Goal: Task Accomplishment & Management: Manage account settings

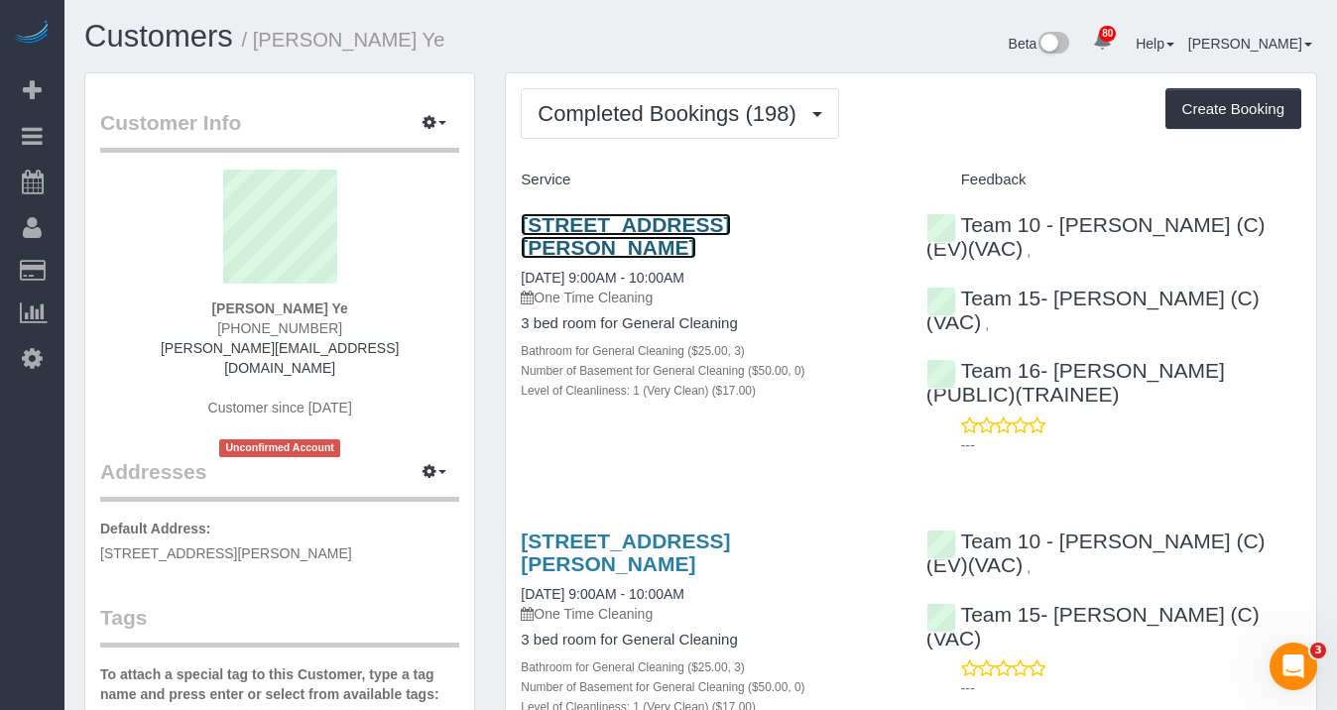
click at [586, 238] on link "[STREET_ADDRESS][PERSON_NAME]" at bounding box center [625, 236] width 209 height 46
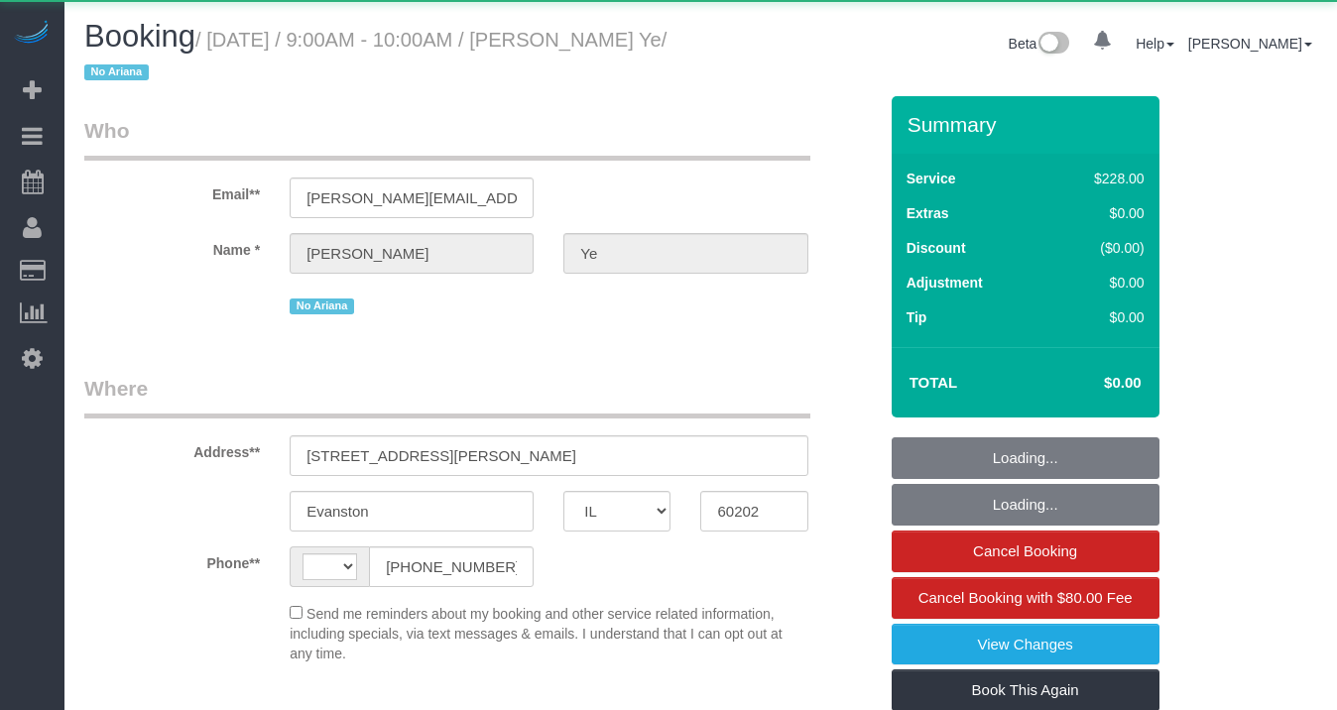
select select "IL"
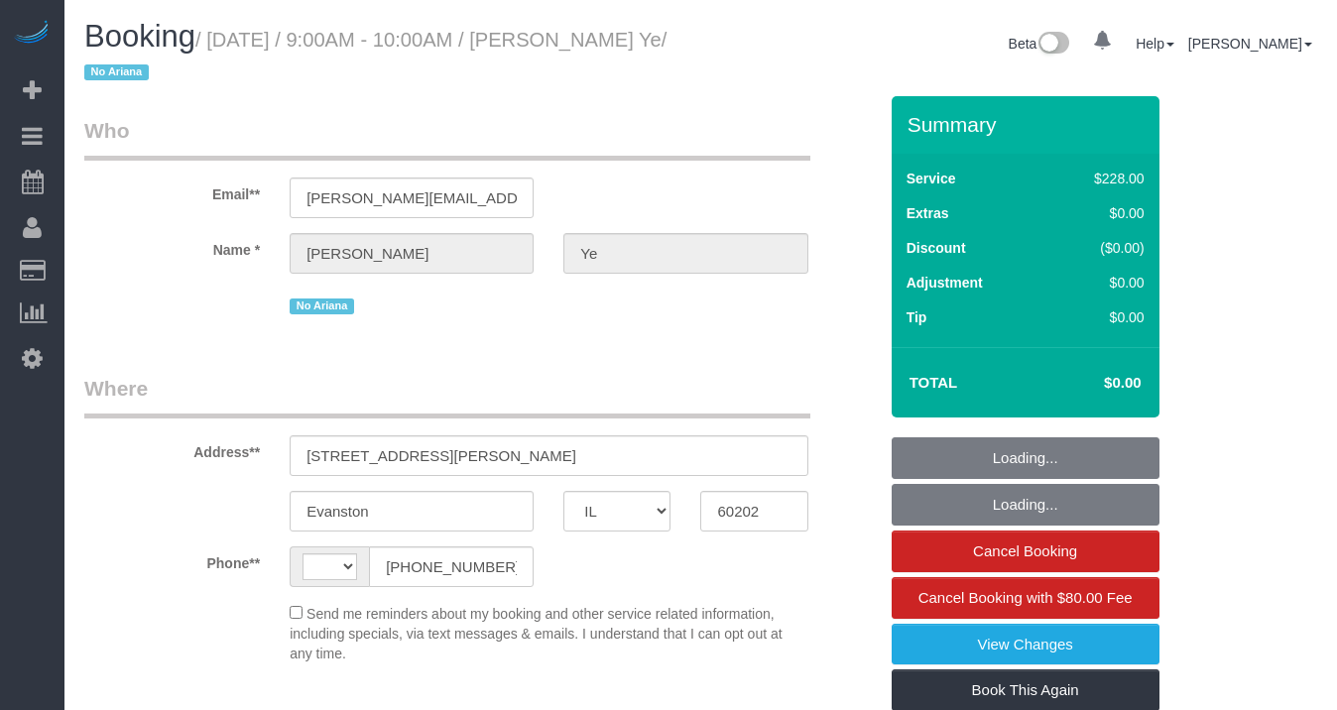
select select "string:[GEOGRAPHIC_DATA]"
select select "object:917"
select select "512"
select select "3"
select select "number:1"
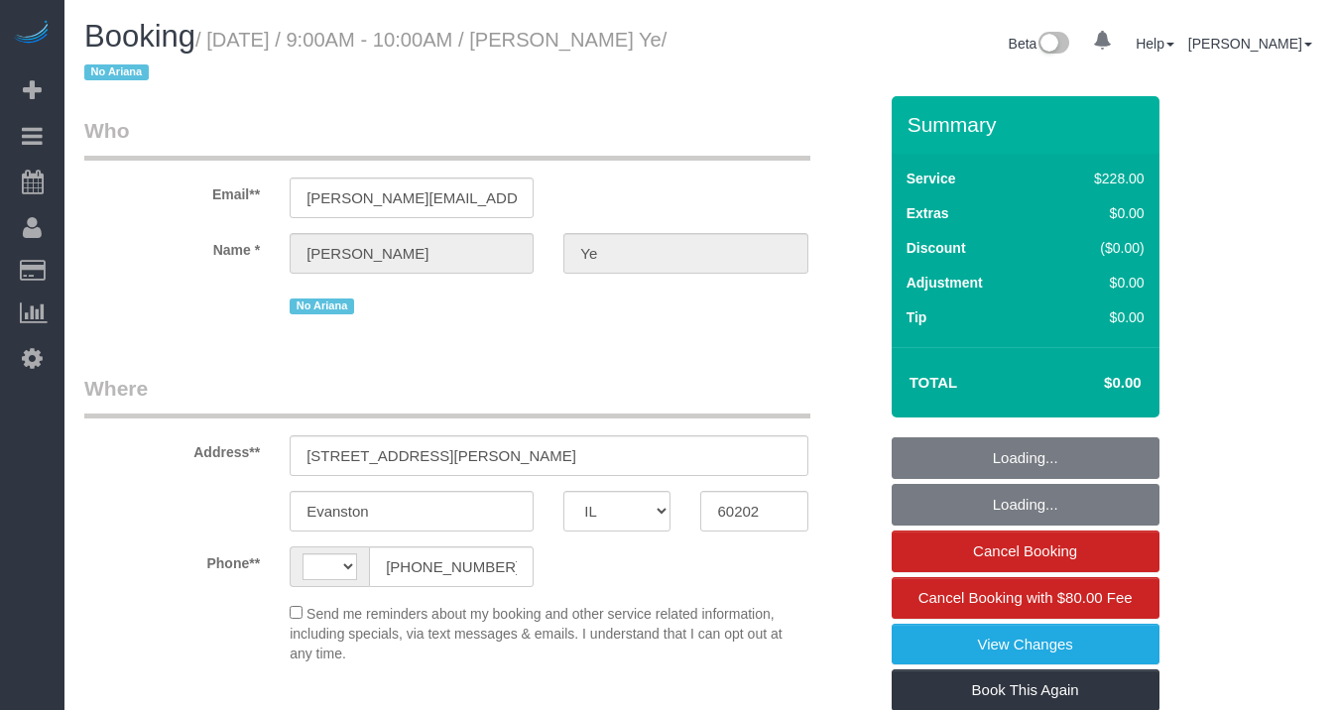
select select "number:69"
select select "number:139"
select select "number:104"
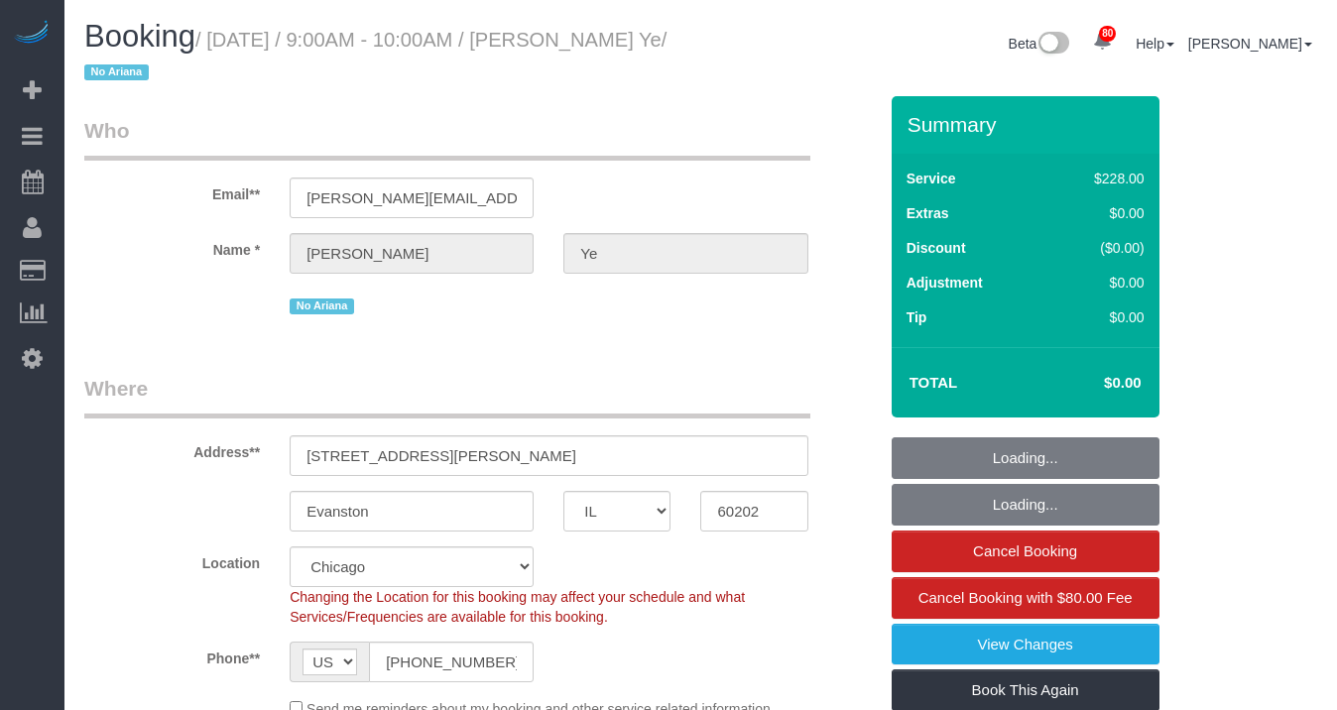
select select "object:1293"
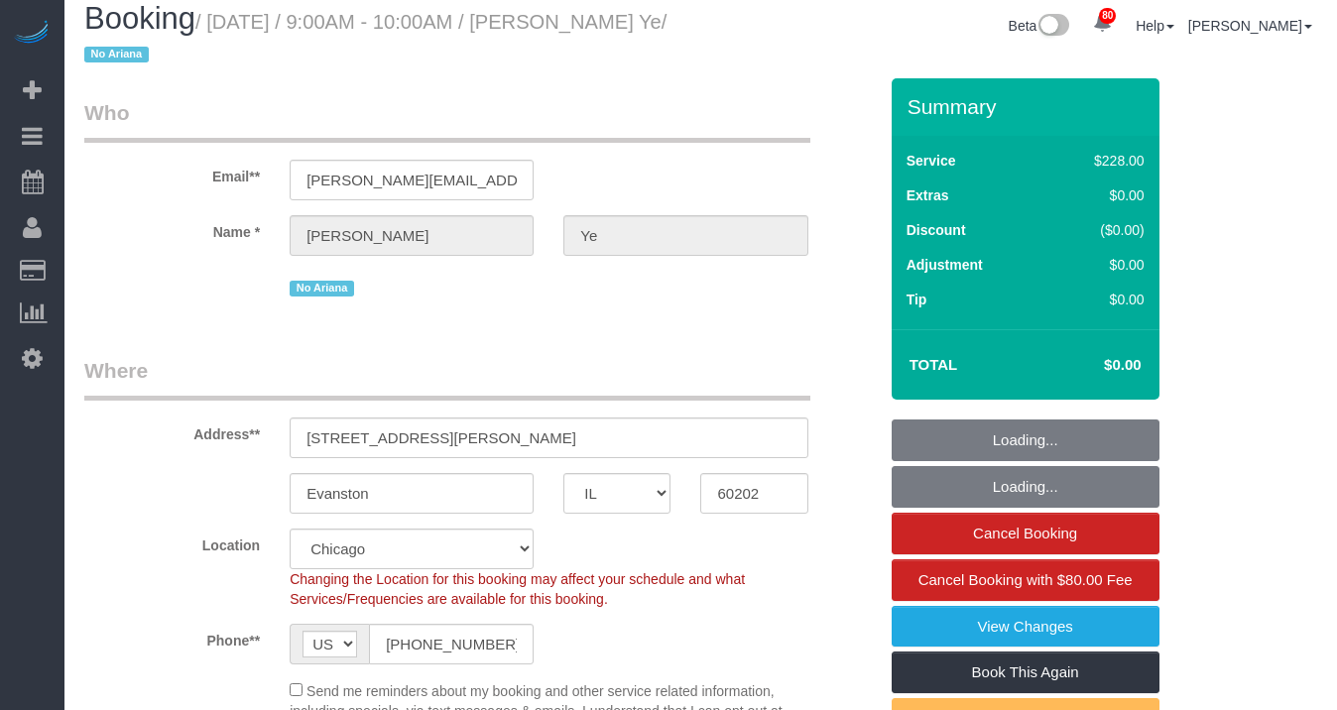
select select "3"
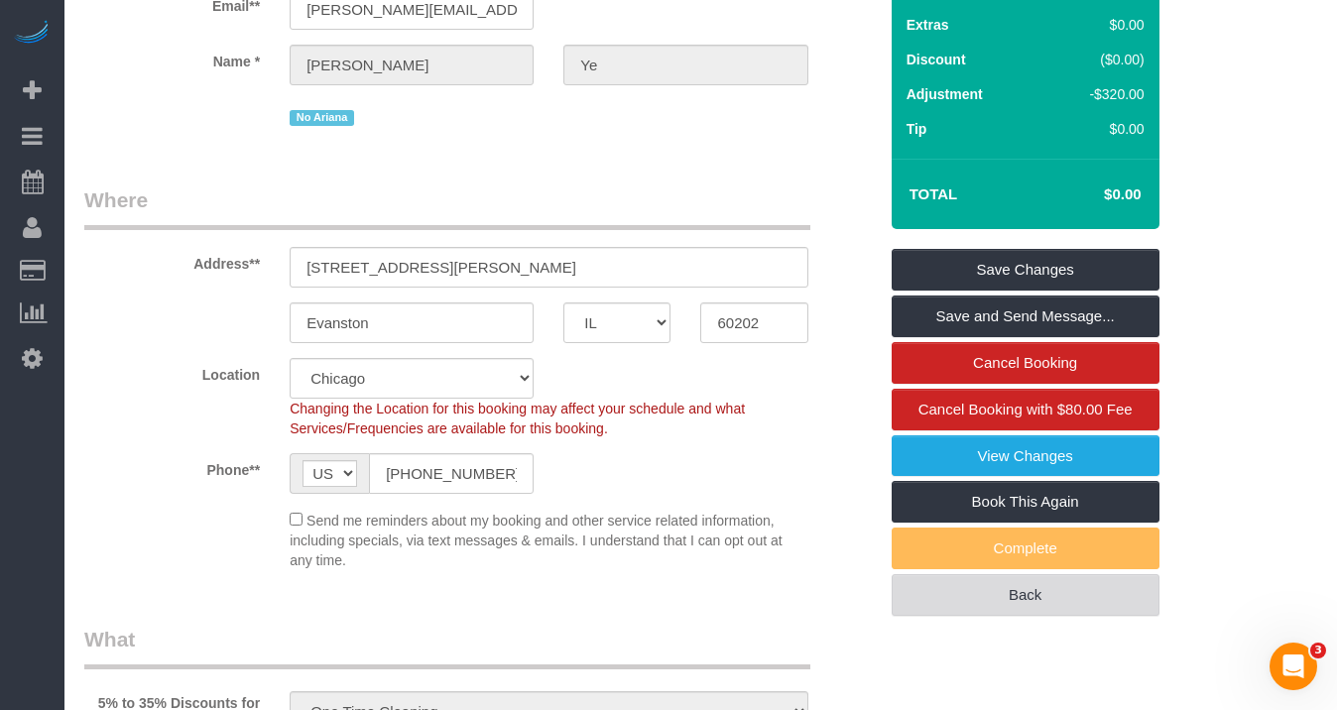
scroll to position [404, 0]
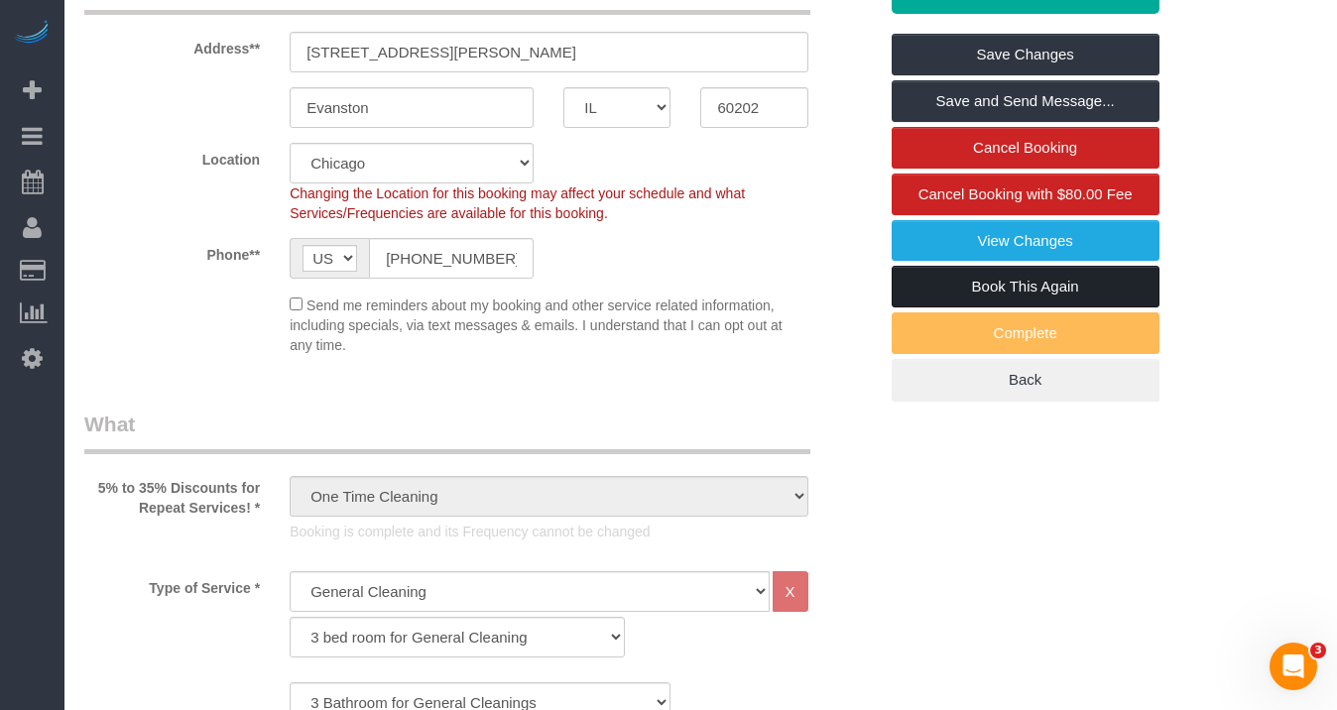
click at [1046, 279] on link "Book This Again" at bounding box center [1026, 287] width 268 height 42
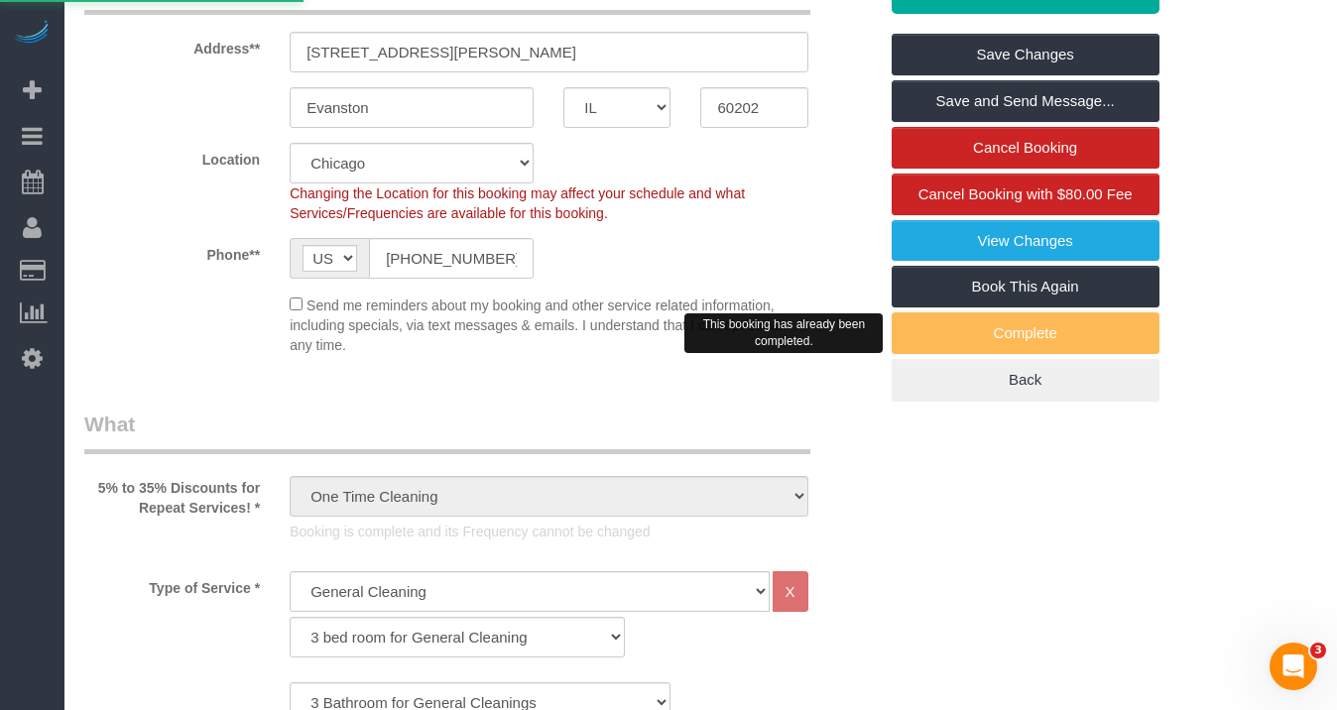
select select "IL"
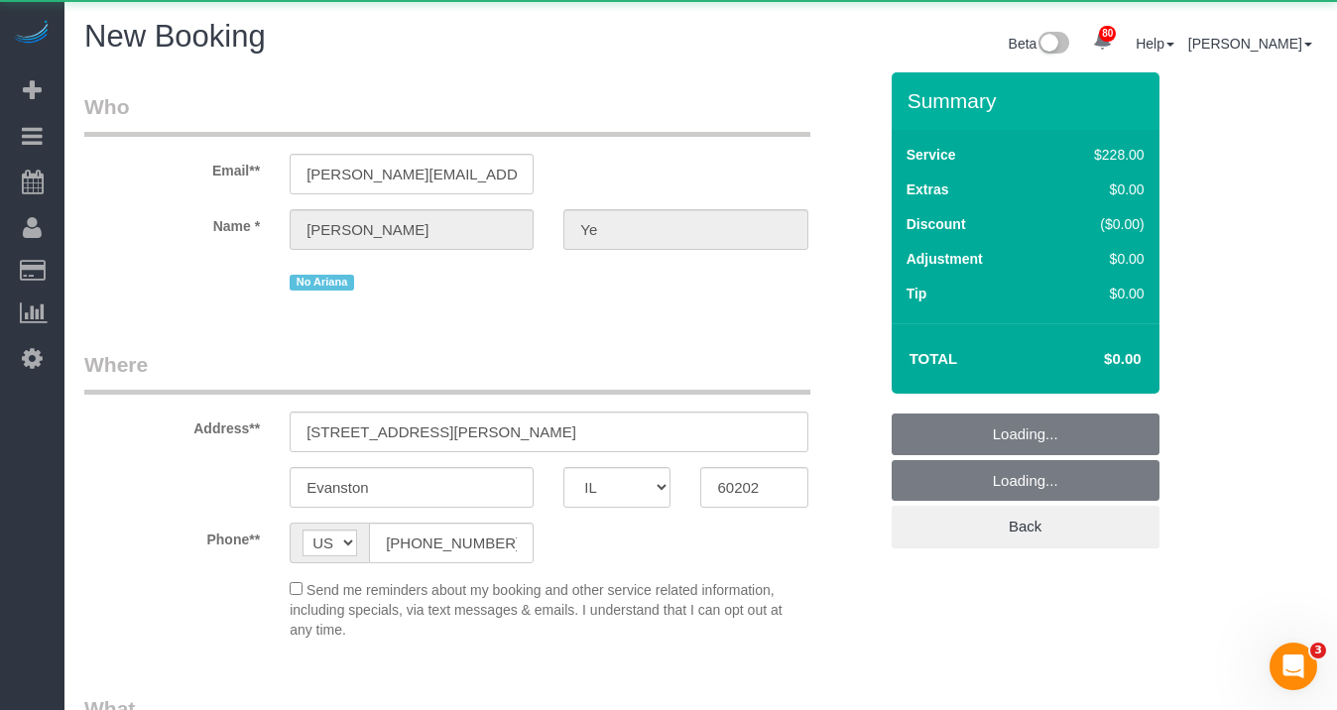
select select "object:1921"
select select "string:fspay"
select select "number:1"
select select "number:69"
select select "number:139"
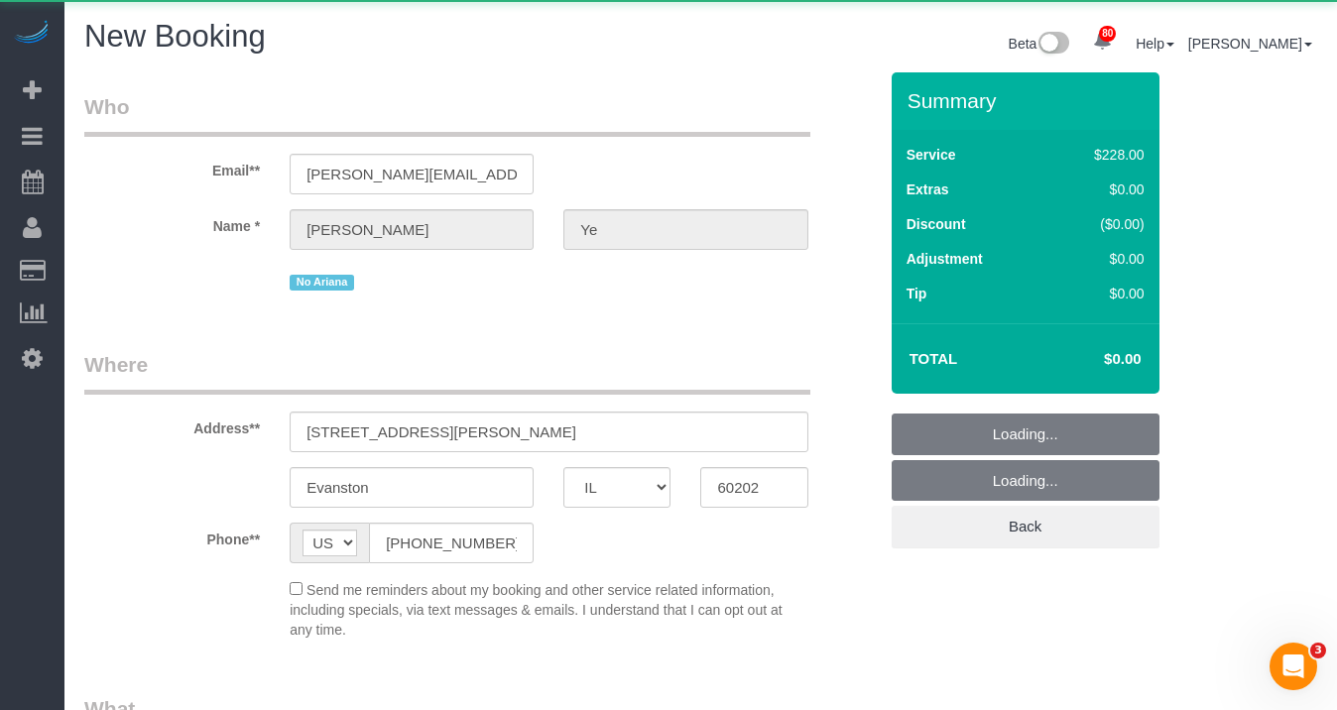
select select "number:104"
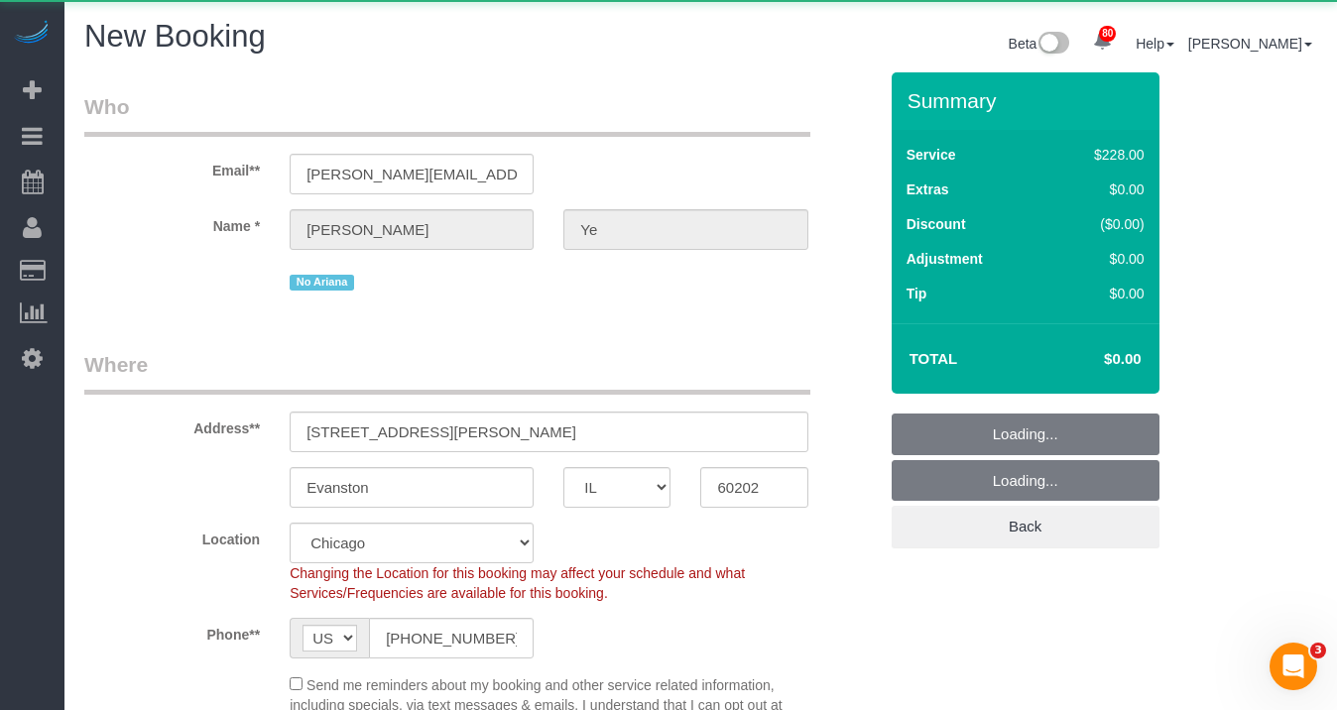
select select "object:2073"
select select "512"
select select "3"
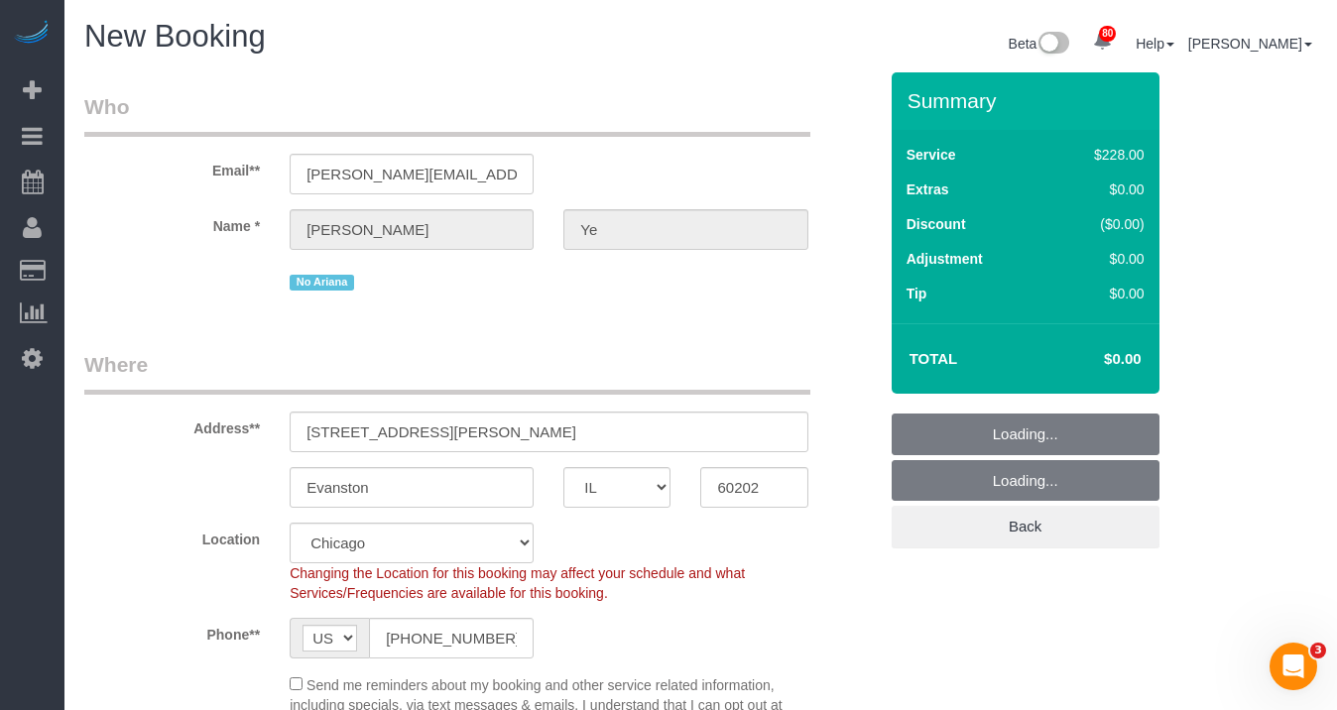
select select "object:2235"
select select "3"
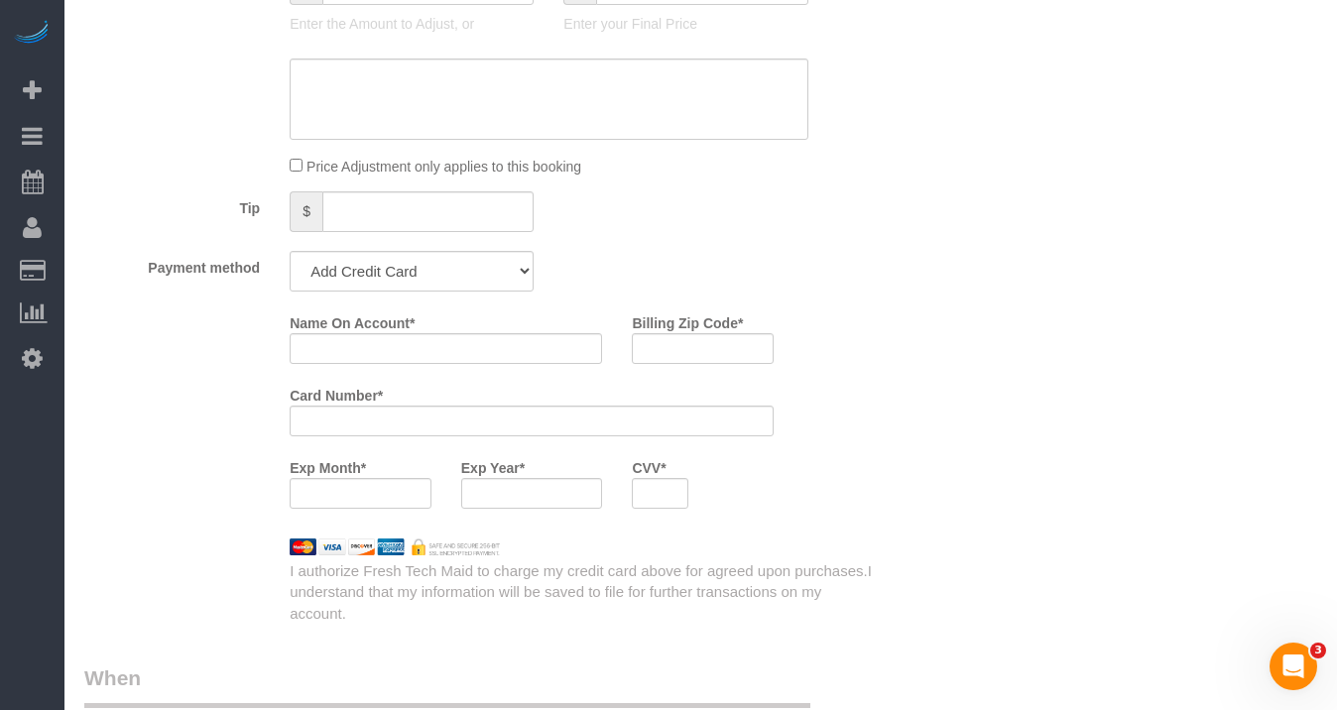
scroll to position [1911, 0]
click at [459, 281] on select "Amex - 5024 - 07/2021 (Default) Add Credit Card ─────────────── Cash Check Payp…" at bounding box center [412, 270] width 244 height 41
select select "string:cash"
click at [290, 250] on select "Amex - 5024 - 07/2021 (Default) Add Credit Card ─────────────── Cash Check Payp…" at bounding box center [412, 270] width 244 height 41
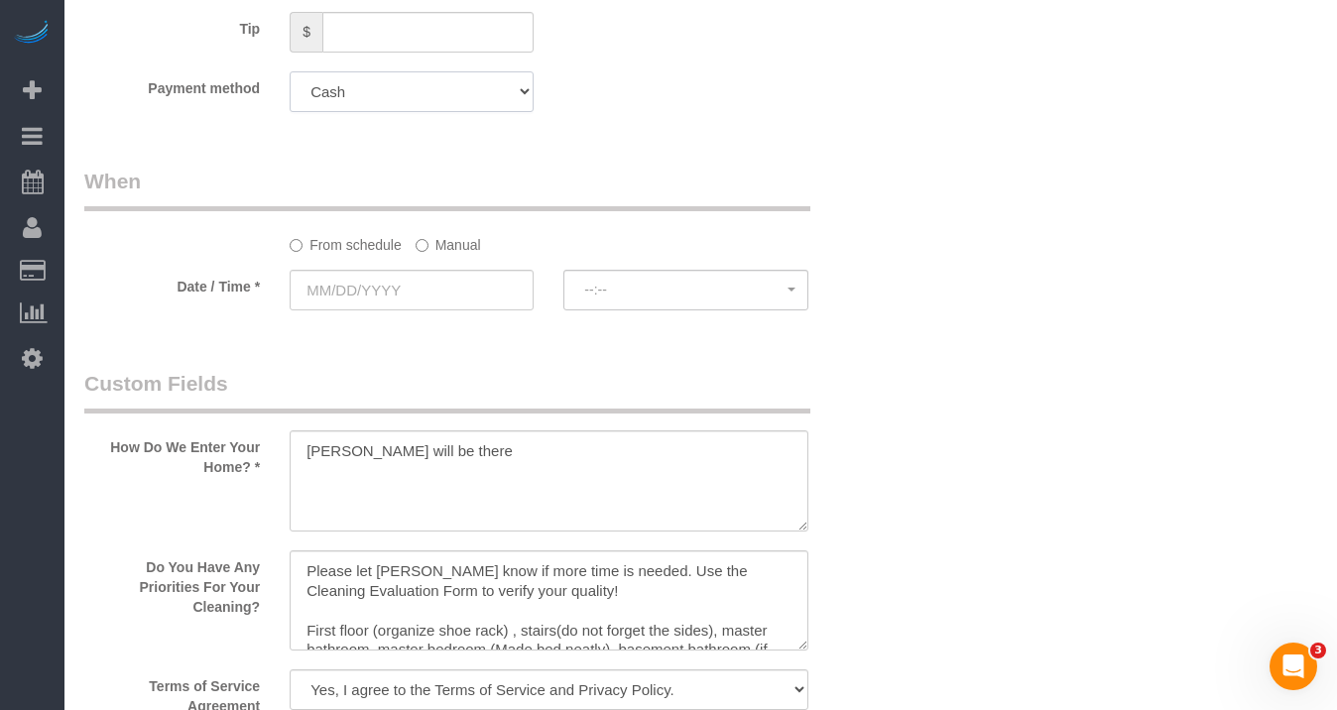
scroll to position [2133, 0]
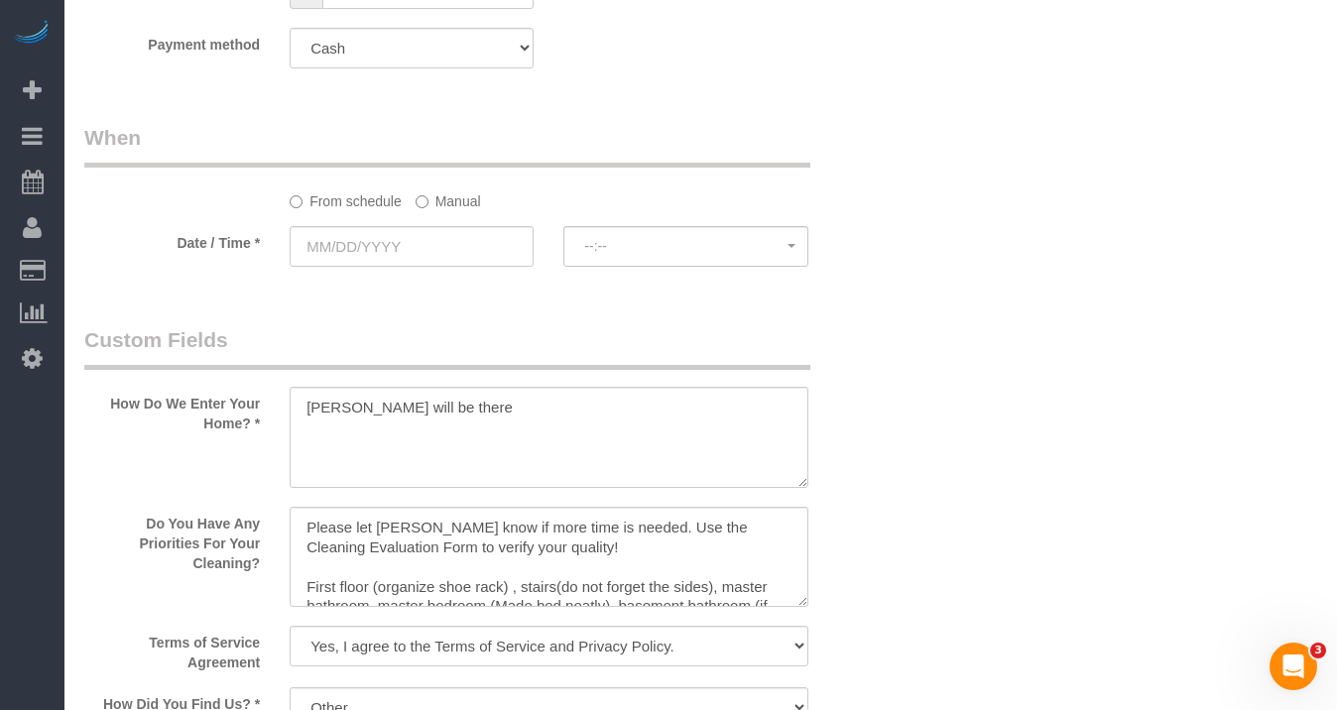
click at [441, 200] on label "Manual" at bounding box center [448, 198] width 65 height 27
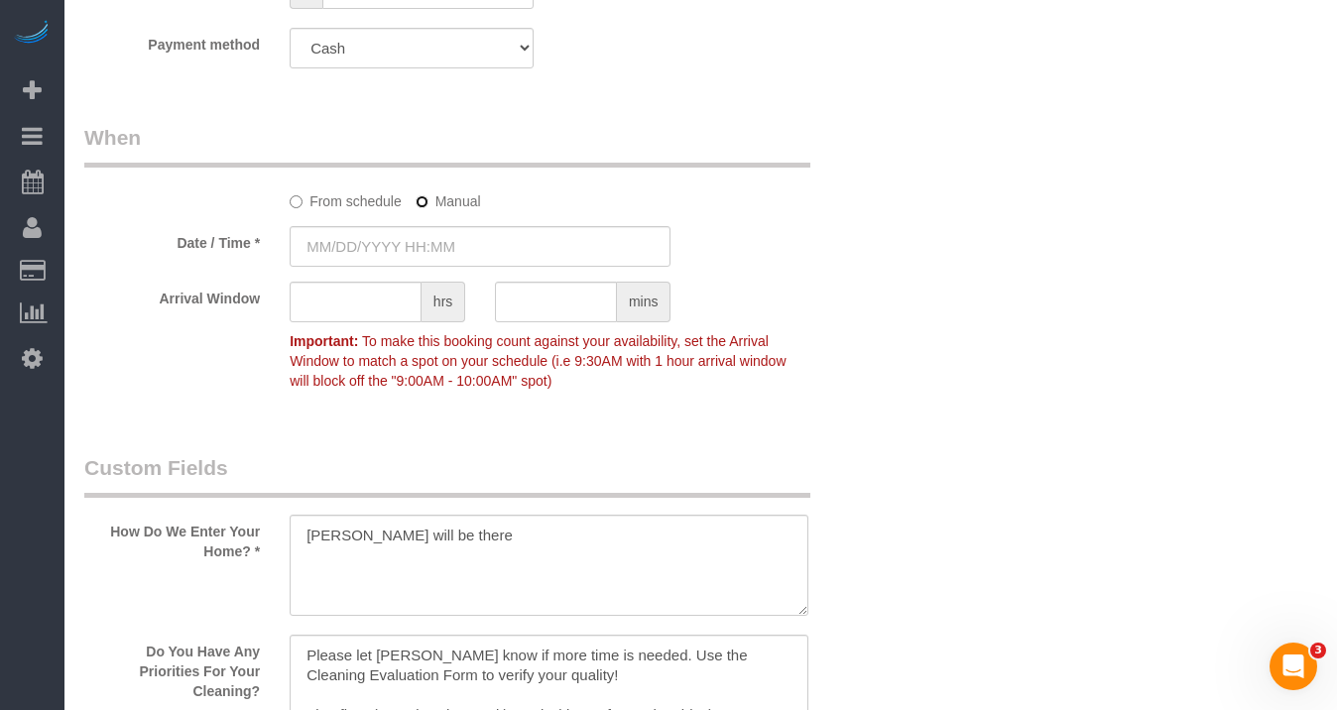
type input "[DATE] 8:00AM"
click at [374, 297] on input "text" at bounding box center [356, 302] width 132 height 41
type input "1"
click at [472, 257] on input "[DATE] 8:00AM" at bounding box center [480, 246] width 381 height 41
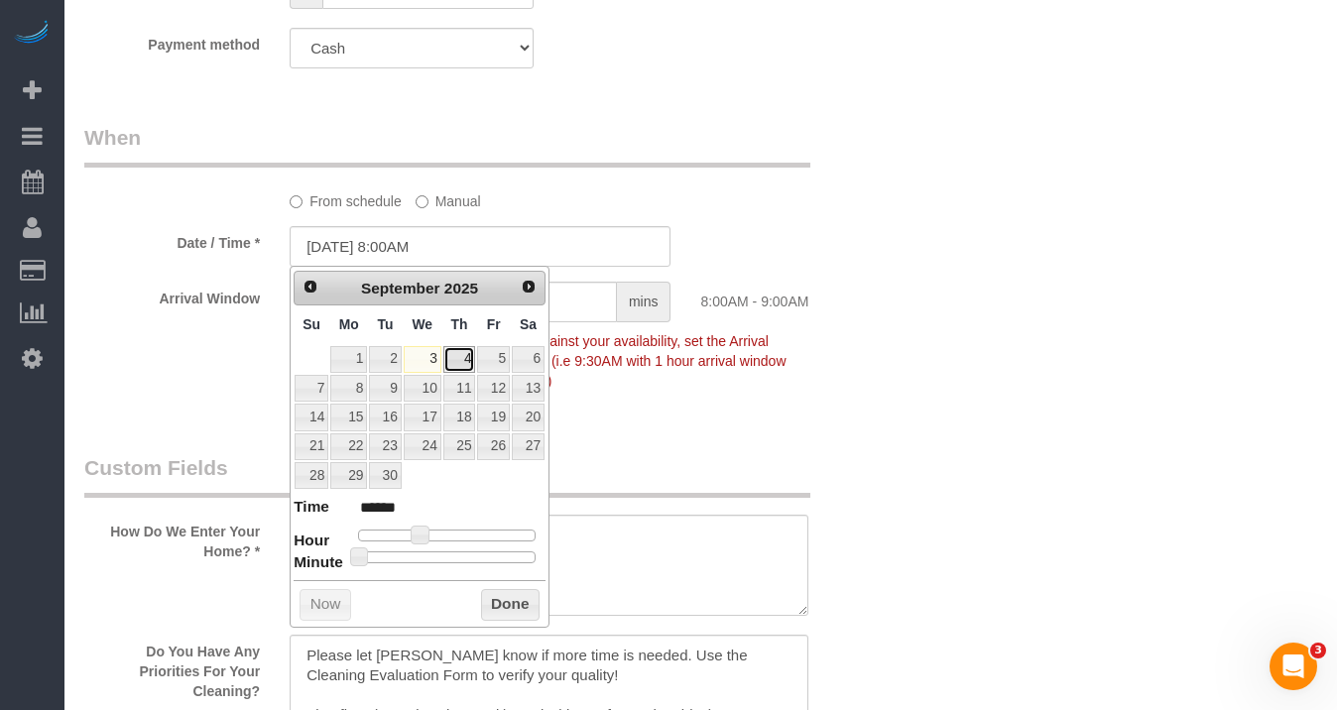
drag, startPoint x: 460, startPoint y: 357, endPoint x: 443, endPoint y: 491, distance: 135.1
click at [460, 357] on link "4" at bounding box center [460, 359] width 33 height 27
type input "[DATE] 9:00AM"
type input "******"
click at [433, 532] on span at bounding box center [428, 535] width 18 height 18
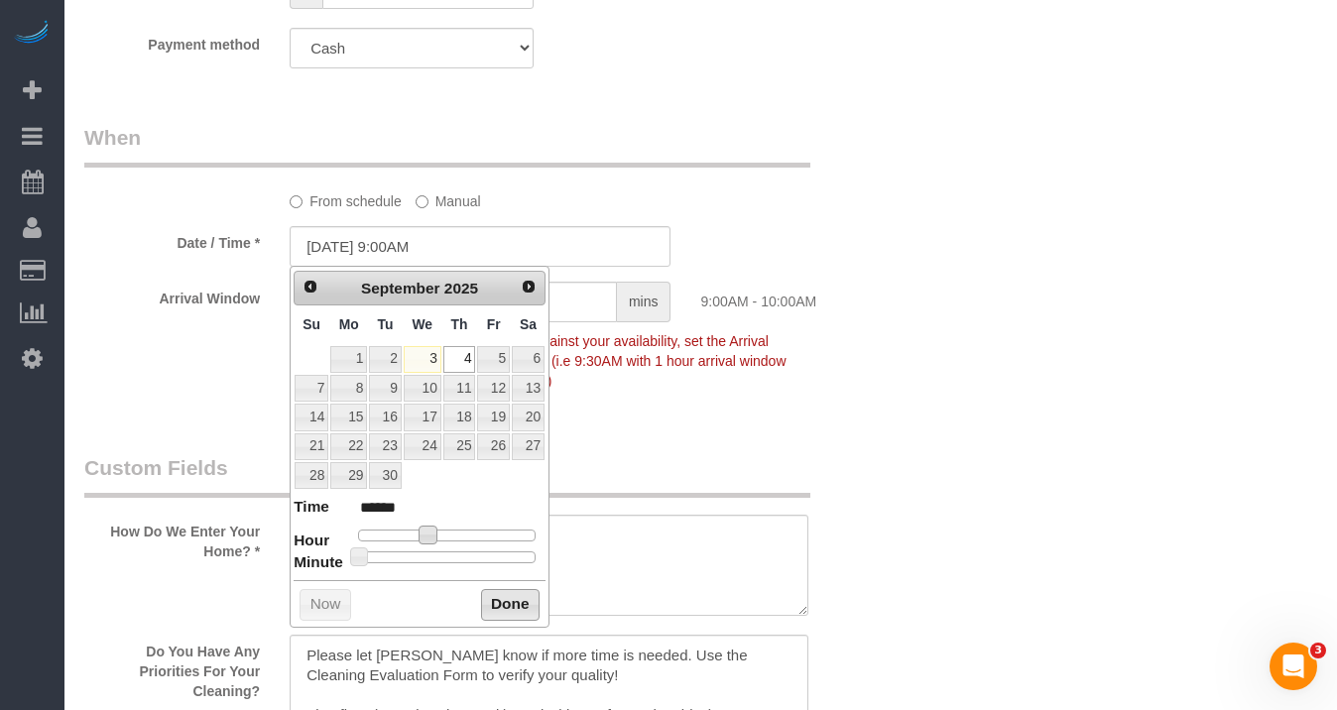
click at [505, 595] on button "Done" at bounding box center [510, 605] width 59 height 32
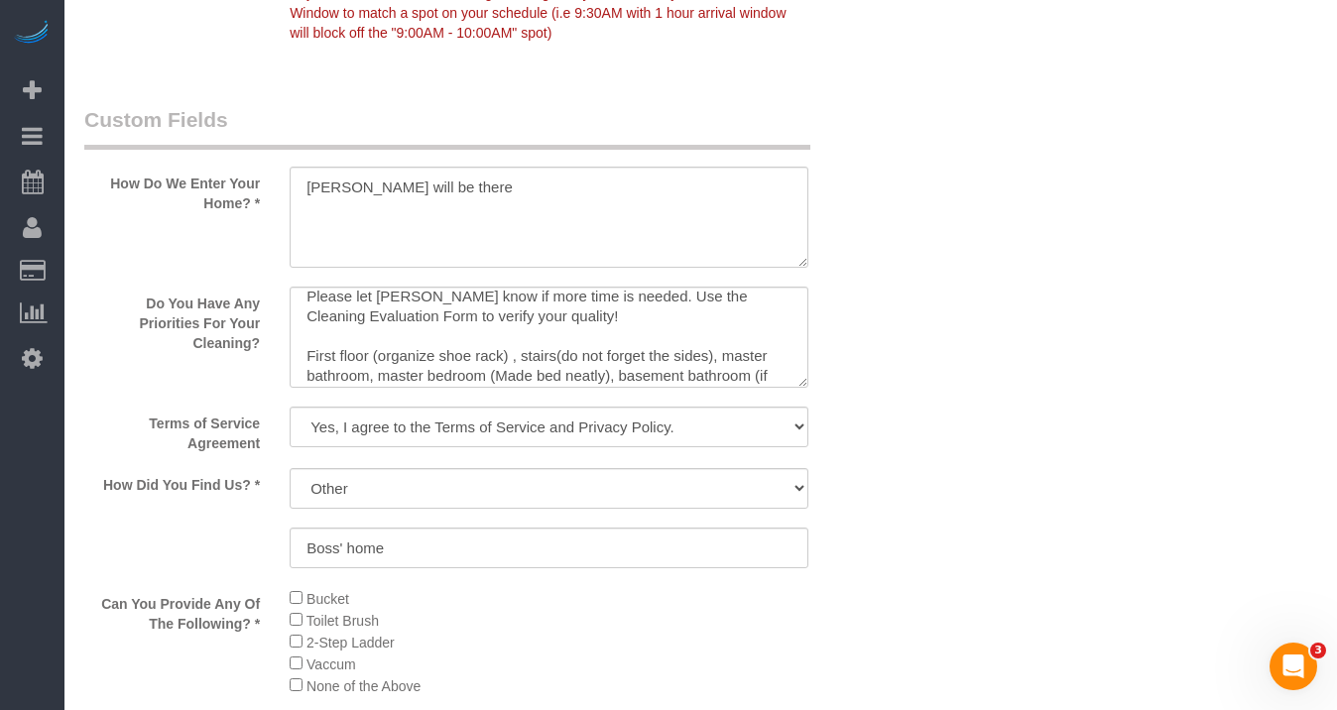
scroll to position [0, 0]
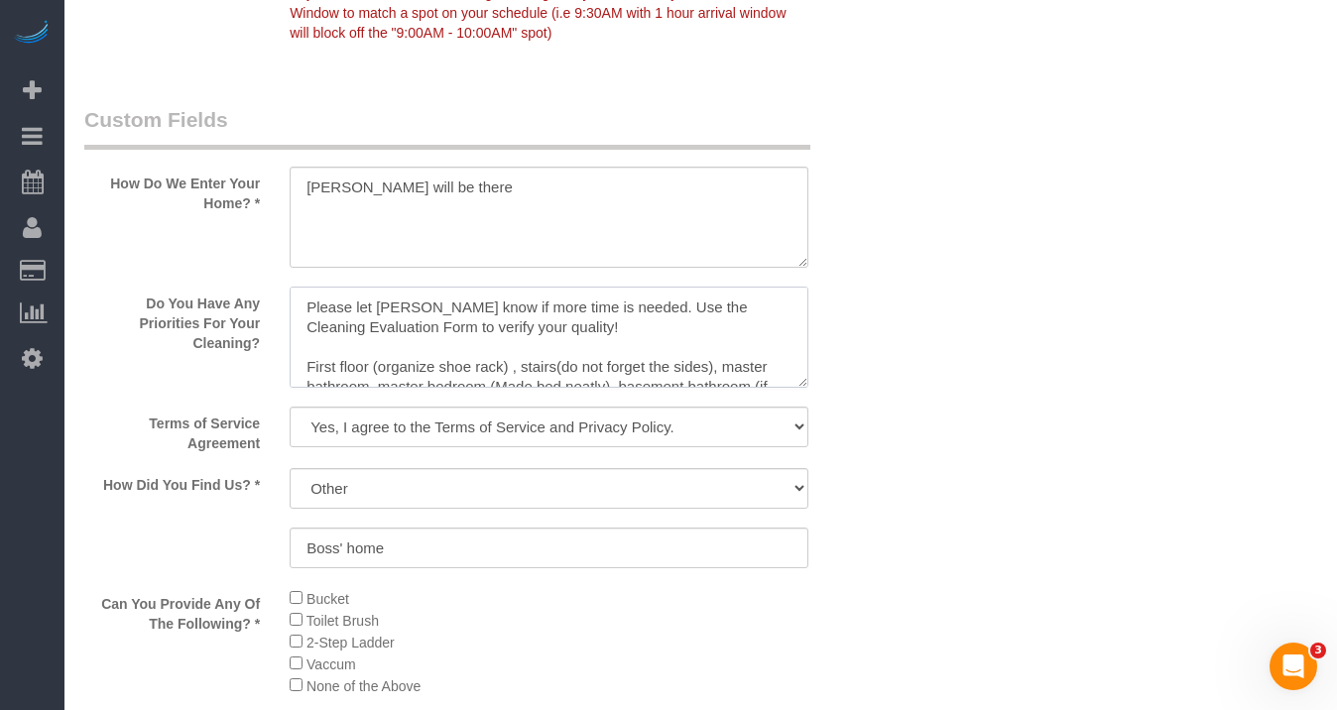
click at [516, 307] on textarea at bounding box center [549, 337] width 518 height 101
click at [470, 203] on textarea at bounding box center [549, 217] width 518 height 101
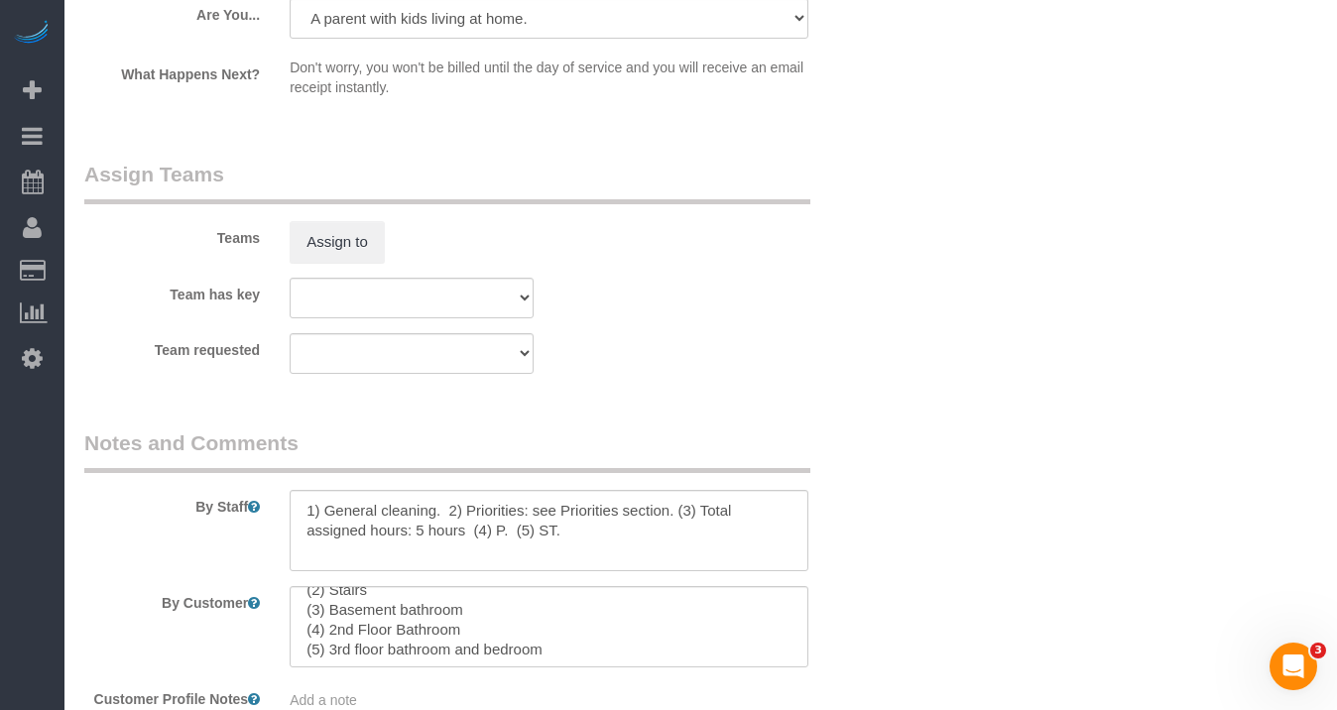
scroll to position [78, 0]
type textarea "[PERSON_NAME] will be there, please update him on your ETA regardless if runnin…"
click at [339, 221] on button "Assign to" at bounding box center [337, 242] width 95 height 42
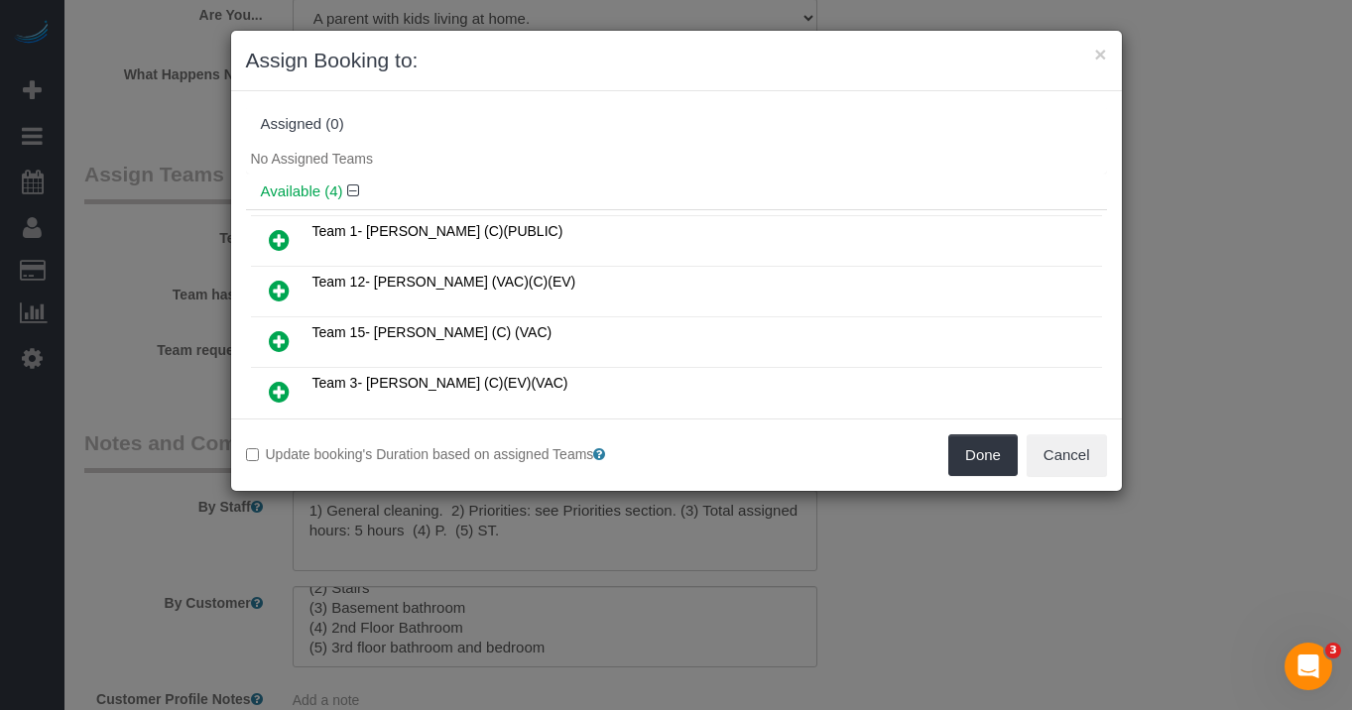
click at [280, 338] on icon at bounding box center [279, 341] width 21 height 24
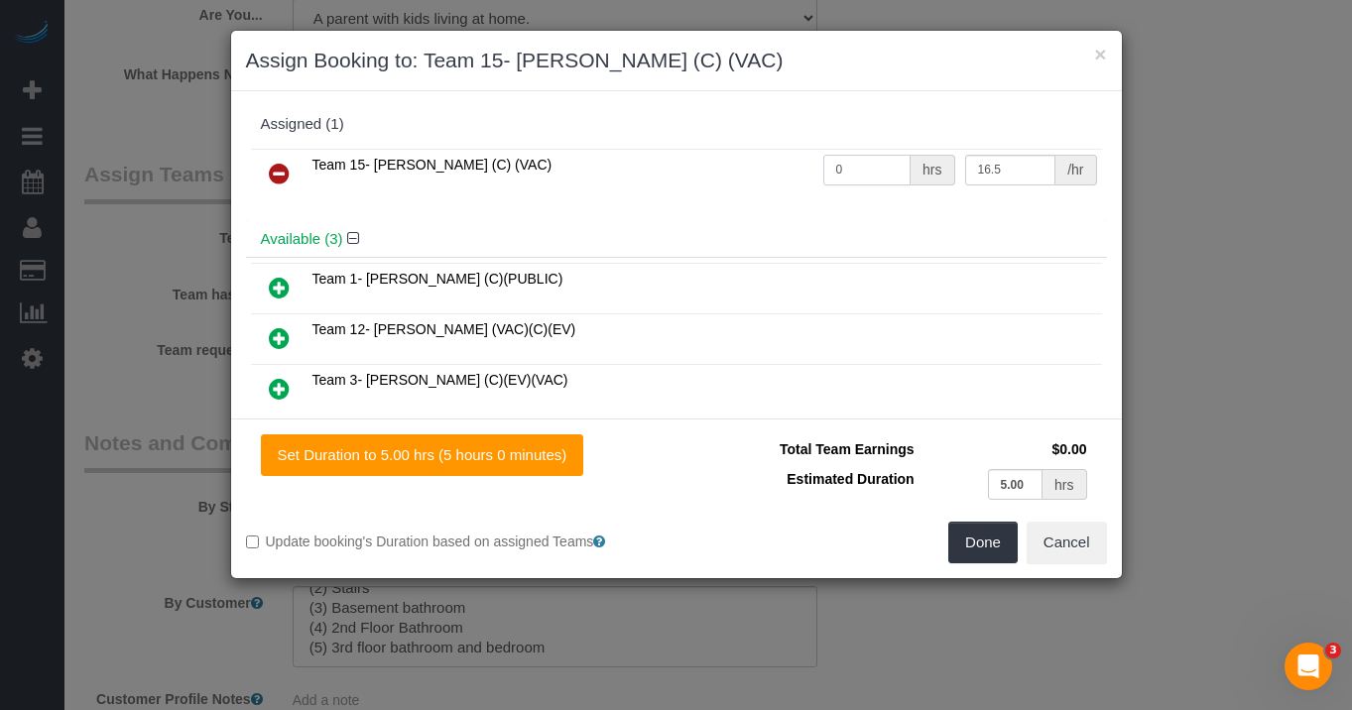
drag, startPoint x: 848, startPoint y: 170, endPoint x: 825, endPoint y: 168, distance: 23.9
click at [825, 169] on input "0" at bounding box center [868, 170] width 88 height 31
type input "5"
click at [993, 527] on button "Done" at bounding box center [983, 543] width 69 height 42
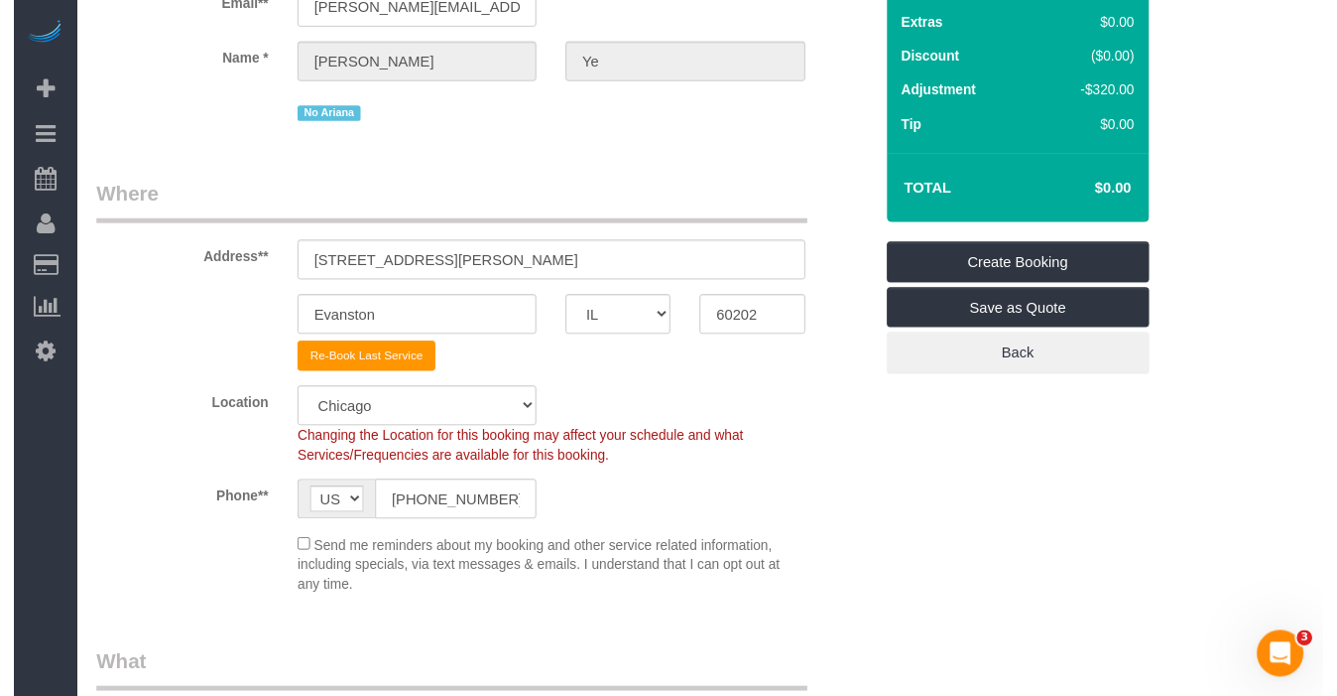
scroll to position [0, 0]
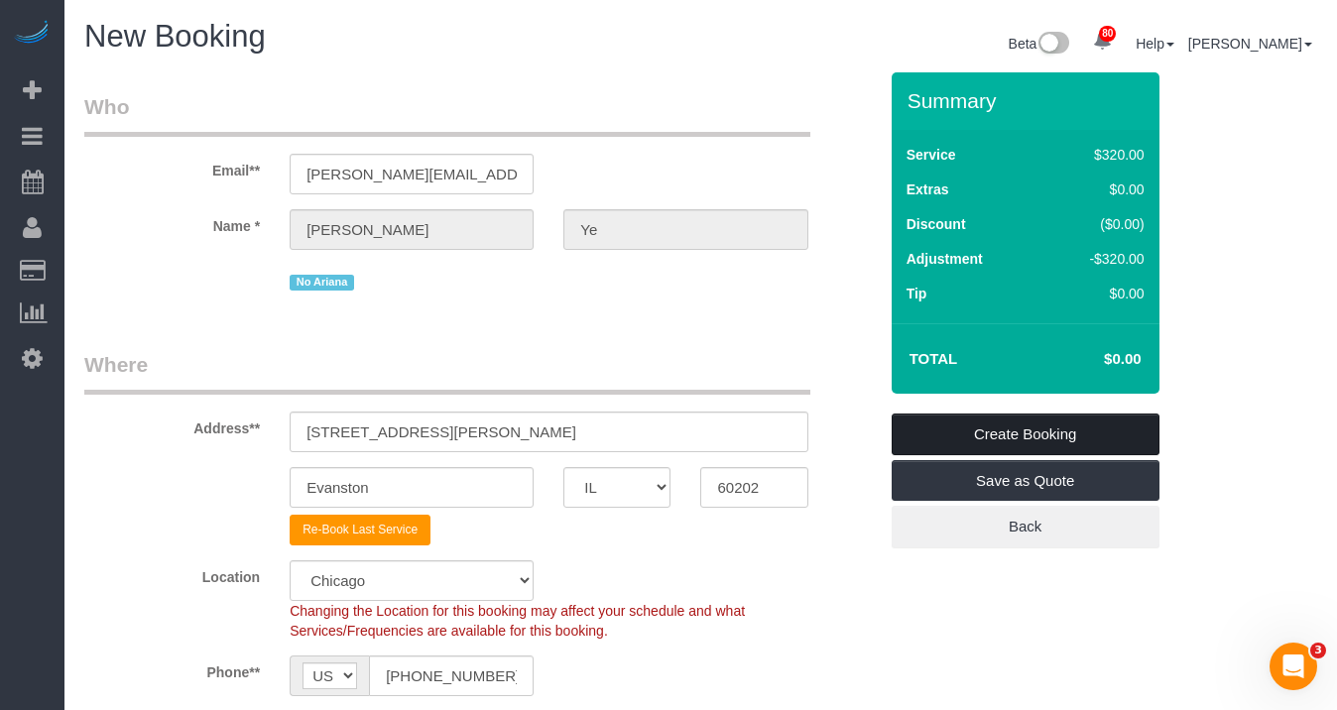
click at [1021, 431] on link "Create Booking" at bounding box center [1026, 435] width 268 height 42
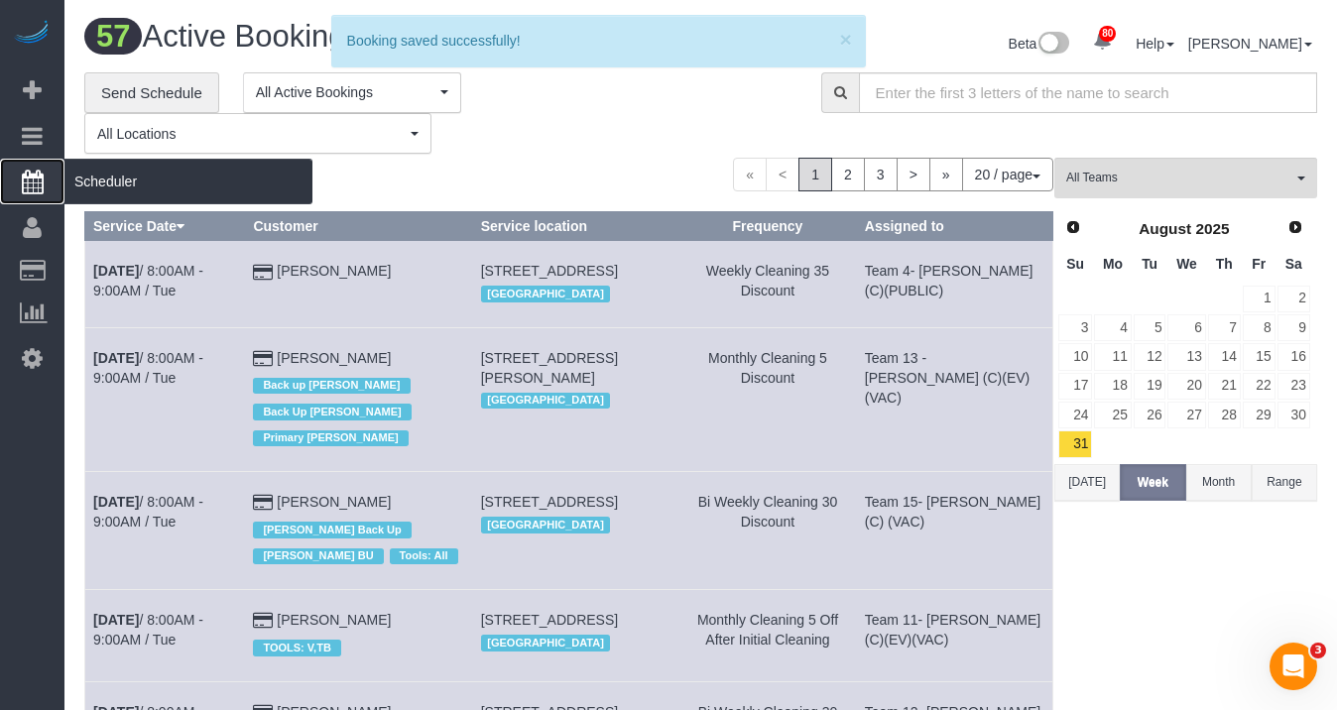
click at [124, 168] on span "Scheduler" at bounding box center [188, 182] width 248 height 46
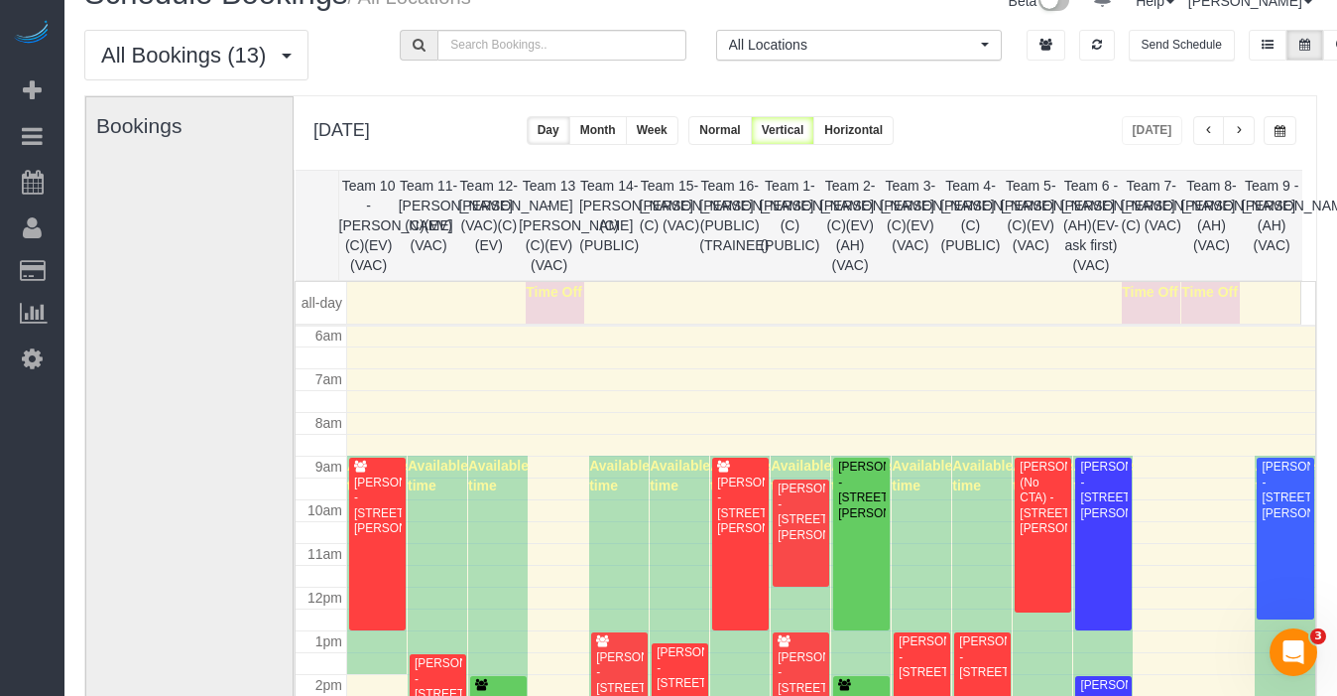
scroll to position [74, 0]
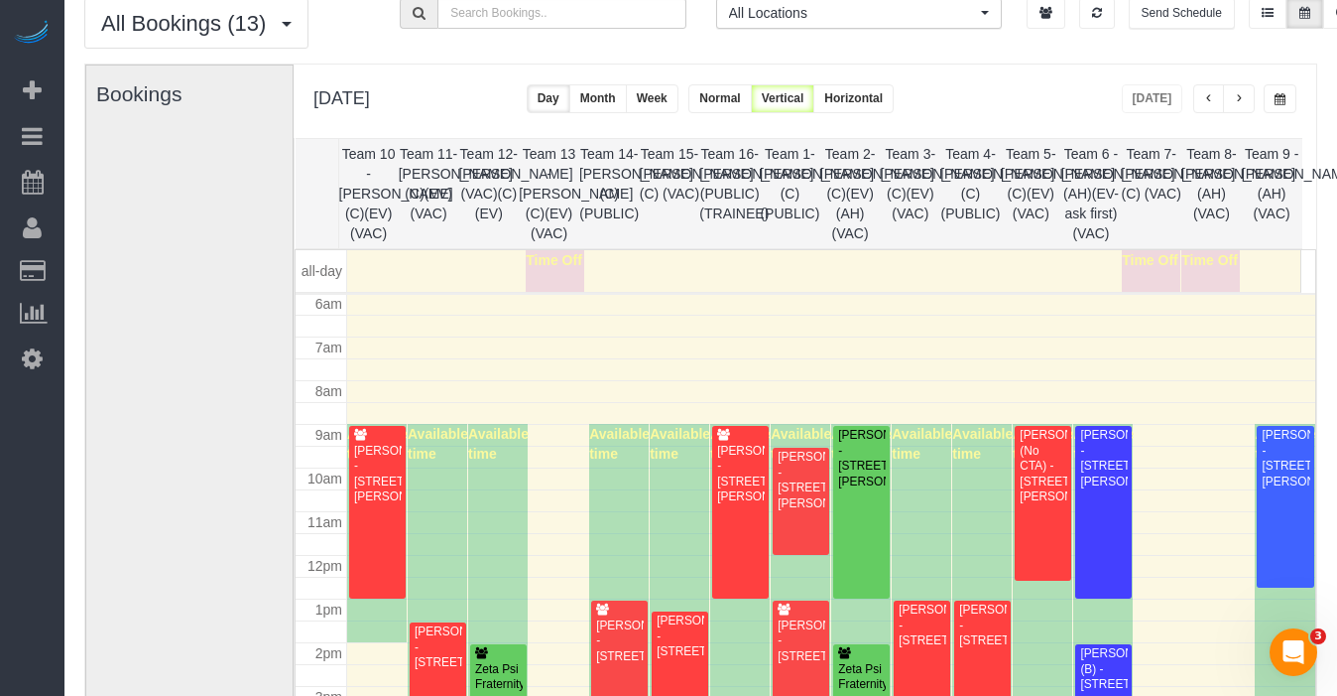
click at [1246, 90] on button "button" at bounding box center [1239, 98] width 32 height 29
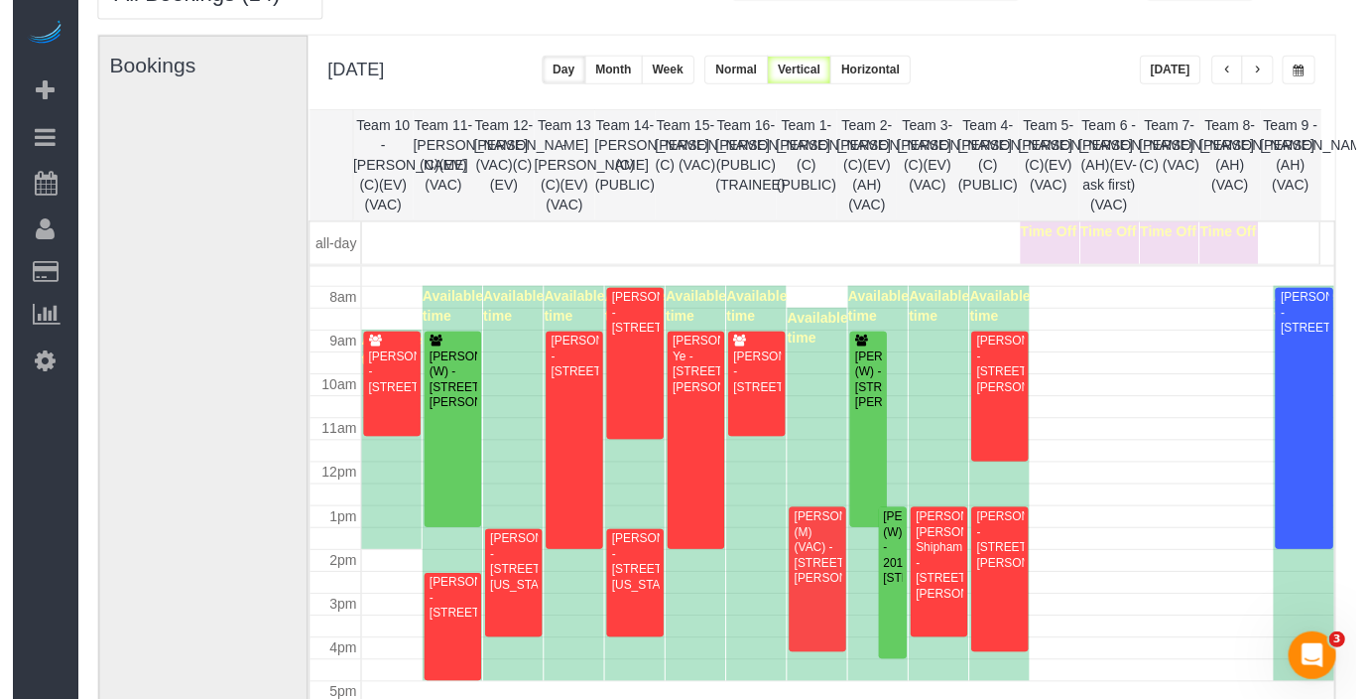
scroll to position [105, 0]
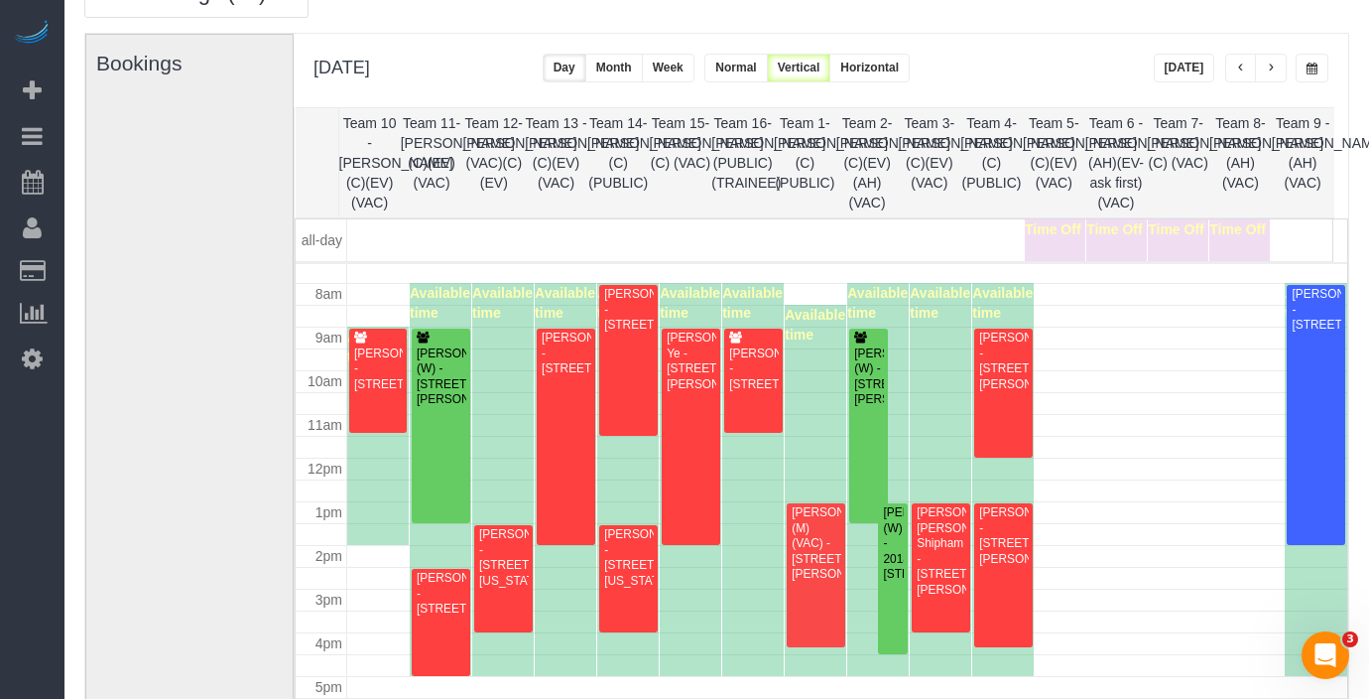
click at [1274, 68] on span "button" at bounding box center [1271, 69] width 10 height 12
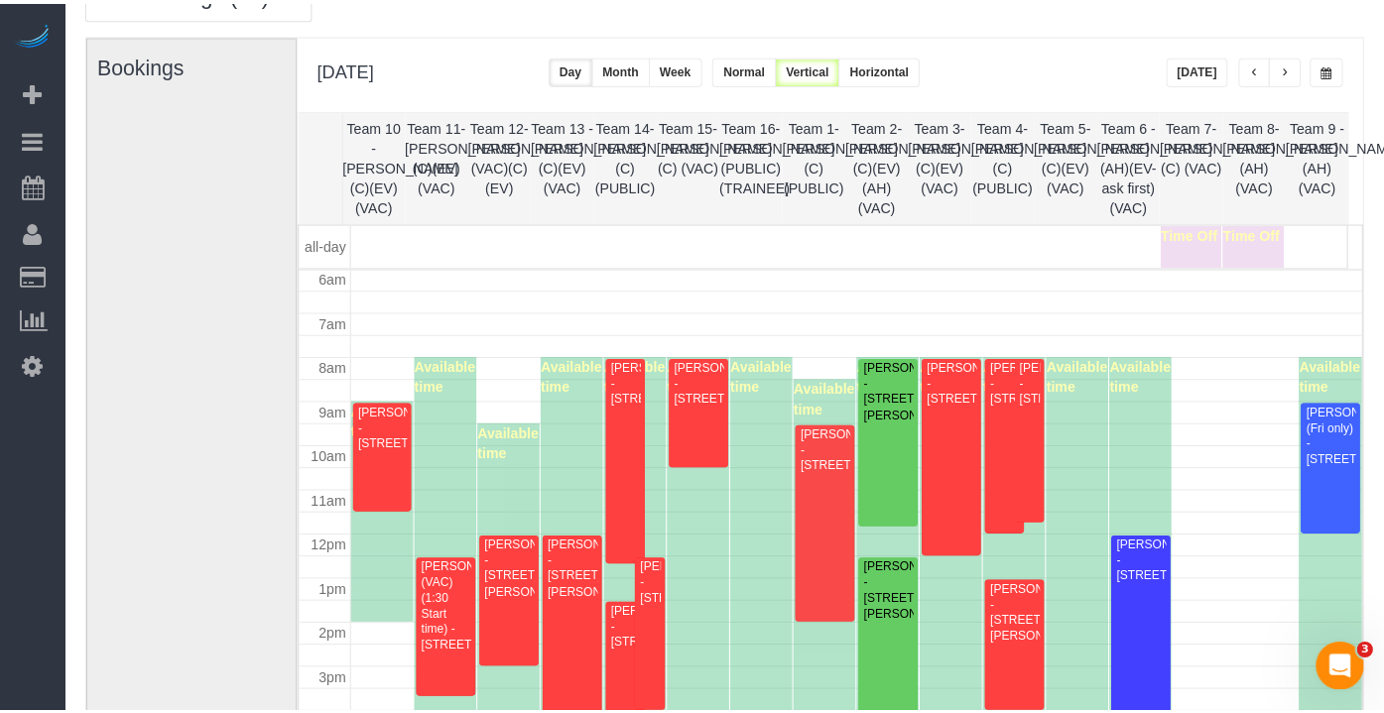
scroll to position [267, 0]
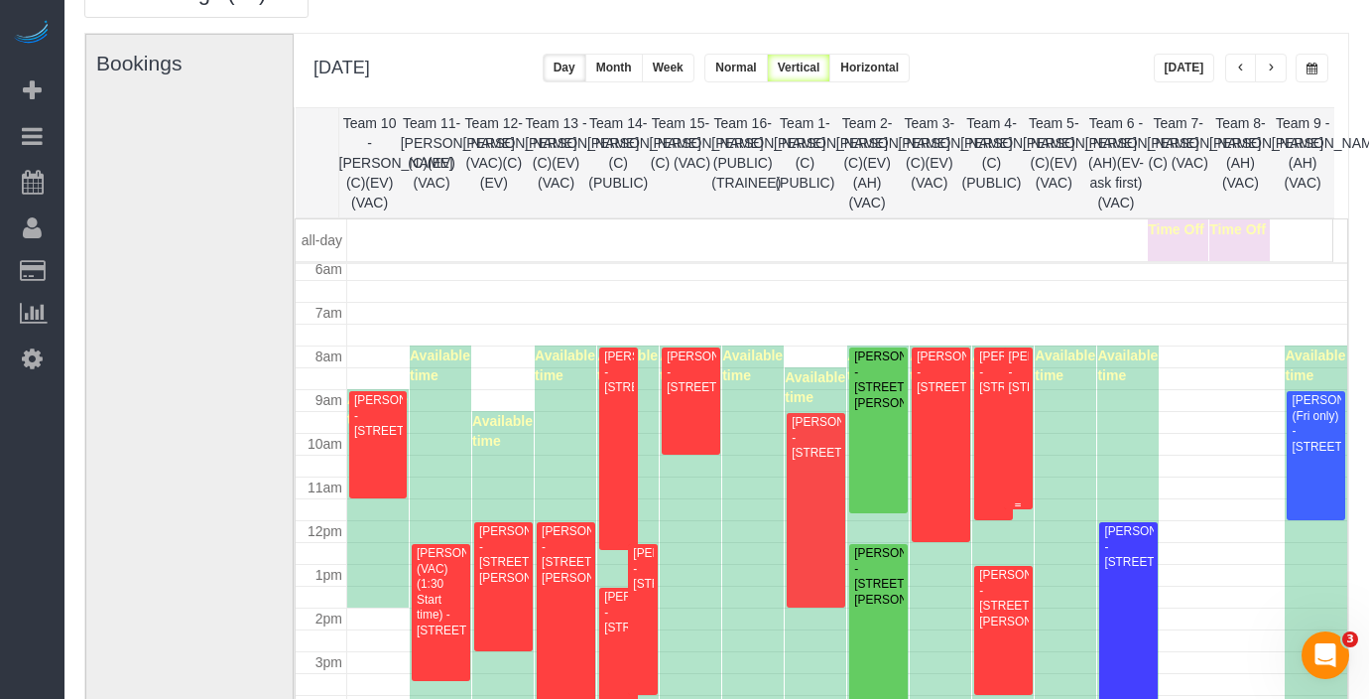
click at [1011, 379] on div "[PERSON_NAME] - [STREET_ADDRESS]" at bounding box center [1018, 372] width 21 height 46
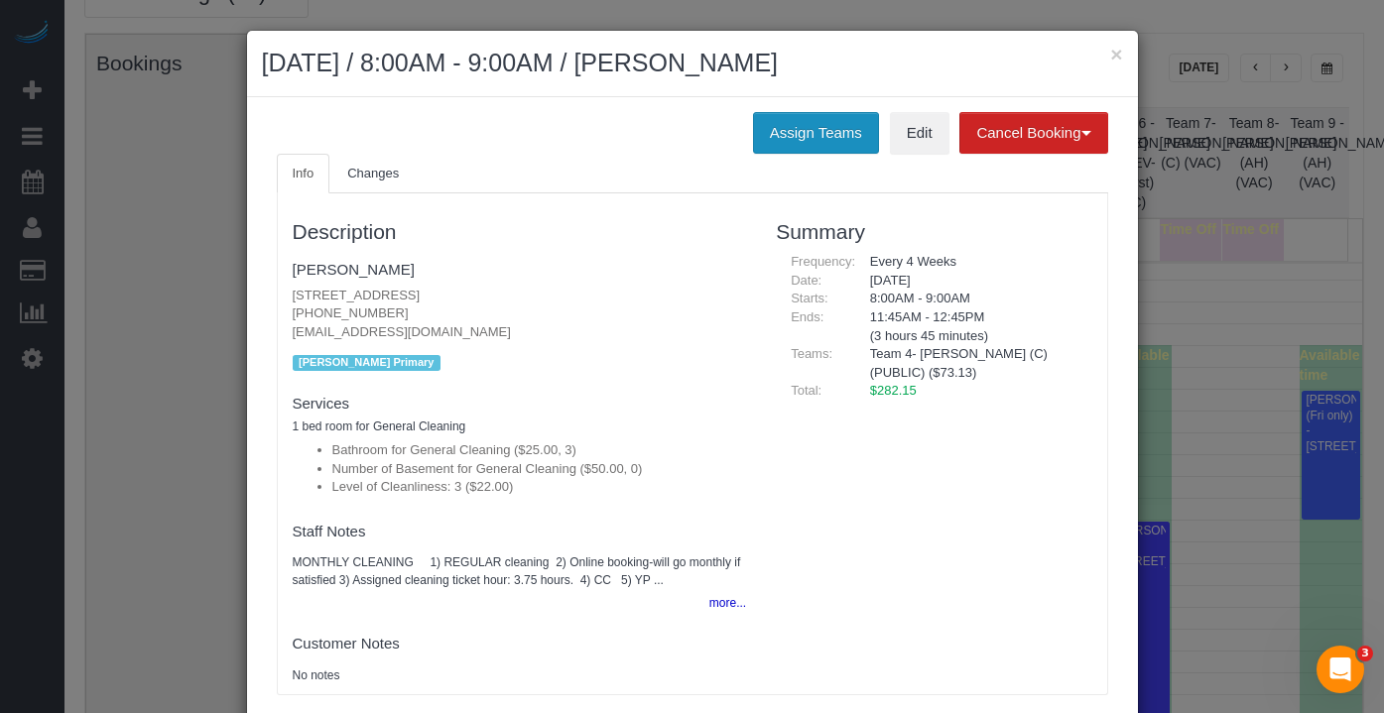
click at [836, 133] on button "Assign Teams" at bounding box center [816, 133] width 126 height 42
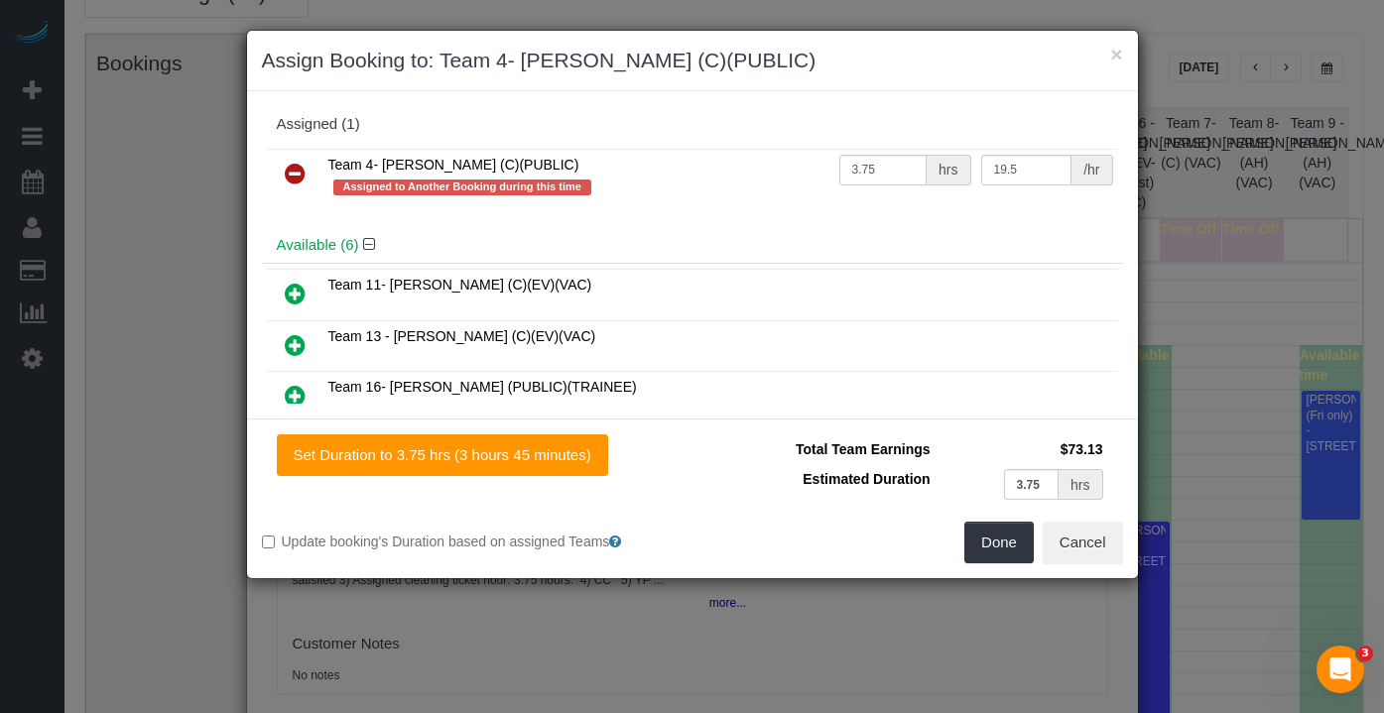
drag, startPoint x: 285, startPoint y: 169, endPoint x: 303, endPoint y: 201, distance: 37.3
click at [285, 168] on icon at bounding box center [295, 174] width 21 height 24
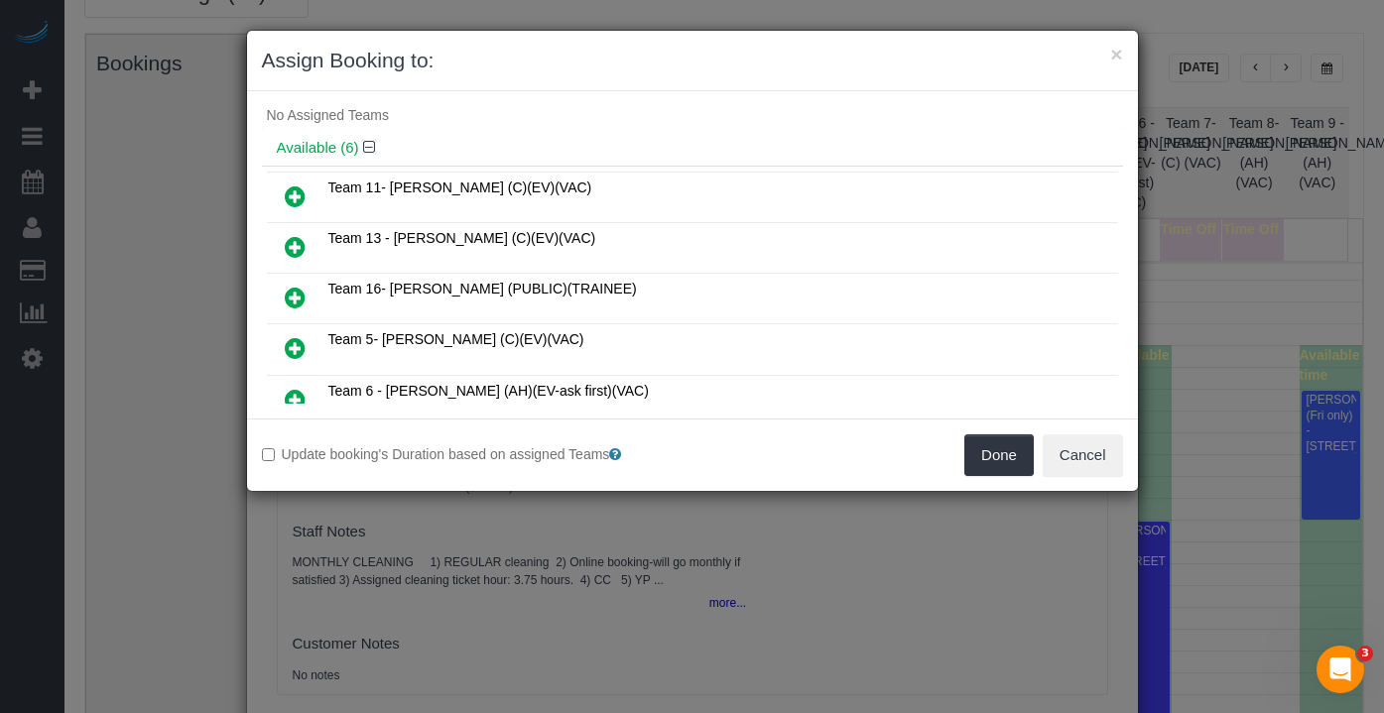
click at [299, 340] on icon at bounding box center [295, 348] width 21 height 24
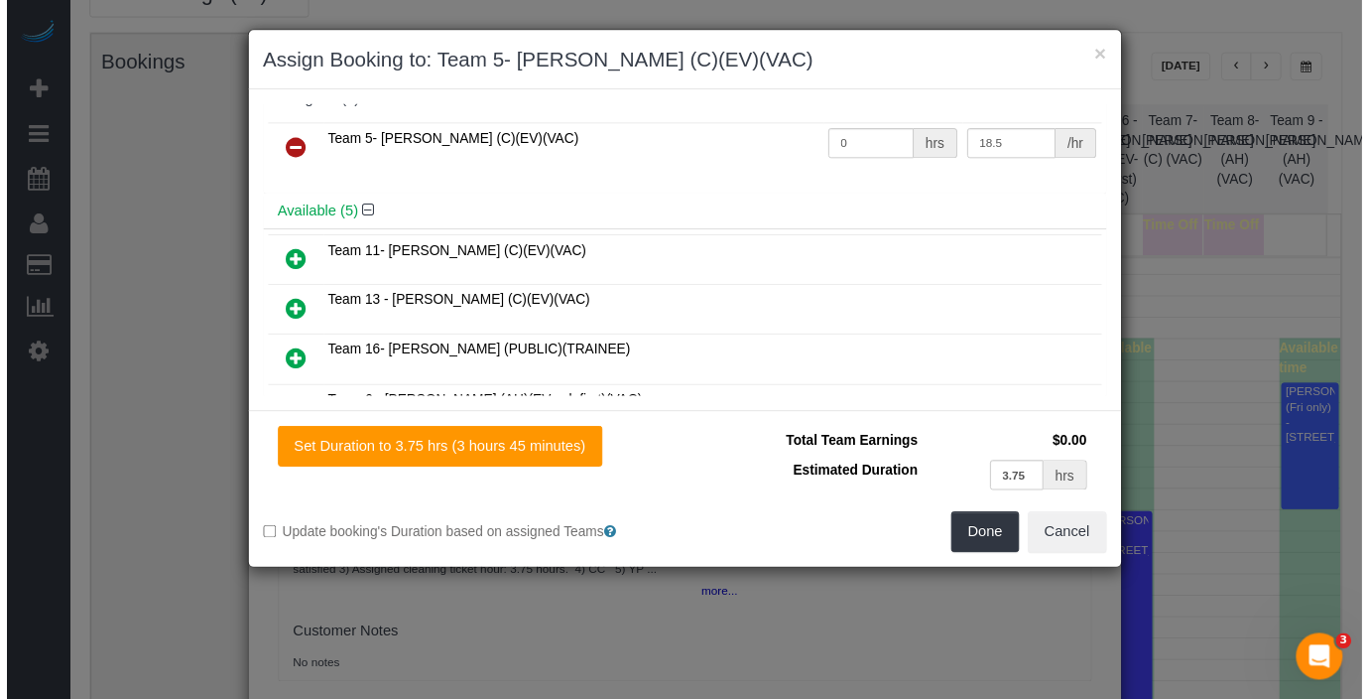
scroll to position [0, 0]
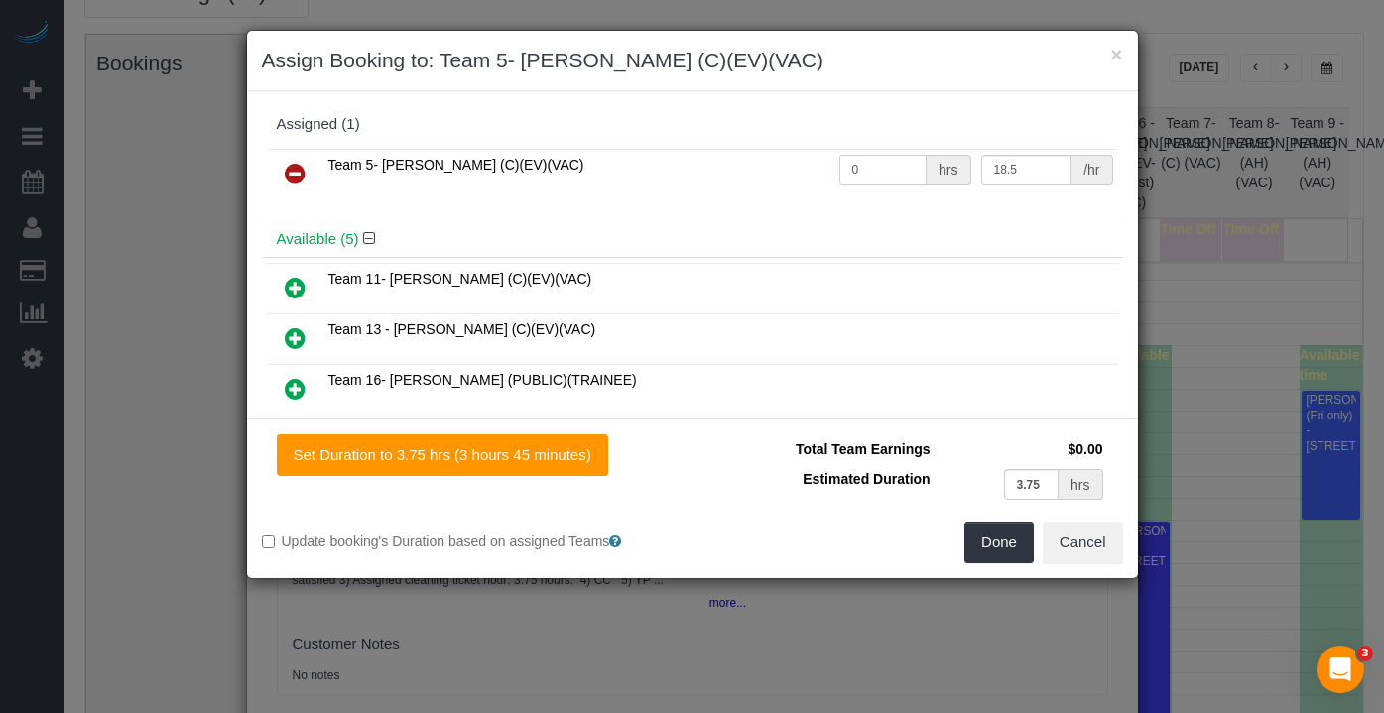
click at [852, 161] on input "0" at bounding box center [883, 170] width 88 height 31
drag, startPoint x: 852, startPoint y: 166, endPoint x: 811, endPoint y: 162, distance: 41.9
click at [812, 162] on tr "Team 5- [PERSON_NAME] (C)(EV)(VAC) 0 hrs 18.5 /hr" at bounding box center [692, 174] width 851 height 51
type input "3.75"
click at [1004, 542] on button "Done" at bounding box center [998, 543] width 69 height 42
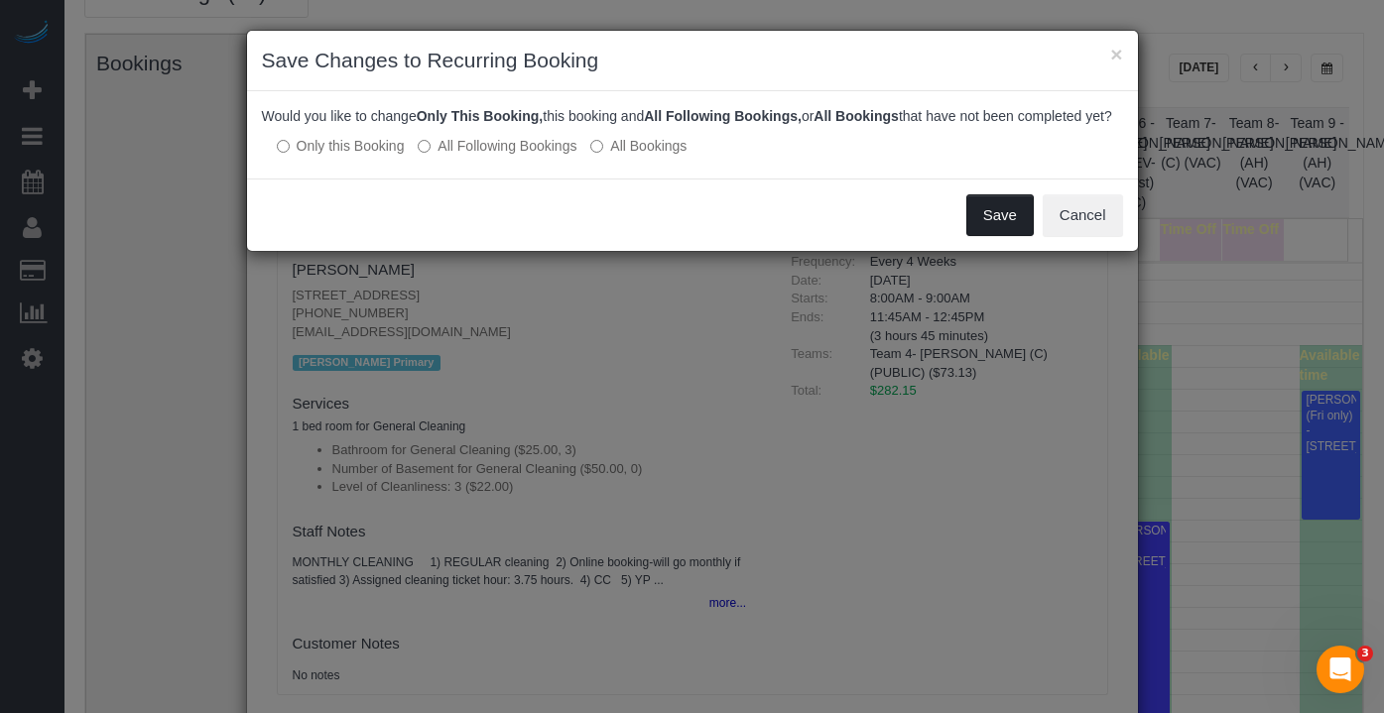
click at [991, 236] on button "Save" at bounding box center [999, 215] width 67 height 42
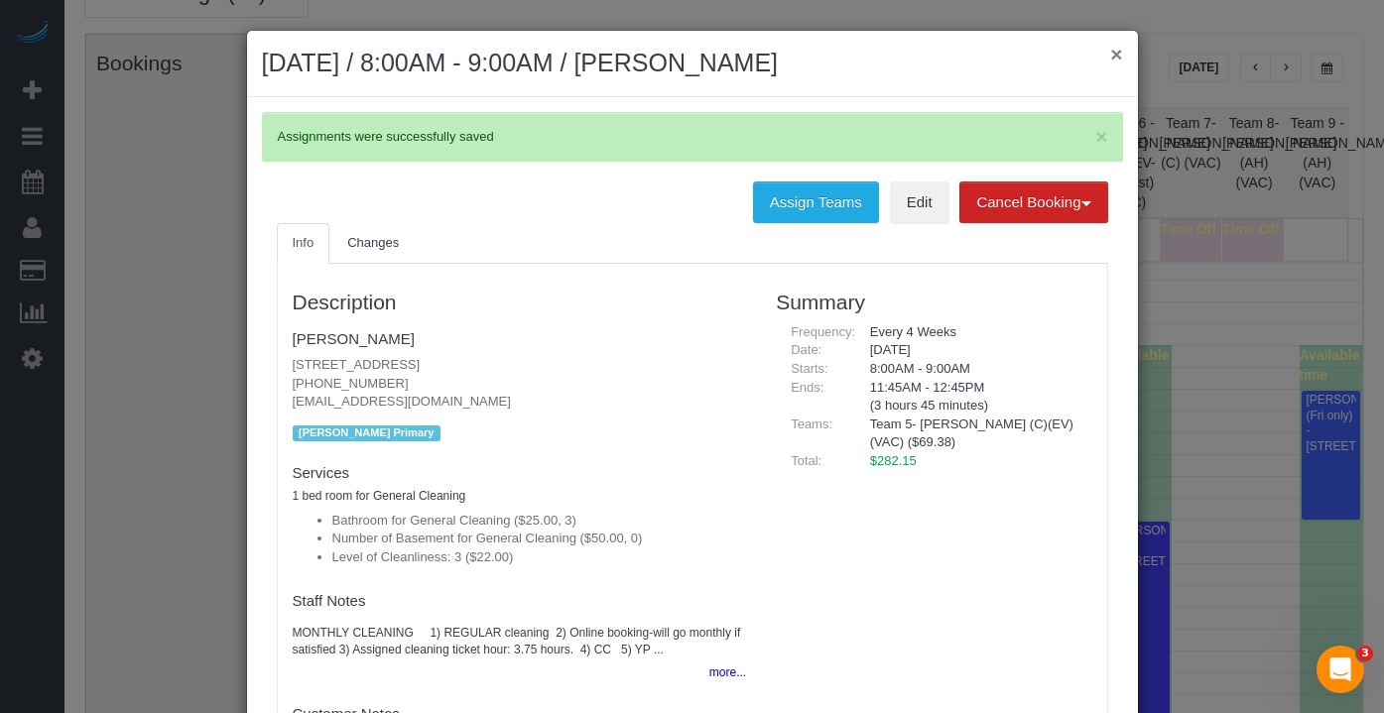
click at [1110, 60] on button "×" at bounding box center [1116, 54] width 12 height 21
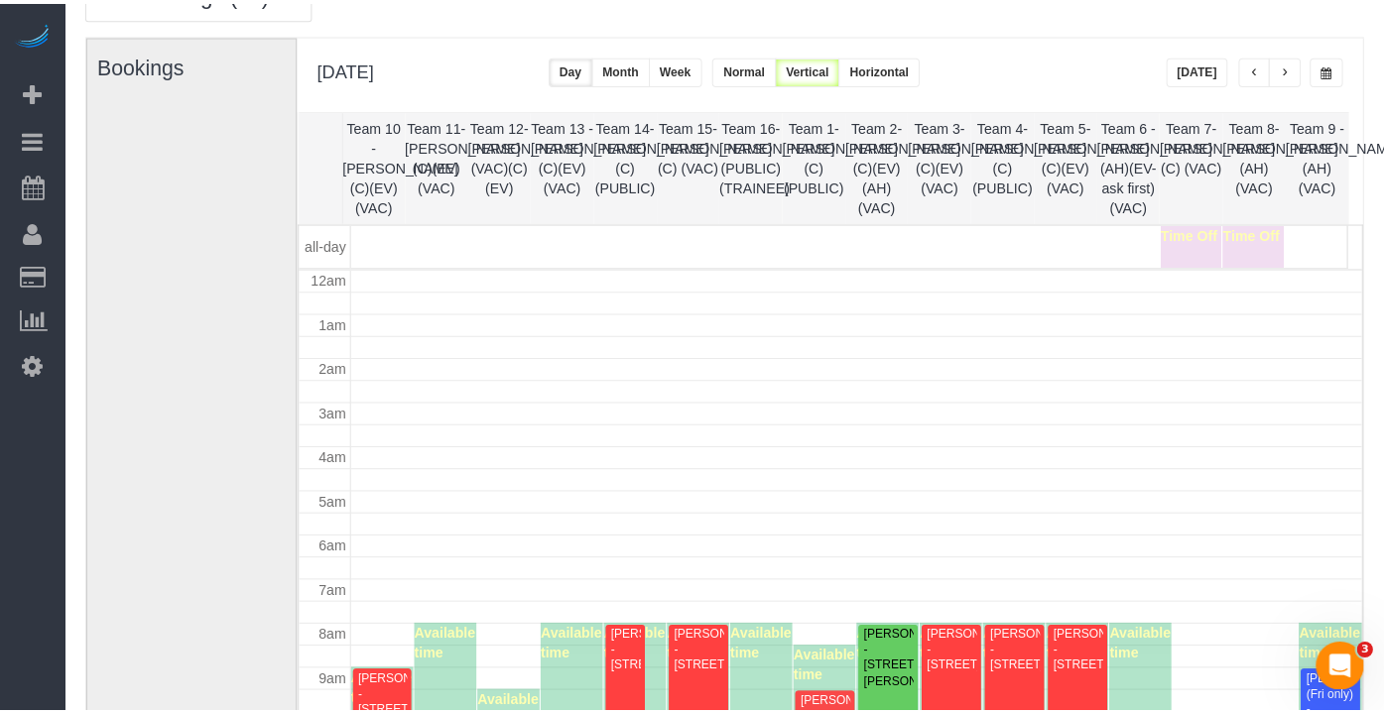
scroll to position [267, 0]
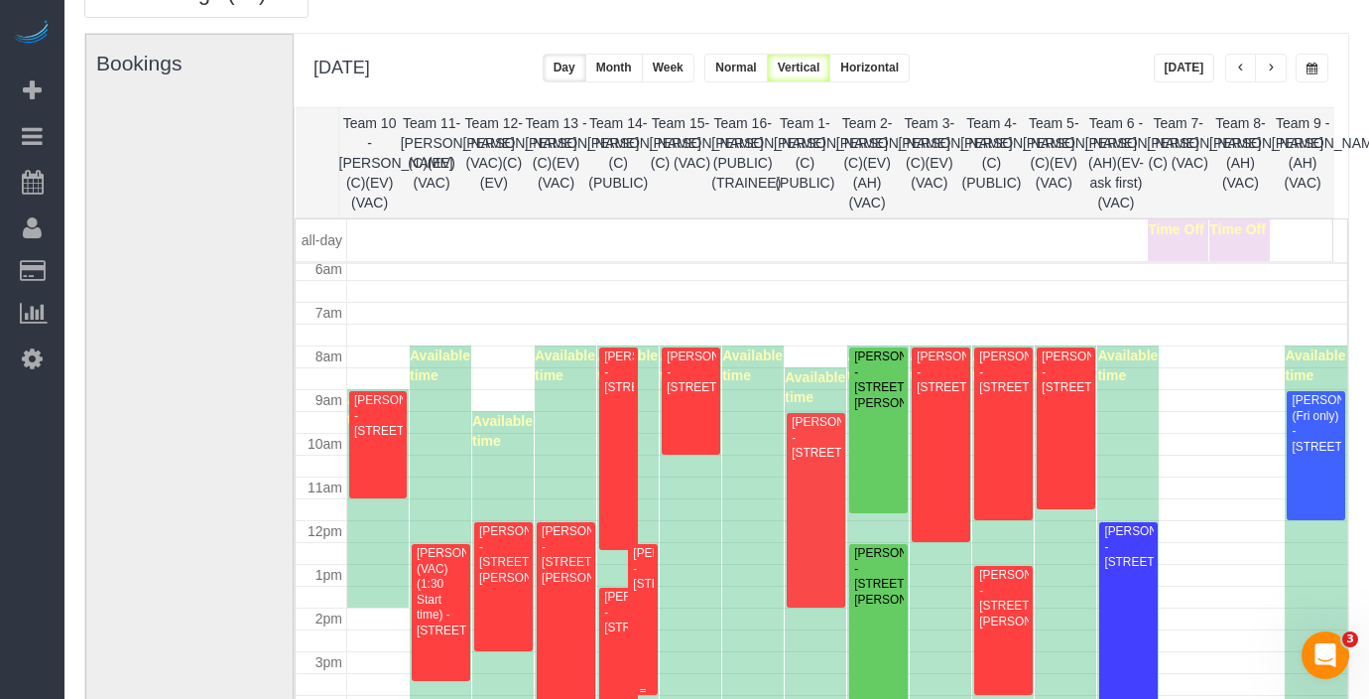
click at [647, 583] on div "[PERSON_NAME] - [STREET_ADDRESS]" at bounding box center [642, 569] width 21 height 46
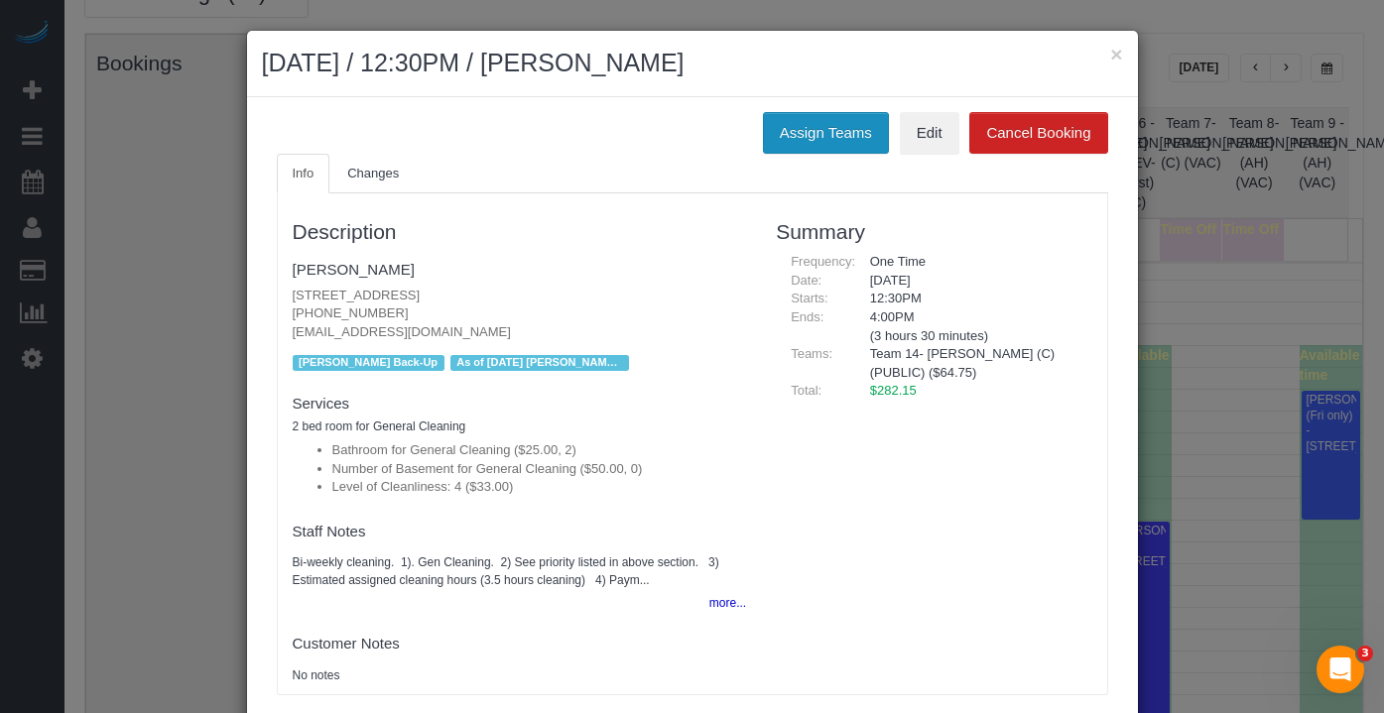
click at [842, 141] on button "Assign Teams" at bounding box center [826, 133] width 126 height 42
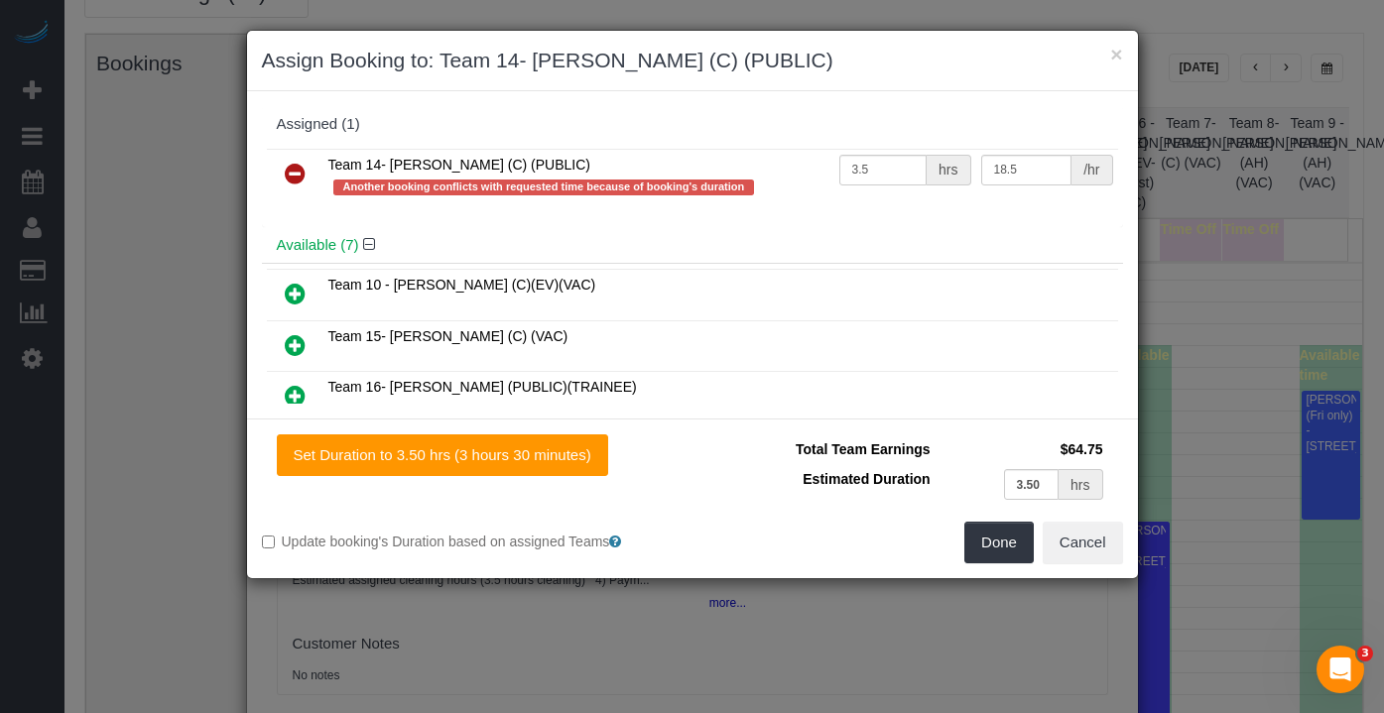
click at [297, 169] on icon at bounding box center [295, 174] width 21 height 24
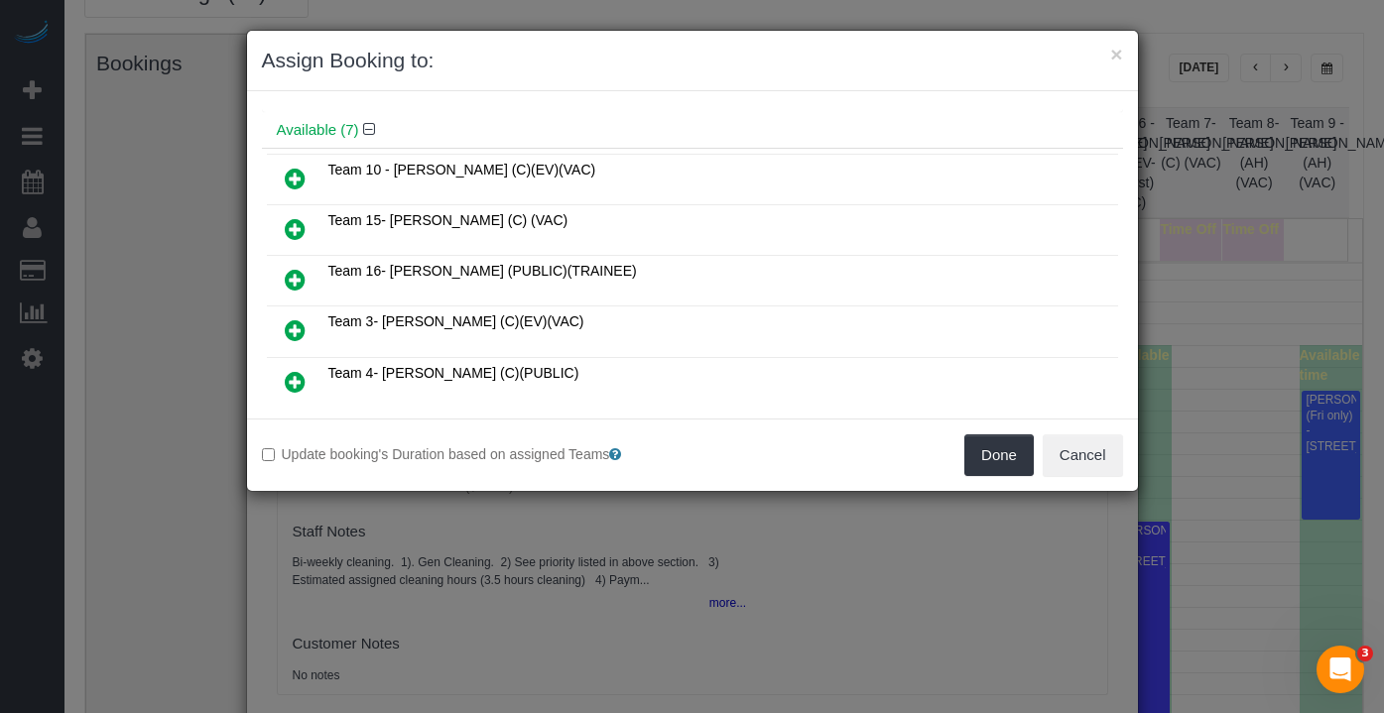
scroll to position [87, 0]
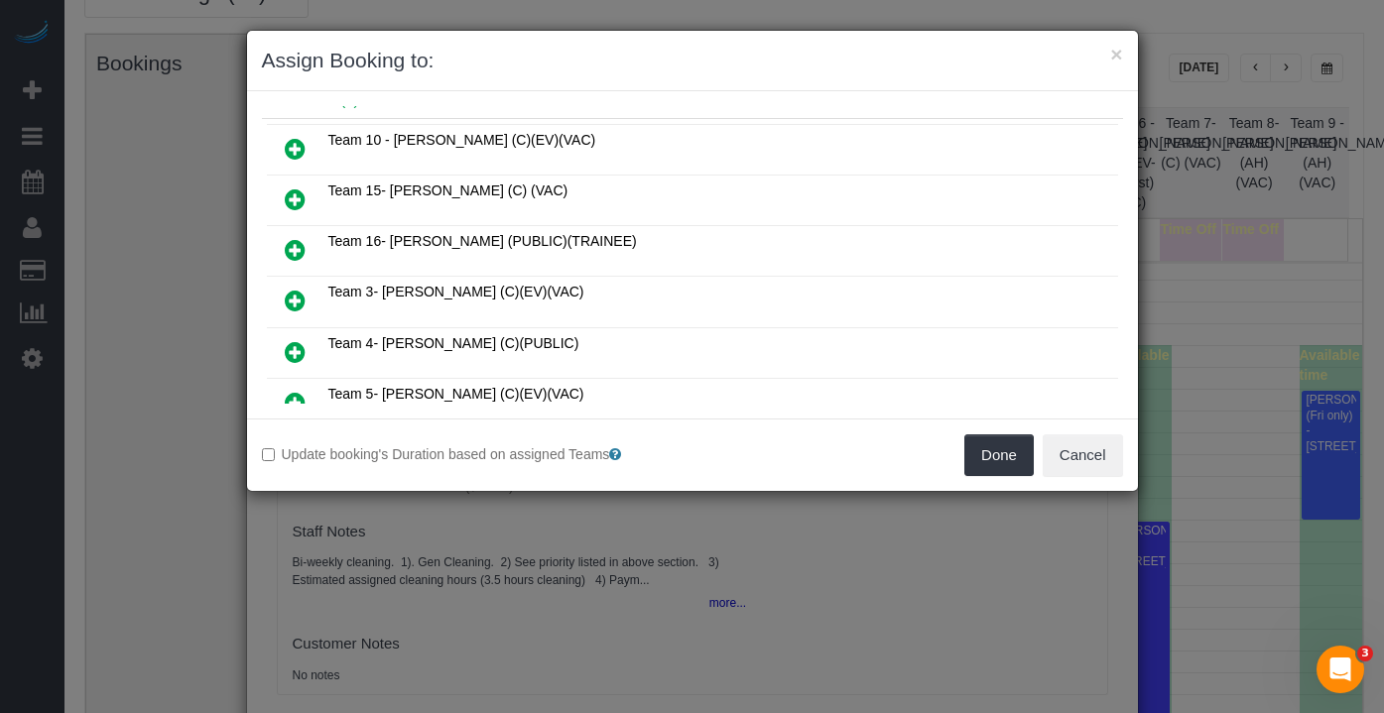
click at [292, 391] on icon at bounding box center [295, 403] width 21 height 24
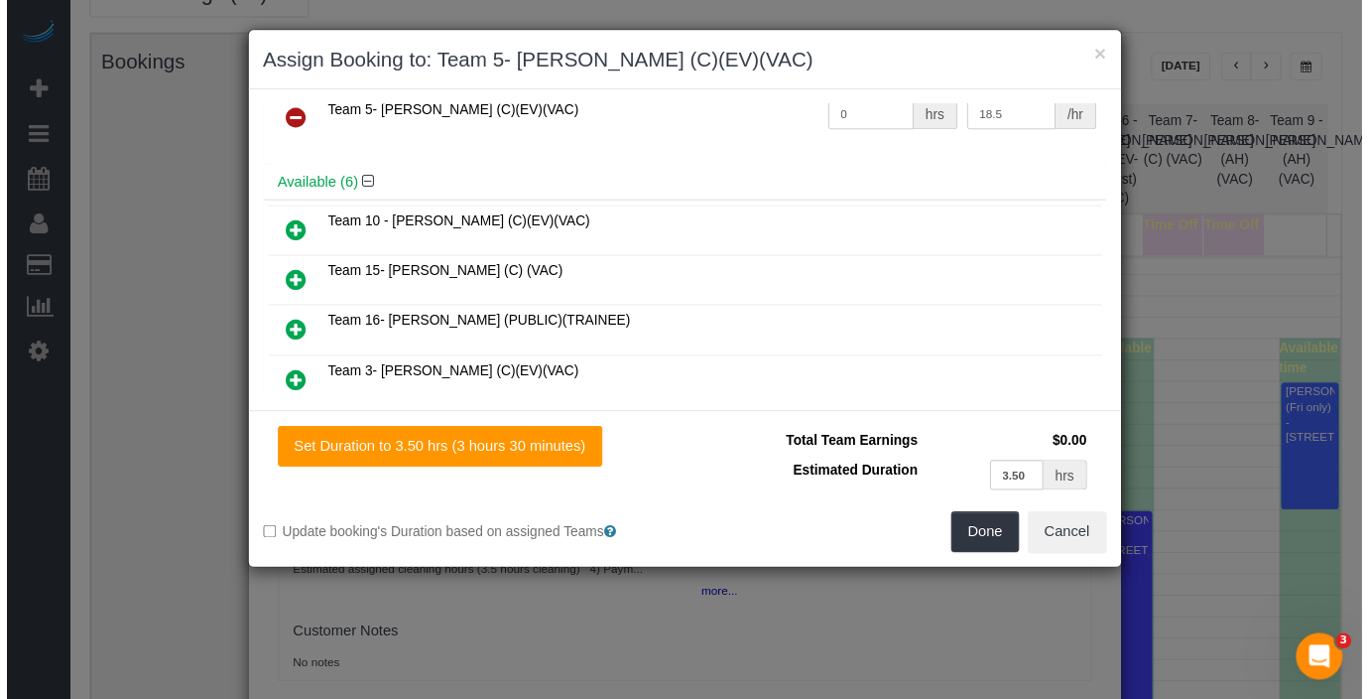
scroll to position [0, 0]
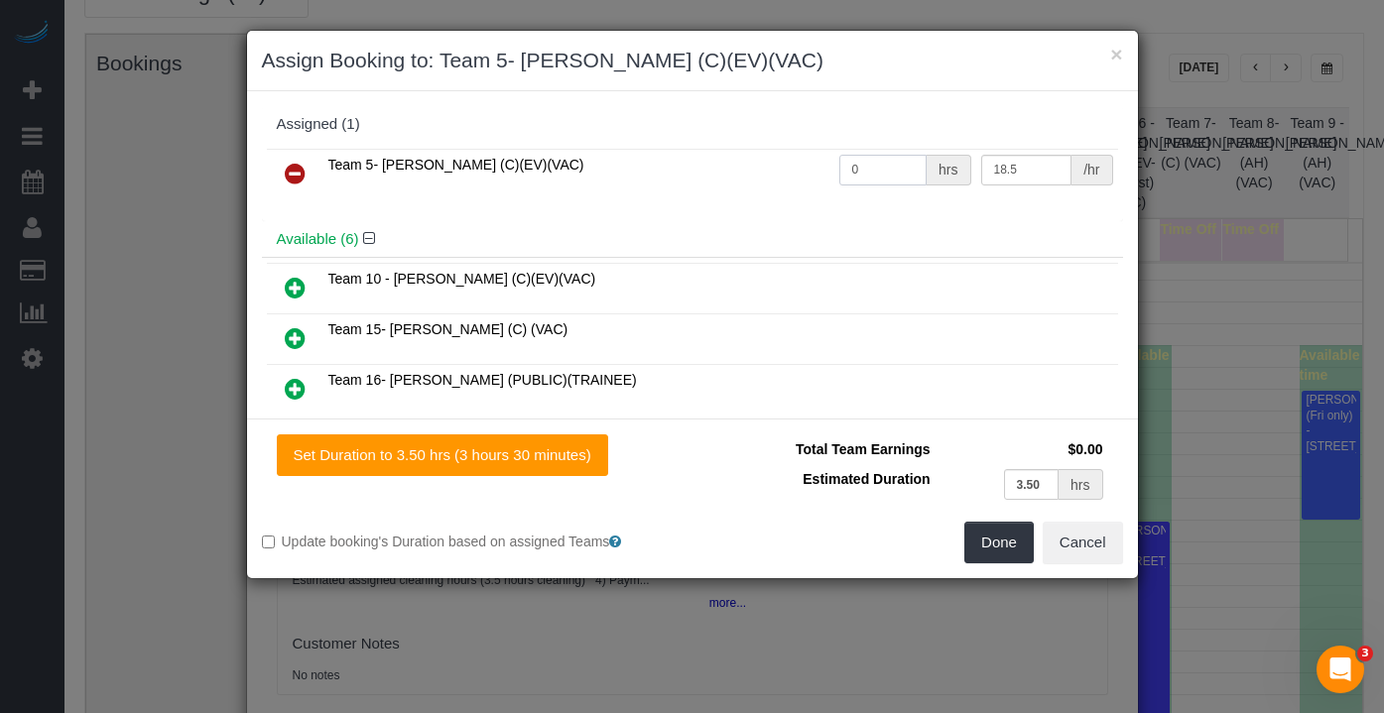
drag, startPoint x: 860, startPoint y: 158, endPoint x: 843, endPoint y: 163, distance: 17.6
click at [781, 155] on tr "Team 5- [PERSON_NAME] (C)(EV)(VAC) 0 hrs 18.5 /hr" at bounding box center [692, 174] width 851 height 51
drag, startPoint x: 823, startPoint y: 163, endPoint x: 802, endPoint y: 162, distance: 20.9
click at [803, 162] on tr "Team 5- [PERSON_NAME] (C)(EV)(VAC) 0 hrs 18.5 /hr" at bounding box center [692, 174] width 851 height 51
type input "3.5"
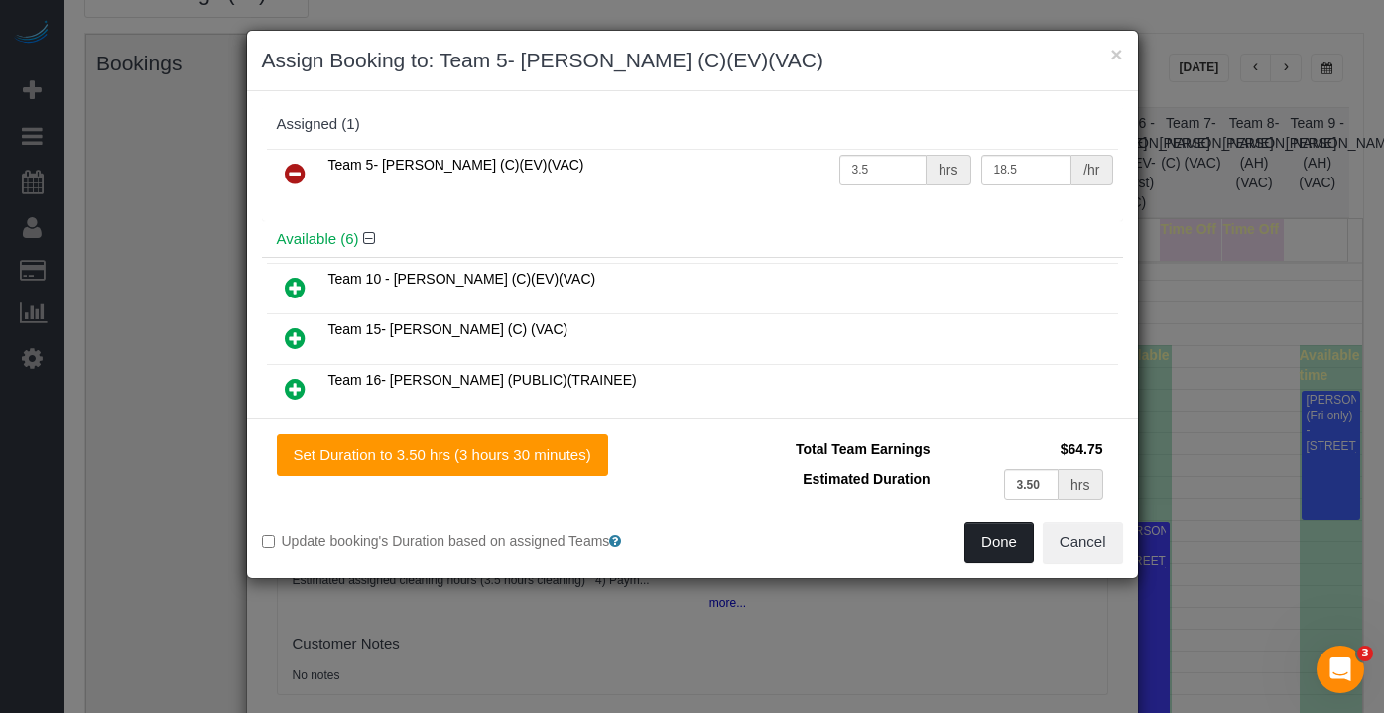
click at [1003, 555] on button "Done" at bounding box center [998, 543] width 69 height 42
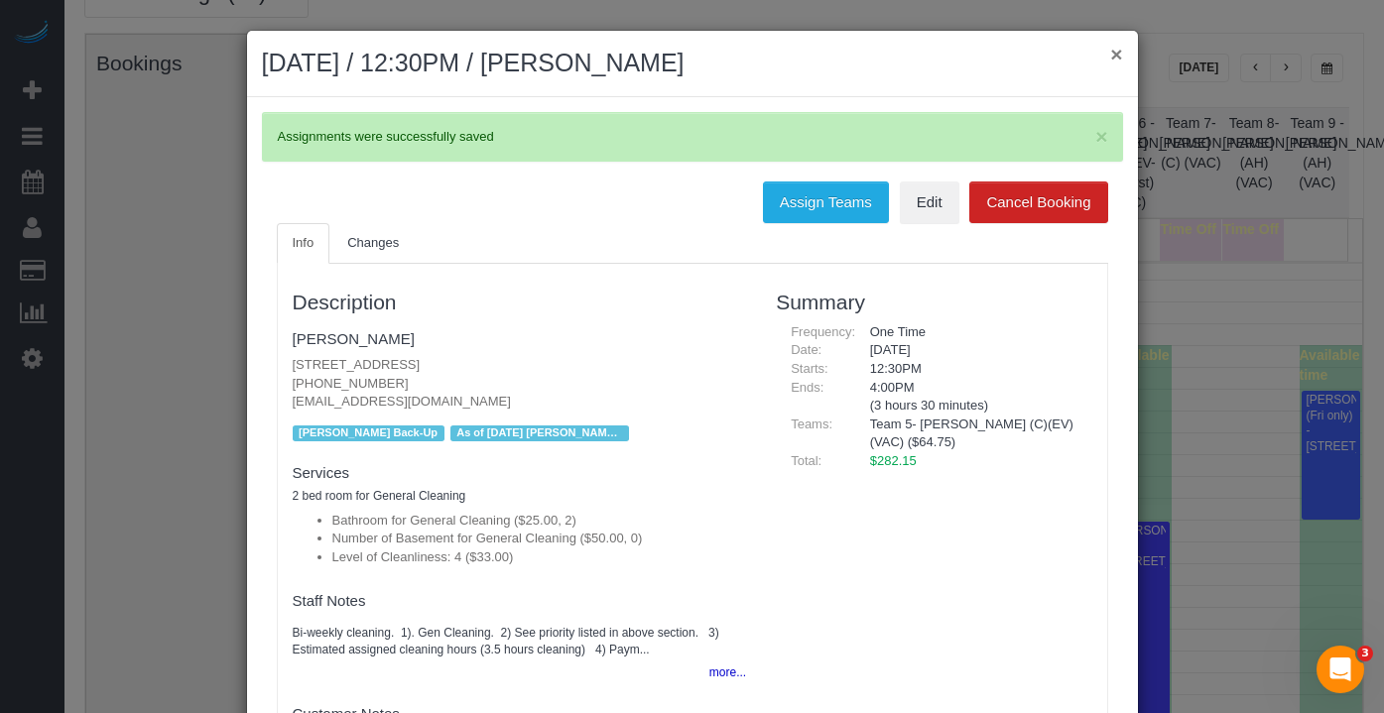
click at [1110, 51] on button "×" at bounding box center [1116, 54] width 12 height 21
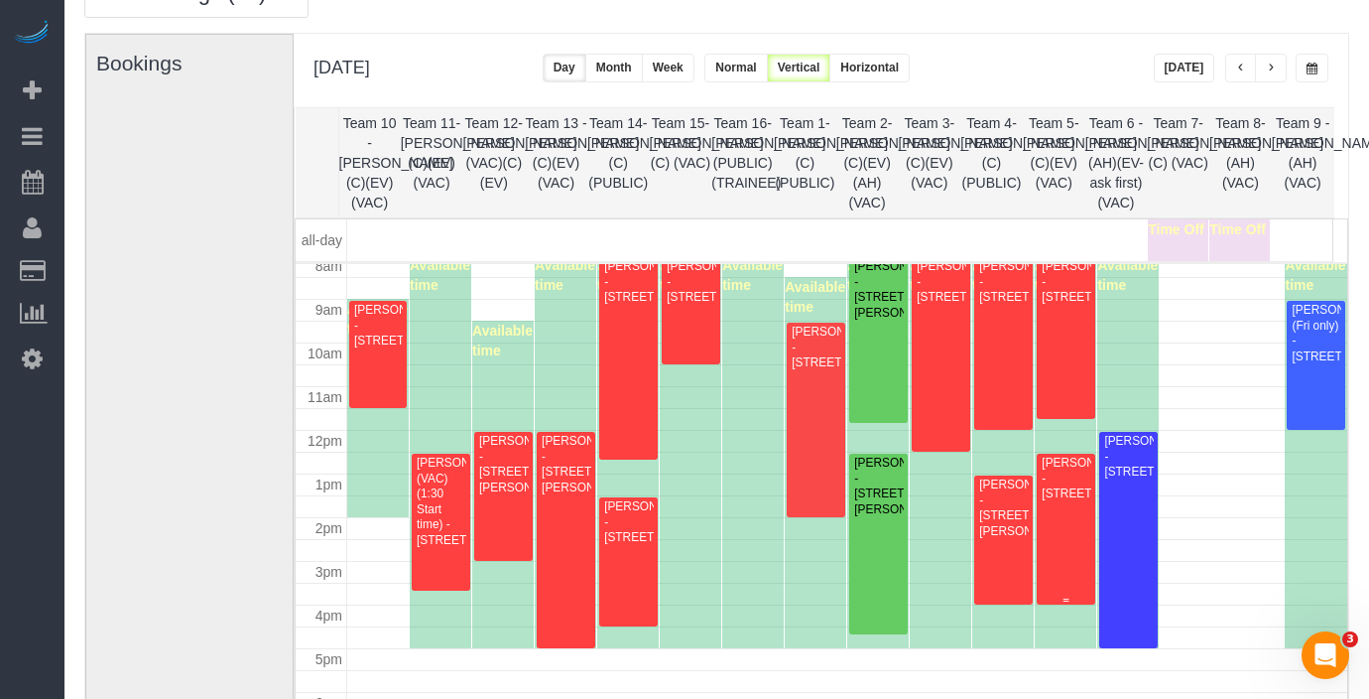
scroll to position [358, 0]
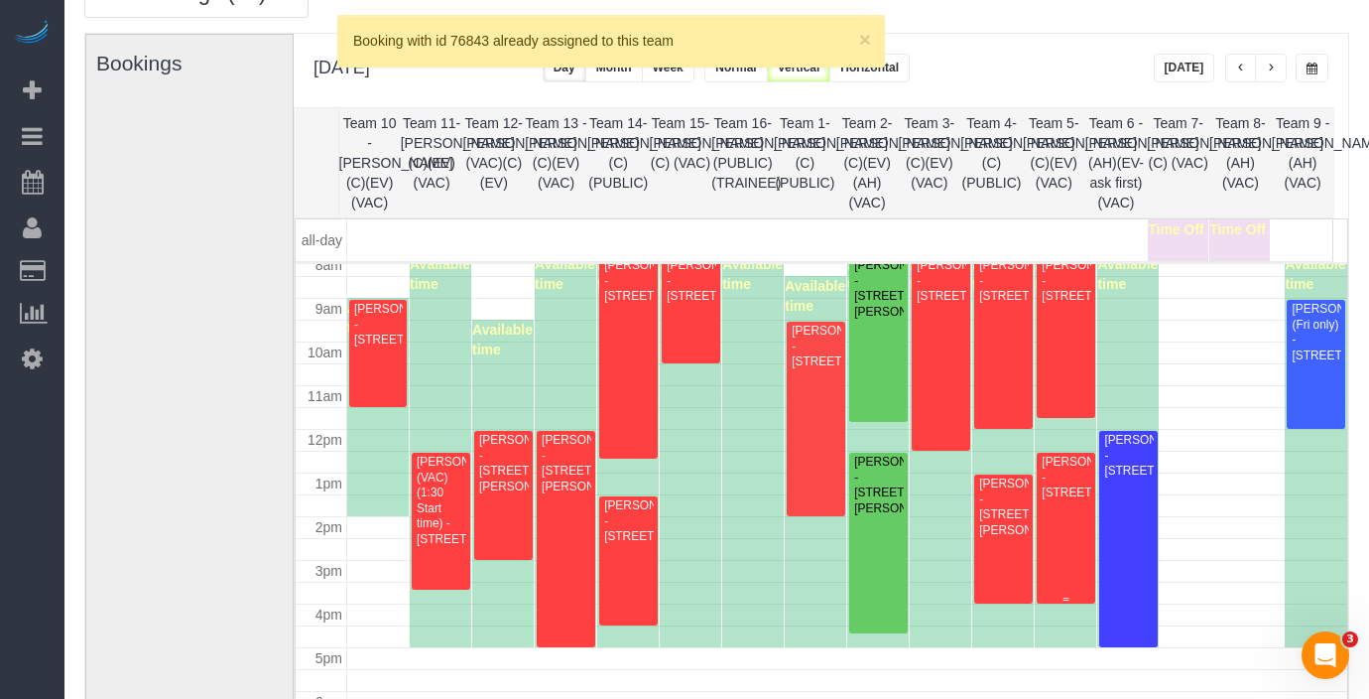
click at [1075, 478] on div "[PERSON_NAME] - [STREET_ADDRESS]" at bounding box center [1066, 477] width 50 height 46
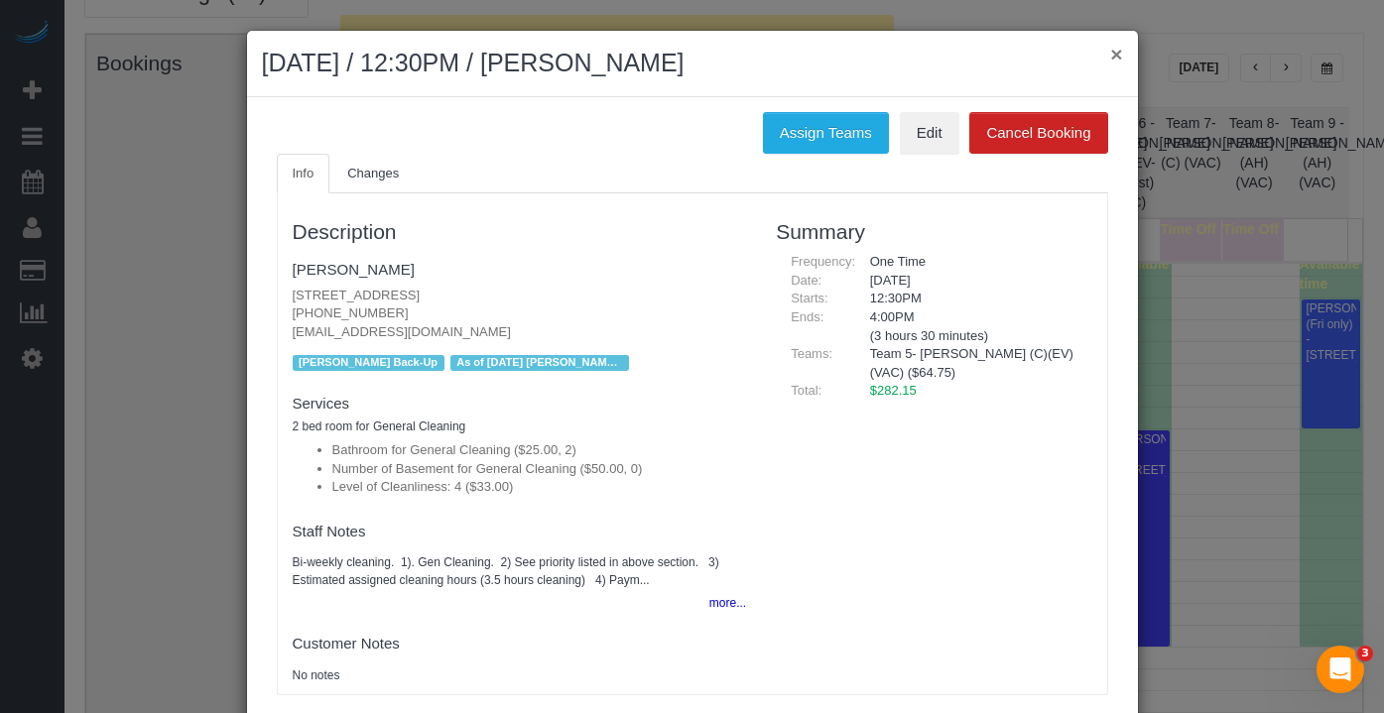
click at [1110, 59] on button "×" at bounding box center [1116, 54] width 12 height 21
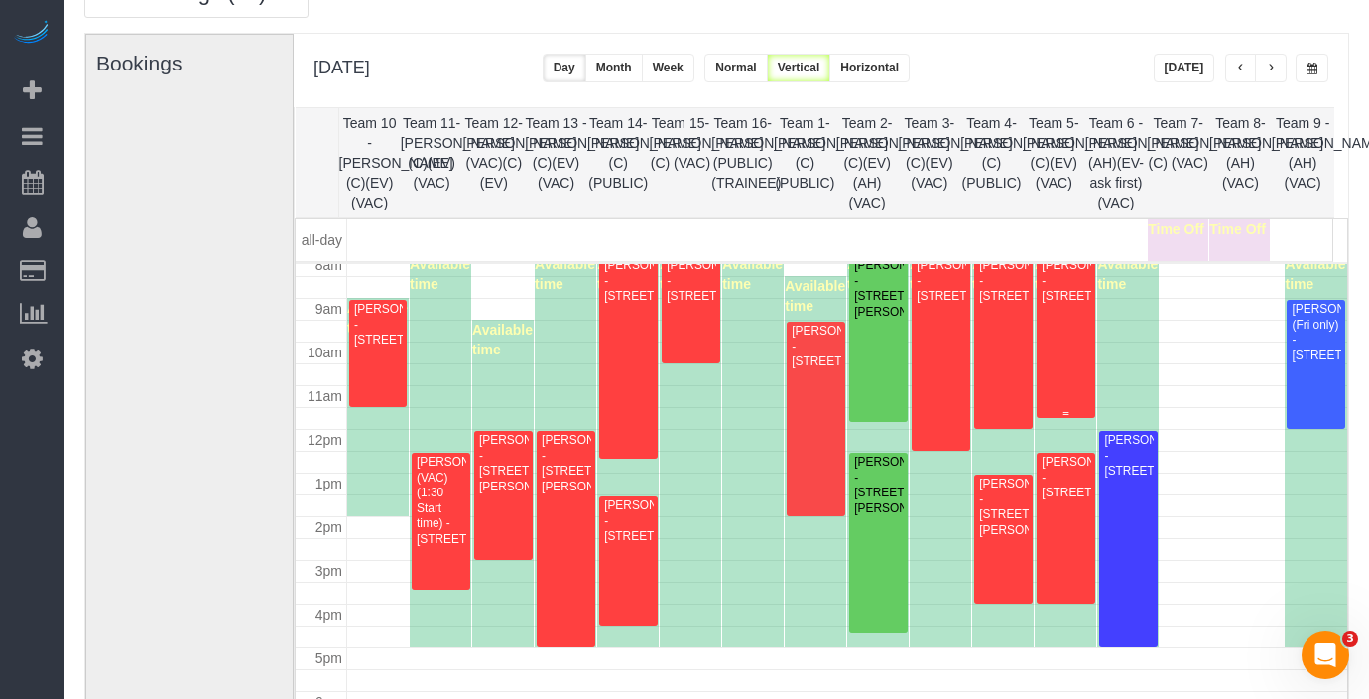
click at [1052, 304] on div "[PERSON_NAME] - [STREET_ADDRESS]" at bounding box center [1066, 281] width 50 height 46
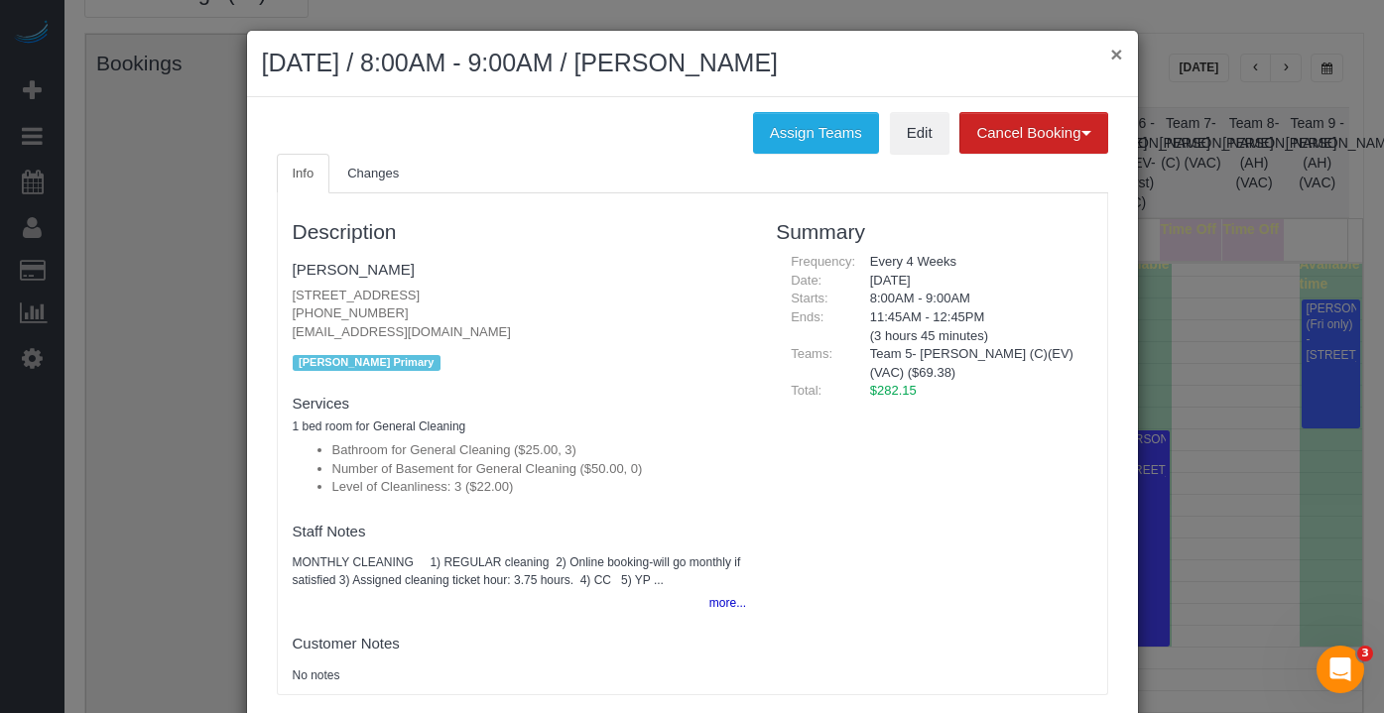
click at [1110, 59] on button "×" at bounding box center [1116, 54] width 12 height 21
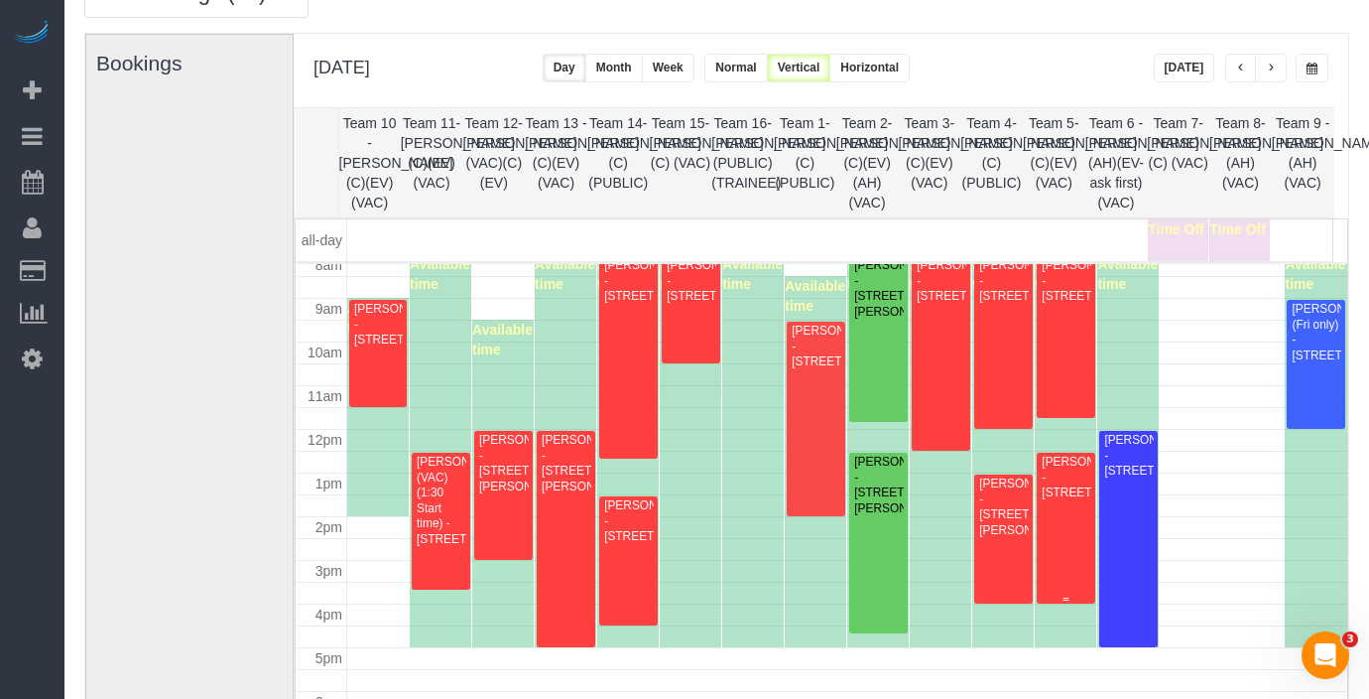
click at [1063, 491] on div "[PERSON_NAME] - [STREET_ADDRESS]" at bounding box center [1066, 477] width 50 height 46
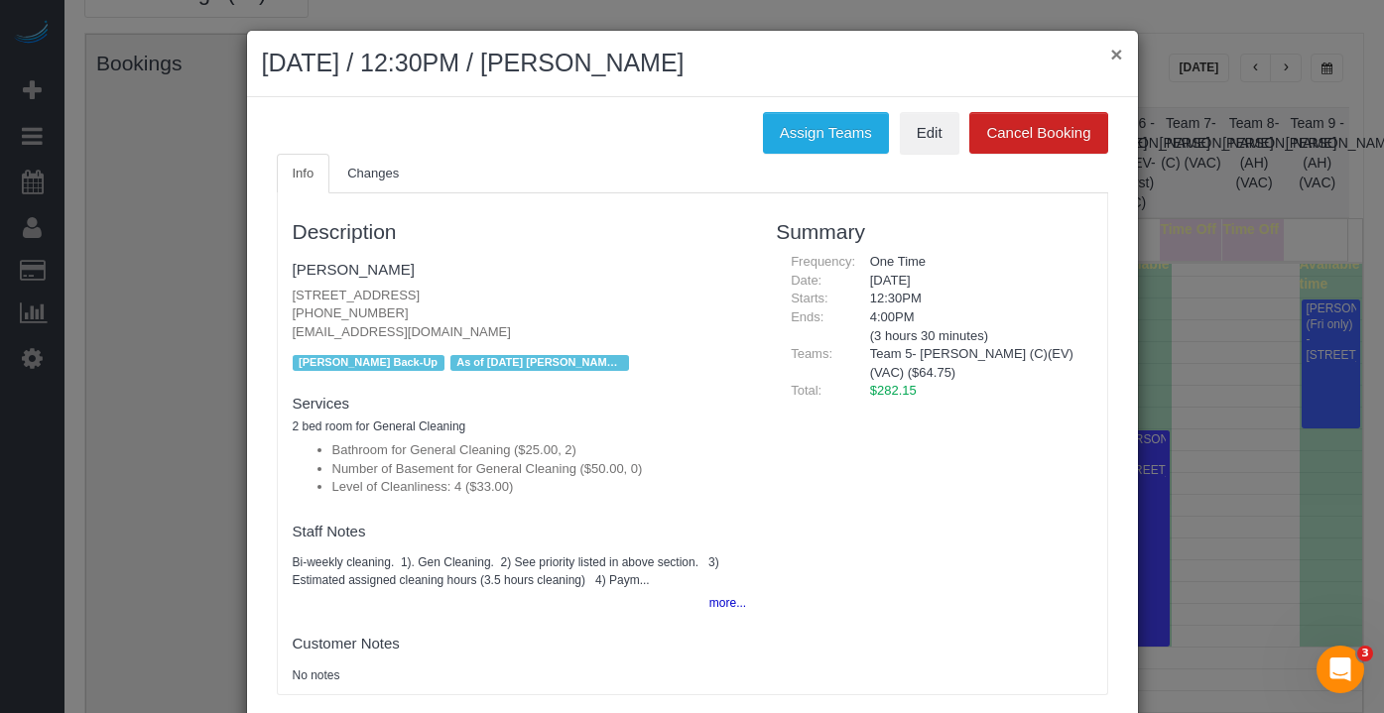
click at [1110, 58] on button "×" at bounding box center [1116, 54] width 12 height 21
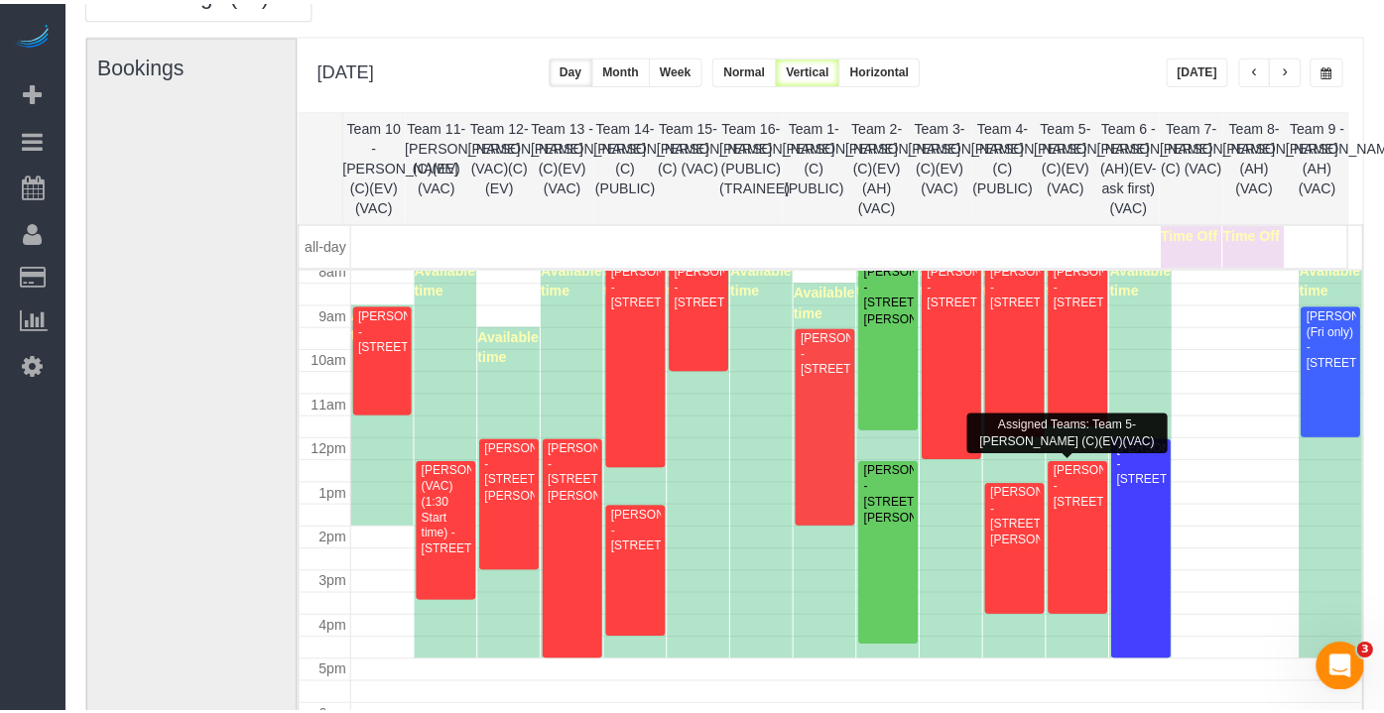
scroll to position [320, 0]
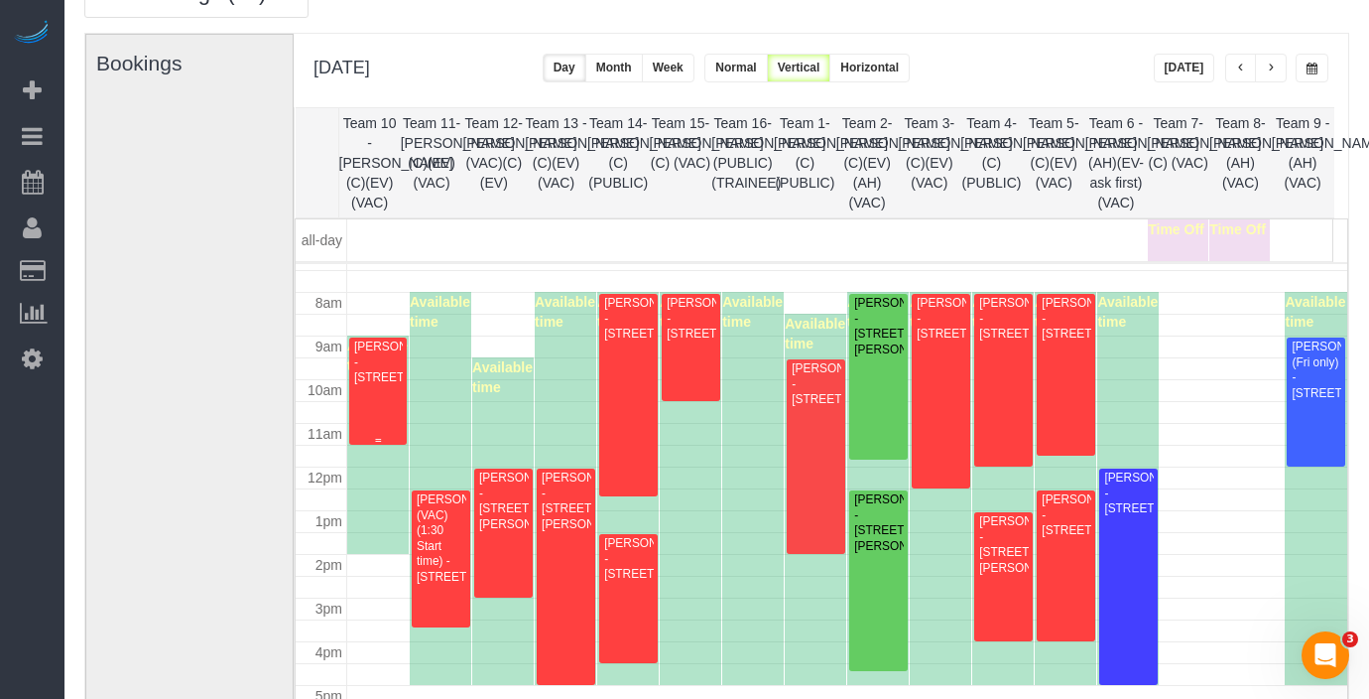
click at [360, 385] on div "[PERSON_NAME] - [STREET_ADDRESS]" at bounding box center [378, 362] width 50 height 46
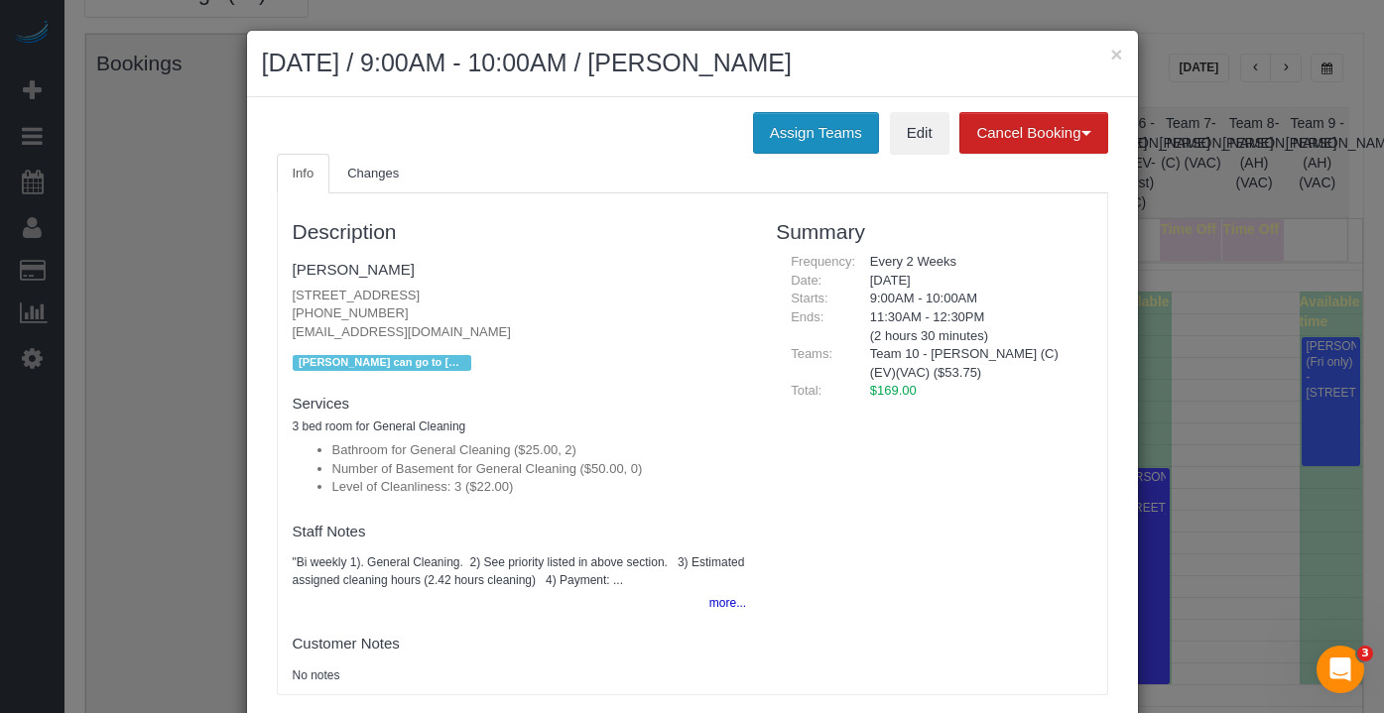
drag, startPoint x: 797, startPoint y: 132, endPoint x: 770, endPoint y: 140, distance: 27.9
click at [798, 132] on button "Assign Teams" at bounding box center [816, 133] width 126 height 42
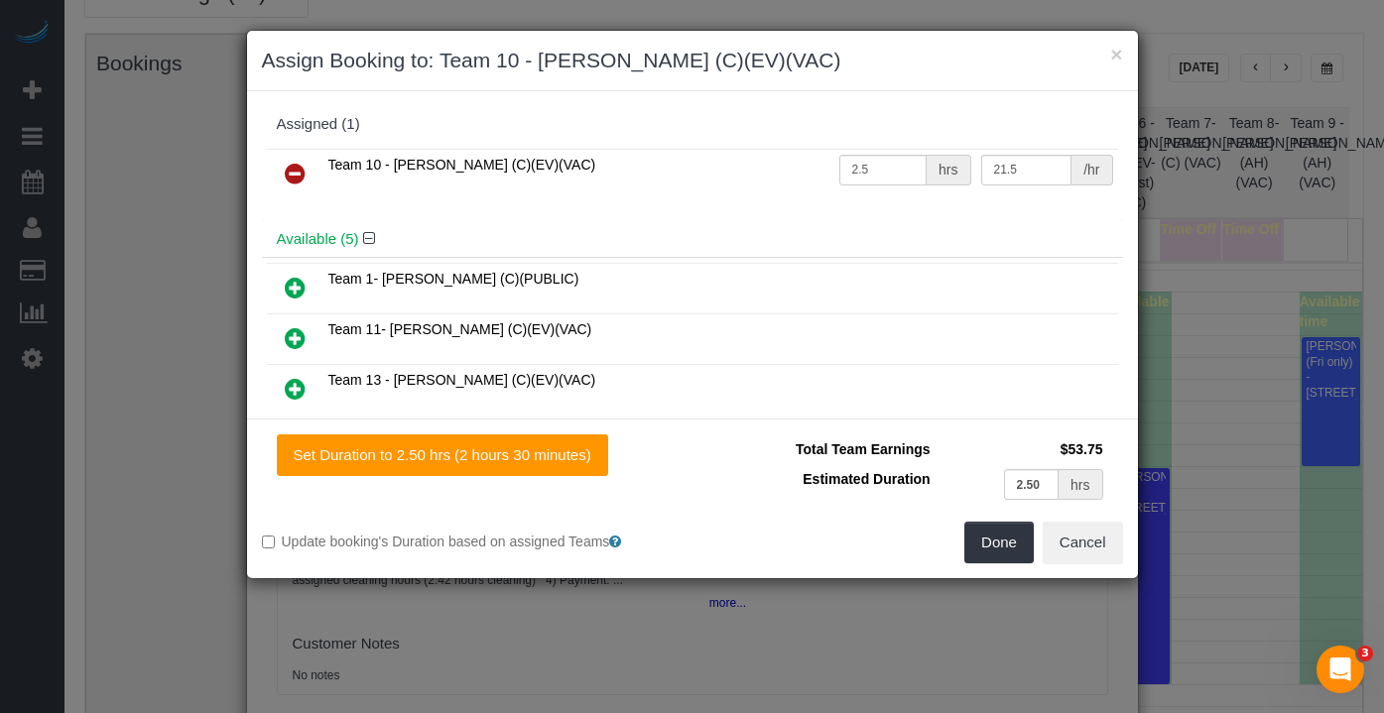
click at [293, 166] on icon at bounding box center [295, 174] width 21 height 24
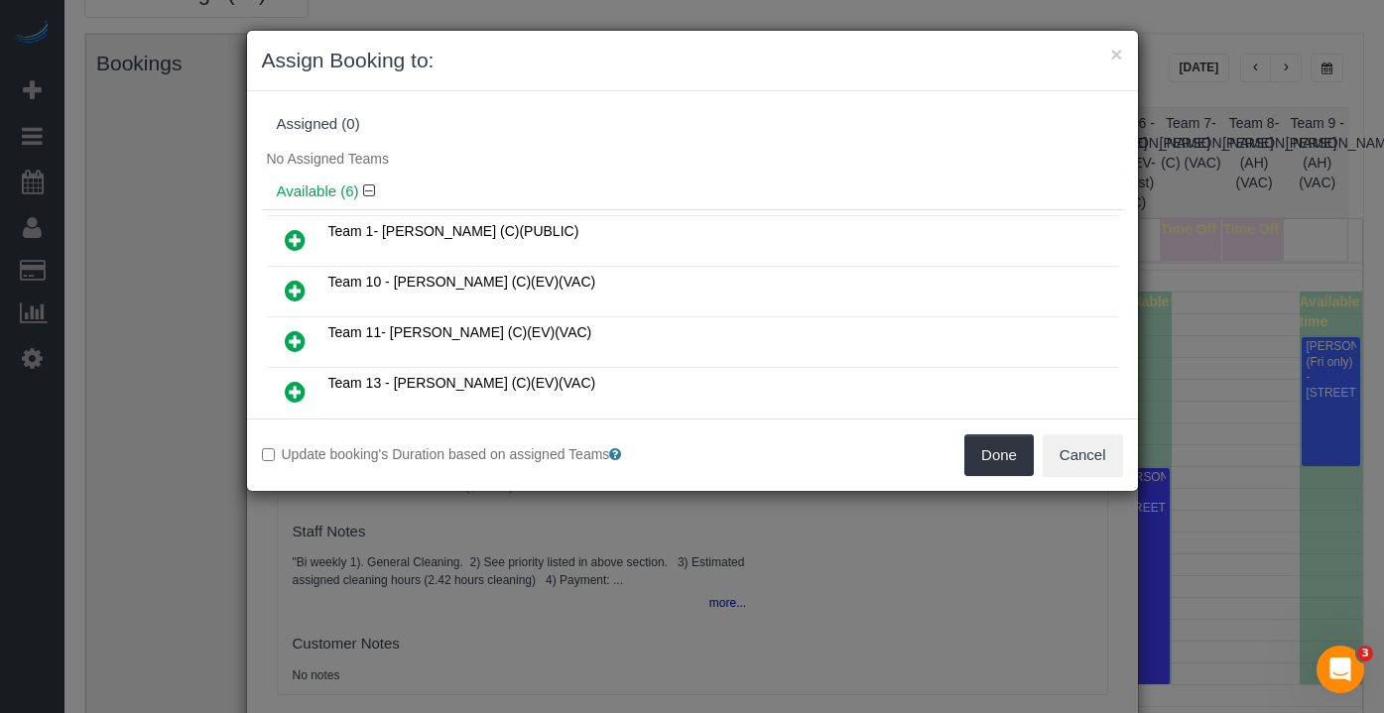
click at [286, 284] on icon at bounding box center [295, 291] width 21 height 24
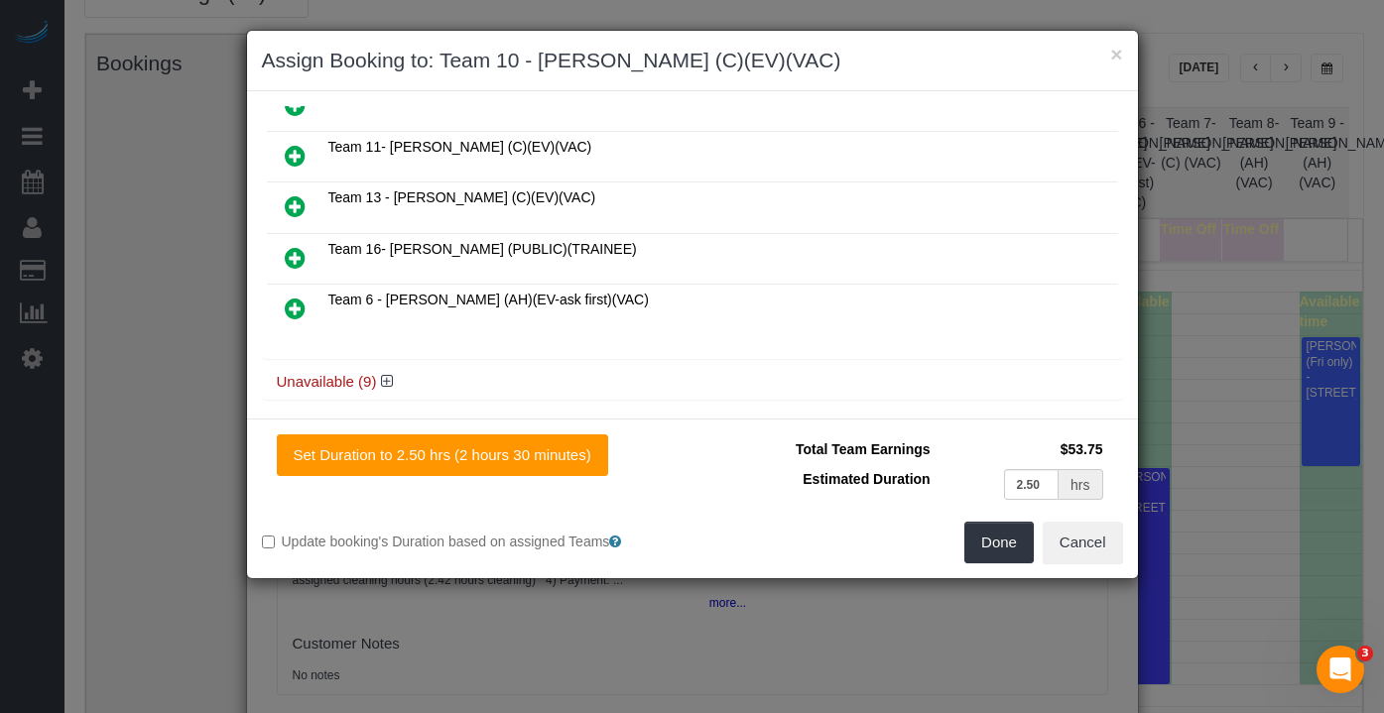
scroll to position [190, 0]
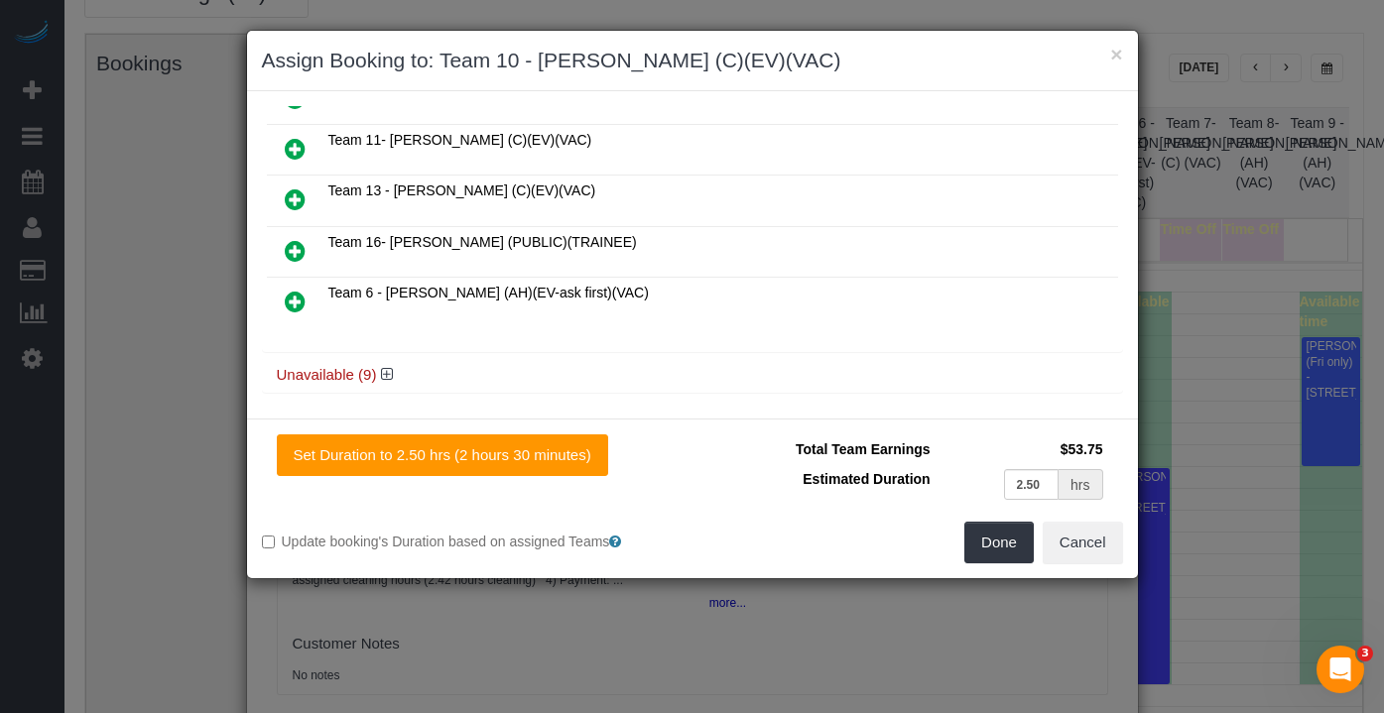
click at [293, 239] on icon at bounding box center [295, 251] width 21 height 24
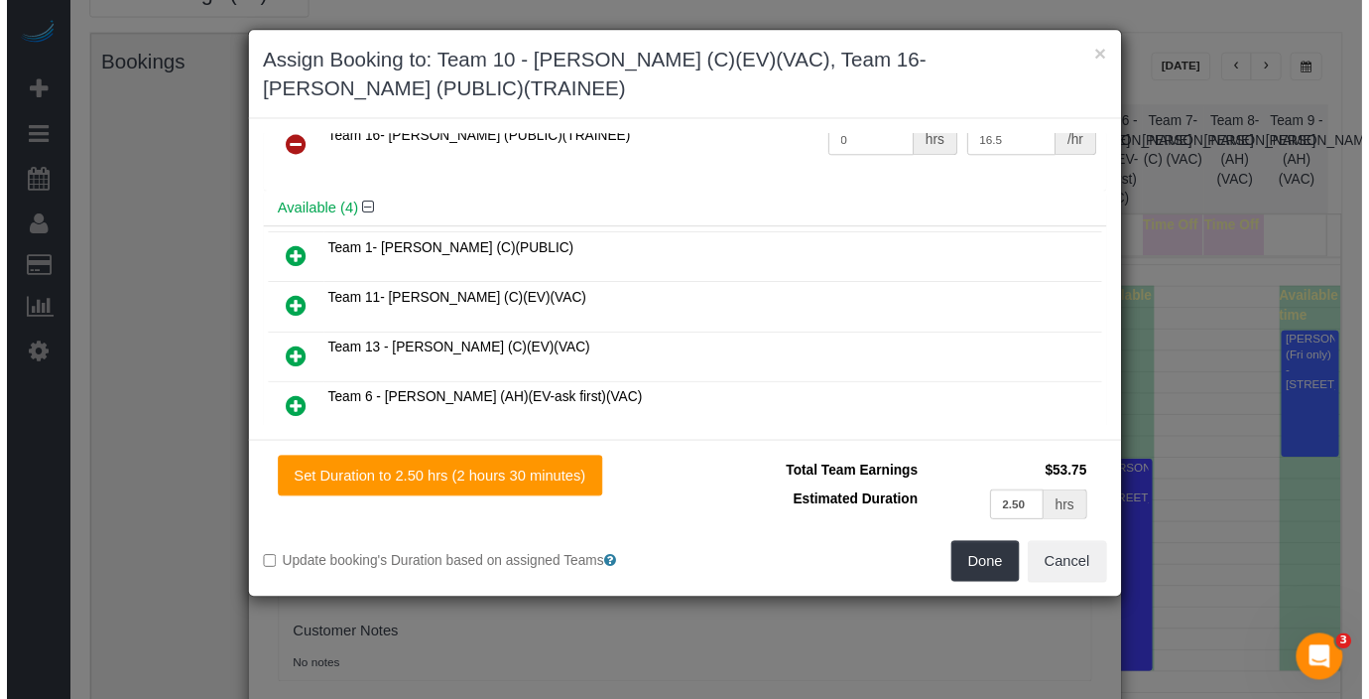
scroll to position [0, 0]
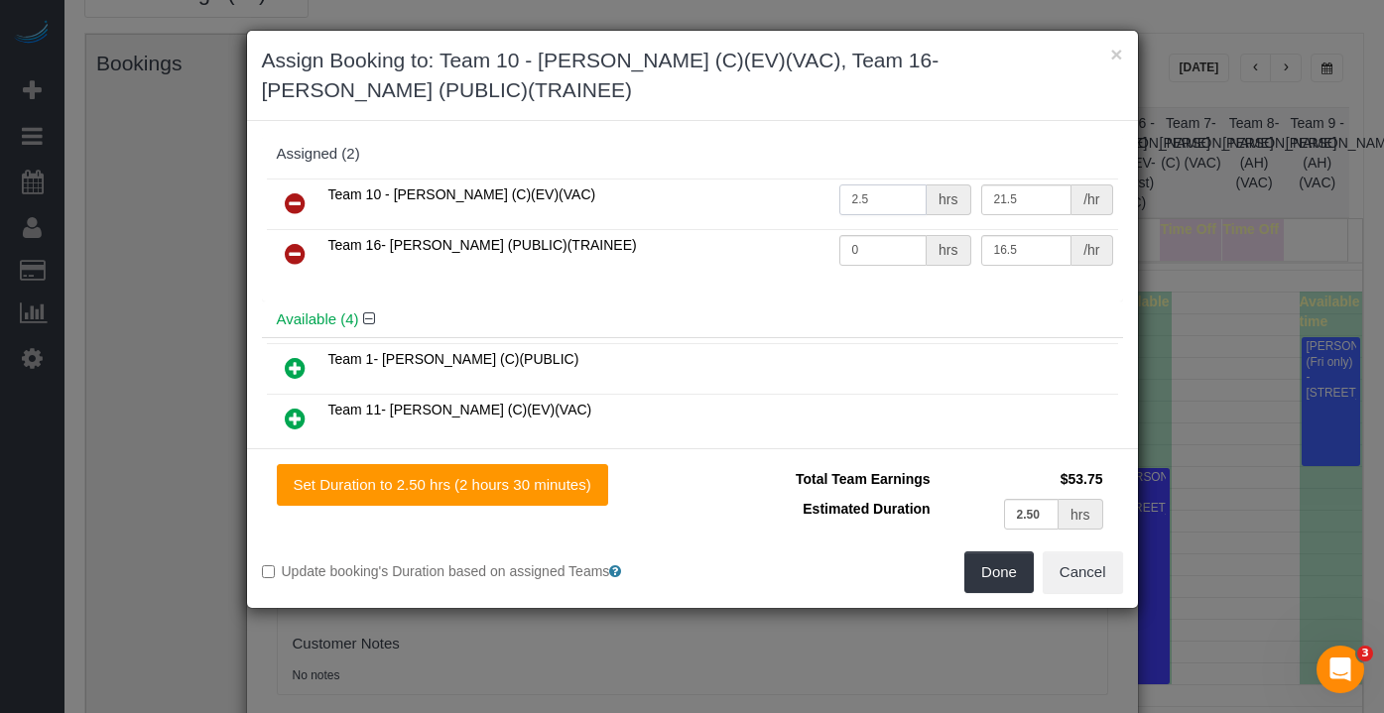
click at [865, 206] on input "2.5" at bounding box center [883, 200] width 88 height 31
click at [1016, 587] on button "Done" at bounding box center [998, 573] width 69 height 42
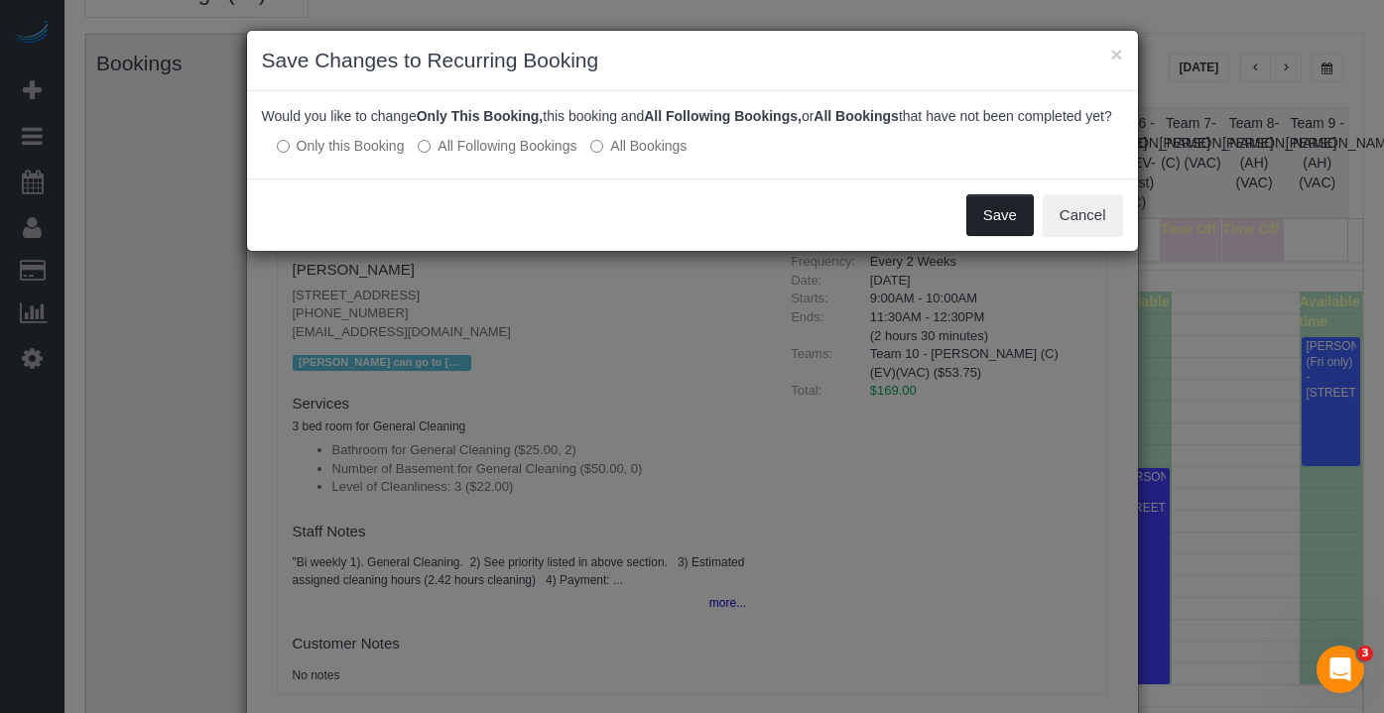
click at [988, 223] on button "Save" at bounding box center [999, 215] width 67 height 42
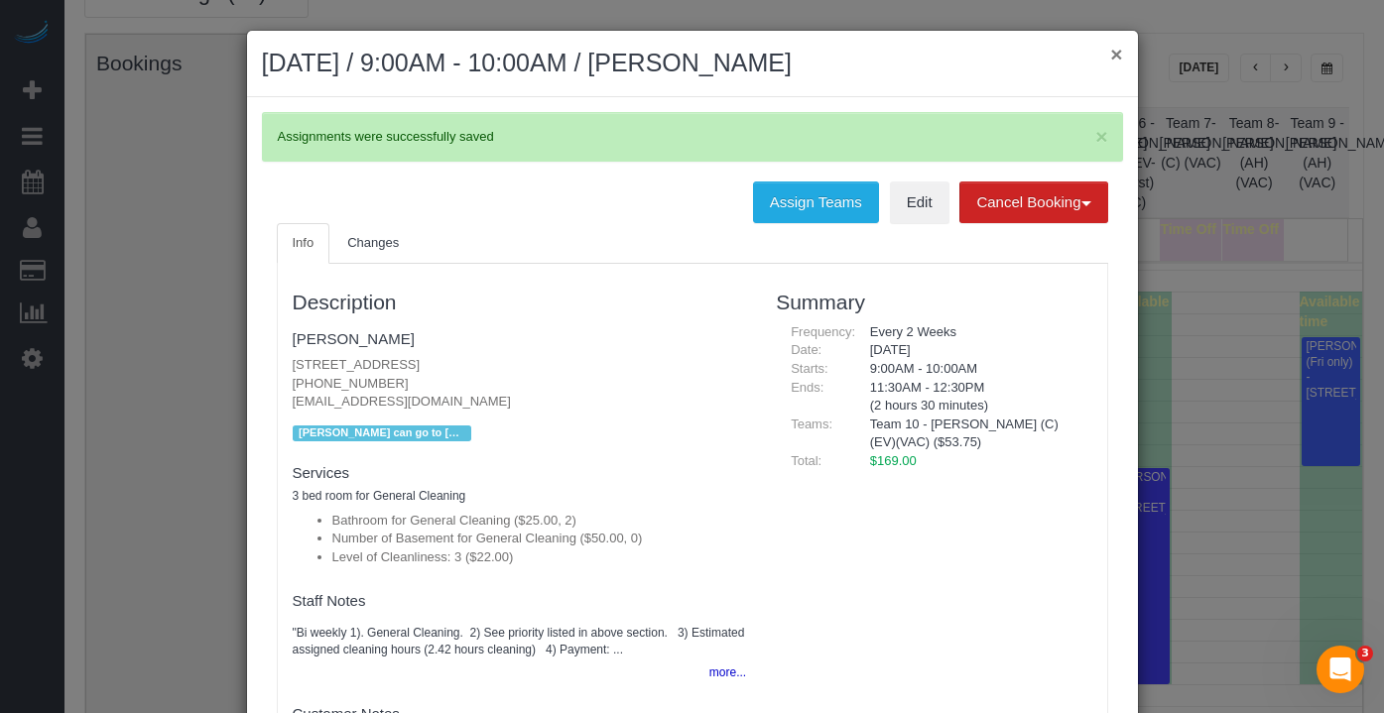
click at [1110, 64] on button "×" at bounding box center [1116, 54] width 12 height 21
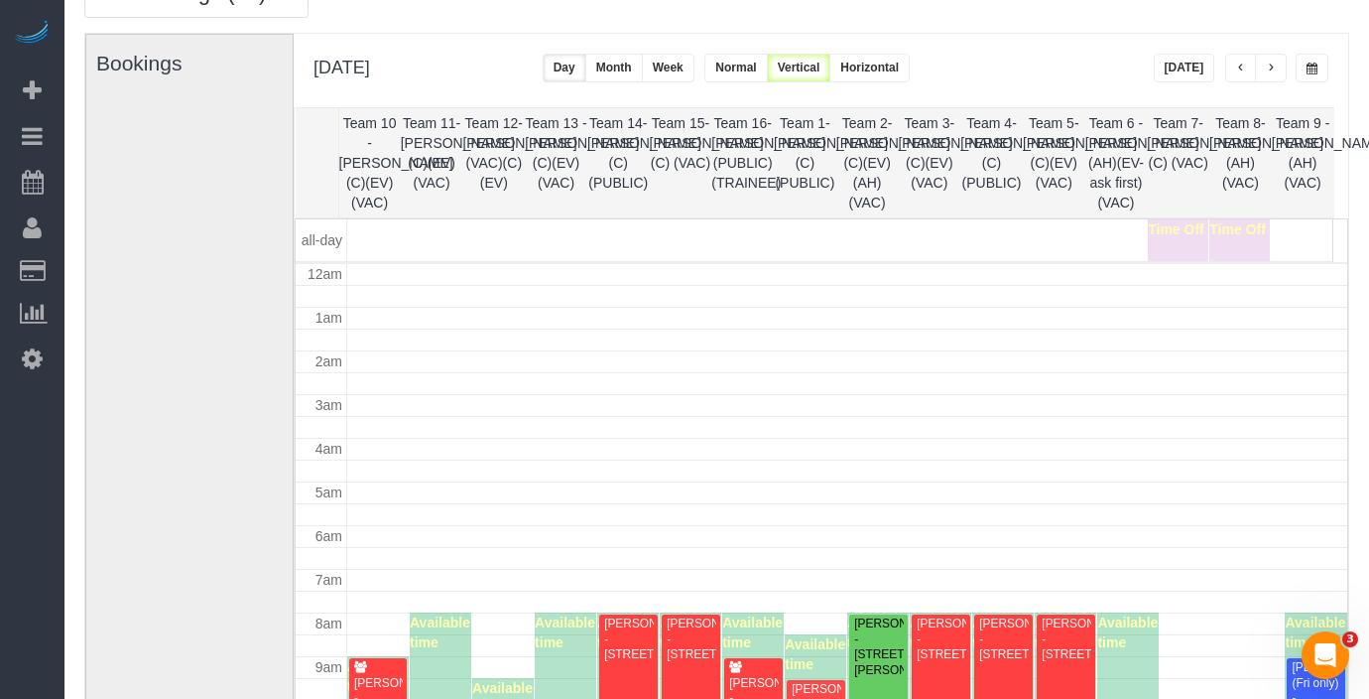
scroll to position [320, 0]
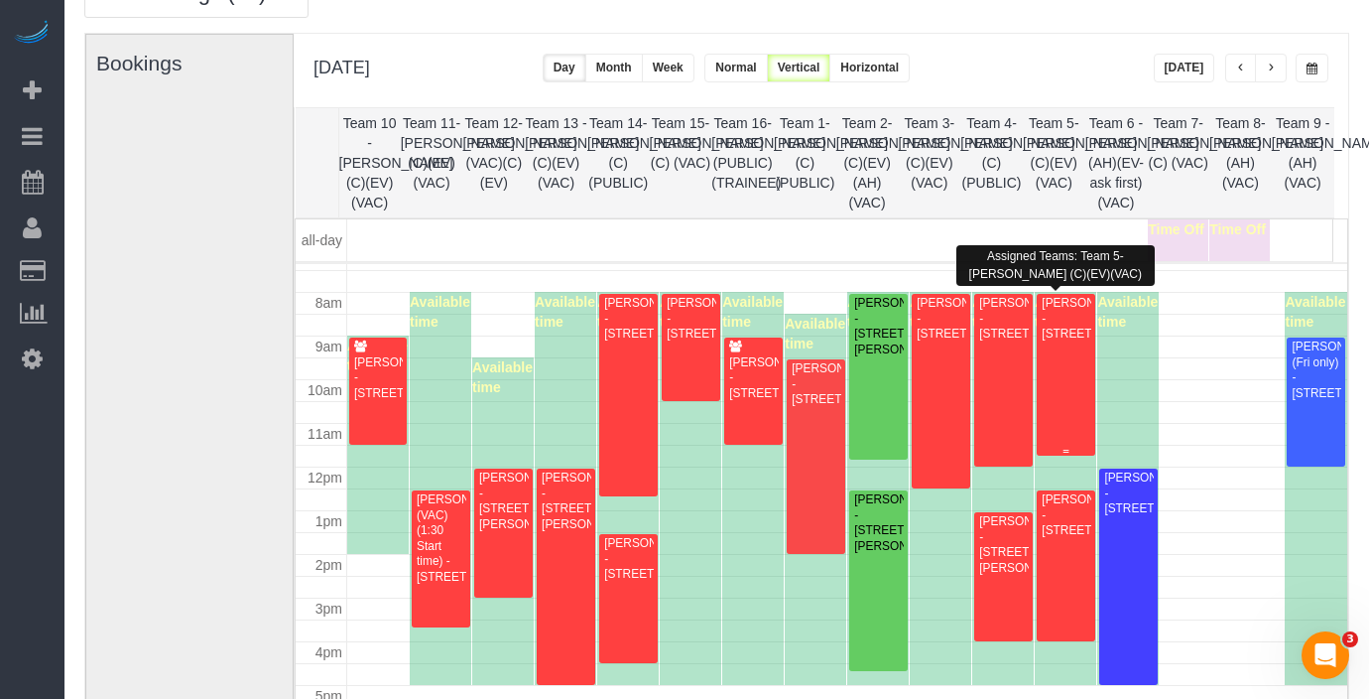
click at [1066, 335] on div "[PERSON_NAME] - [STREET_ADDRESS]" at bounding box center [1066, 319] width 50 height 46
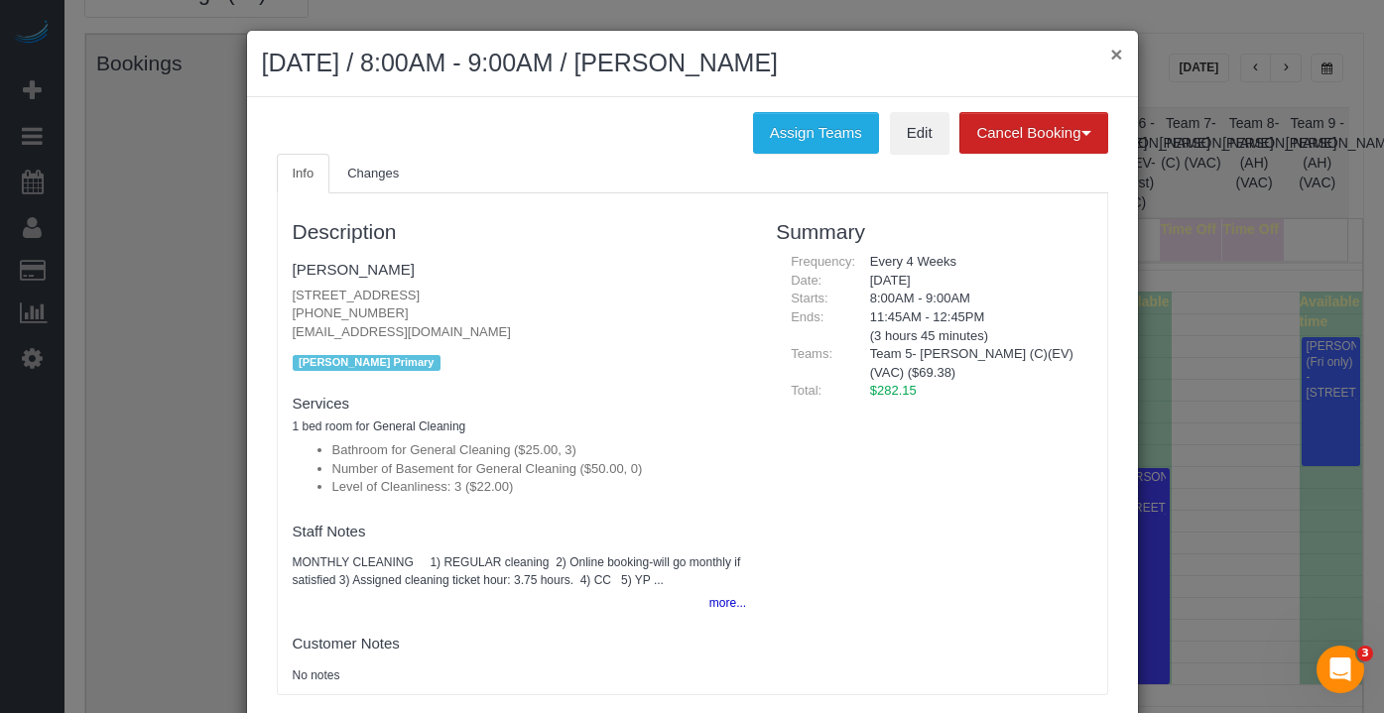
click at [1110, 53] on button "×" at bounding box center [1116, 54] width 12 height 21
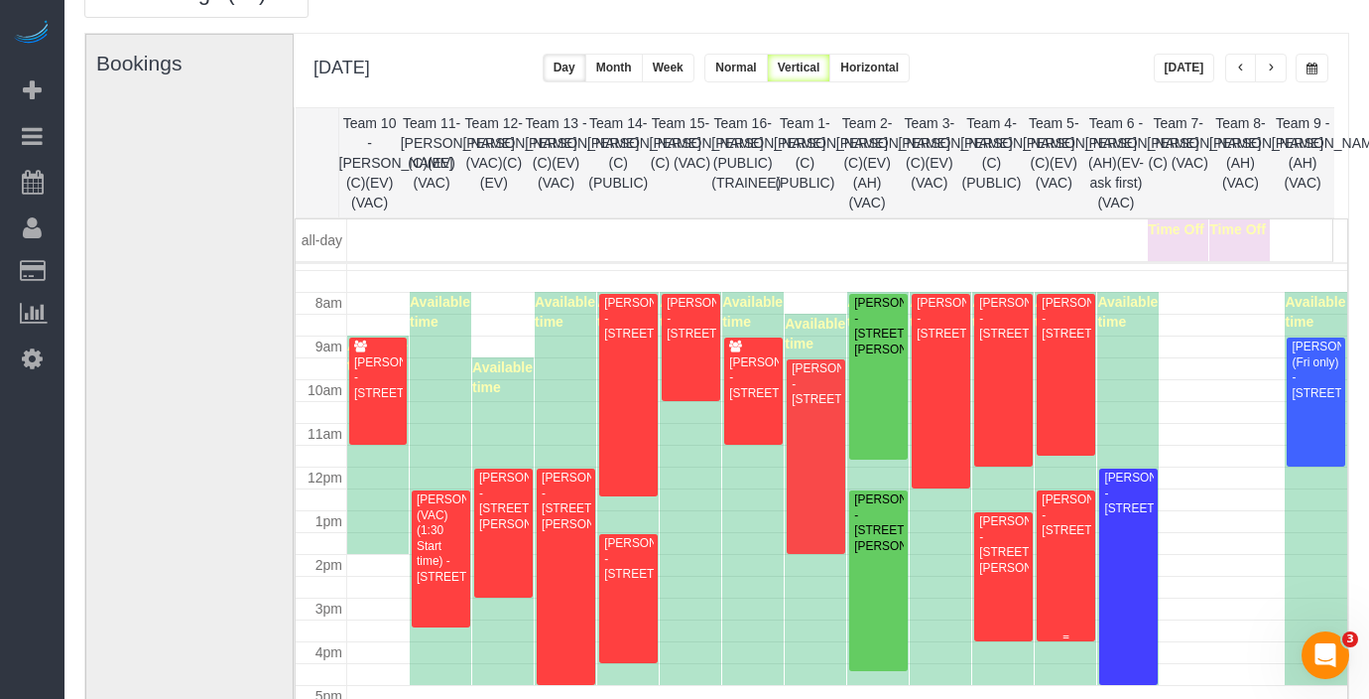
click at [1055, 538] on div "[PERSON_NAME] - [STREET_ADDRESS]" at bounding box center [1066, 515] width 50 height 46
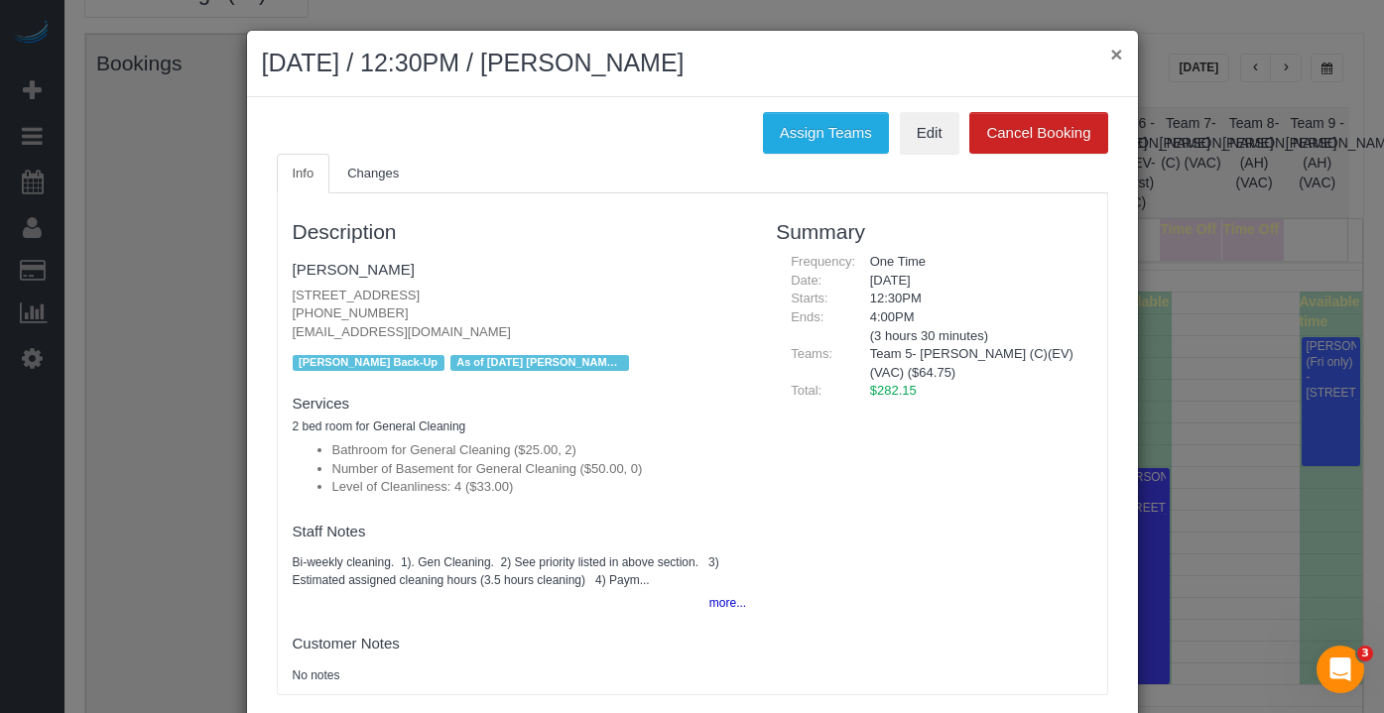
click at [1110, 58] on button "×" at bounding box center [1116, 54] width 12 height 21
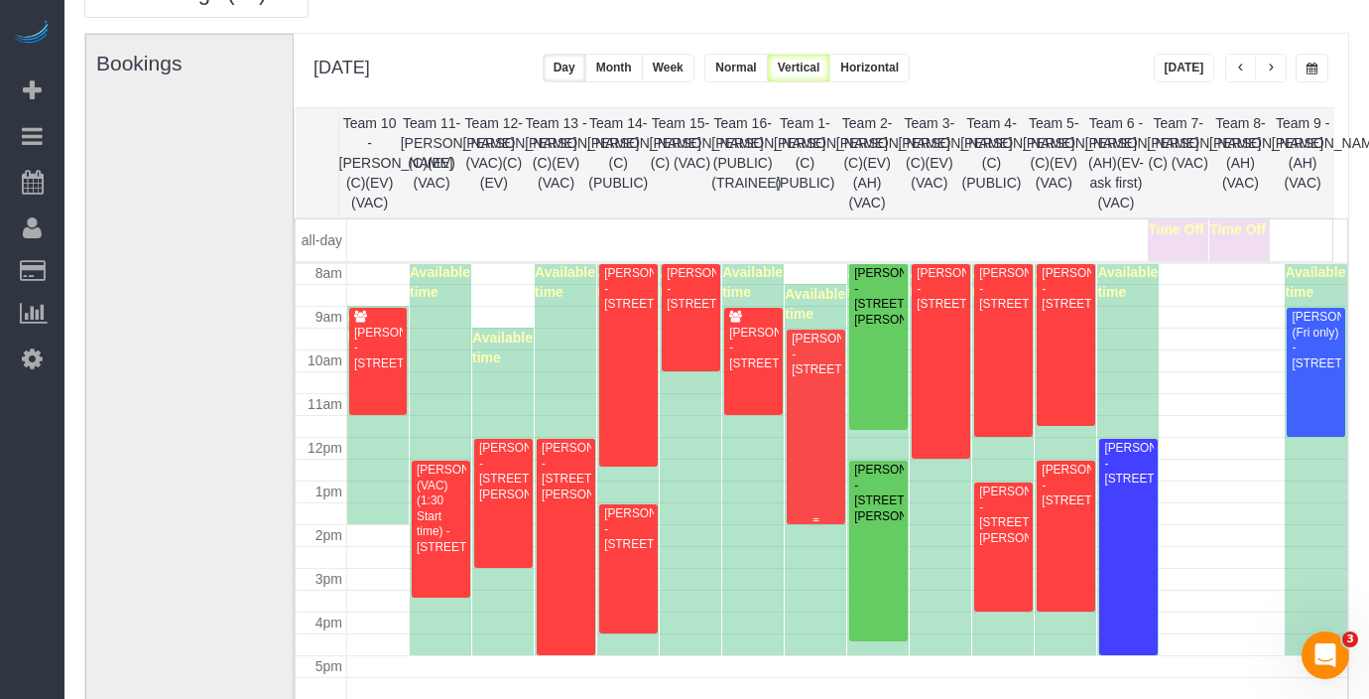
scroll to position [364, 0]
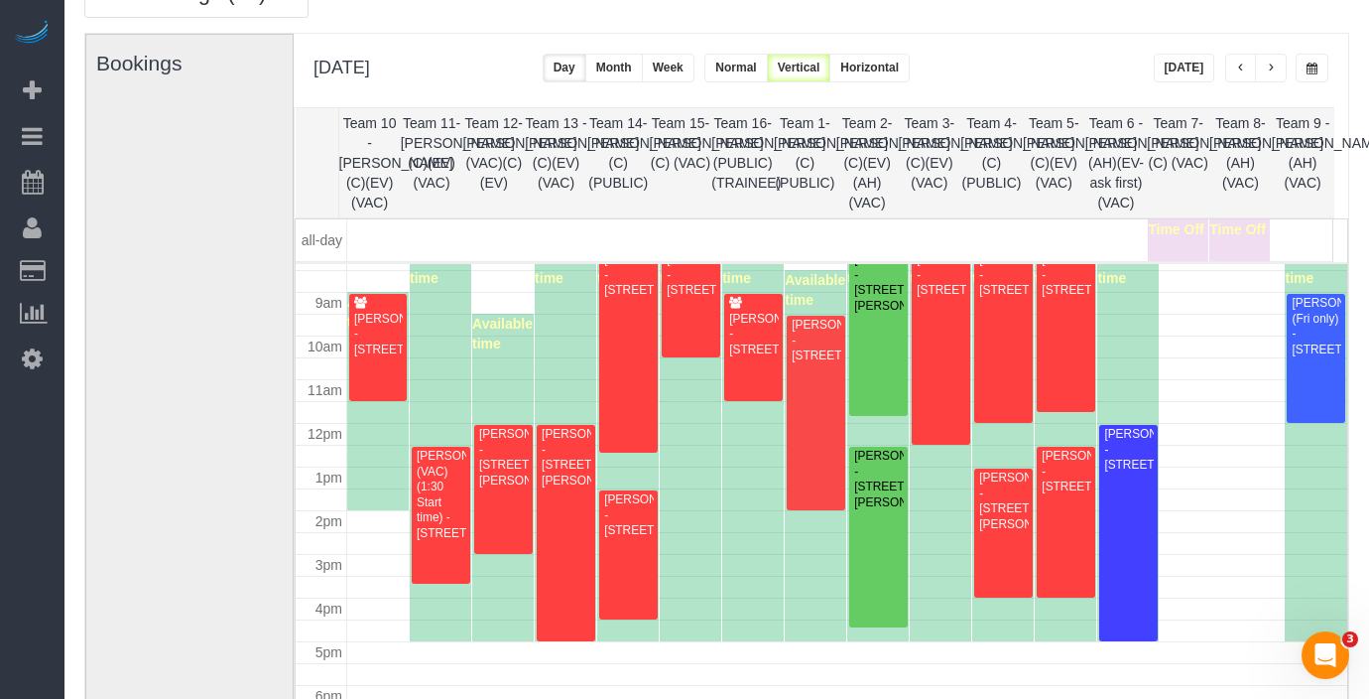
click at [1321, 69] on button "button" at bounding box center [1312, 68] width 33 height 29
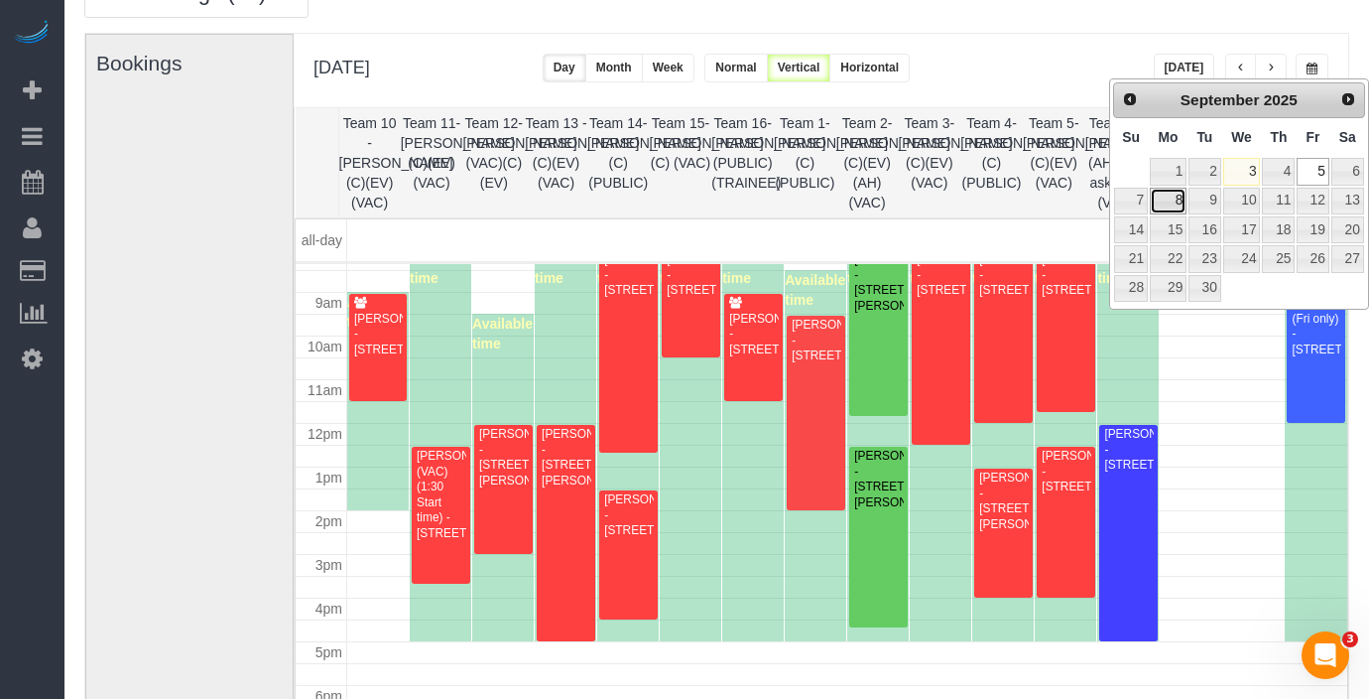
click at [1171, 203] on link "8" at bounding box center [1168, 201] width 37 height 27
type input "**********"
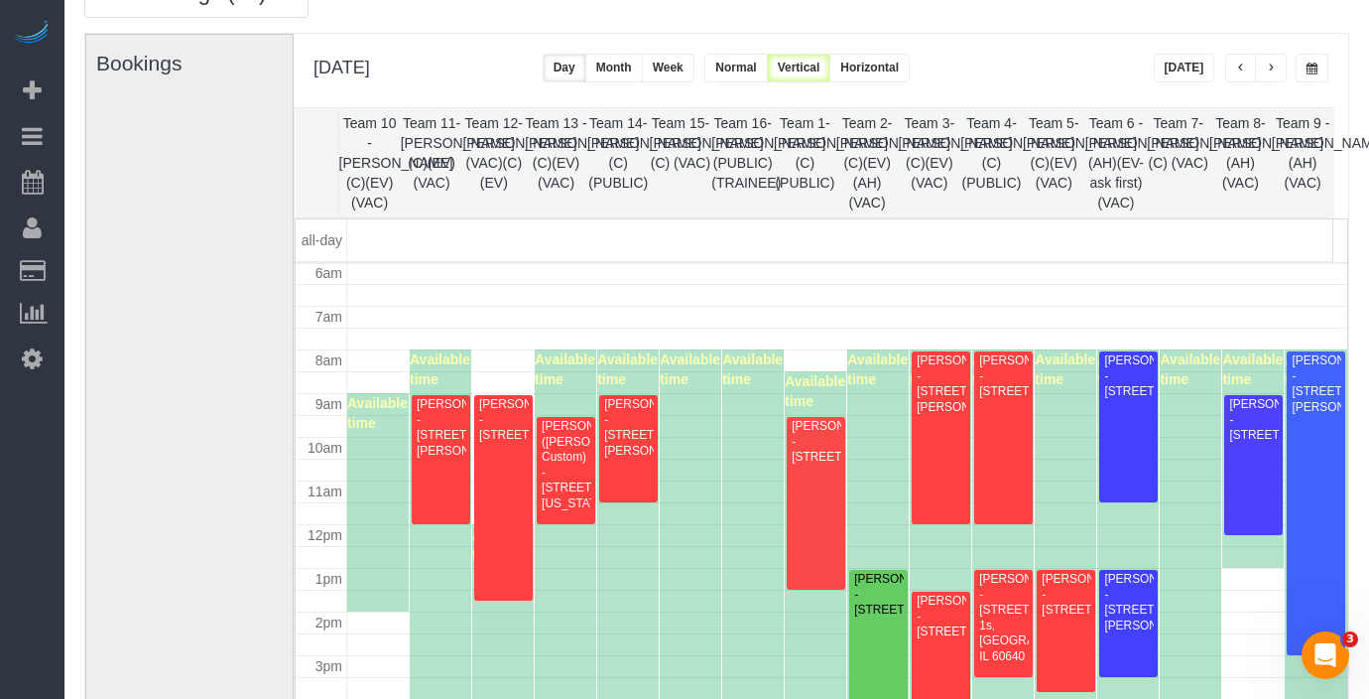
scroll to position [143, 0]
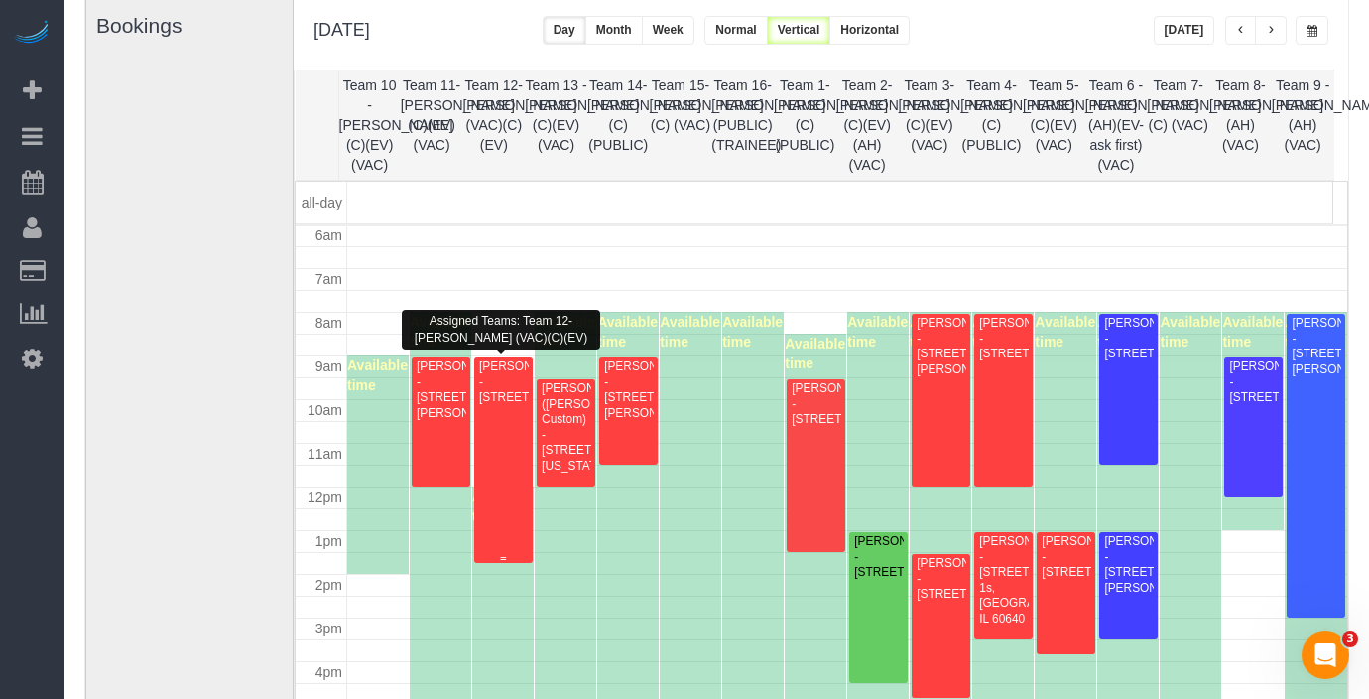
click at [488, 405] on div "[PERSON_NAME] - [STREET_ADDRESS]" at bounding box center [503, 382] width 50 height 46
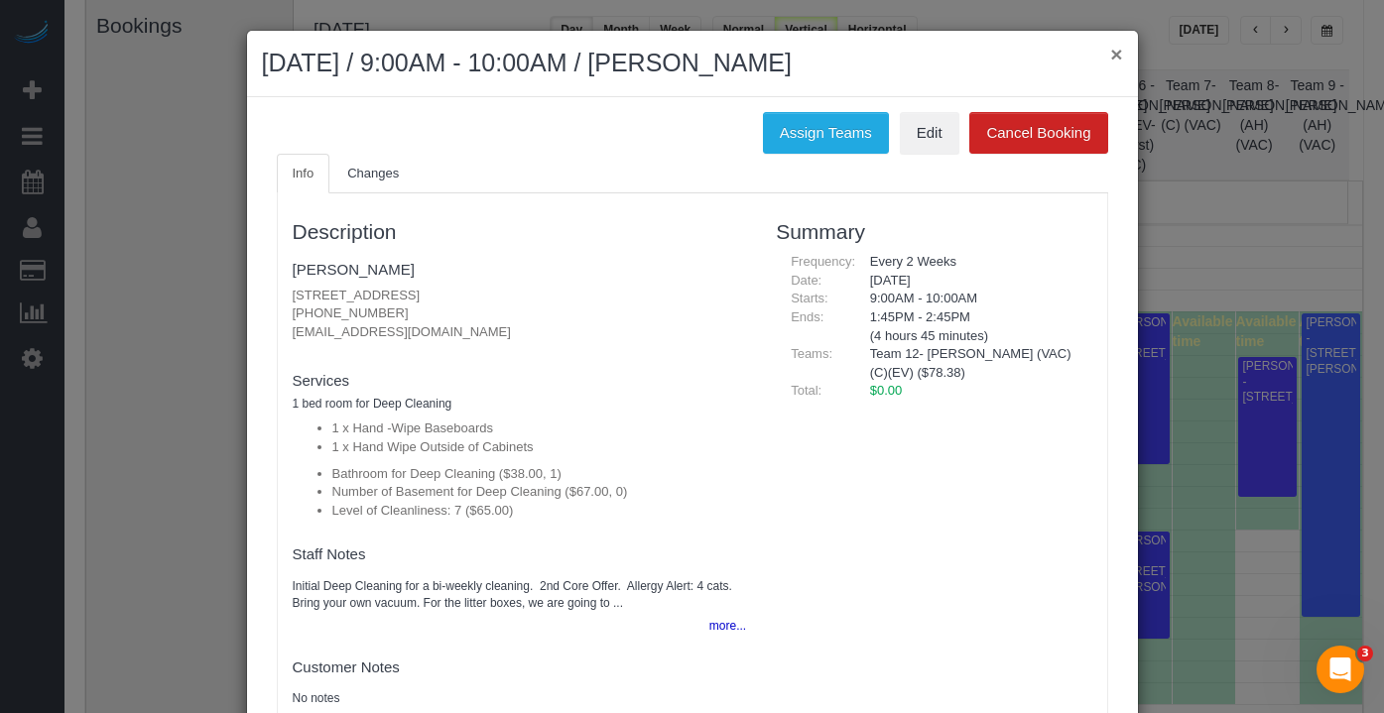
click at [1111, 62] on button "×" at bounding box center [1116, 54] width 12 height 21
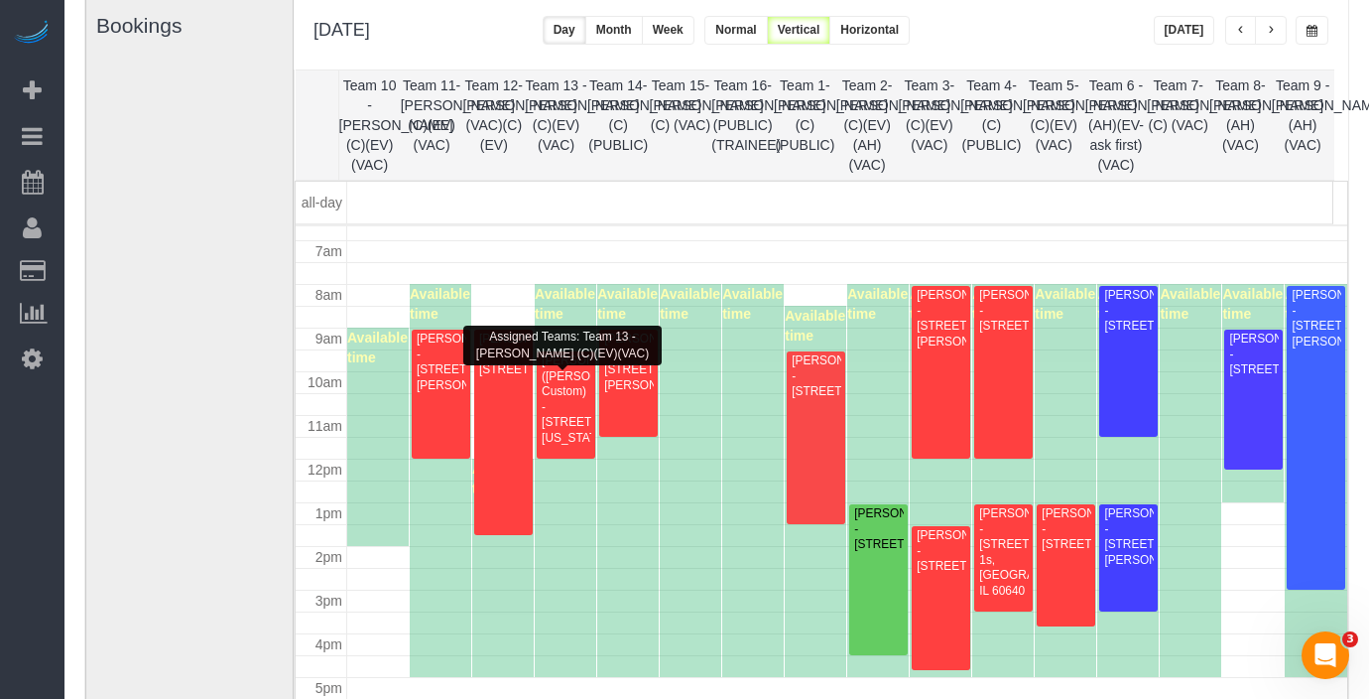
scroll to position [307, 0]
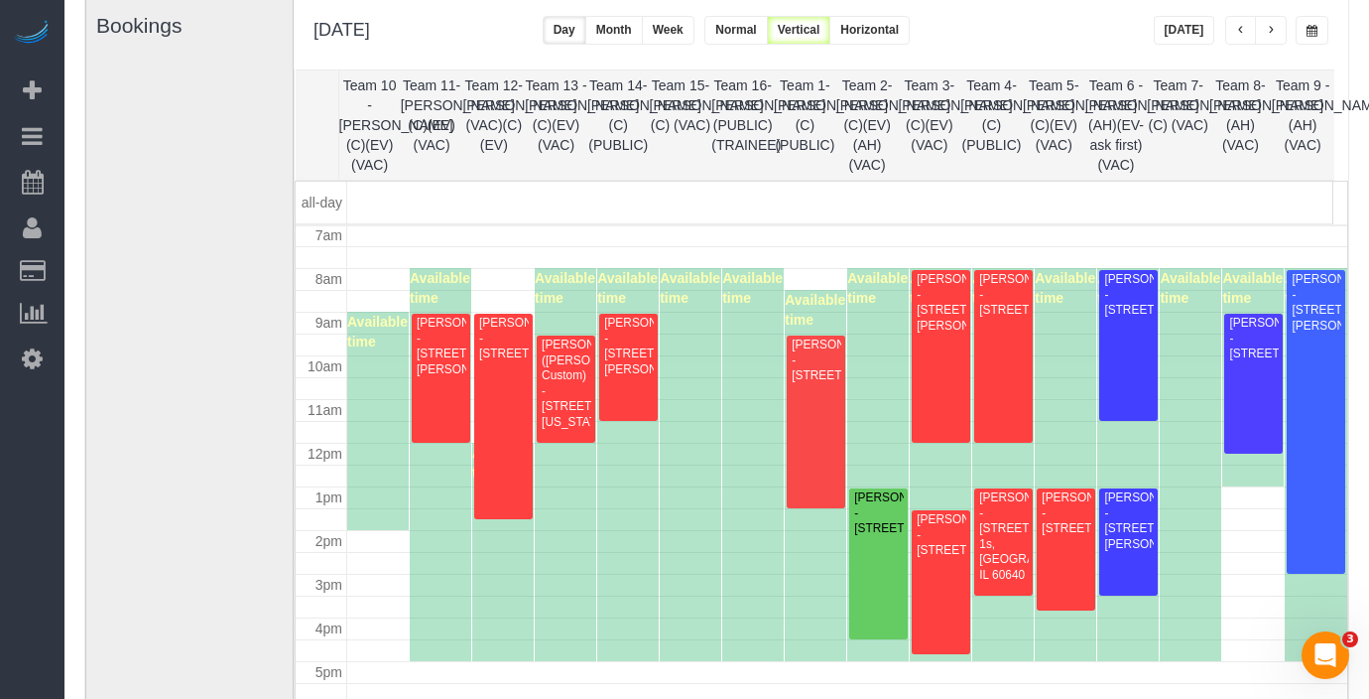
click at [1272, 31] on span "button" at bounding box center [1271, 31] width 10 height 12
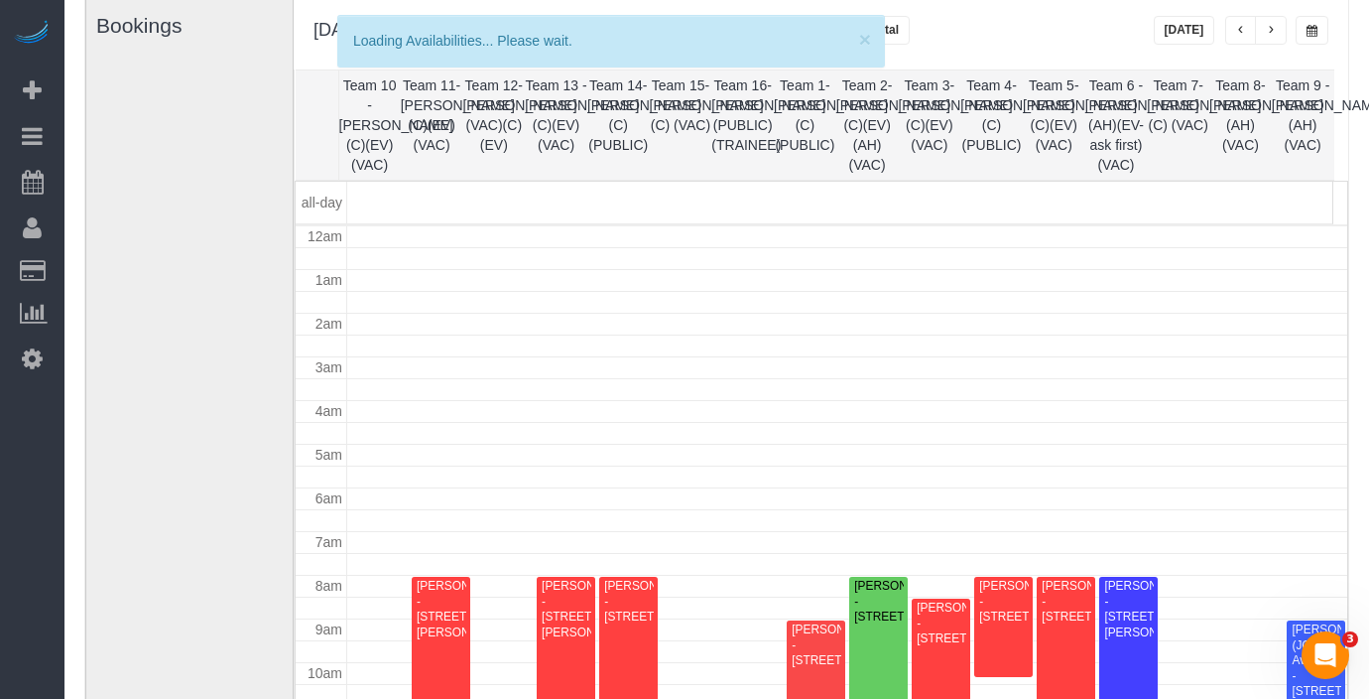
scroll to position [263, 0]
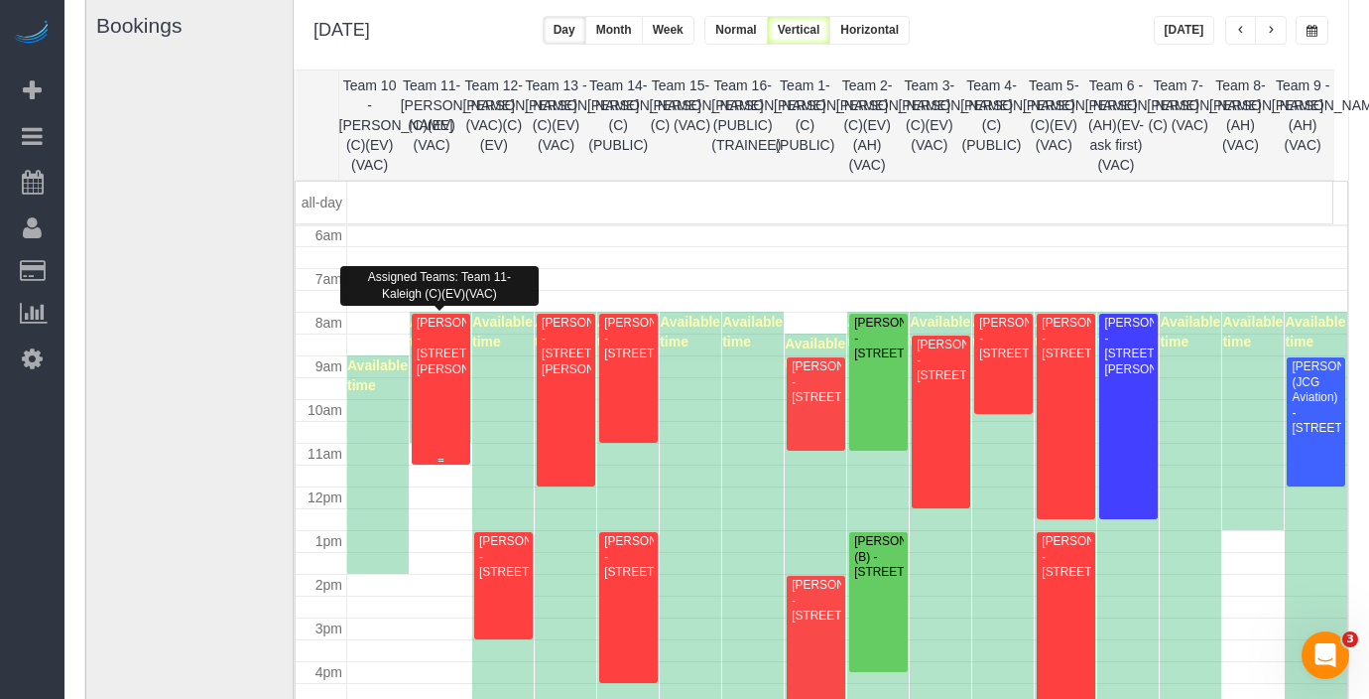
click at [444, 369] on div "[PERSON_NAME] - [STREET_ADDRESS][PERSON_NAME]" at bounding box center [441, 347] width 50 height 62
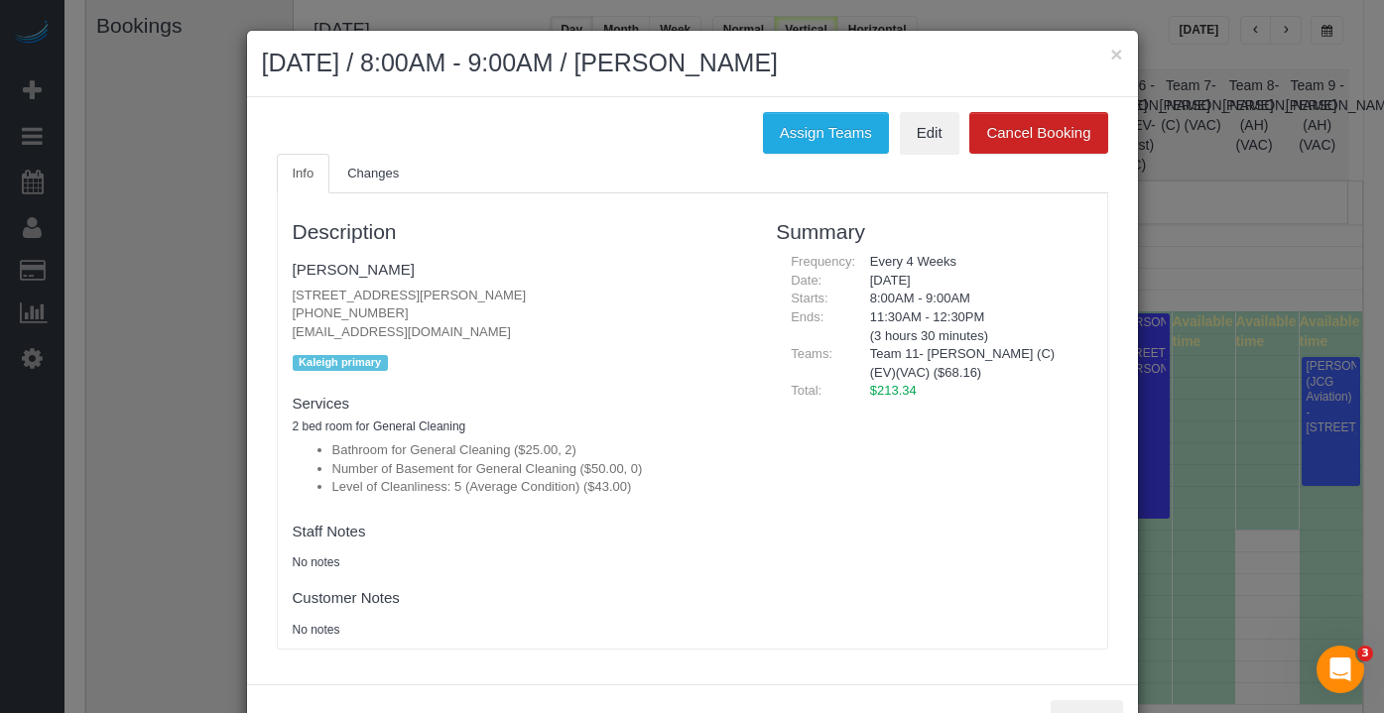
click at [1120, 60] on div "× [DATE] / 8:00AM - 9:00AM / [PERSON_NAME]" at bounding box center [692, 64] width 891 height 66
click at [1110, 55] on button "×" at bounding box center [1116, 54] width 12 height 21
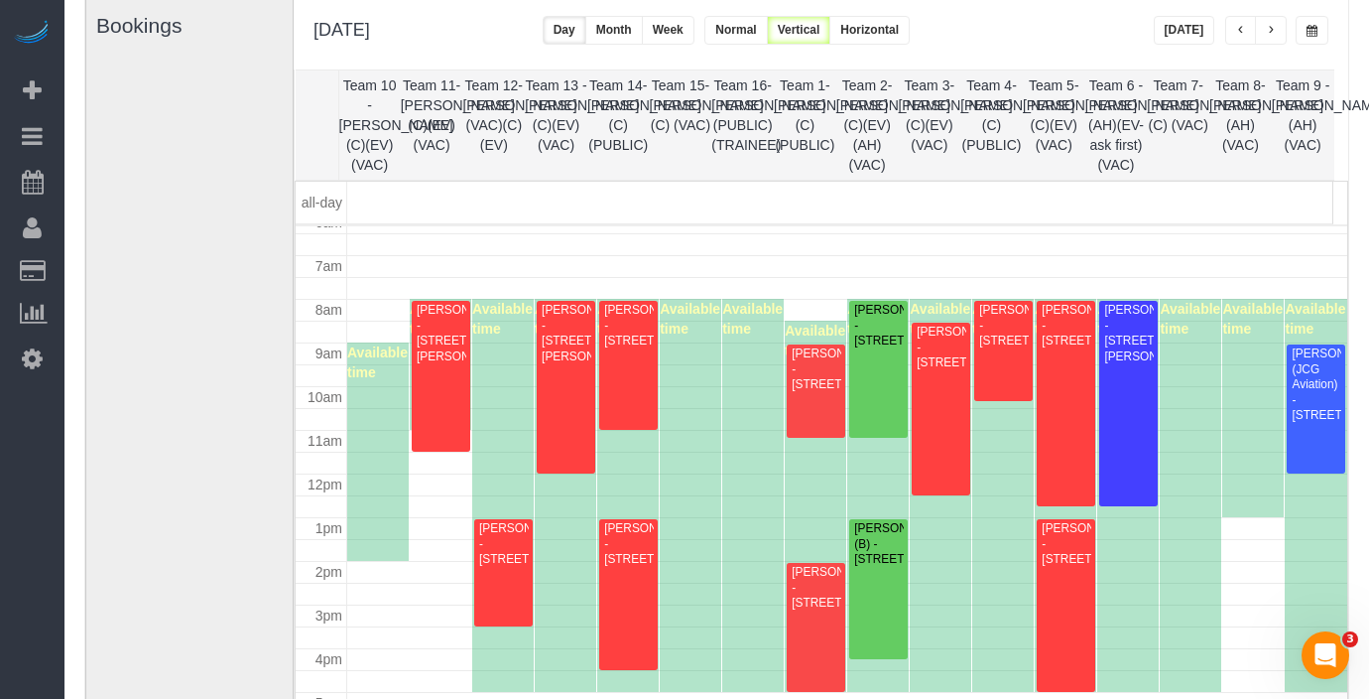
scroll to position [294, 0]
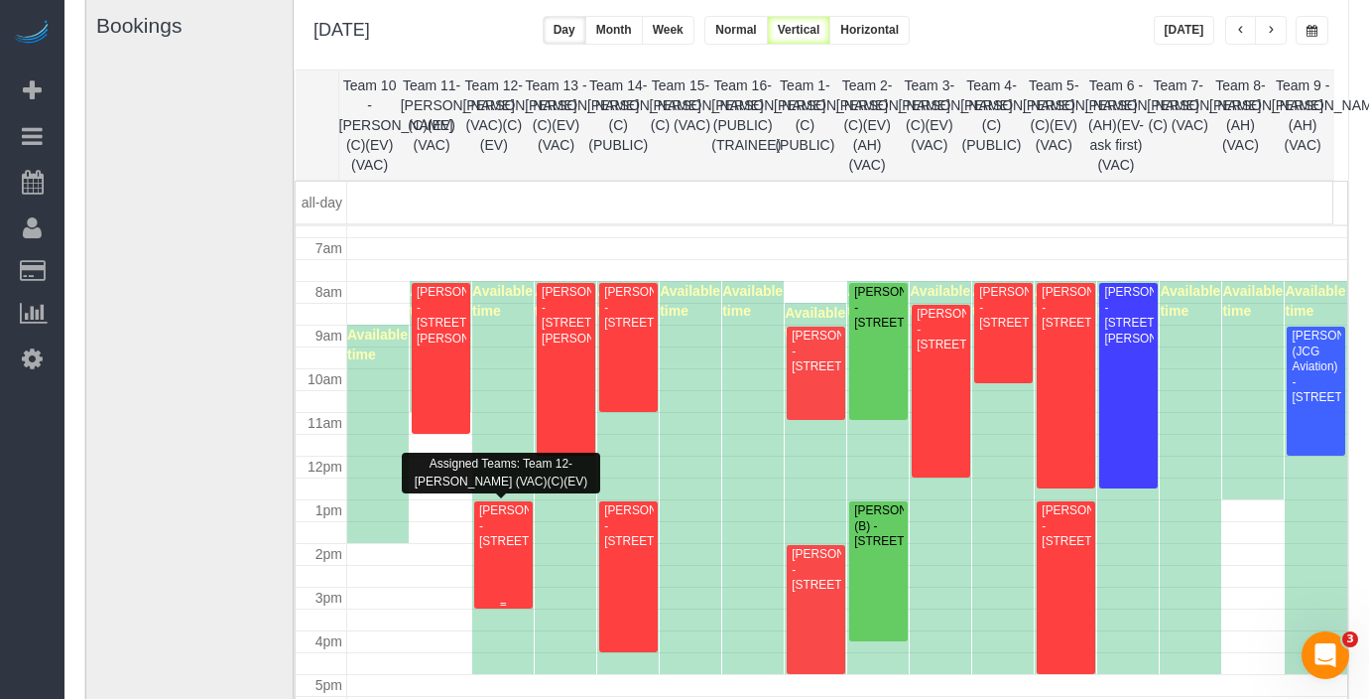
click at [508, 549] on div "[PERSON_NAME] - [STREET_ADDRESS]" at bounding box center [503, 526] width 50 height 46
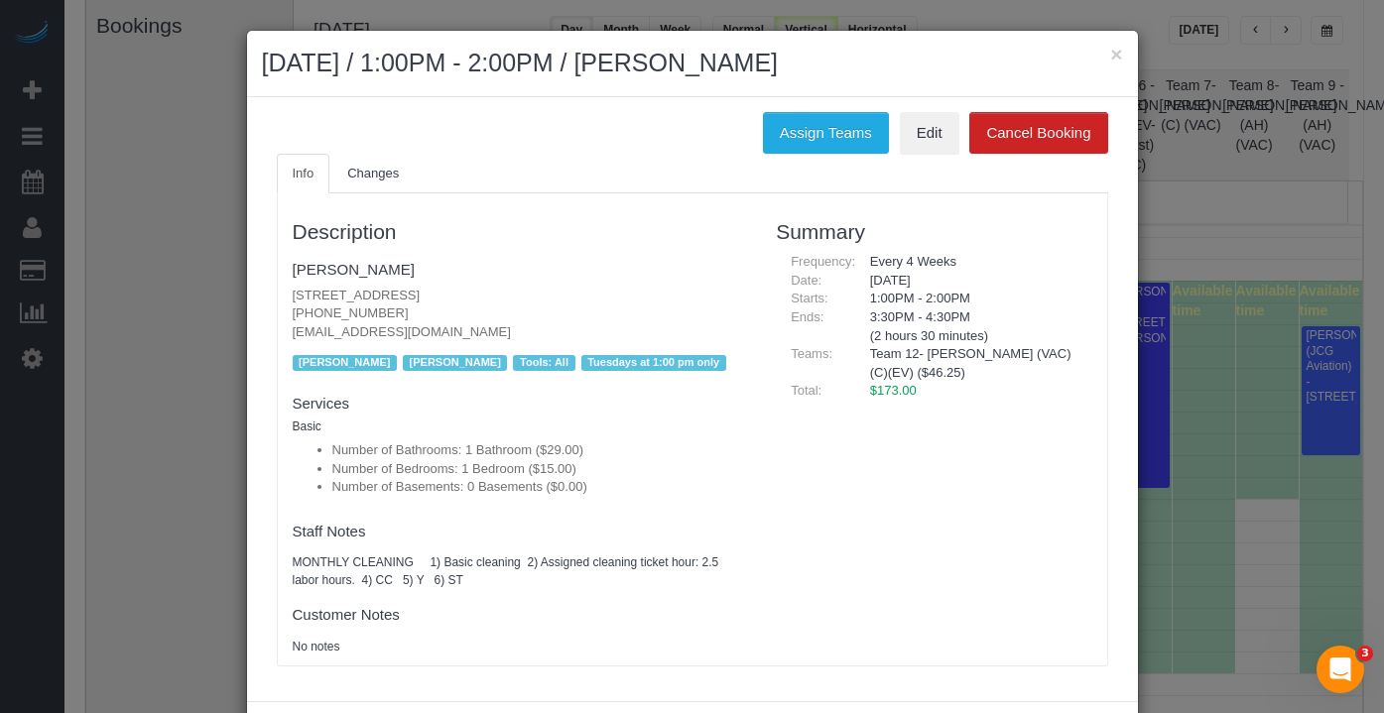
click at [623, 305] on p "[STREET_ADDRESS] [PHONE_NUMBER] [EMAIL_ADDRESS][DOMAIN_NAME]" at bounding box center [520, 315] width 454 height 56
click at [561, 310] on p "[STREET_ADDRESS] [PHONE_NUMBER] [EMAIL_ADDRESS][DOMAIN_NAME]" at bounding box center [520, 315] width 454 height 56
drag, startPoint x: 566, startPoint y: 300, endPoint x: 272, endPoint y: 293, distance: 293.8
click at [278, 293] on div "Description [PERSON_NAME] [STREET_ADDRESS] [PHONE_NUMBER] [EMAIL_ADDRESS][DOMAI…" at bounding box center [520, 429] width 484 height 452
copy p "[STREET_ADDRESS]"
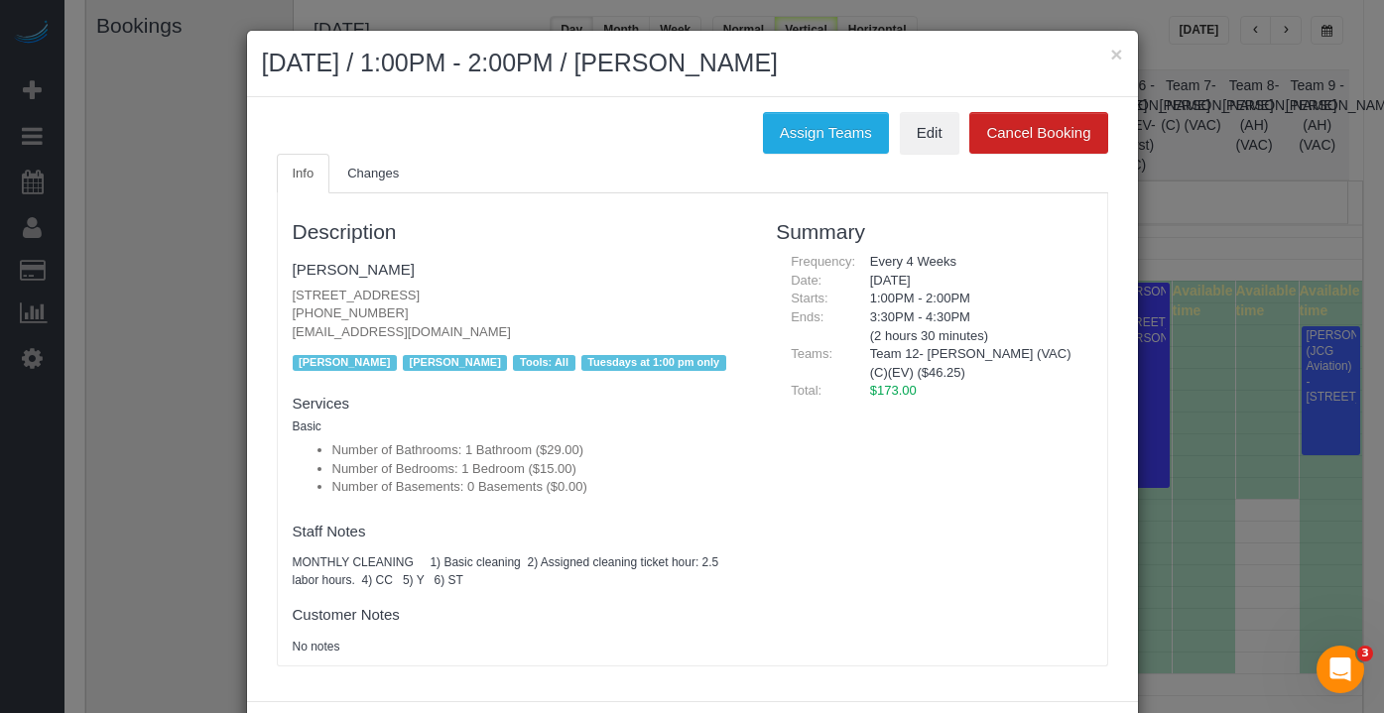
click at [1091, 54] on h2 "[DATE] / 1:00PM - 2:00PM / [PERSON_NAME]" at bounding box center [692, 64] width 861 height 36
click at [1102, 56] on div "× [DATE] / 1:00PM - 2:00PM / [PERSON_NAME]" at bounding box center [692, 64] width 891 height 66
click at [1110, 57] on button "×" at bounding box center [1116, 54] width 12 height 21
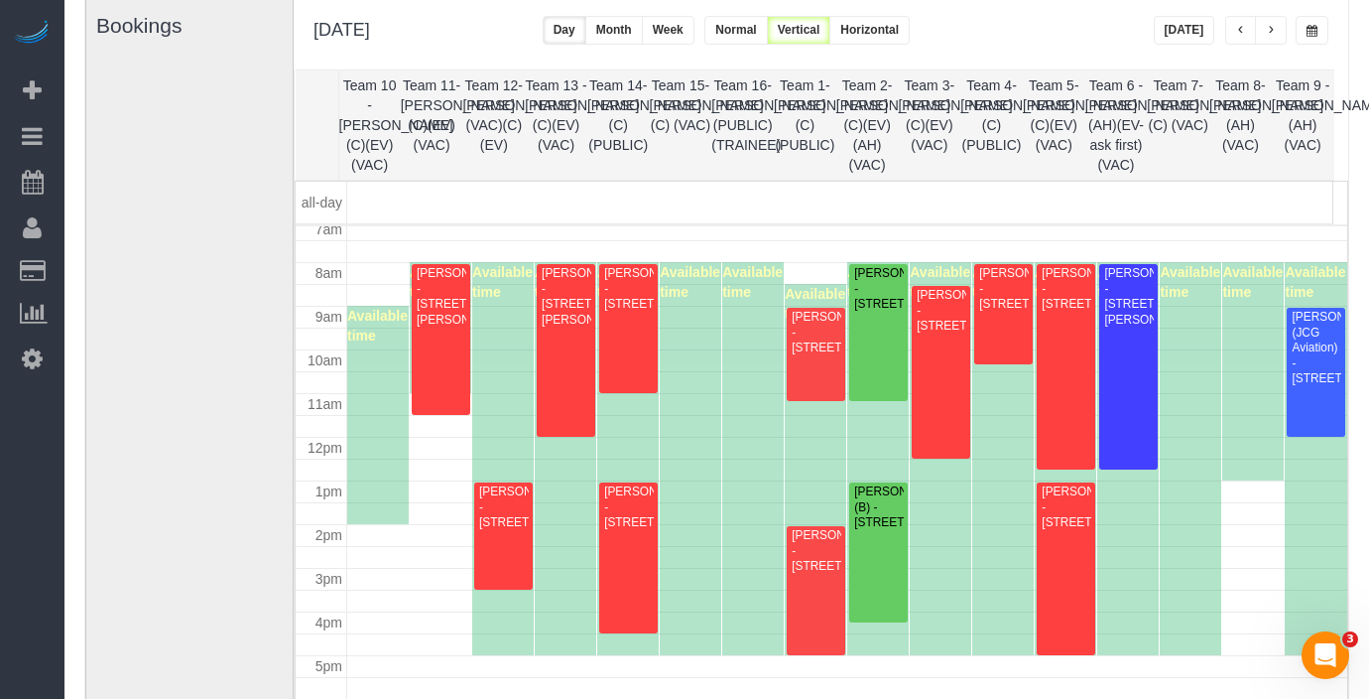
scroll to position [320, 0]
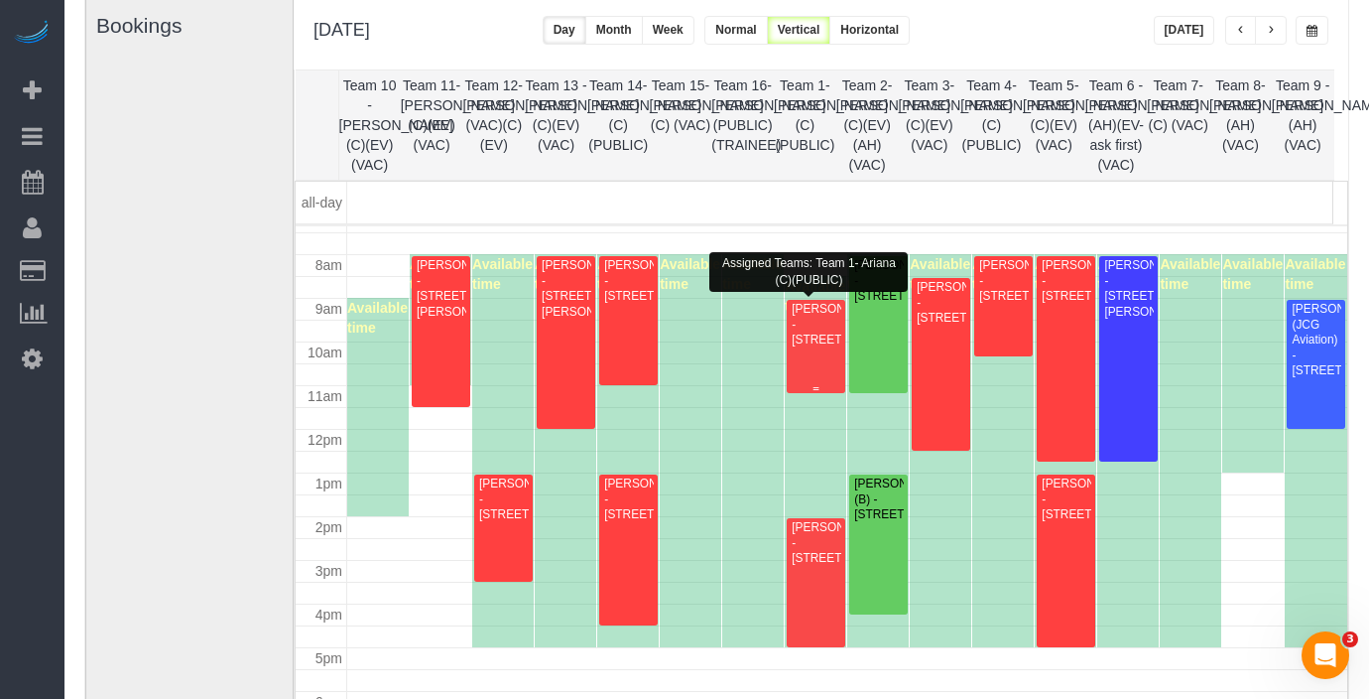
click at [808, 325] on div "[PERSON_NAME] - [STREET_ADDRESS]" at bounding box center [816, 325] width 50 height 46
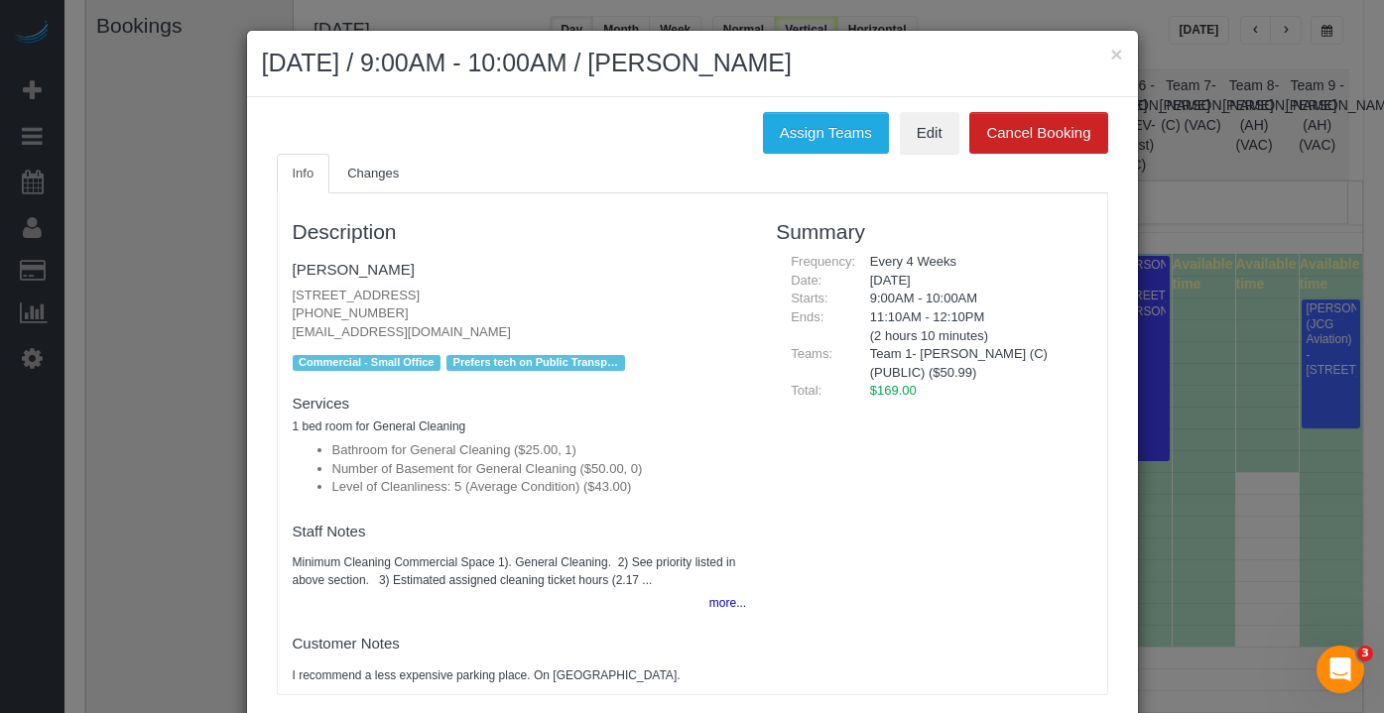
click at [610, 286] on fieldset "[PERSON_NAME] [STREET_ADDRESS] [PHONE_NUMBER] [EMAIL_ADDRESS][DOMAIN_NAME] new …" at bounding box center [520, 315] width 454 height 124
drag, startPoint x: 585, startPoint y: 291, endPoint x: 283, endPoint y: 301, distance: 302.8
click at [283, 301] on div "Description [PERSON_NAME] [STREET_ADDRESS] [PHONE_NUMBER] [EMAIL_ADDRESS][DOMAI…" at bounding box center [520, 443] width 484 height 481
copy p "[STREET_ADDRESS]"
click at [1114, 55] on button "×" at bounding box center [1116, 54] width 12 height 21
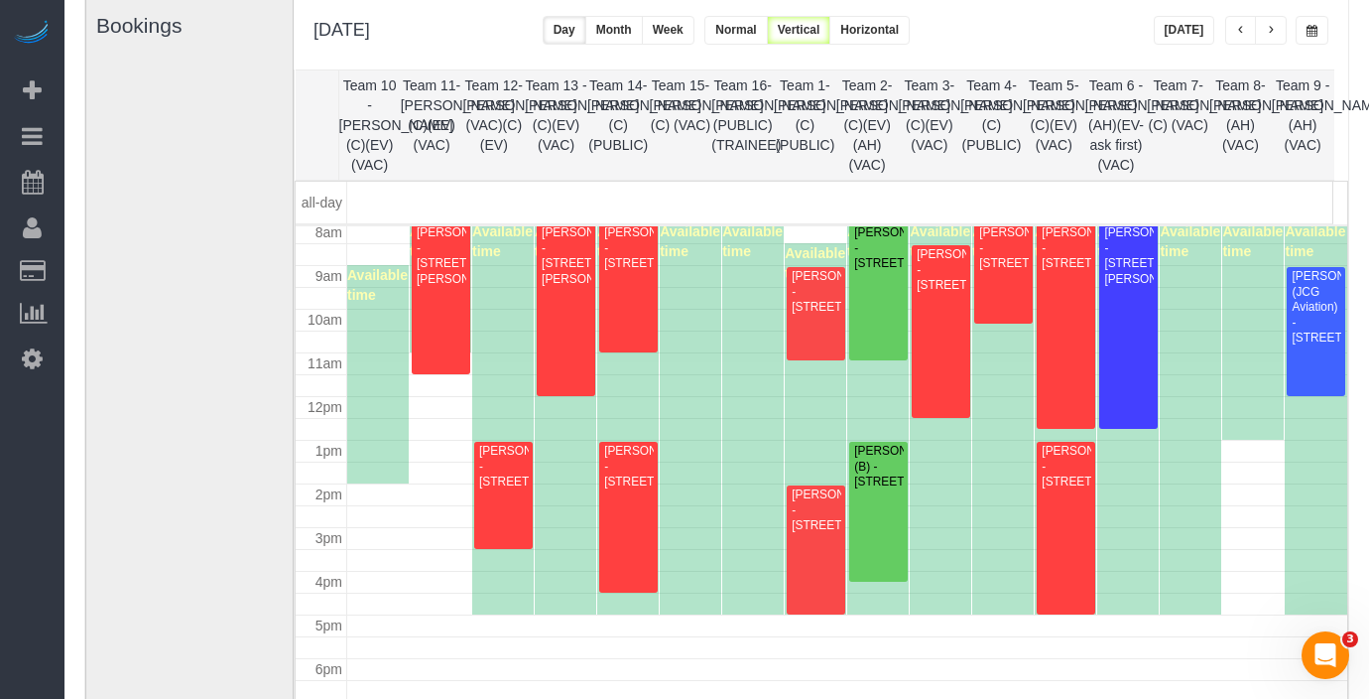
scroll to position [317, 0]
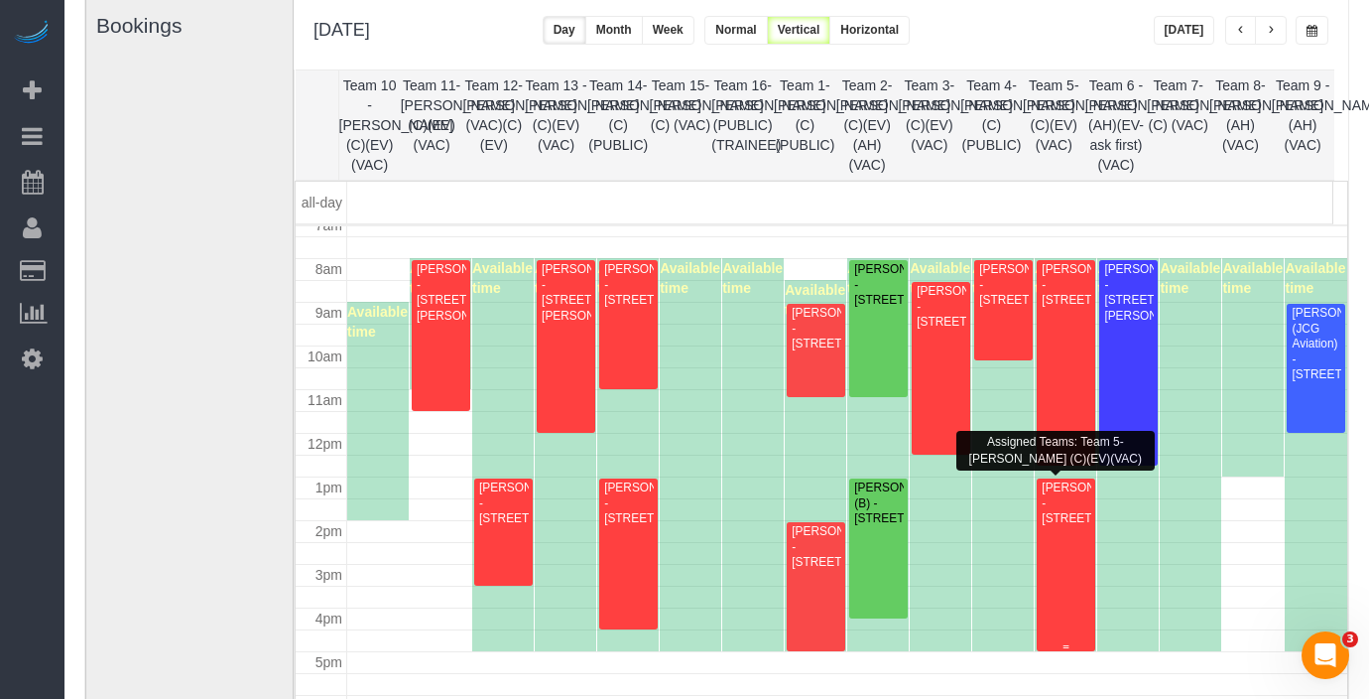
click at [1066, 526] on div "[PERSON_NAME] - [STREET_ADDRESS]" at bounding box center [1066, 503] width 50 height 46
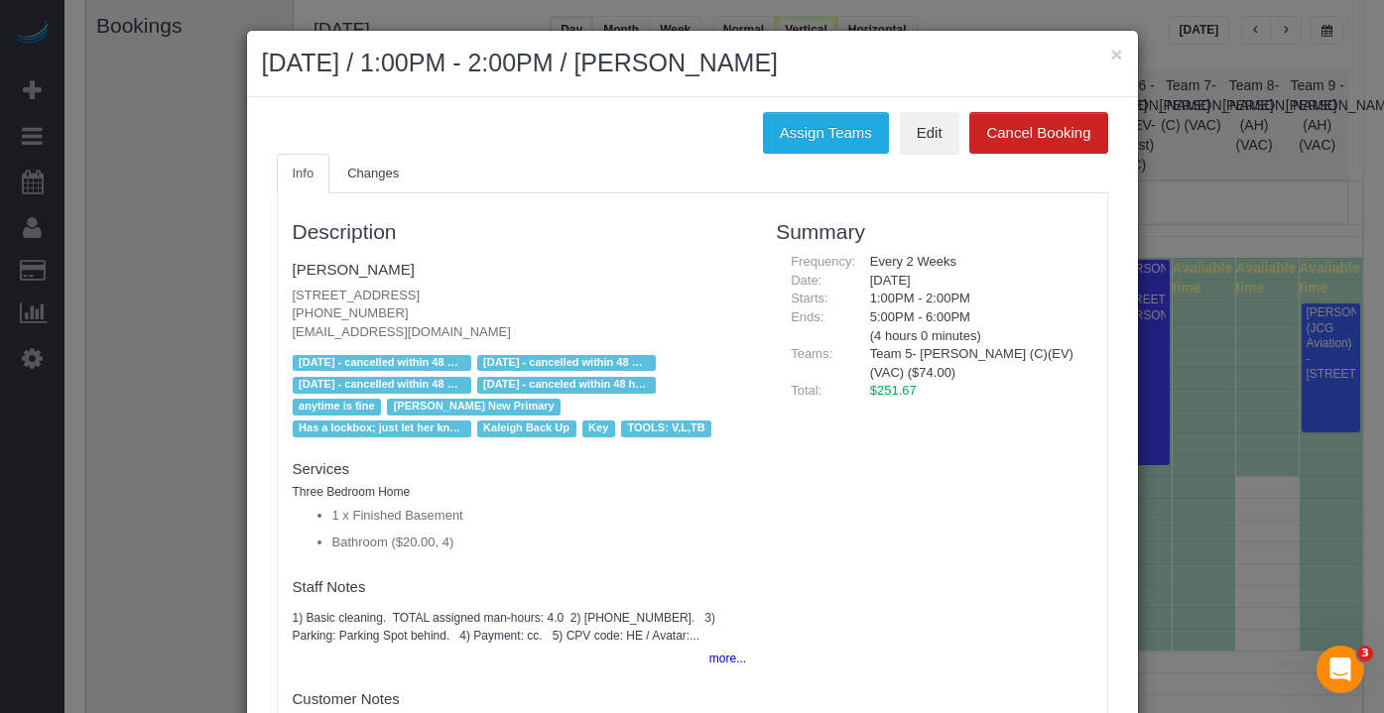
click at [554, 301] on p "[STREET_ADDRESS] [PHONE_NUMBER] [EMAIL_ADDRESS][DOMAIN_NAME]" at bounding box center [520, 315] width 454 height 56
click at [331, 271] on link "[PERSON_NAME]" at bounding box center [354, 269] width 122 height 17
click at [1112, 53] on button "×" at bounding box center [1116, 54] width 12 height 21
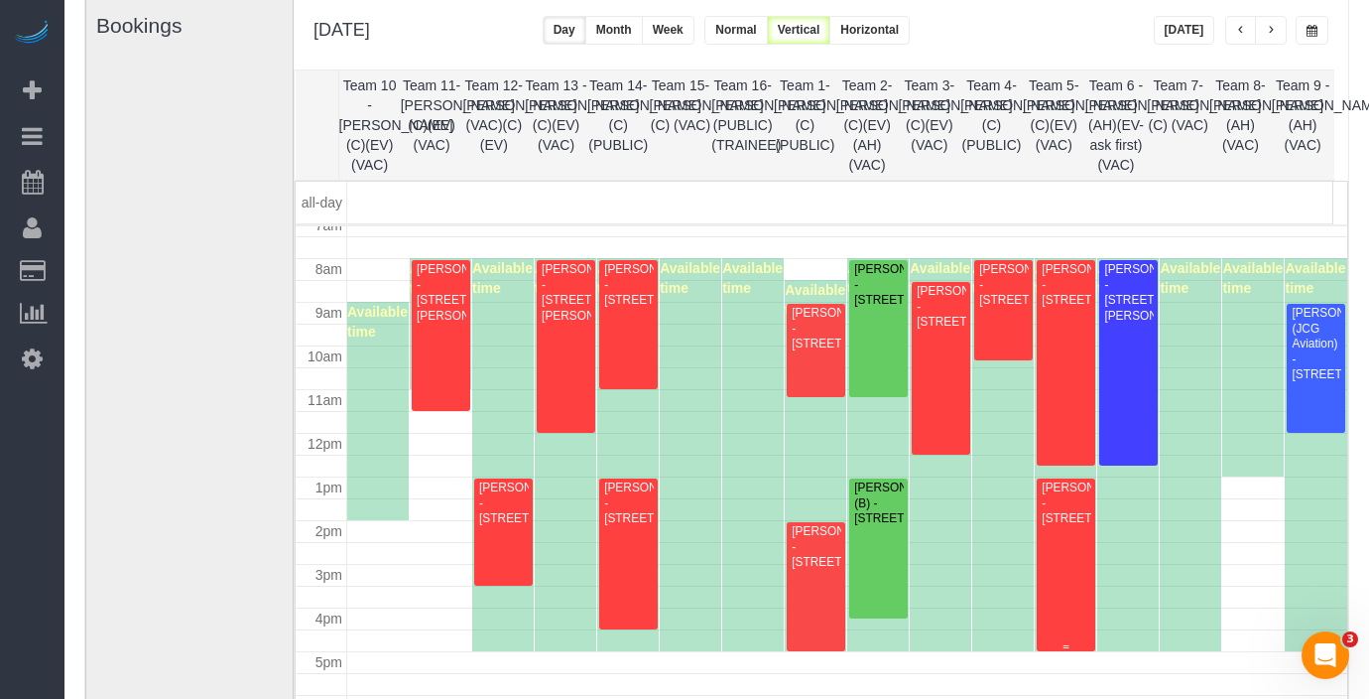
click at [1066, 513] on div "[PERSON_NAME] - [STREET_ADDRESS]" at bounding box center [1066, 503] width 50 height 46
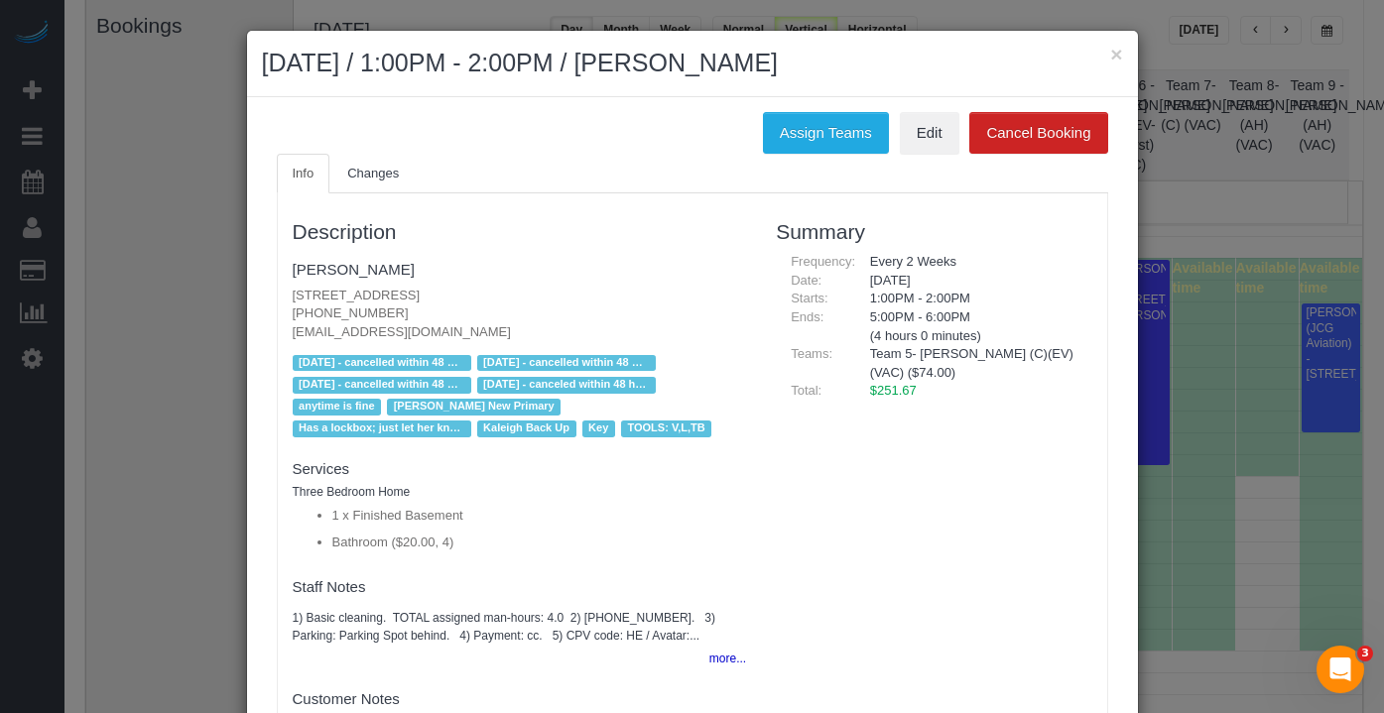
click at [519, 290] on p "[STREET_ADDRESS] [PHONE_NUMBER] [EMAIL_ADDRESS][DOMAIN_NAME]" at bounding box center [520, 315] width 454 height 56
click at [486, 281] on fieldset "[PERSON_NAME] [STREET_ADDRESS] [PHONE_NUMBER] [EMAIL_ADDRESS][DOMAIN_NAME] new …" at bounding box center [520, 348] width 454 height 190
drag, startPoint x: 515, startPoint y: 292, endPoint x: 265, endPoint y: 280, distance: 250.3
click at [265, 280] on div "Info Changes Description [PERSON_NAME] [STREET_ADDRESS] [PHONE_NUMBER] [EMAIL_A…" at bounding box center [692, 462] width 861 height 617
copy p "[STREET_ADDRESS]"
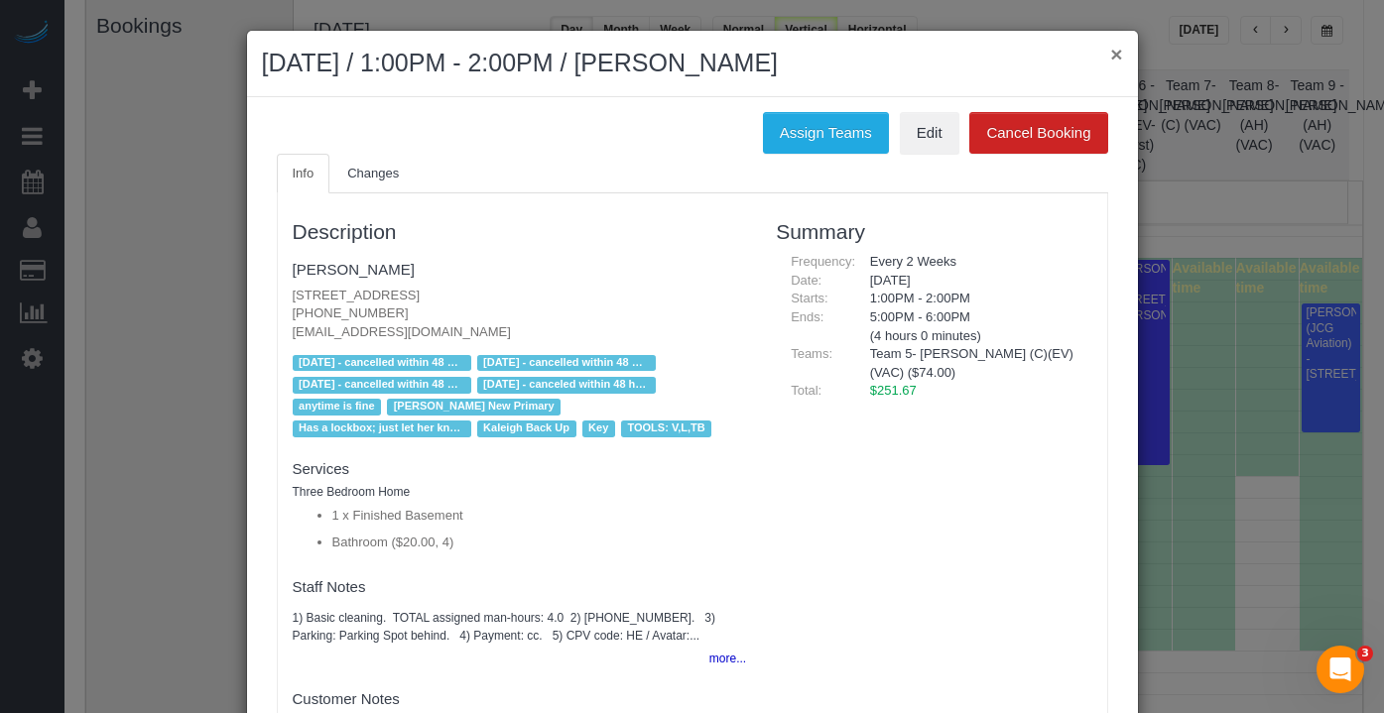
click at [1110, 56] on button "×" at bounding box center [1116, 54] width 12 height 21
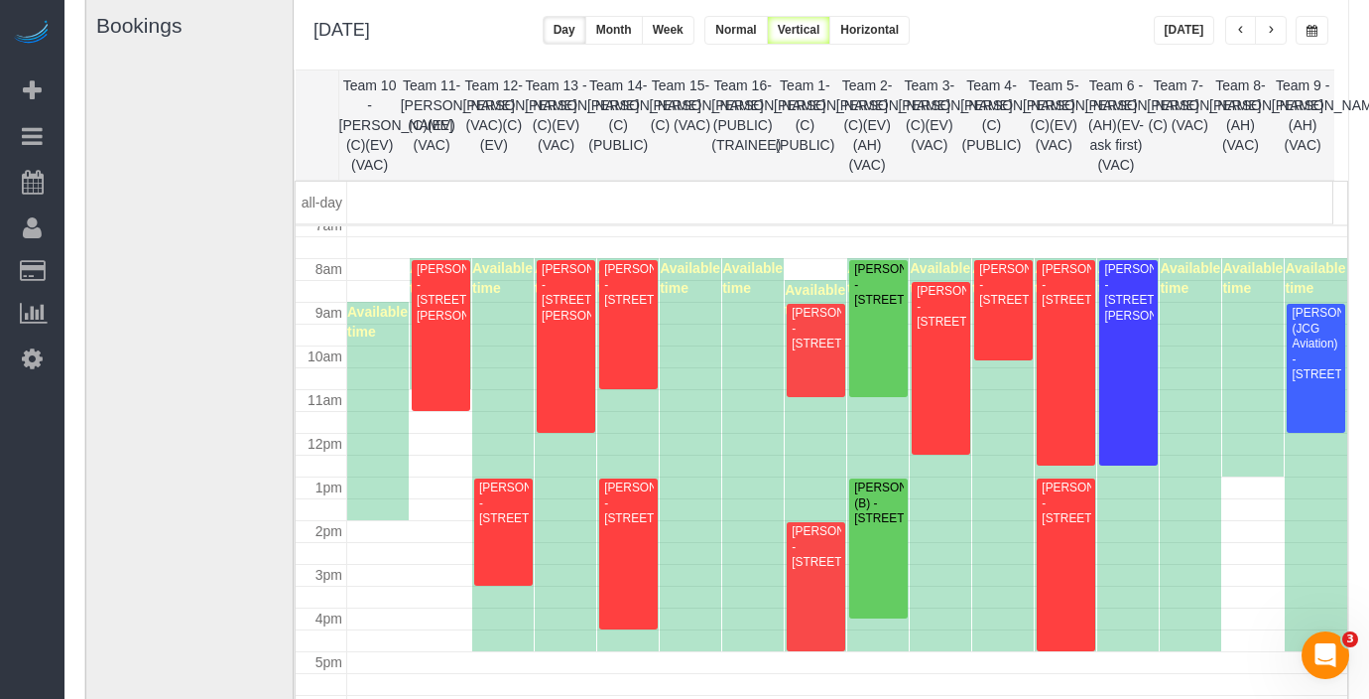
click at [1278, 24] on button "button" at bounding box center [1271, 30] width 32 height 29
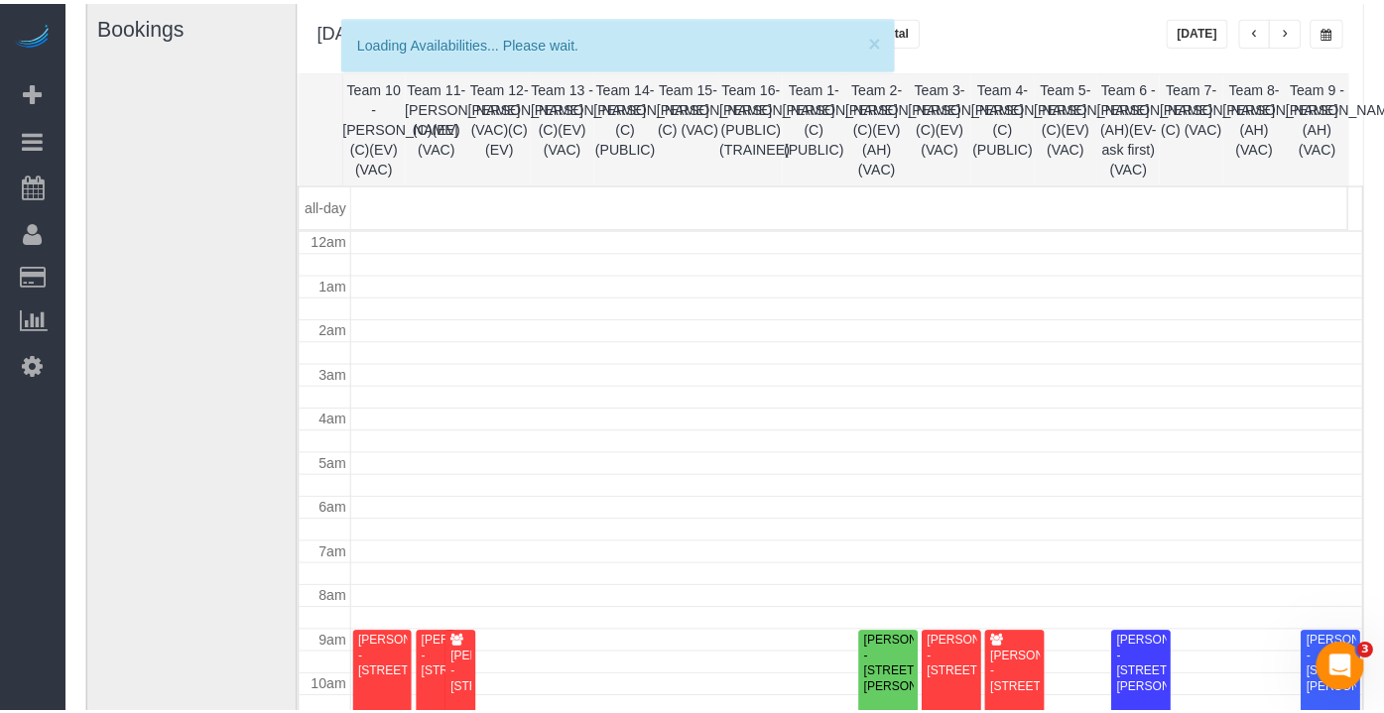
scroll to position [263, 0]
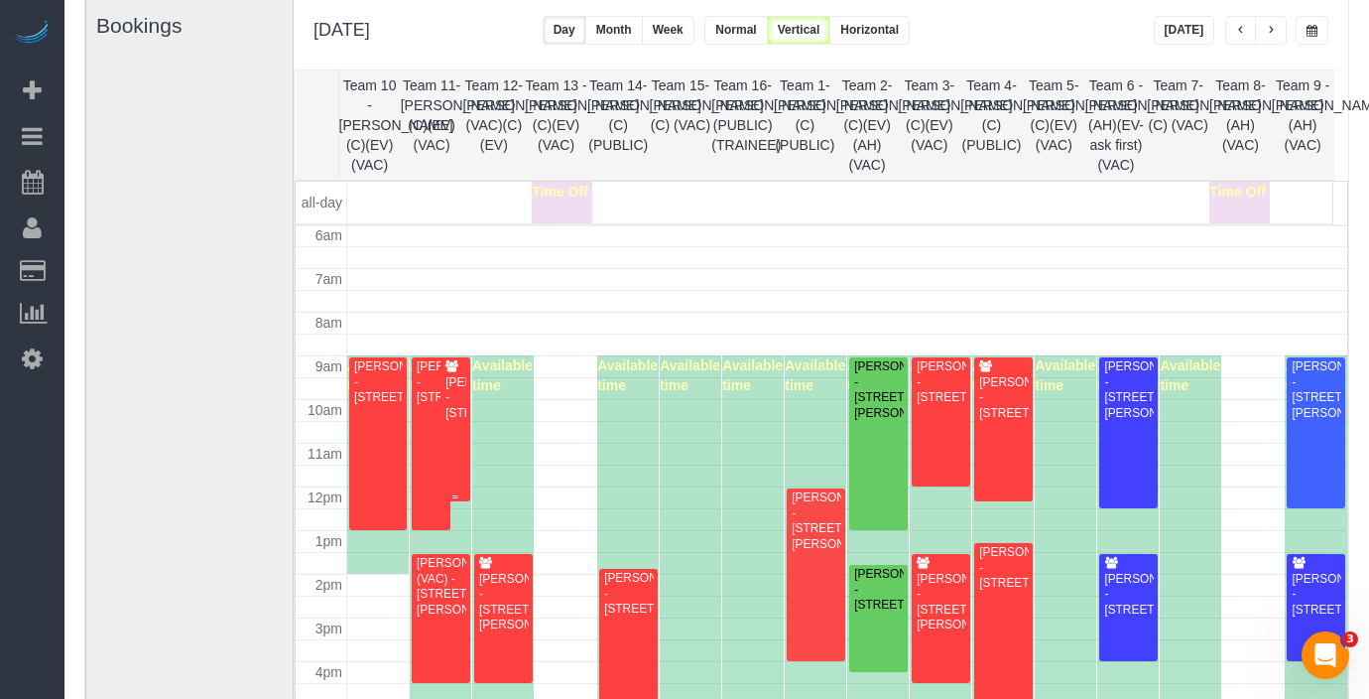
click at [459, 407] on div "[PERSON_NAME] - [STREET_ADDRESS]" at bounding box center [455, 398] width 21 height 46
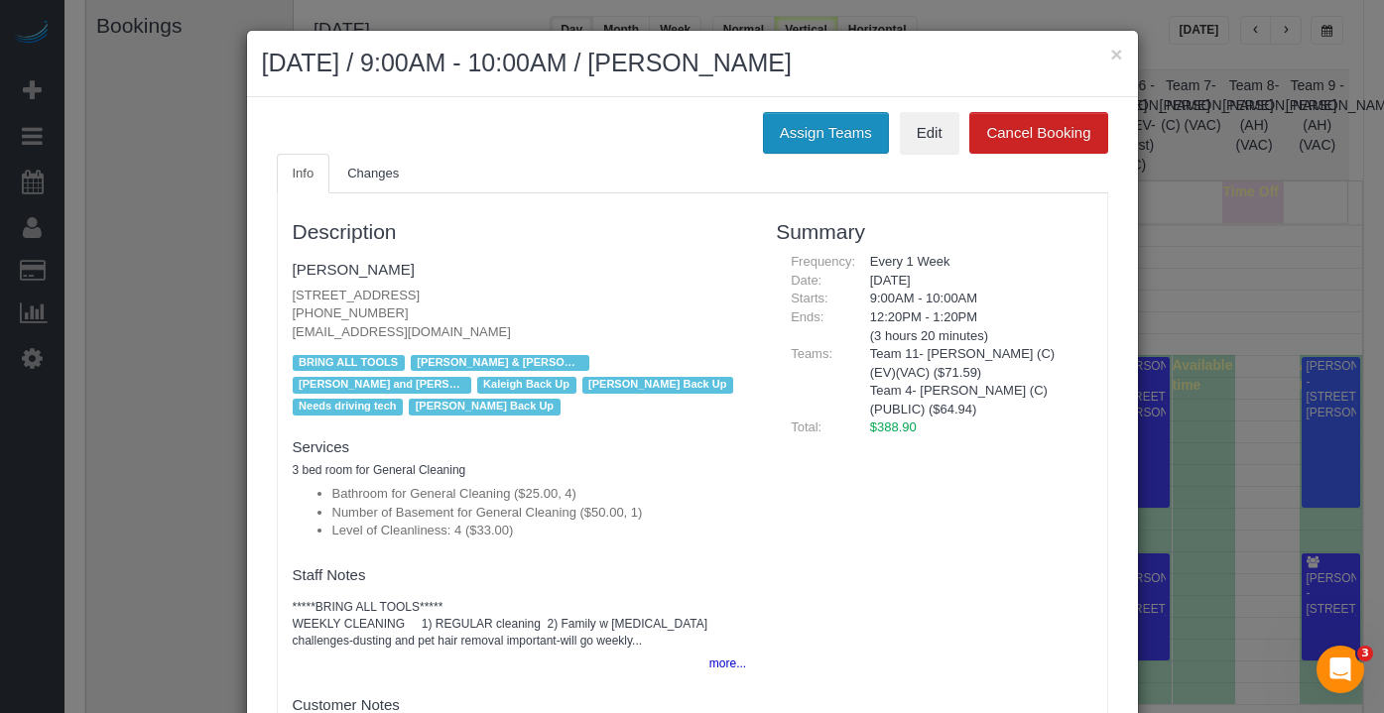
click at [813, 130] on button "Assign Teams" at bounding box center [826, 133] width 126 height 42
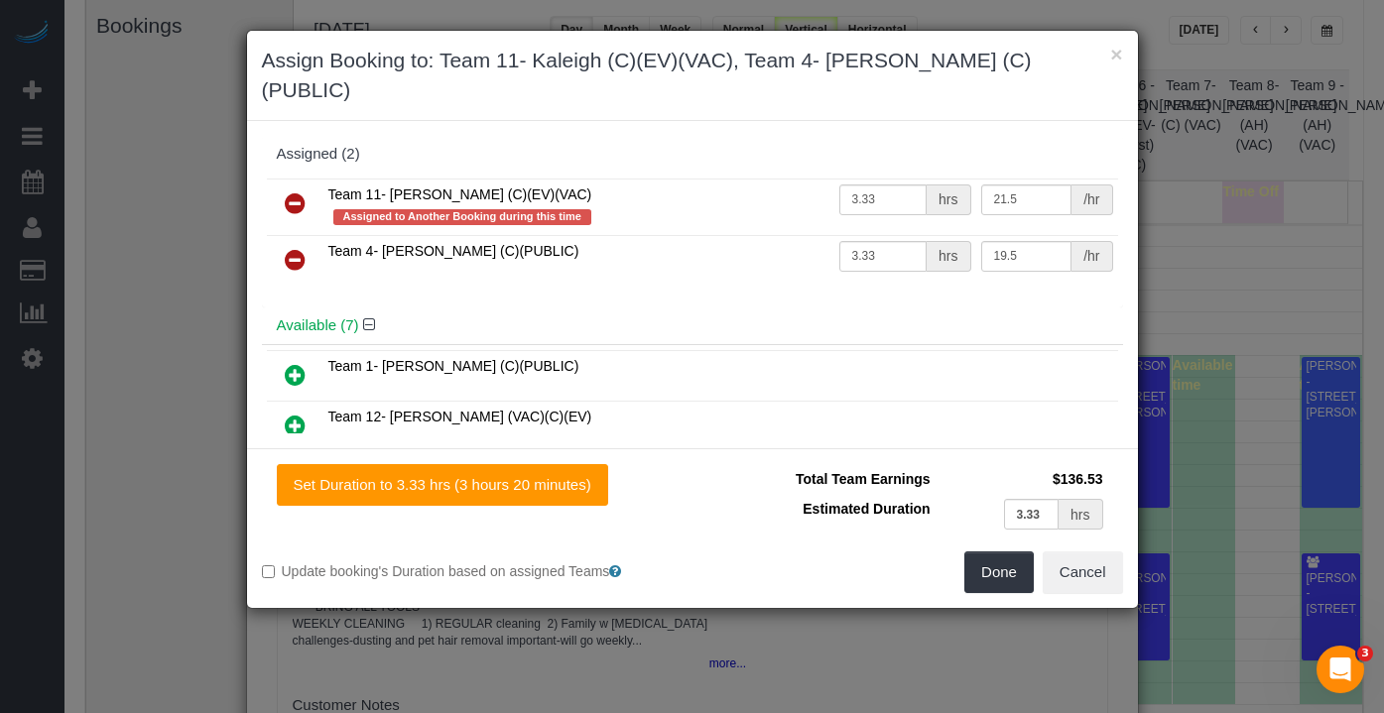
click at [289, 191] on icon at bounding box center [295, 203] width 21 height 24
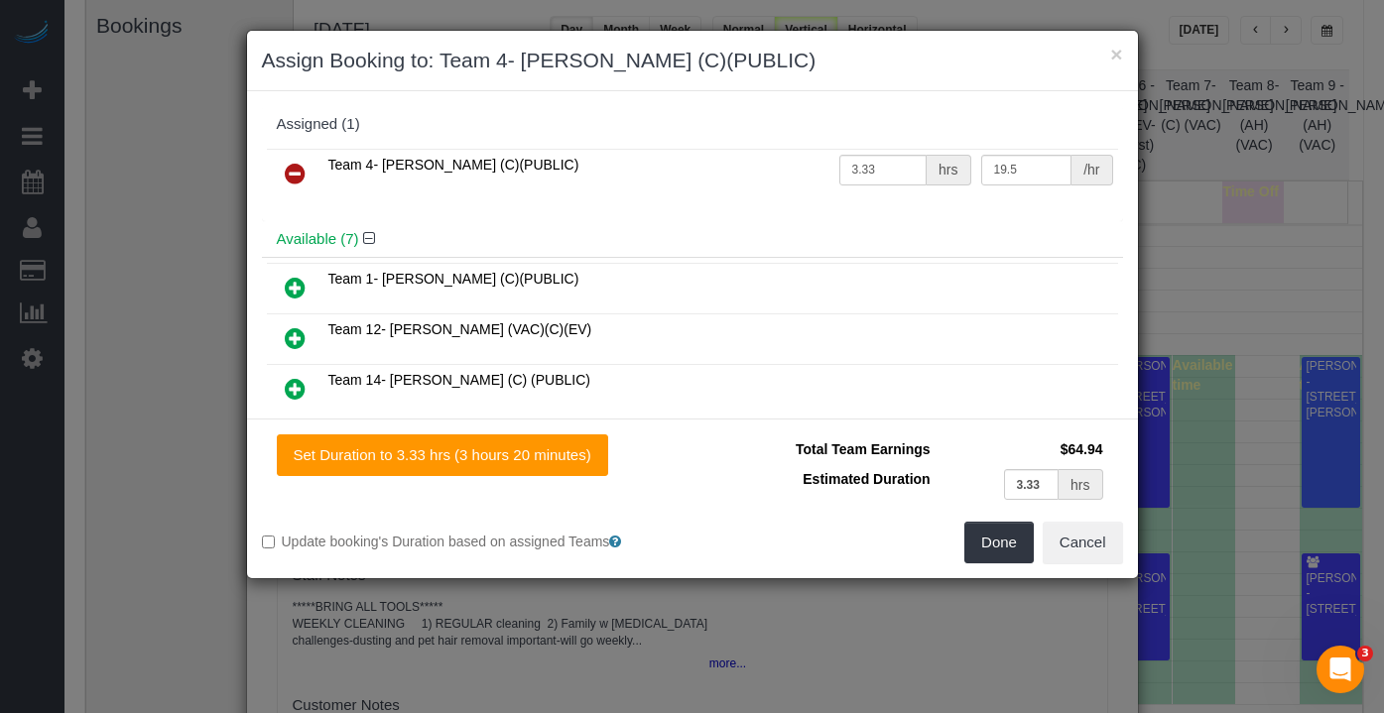
scroll to position [288, 0]
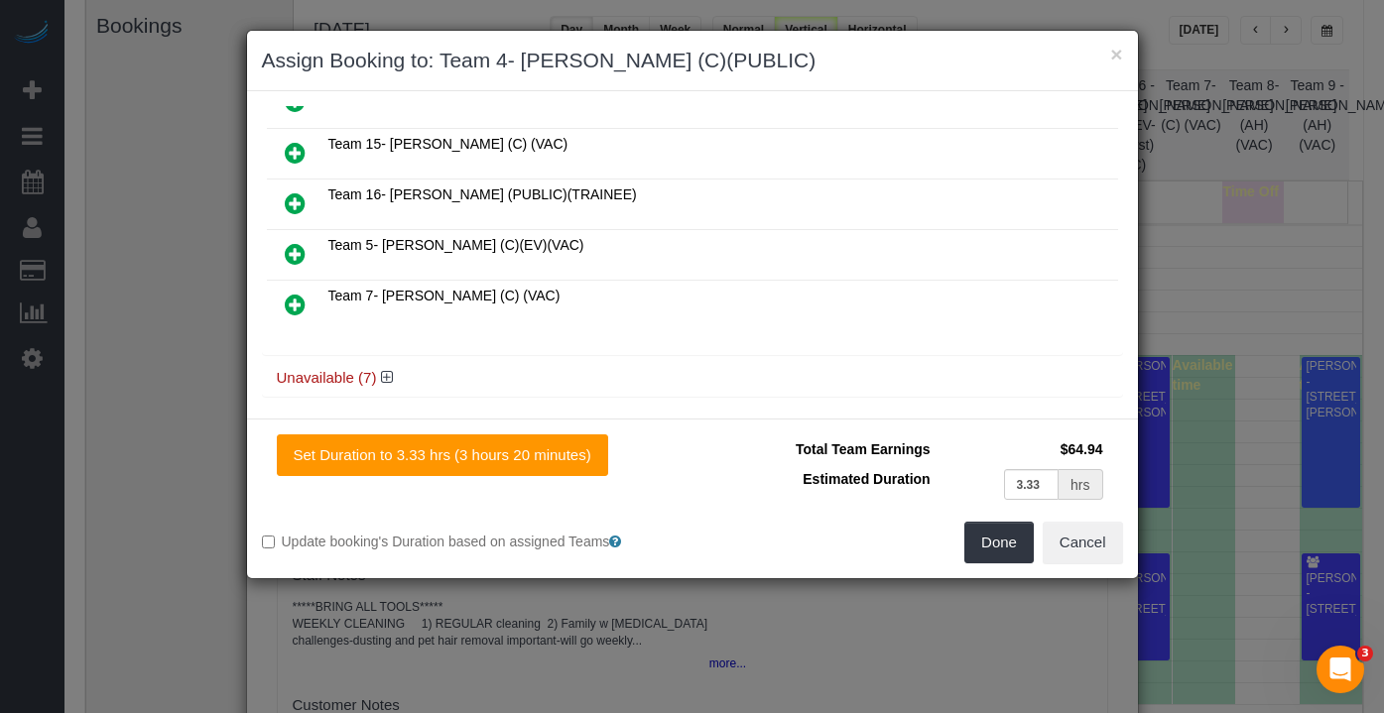
click at [295, 242] on icon at bounding box center [295, 254] width 21 height 24
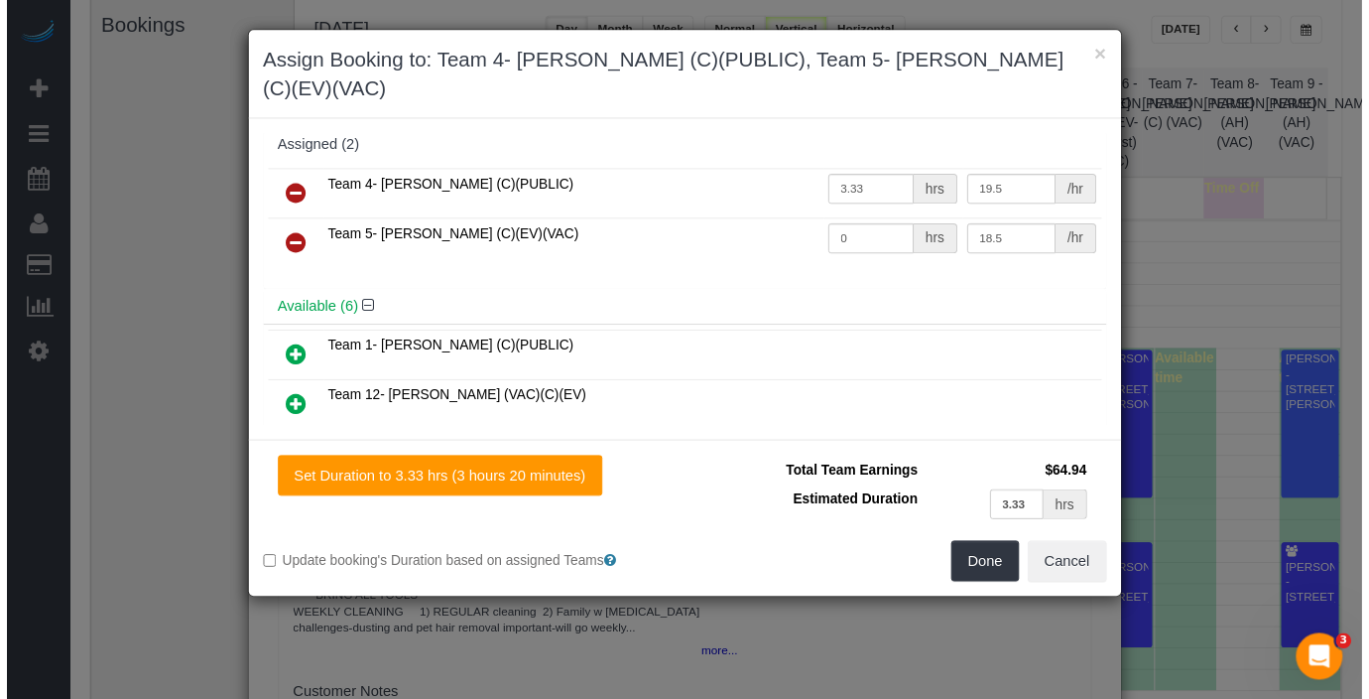
scroll to position [0, 0]
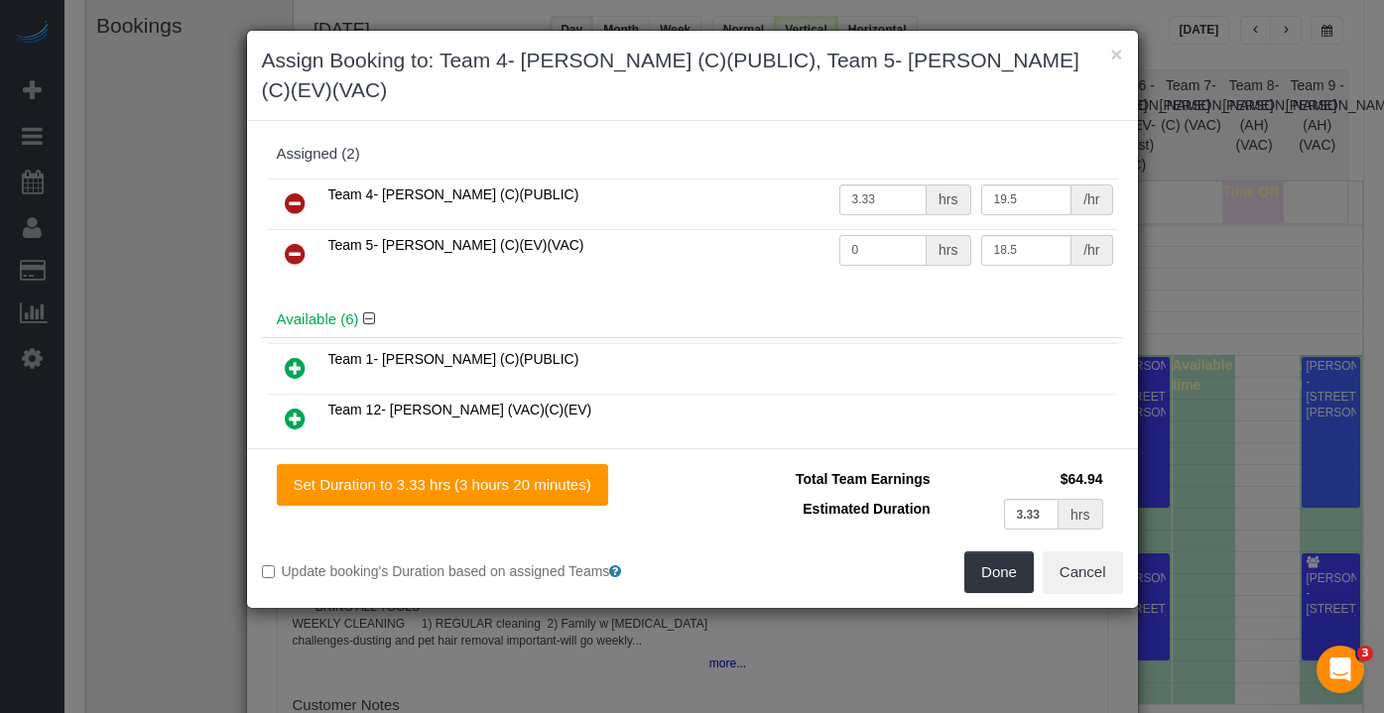
drag, startPoint x: 862, startPoint y: 218, endPoint x: 807, endPoint y: 218, distance: 55.6
click at [807, 229] on tr "Team 5- [PERSON_NAME] (C)(EV)(VAC) 0 hrs 18.5 /hr" at bounding box center [692, 254] width 851 height 51
type input "3.33"
click at [1004, 552] on button "Done" at bounding box center [998, 573] width 69 height 42
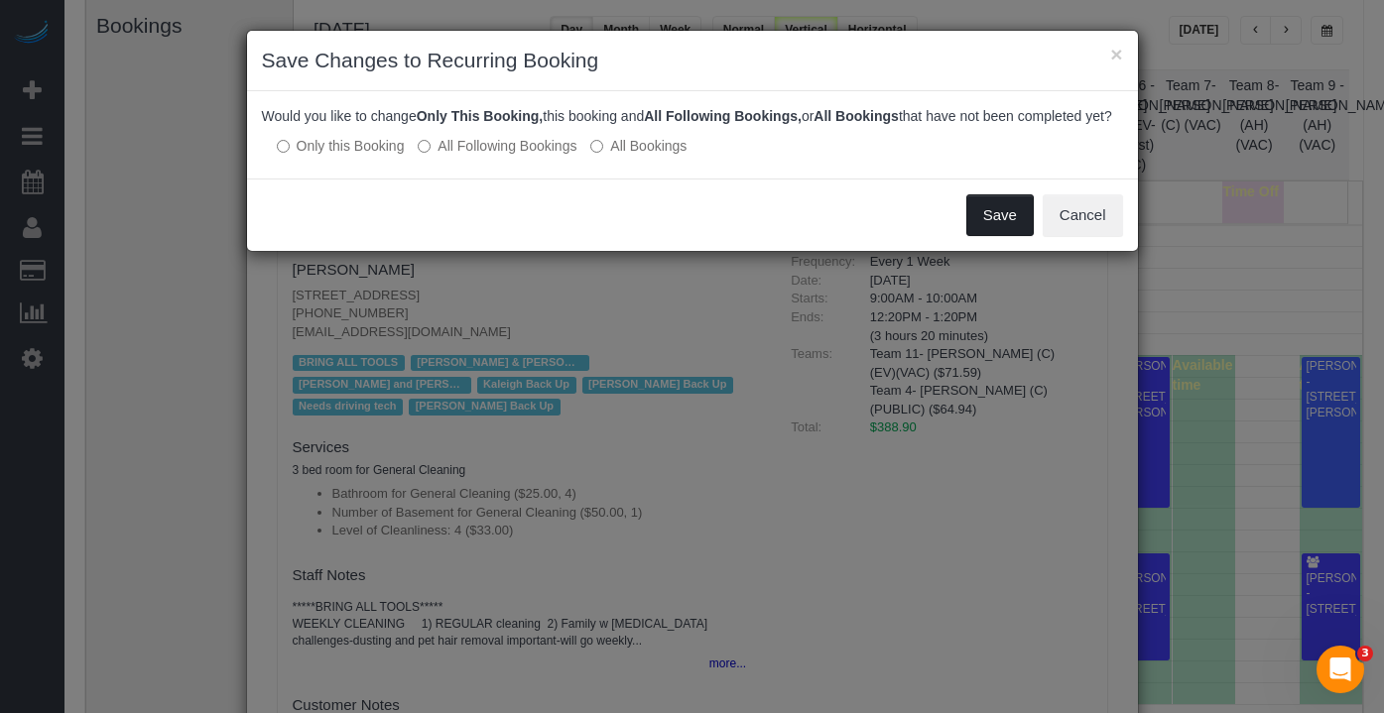
click at [1003, 231] on button "Save" at bounding box center [999, 215] width 67 height 42
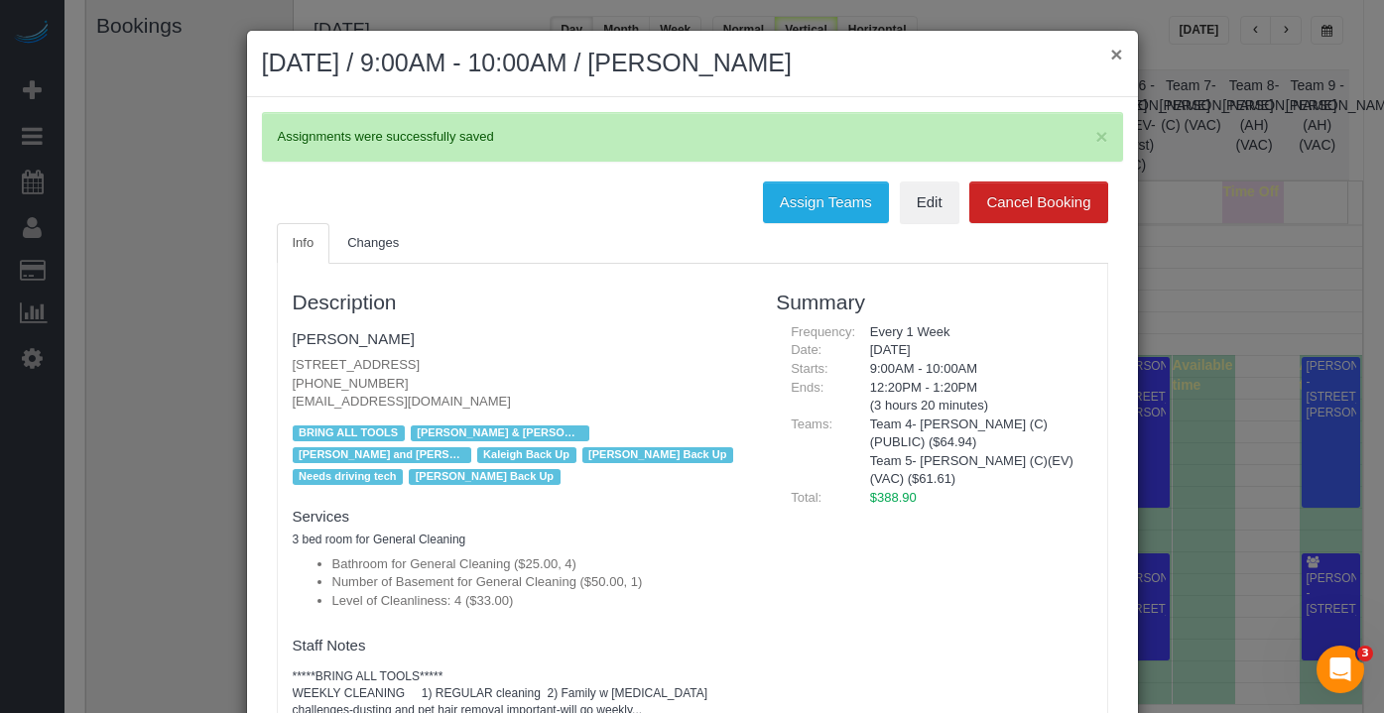
click at [1110, 57] on button "×" at bounding box center [1116, 54] width 12 height 21
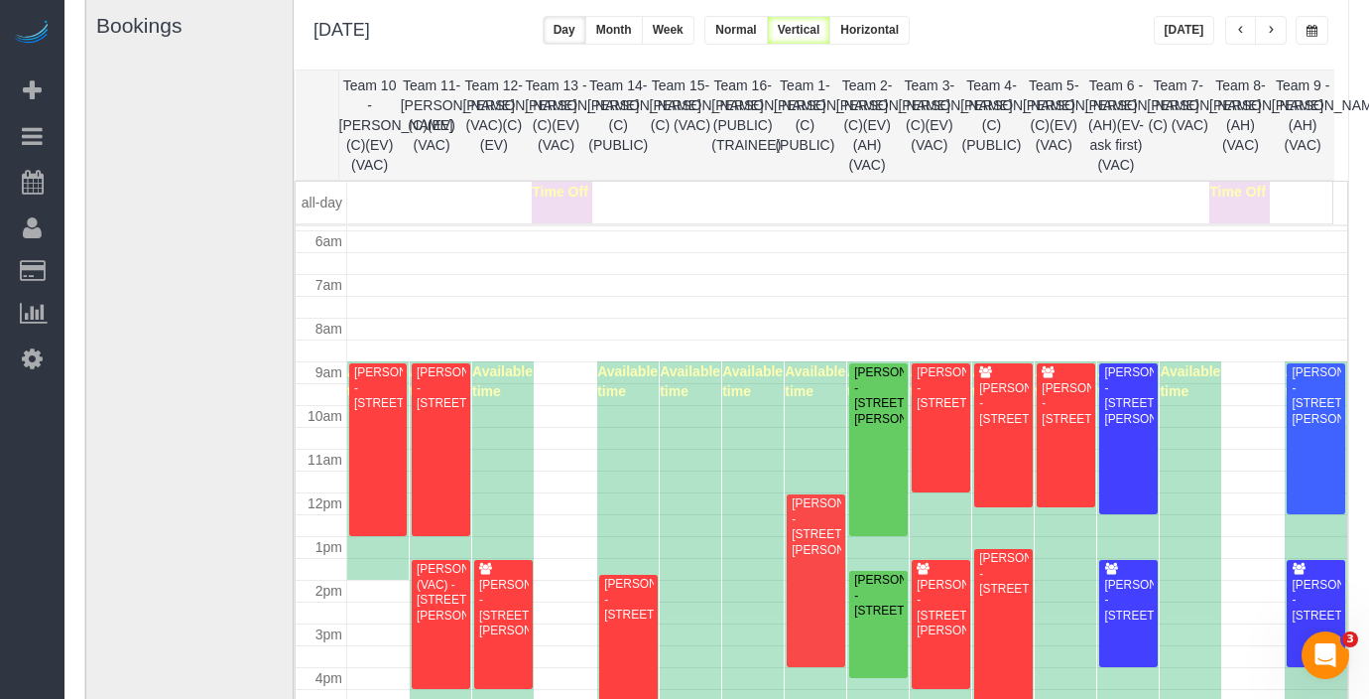
scroll to position [301, 0]
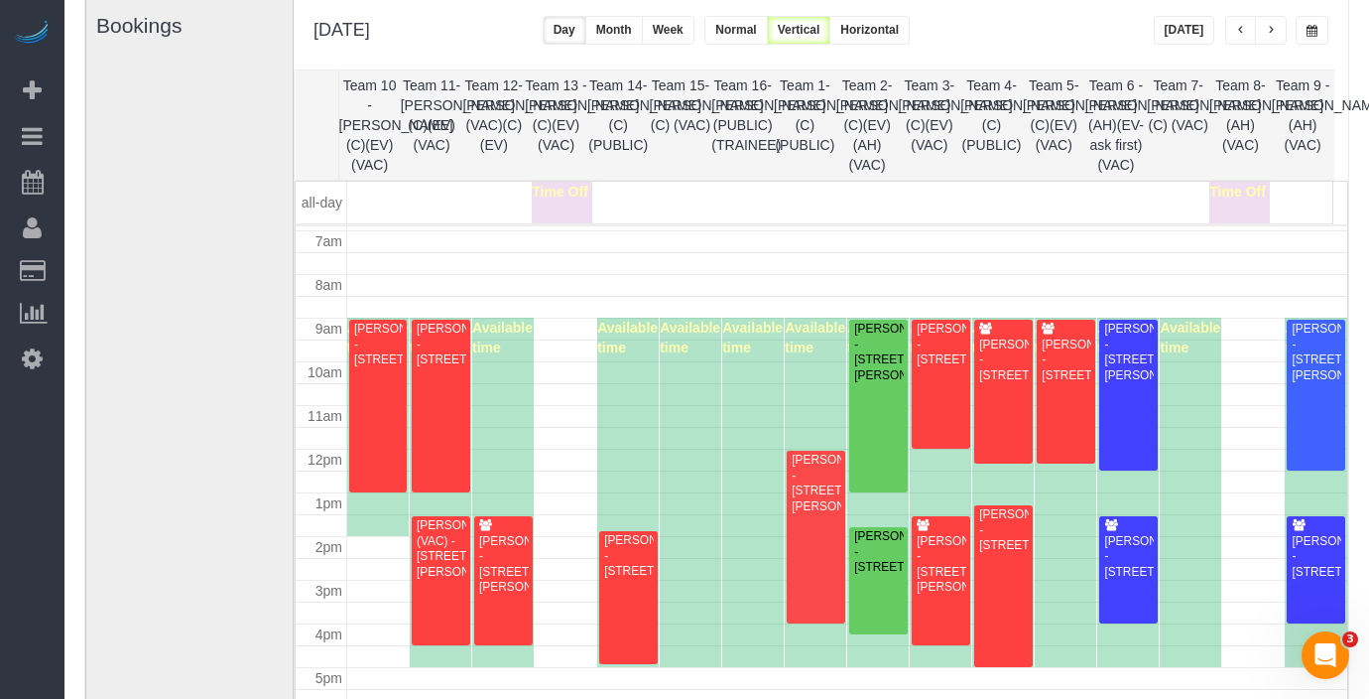
click at [1286, 28] on button "button" at bounding box center [1271, 30] width 32 height 29
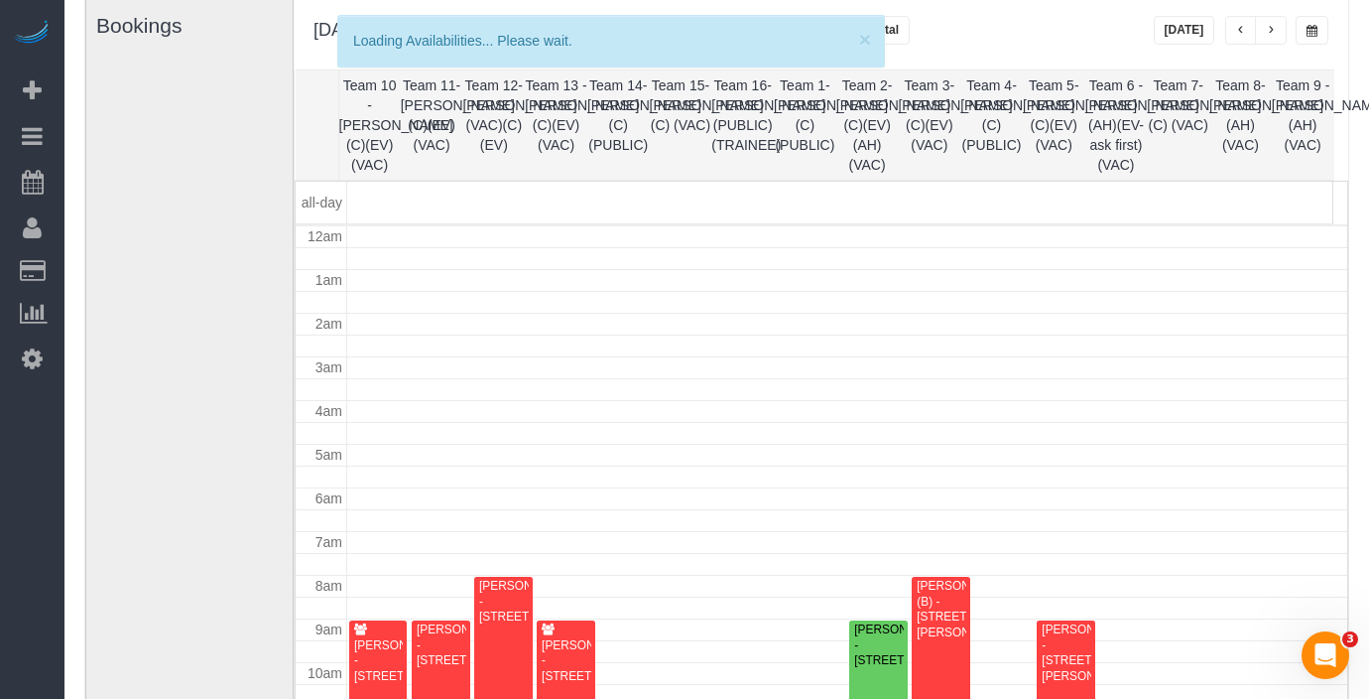
scroll to position [263, 0]
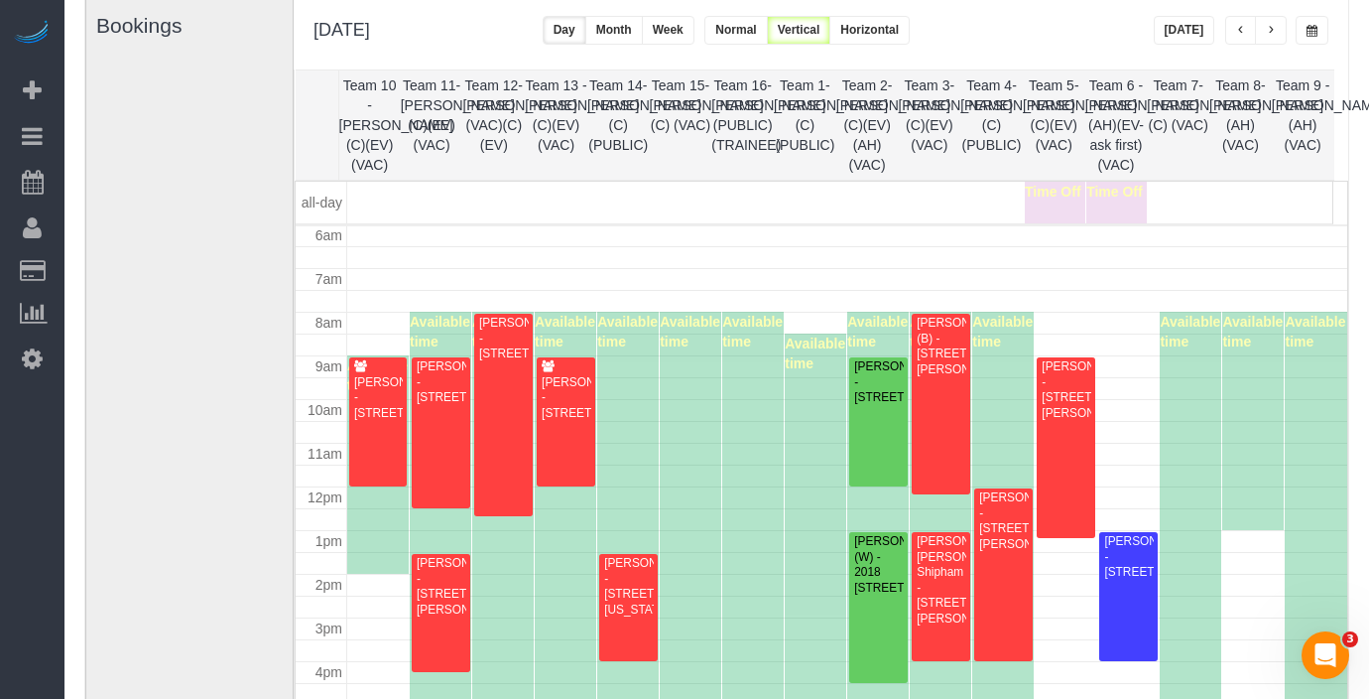
click at [1274, 28] on span "button" at bounding box center [1271, 31] width 10 height 12
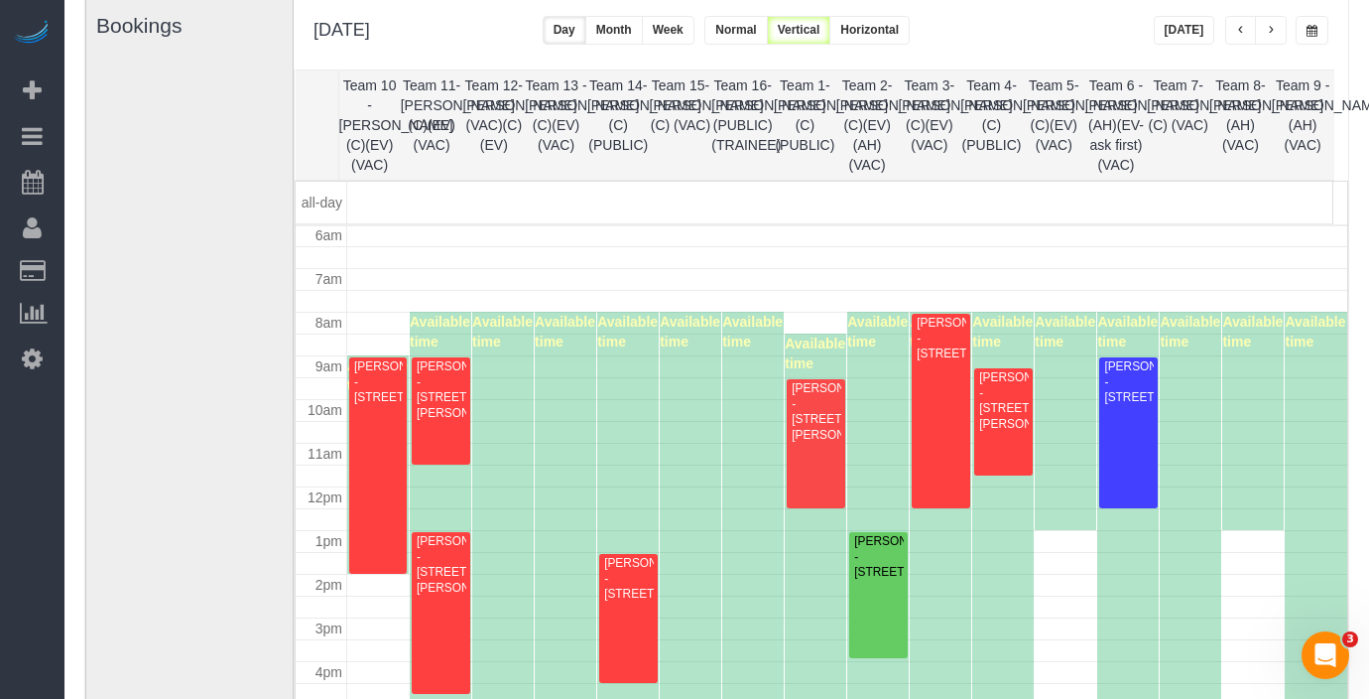
click at [1242, 28] on span "button" at bounding box center [1241, 31] width 10 height 12
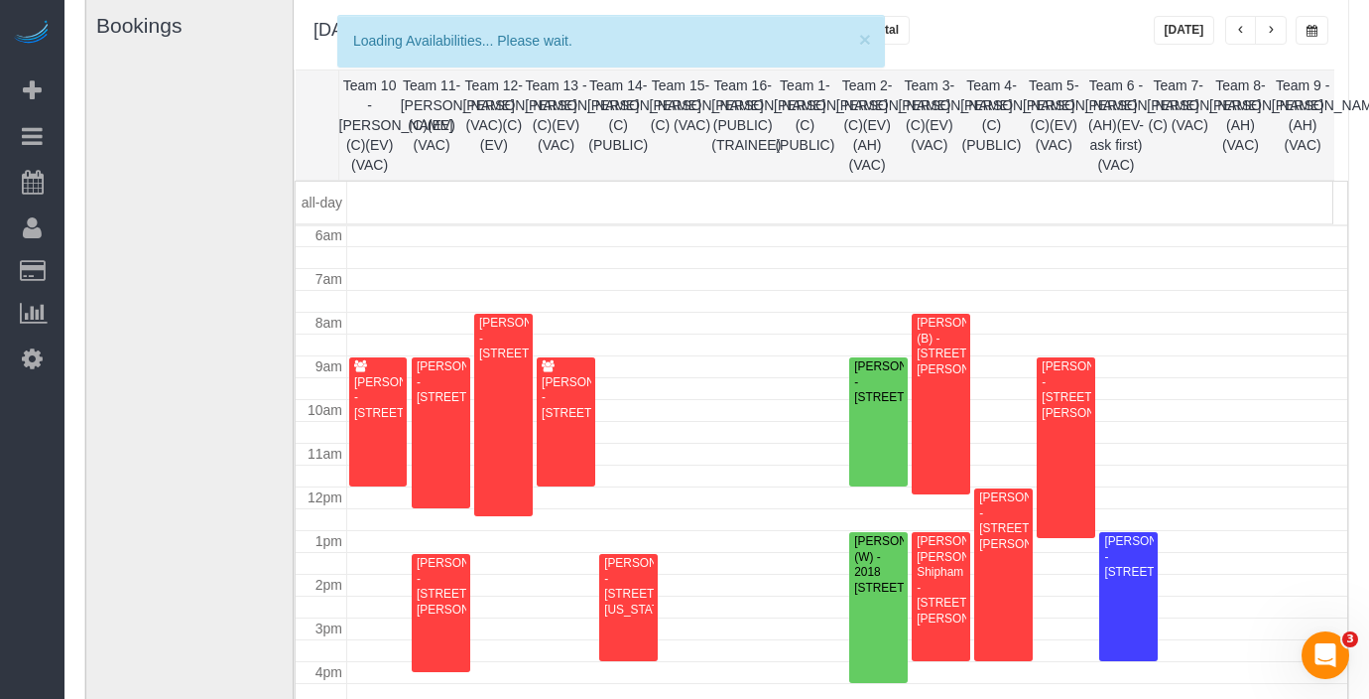
click at [1242, 28] on span "button" at bounding box center [1241, 31] width 10 height 12
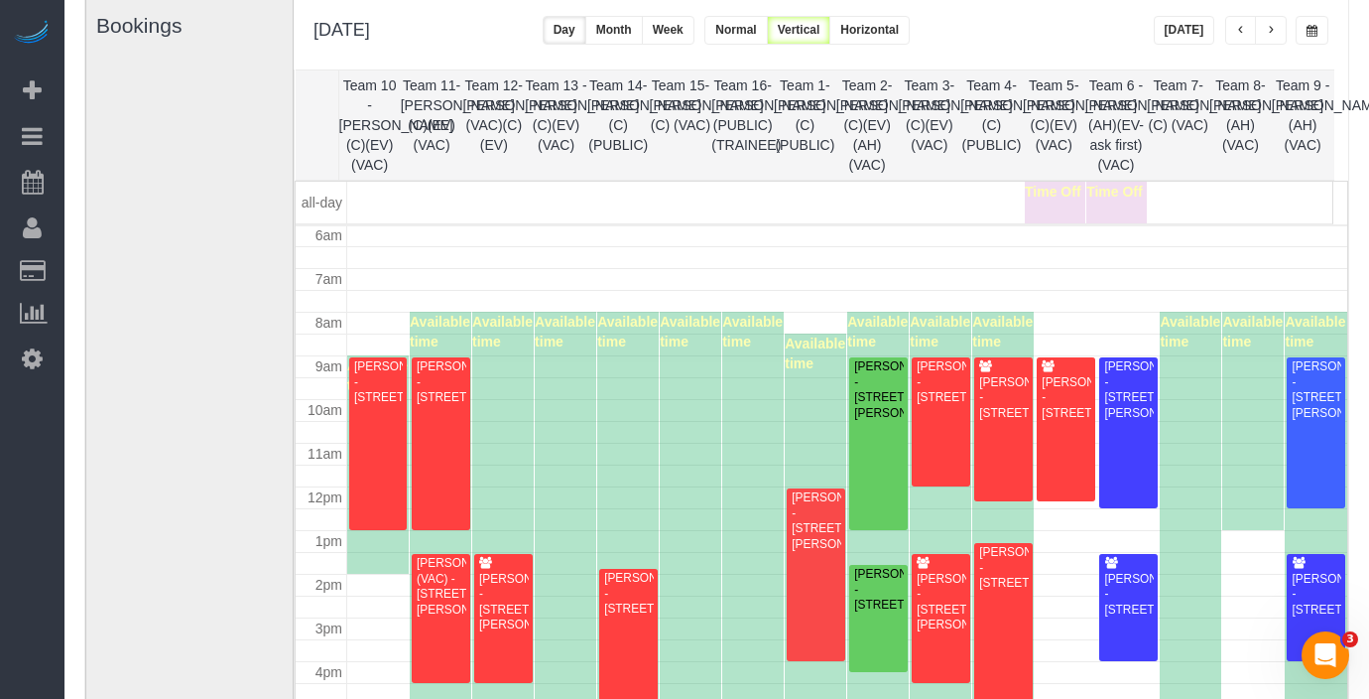
click at [1242, 28] on span "button" at bounding box center [1241, 31] width 10 height 12
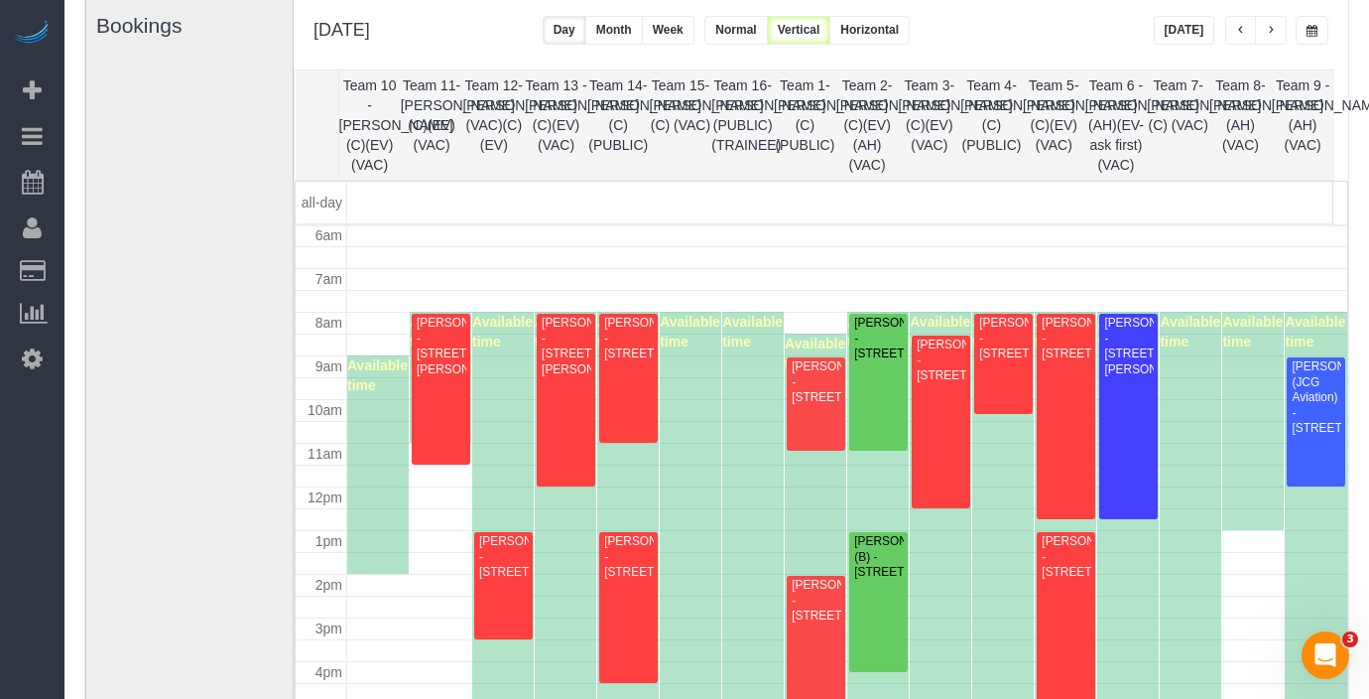
click at [1304, 27] on button "button" at bounding box center [1312, 30] width 33 height 29
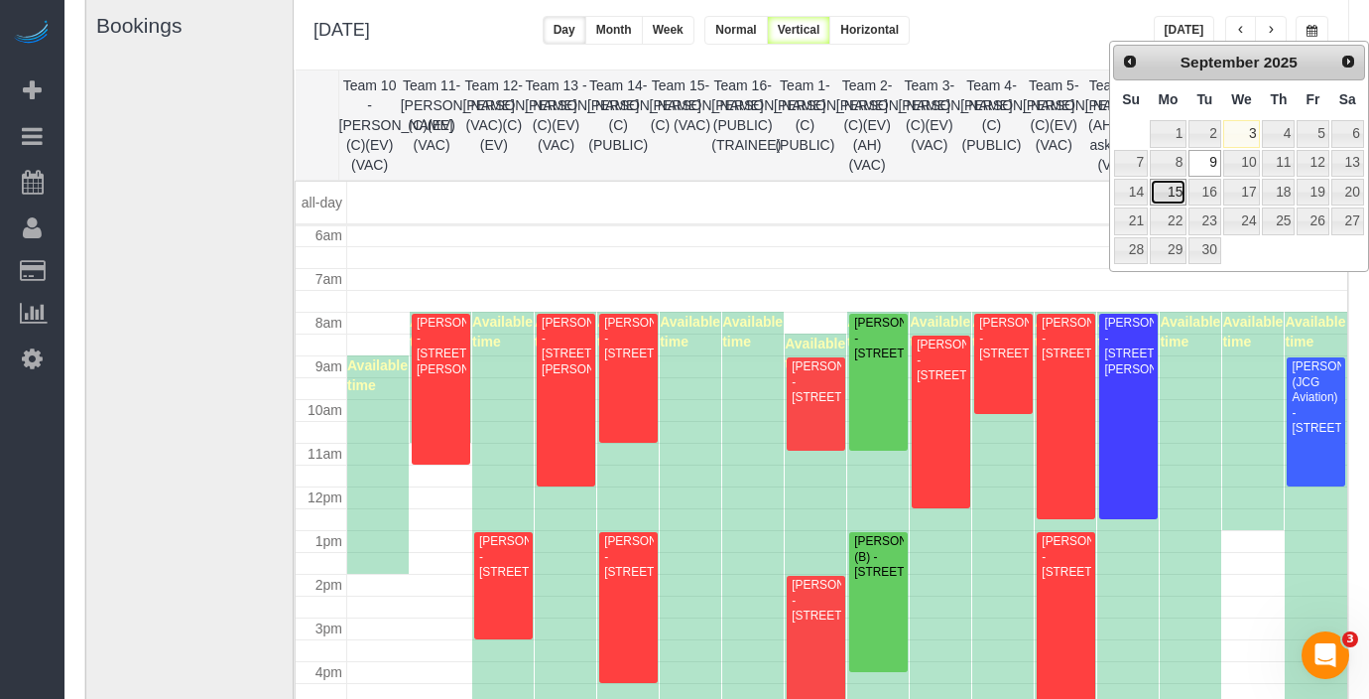
click at [1166, 193] on link "15" at bounding box center [1168, 192] width 37 height 27
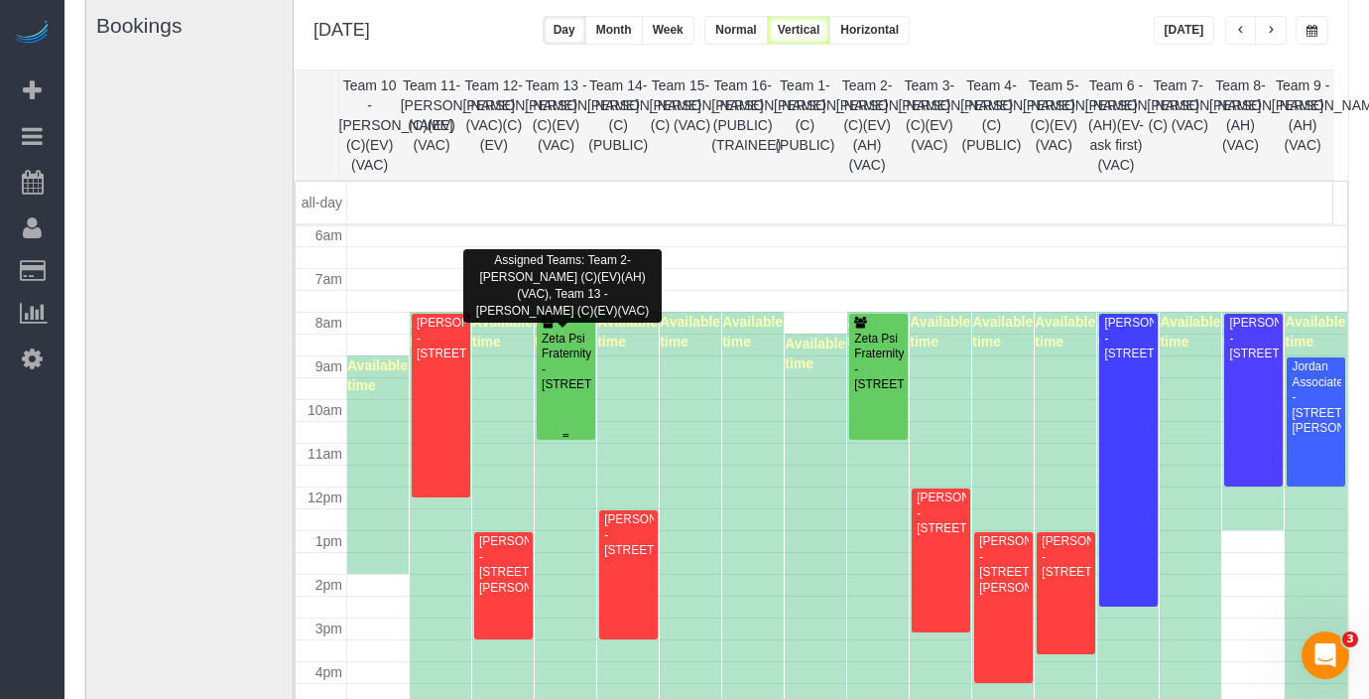
click at [567, 359] on div "Zeta Psi Fraternity - [STREET_ADDRESS]" at bounding box center [566, 362] width 50 height 62
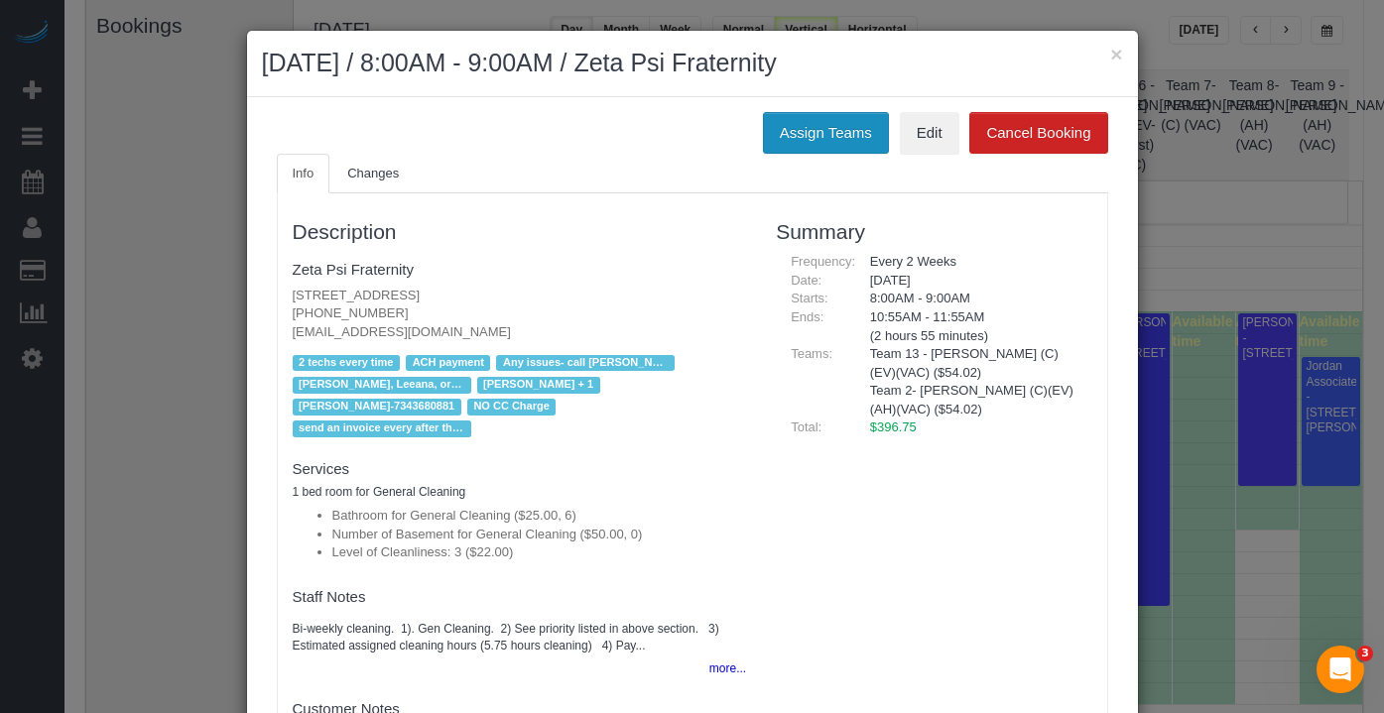
click at [805, 145] on button "Assign Teams" at bounding box center [826, 133] width 126 height 42
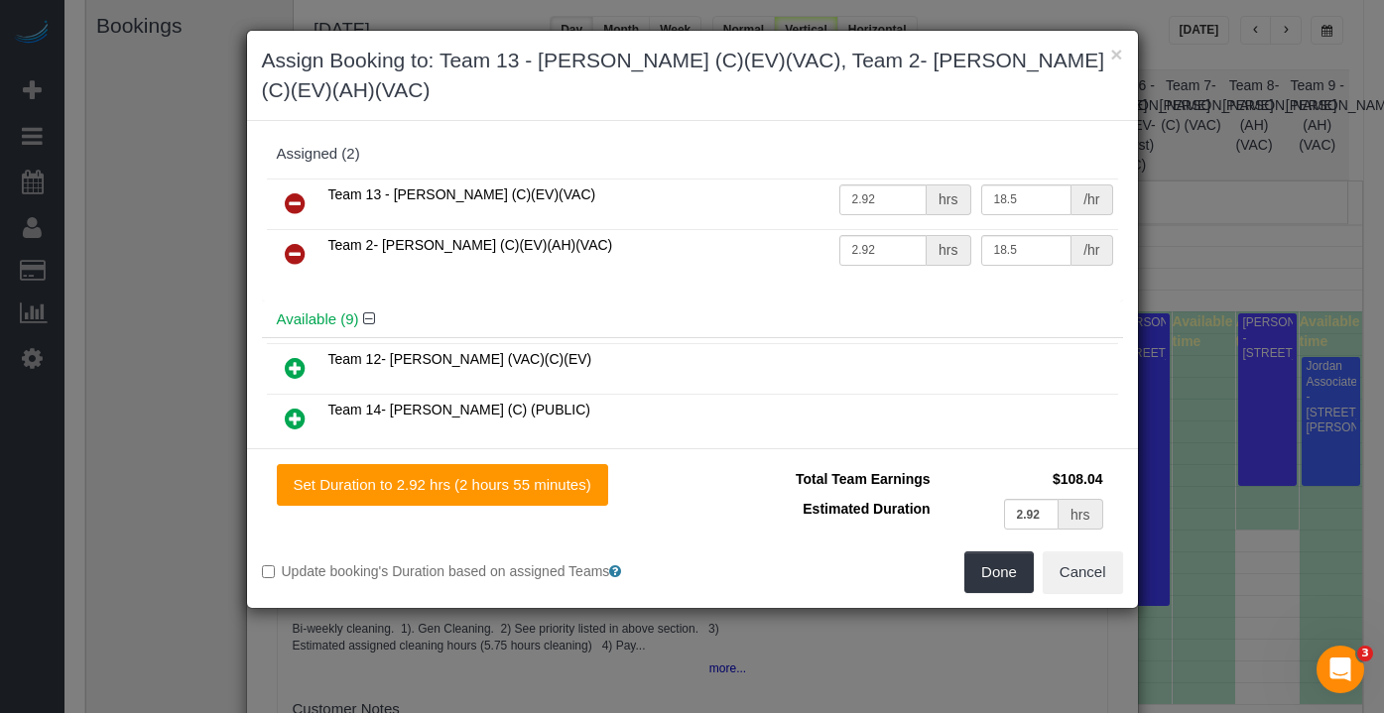
click at [1130, 61] on div "× Assign Booking to: Team 13 - [PERSON_NAME] (C)(EV)(VAC), Team 2- [PERSON_NAME…" at bounding box center [692, 76] width 891 height 90
click at [1117, 57] on button "×" at bounding box center [1116, 54] width 12 height 21
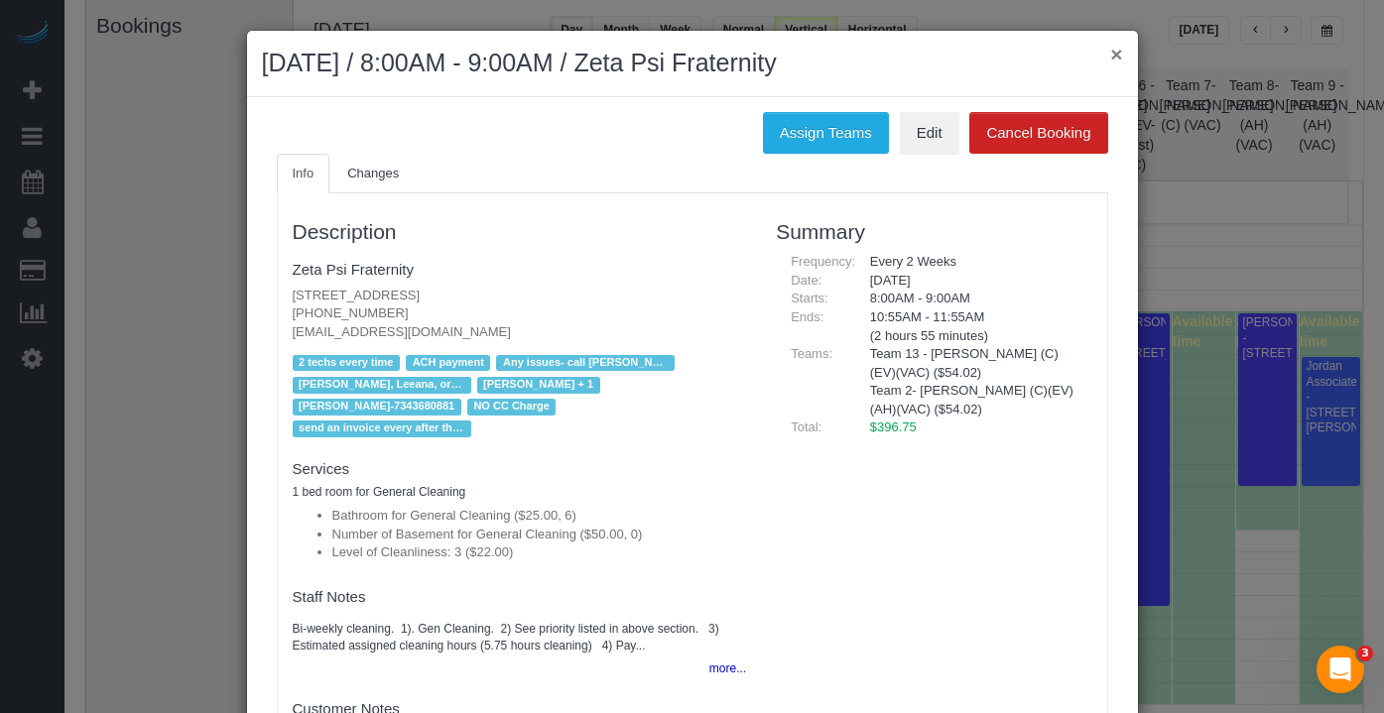
click at [1113, 51] on button "×" at bounding box center [1116, 54] width 12 height 21
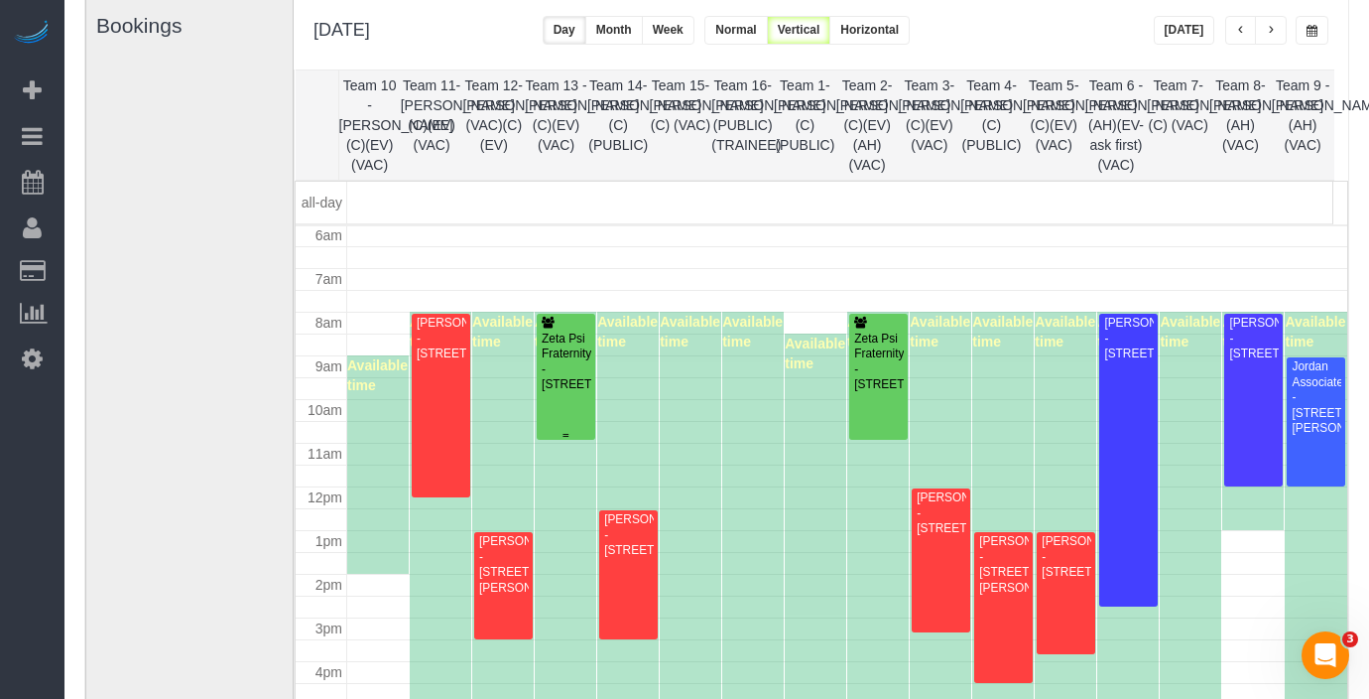
click at [567, 351] on div "Zeta Psi Fraternity - [STREET_ADDRESS]" at bounding box center [566, 362] width 50 height 62
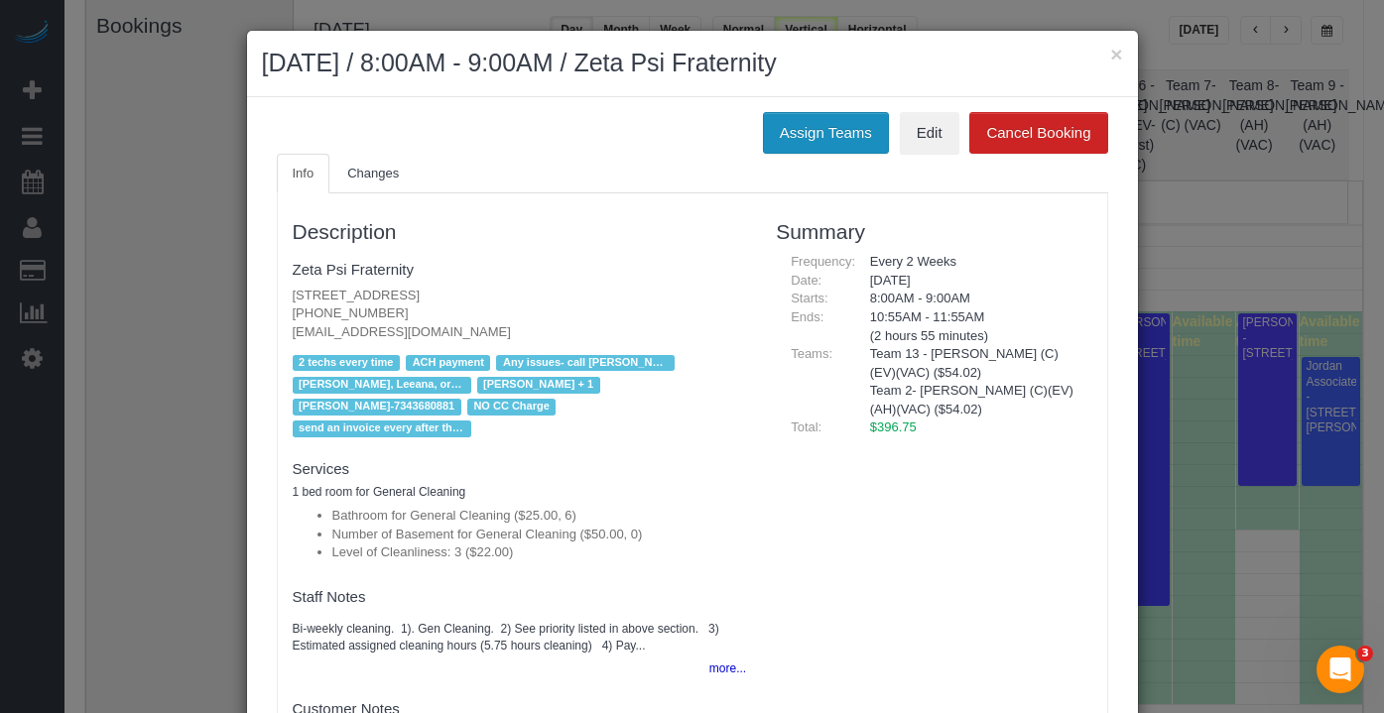
click at [837, 142] on button "Assign Teams" at bounding box center [826, 133] width 126 height 42
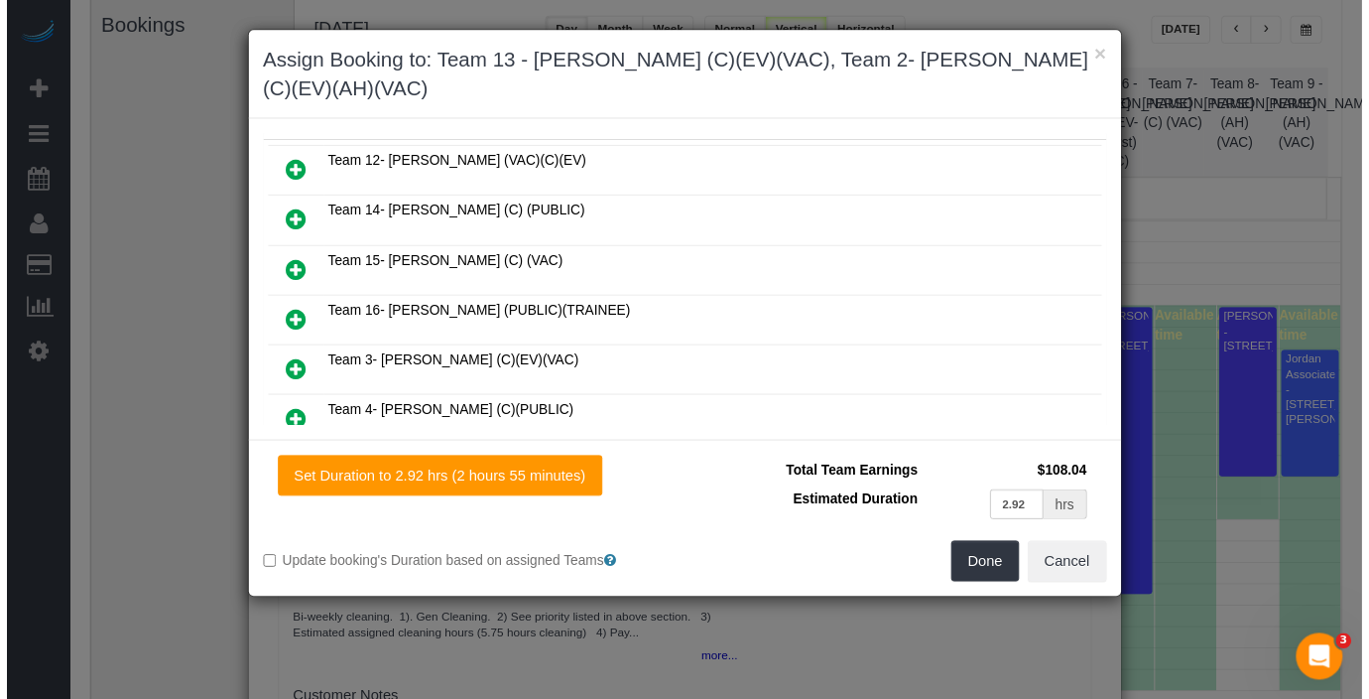
scroll to position [426, 0]
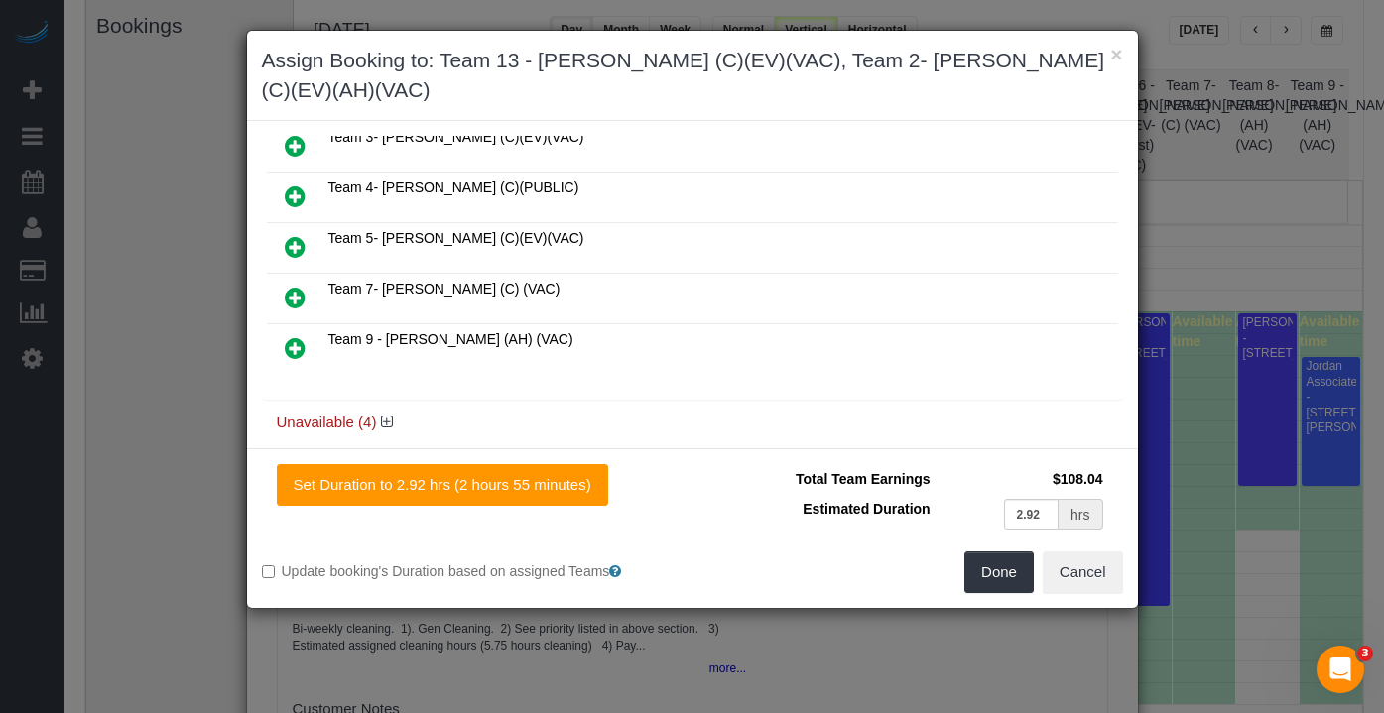
click at [1126, 56] on div "× Assign Booking to: Team 13 - [PERSON_NAME] (C)(EV)(VAC), Team 2- [PERSON_NAME…" at bounding box center [692, 76] width 891 height 90
click at [1120, 54] on button "×" at bounding box center [1116, 54] width 12 height 21
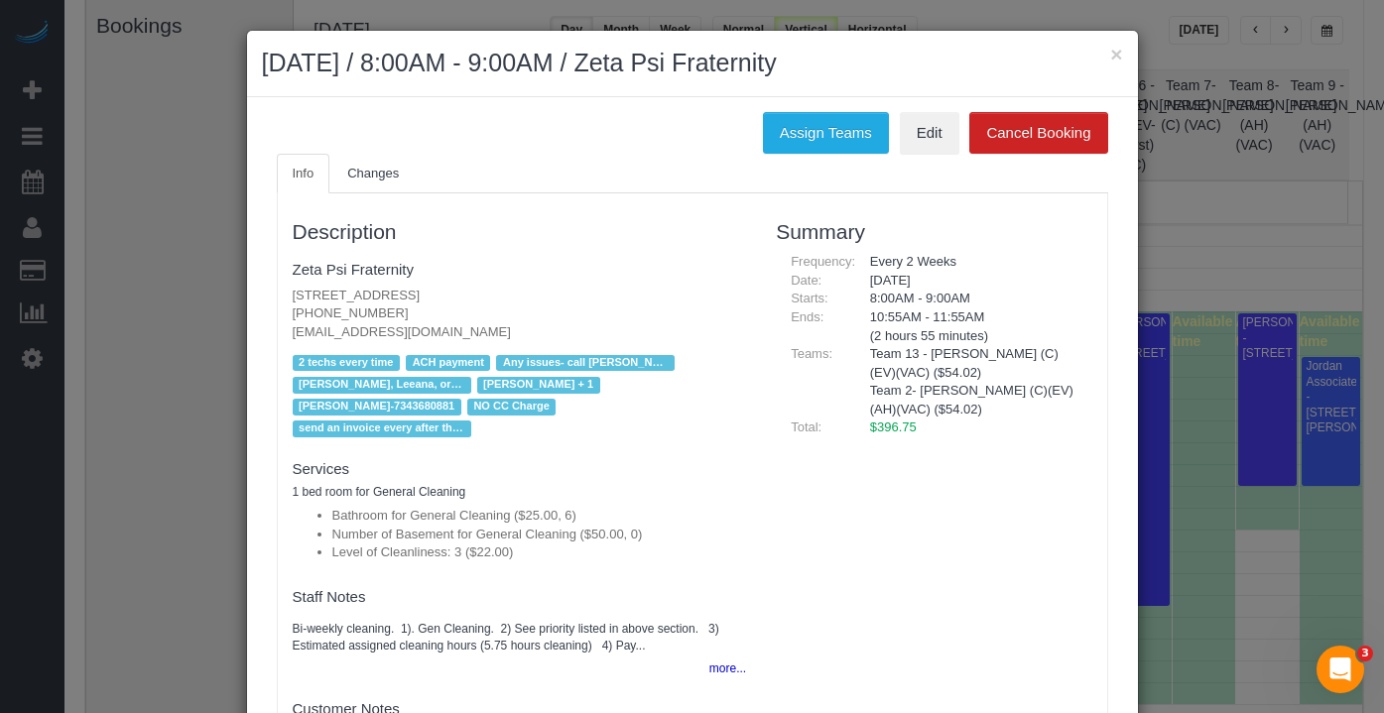
drag, startPoint x: 1209, startPoint y: 28, endPoint x: 1182, endPoint y: 47, distance: 33.6
click at [1110, 57] on button "×" at bounding box center [1116, 54] width 12 height 21
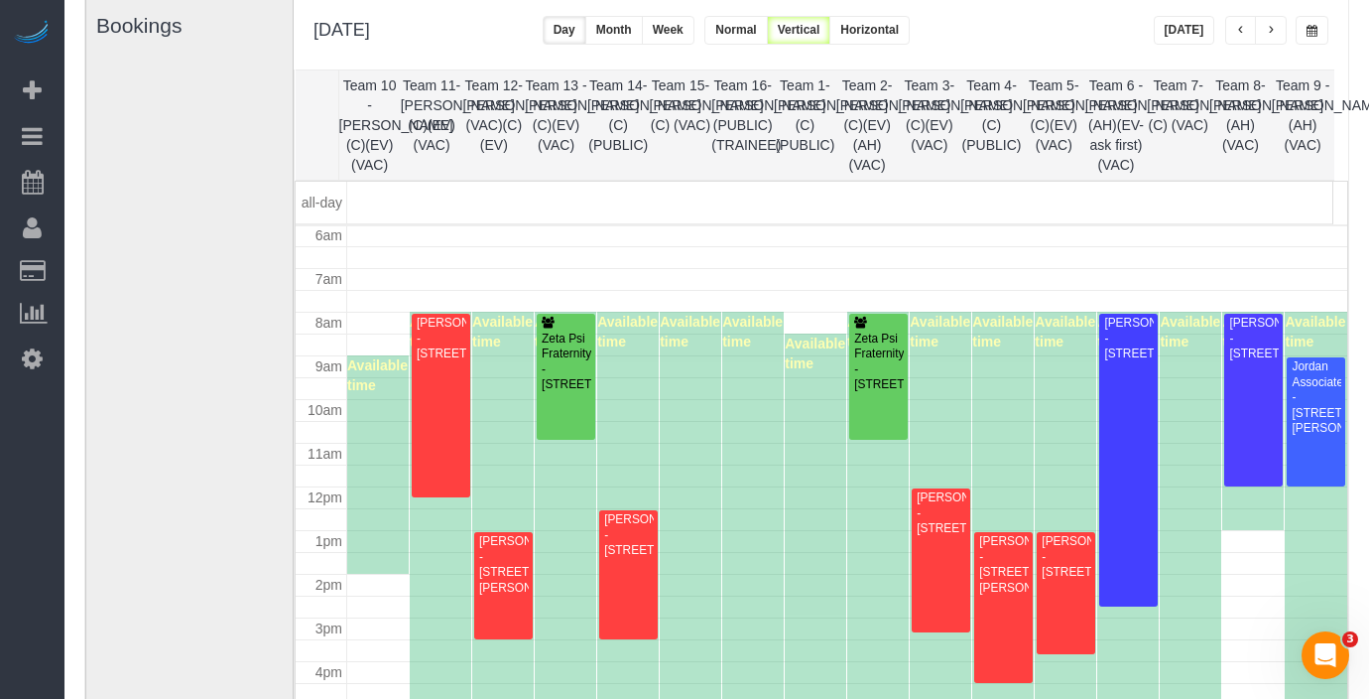
click at [1171, 35] on button "[DATE]" at bounding box center [1185, 30] width 62 height 29
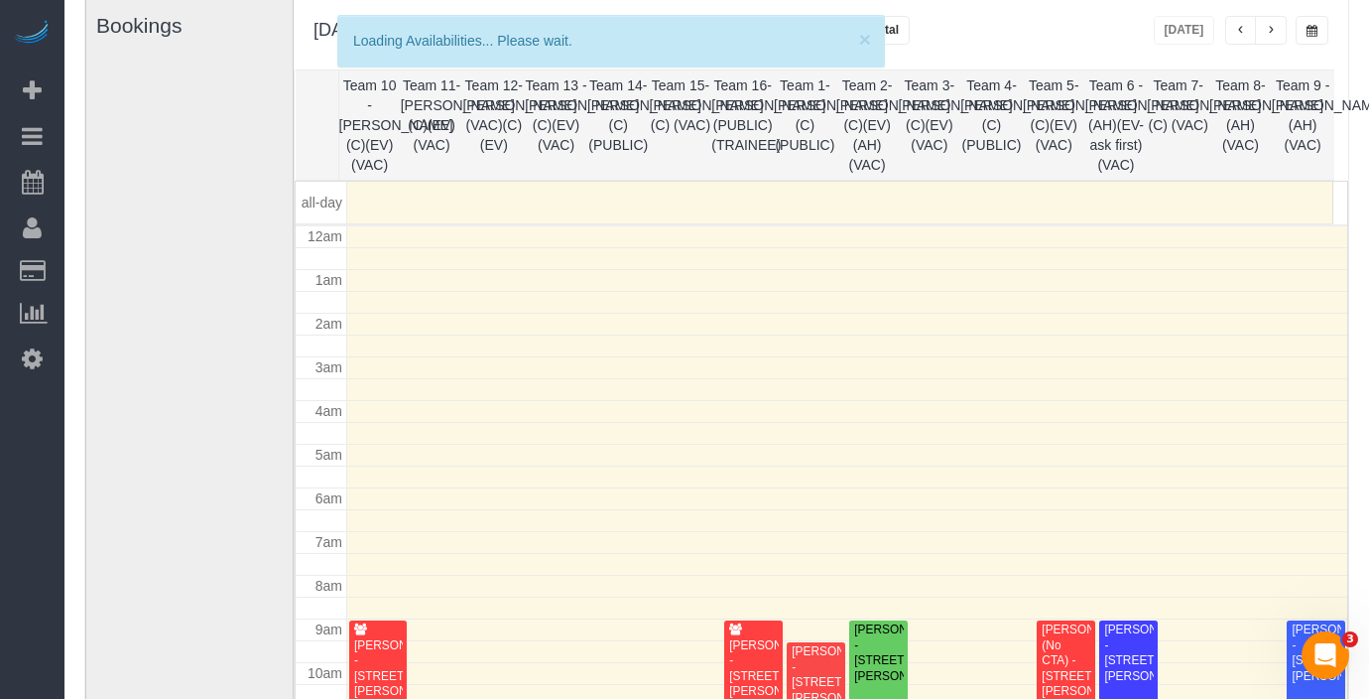
scroll to position [263, 0]
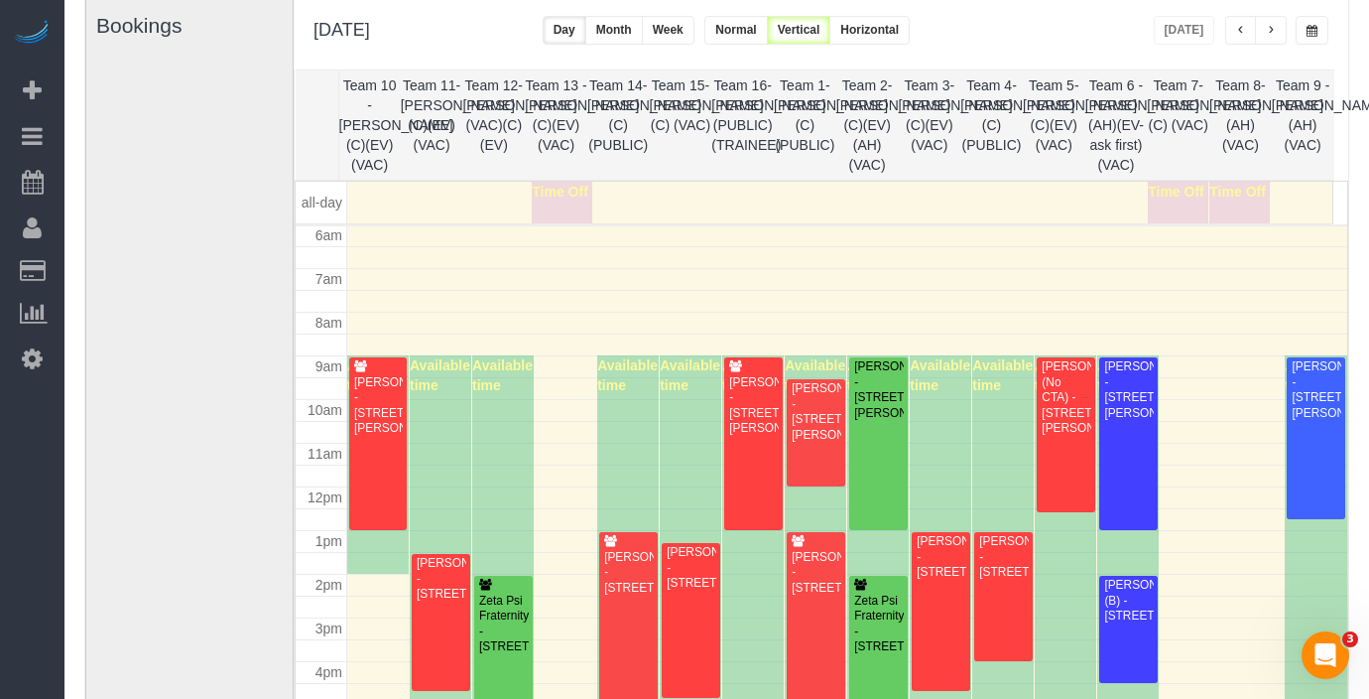
click at [1304, 41] on button "button" at bounding box center [1312, 30] width 33 height 29
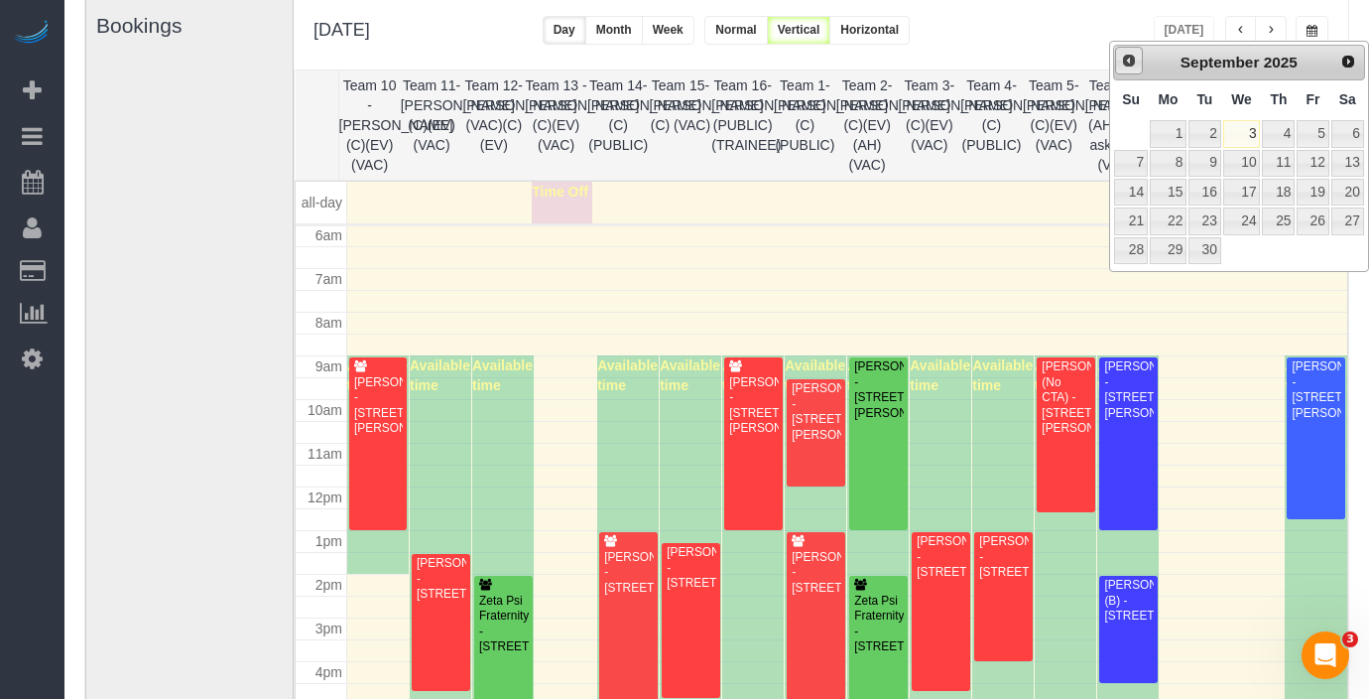
click at [1125, 70] on link "Prev" at bounding box center [1129, 61] width 28 height 28
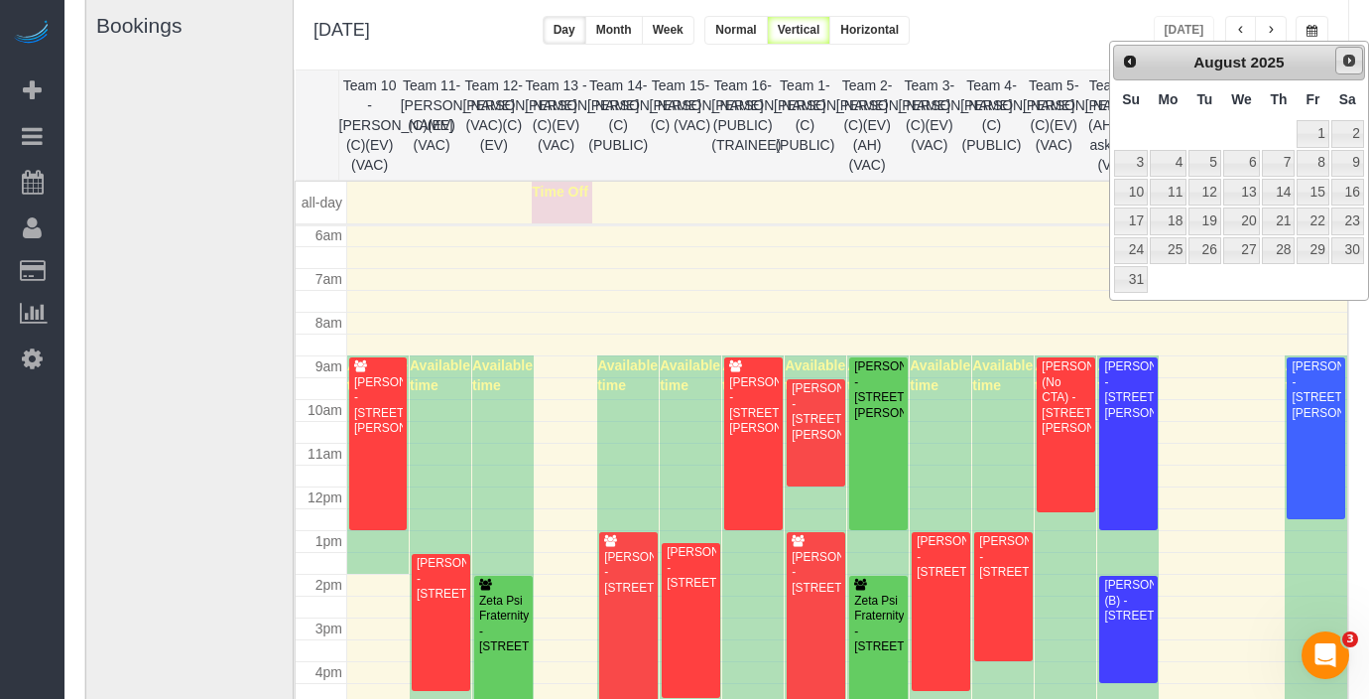
click at [1336, 57] on span "Next" at bounding box center [1349, 61] width 16 height 16
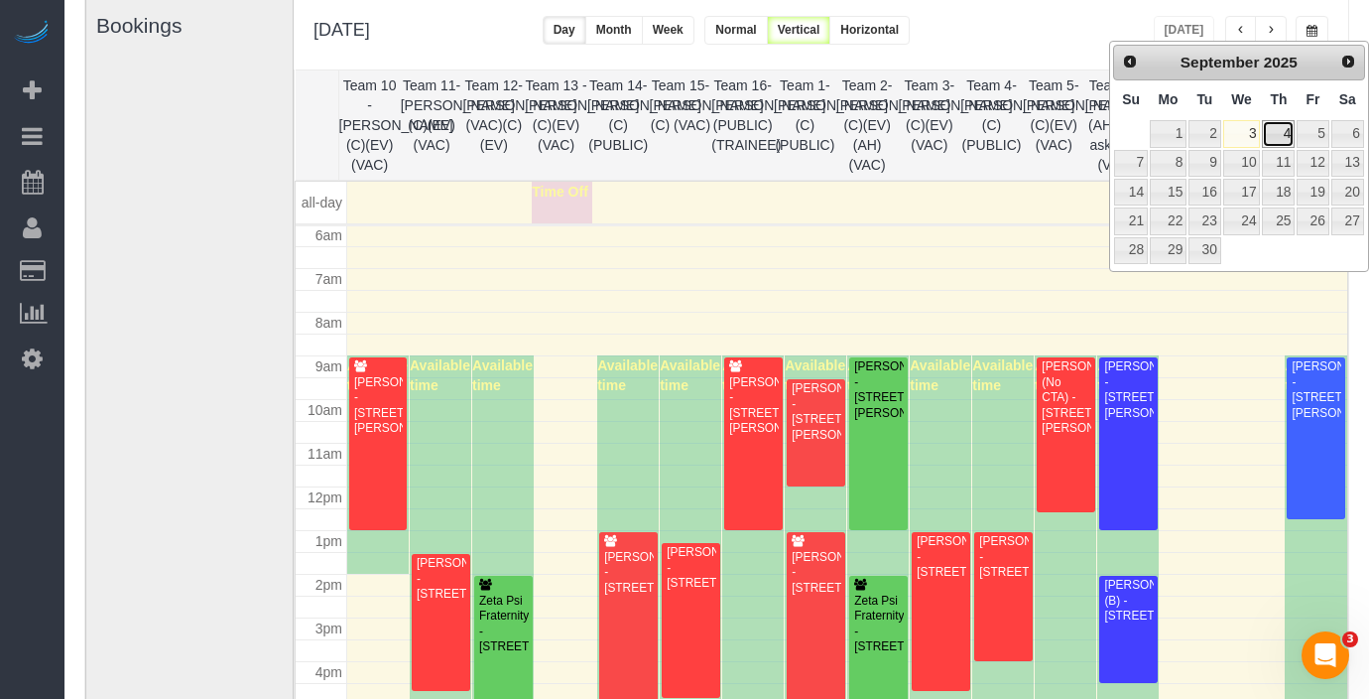
click at [1282, 142] on link "4" at bounding box center [1278, 133] width 33 height 27
type input "**********"
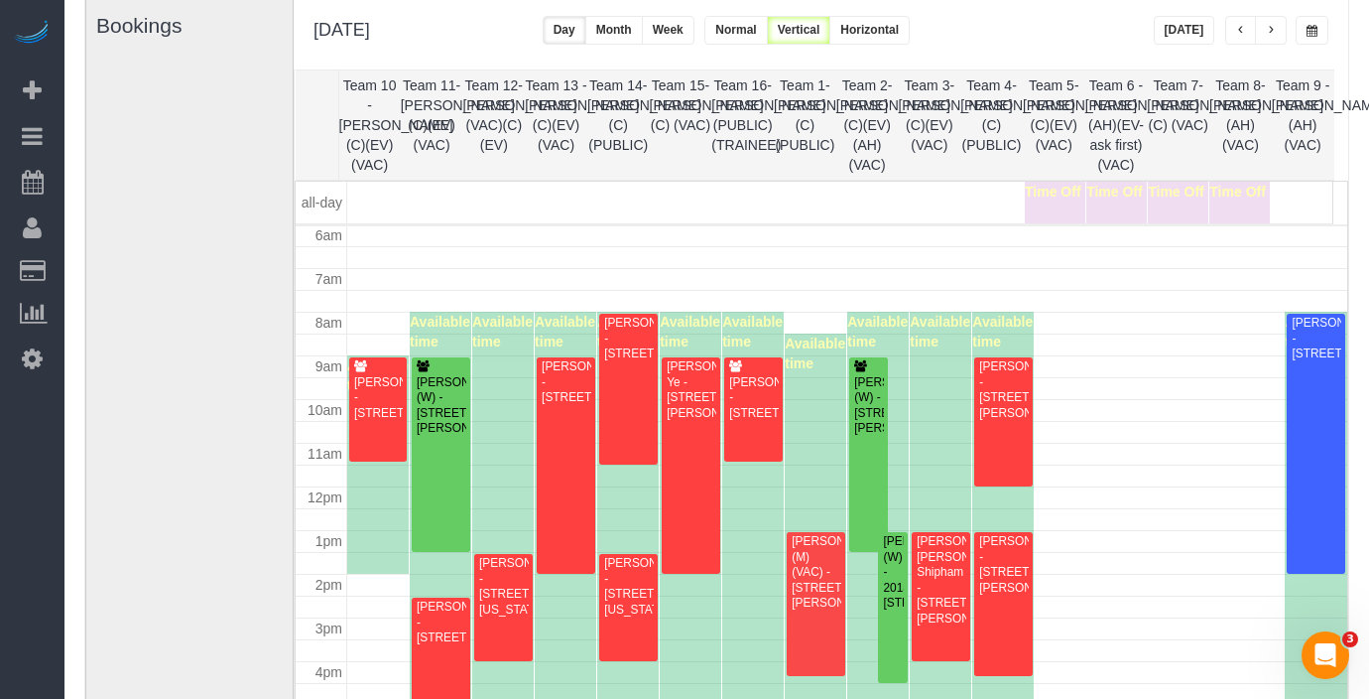
click at [1271, 26] on span "button" at bounding box center [1271, 31] width 10 height 12
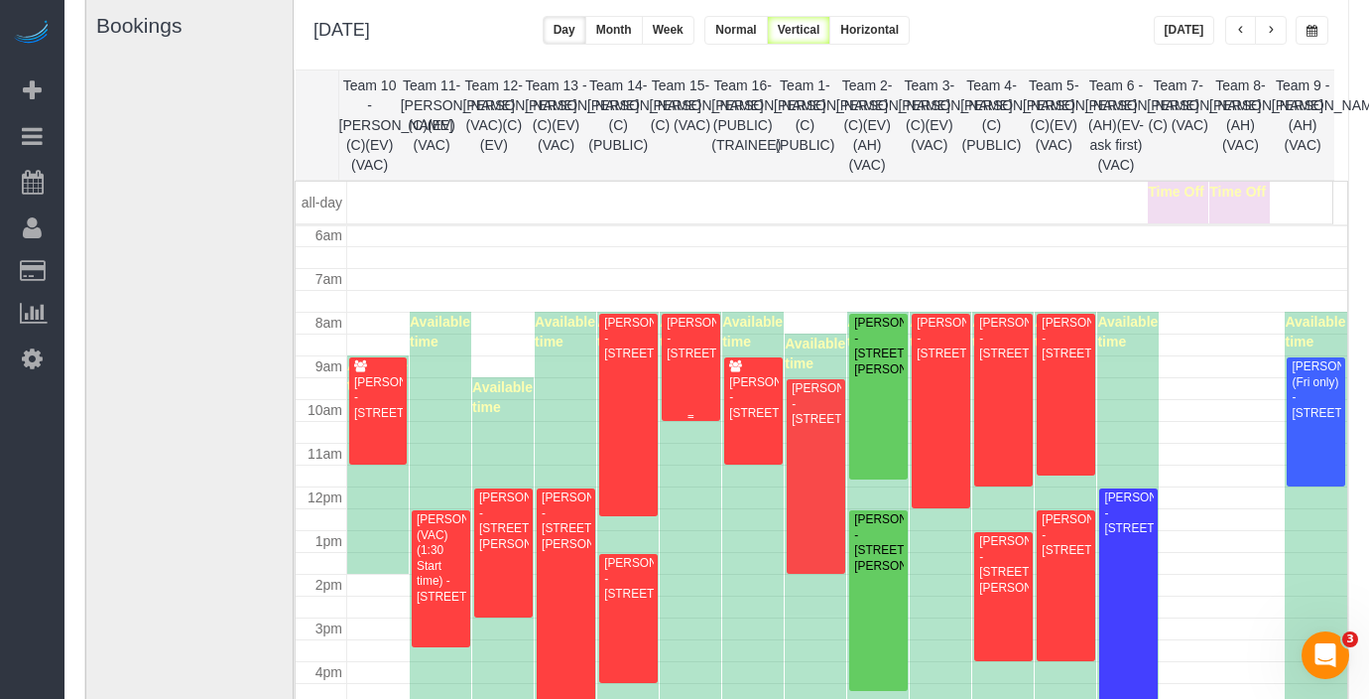
click at [711, 364] on div at bounding box center [691, 367] width 58 height 107
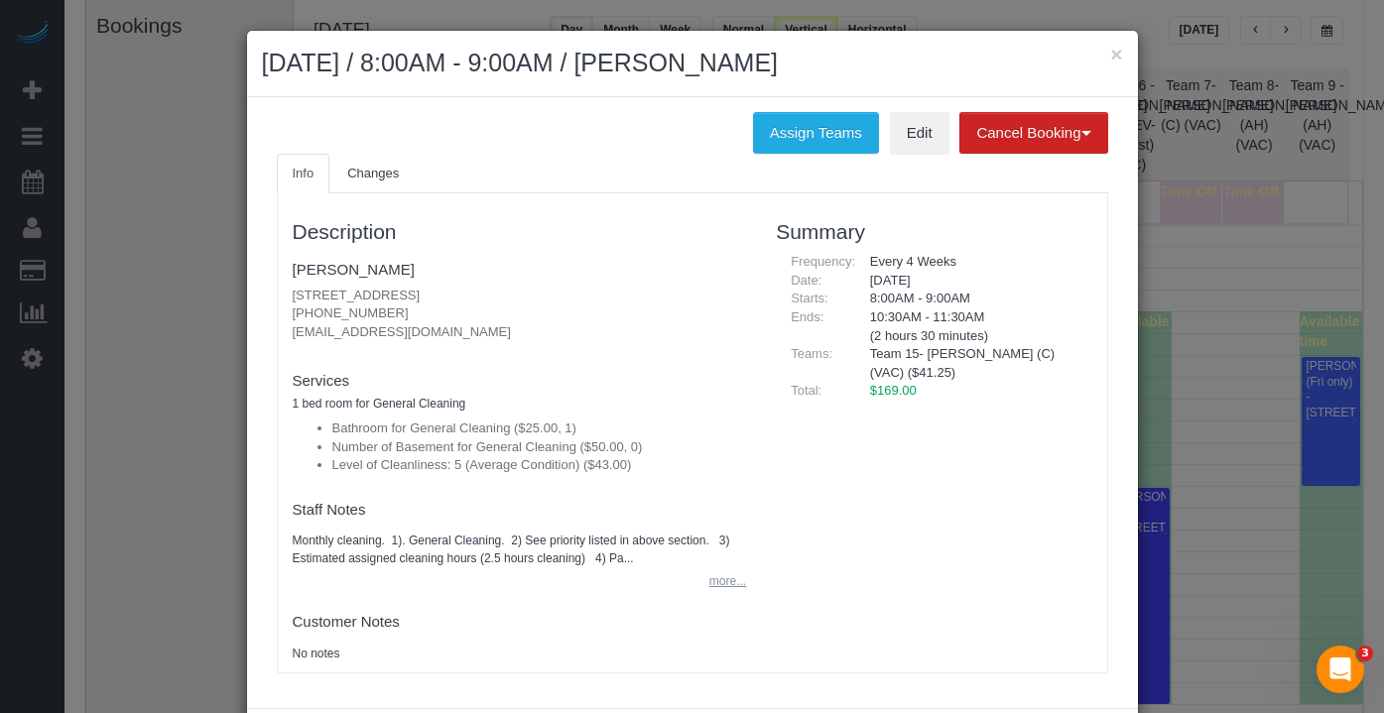
click at [724, 587] on button "more..." at bounding box center [722, 582] width 49 height 29
click at [1110, 52] on button "×" at bounding box center [1116, 54] width 12 height 21
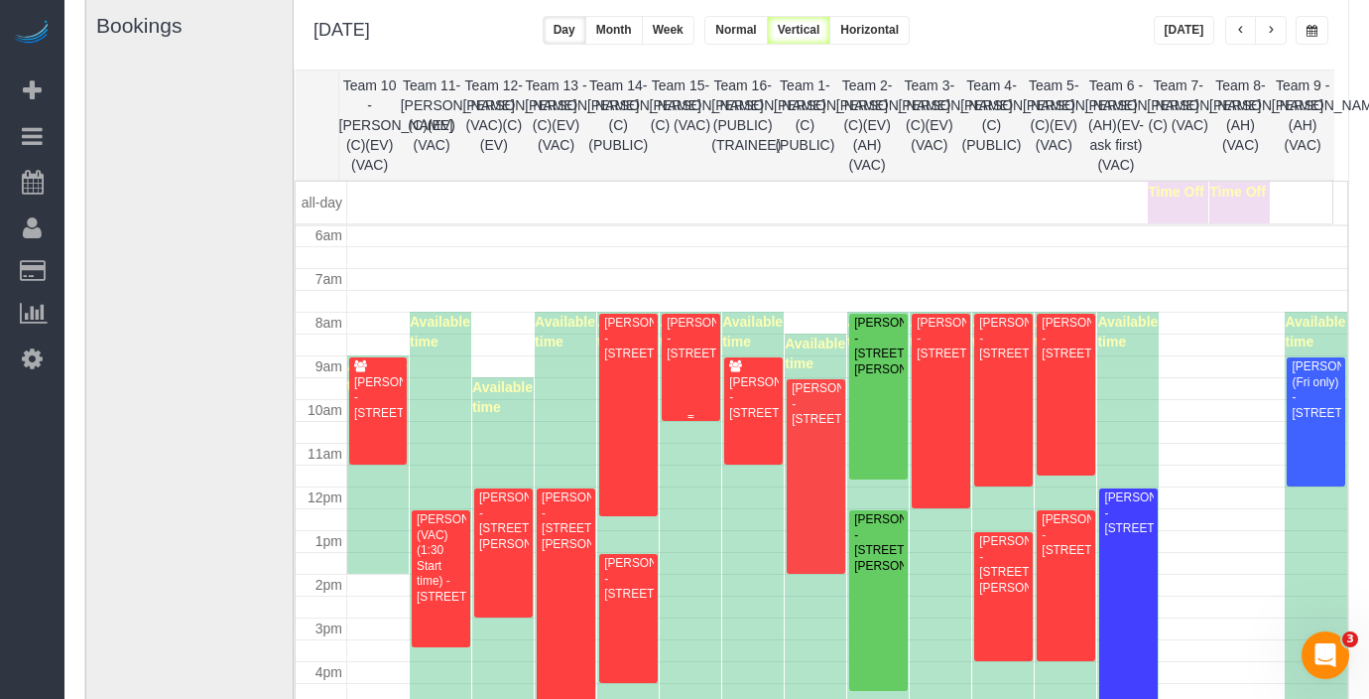
click at [687, 354] on div "[PERSON_NAME] - [STREET_ADDRESS]" at bounding box center [691, 339] width 50 height 46
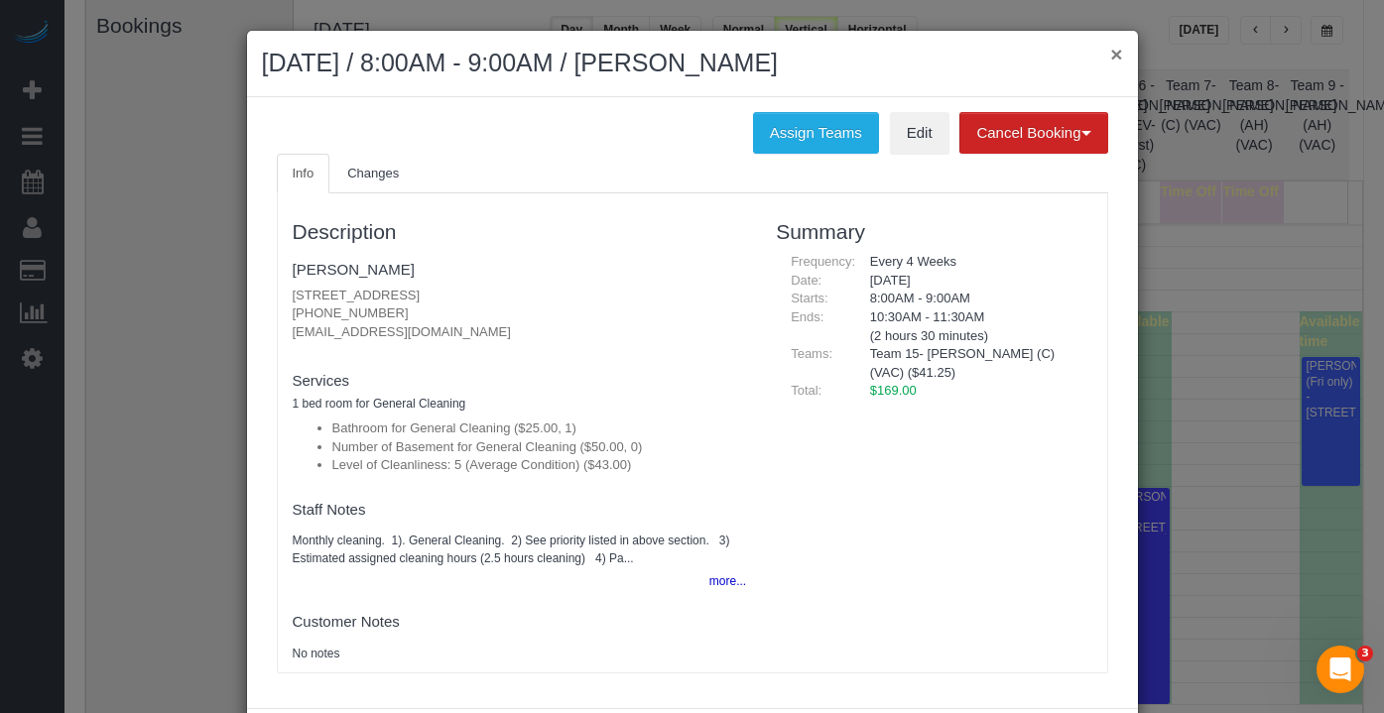
click at [1113, 56] on button "×" at bounding box center [1116, 54] width 12 height 21
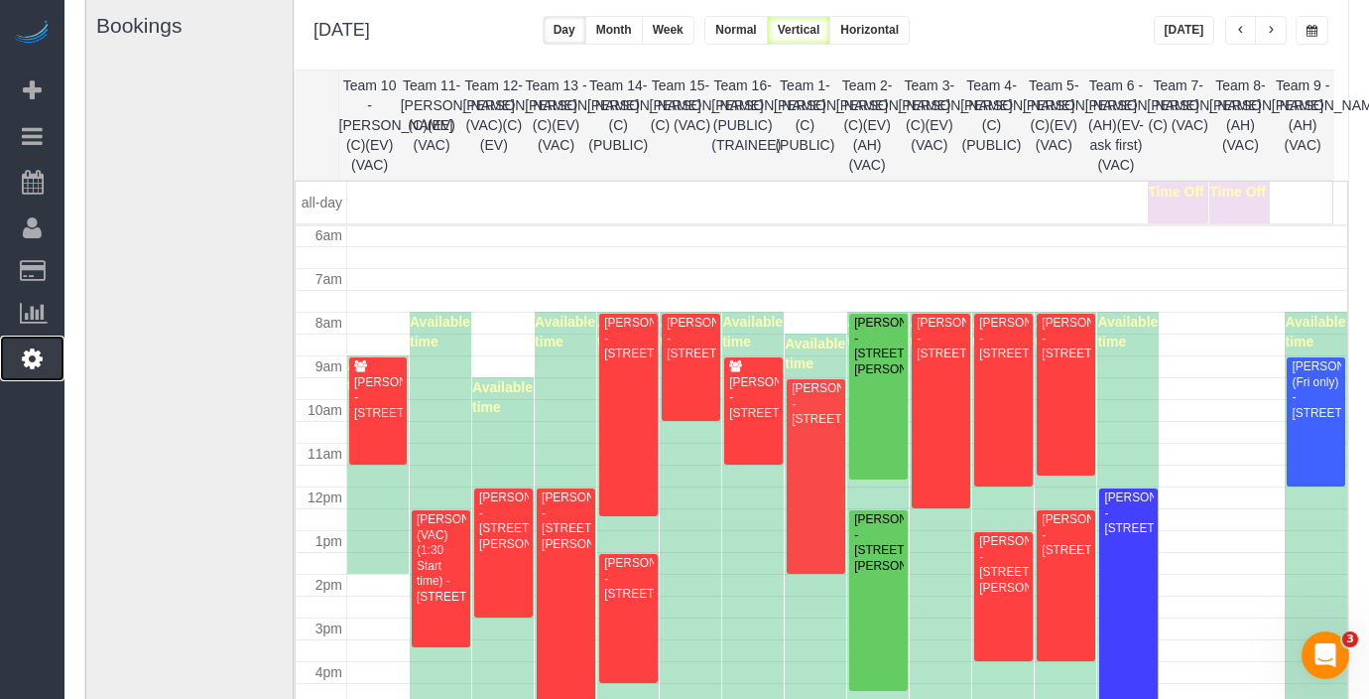
click at [29, 353] on icon at bounding box center [32, 358] width 21 height 24
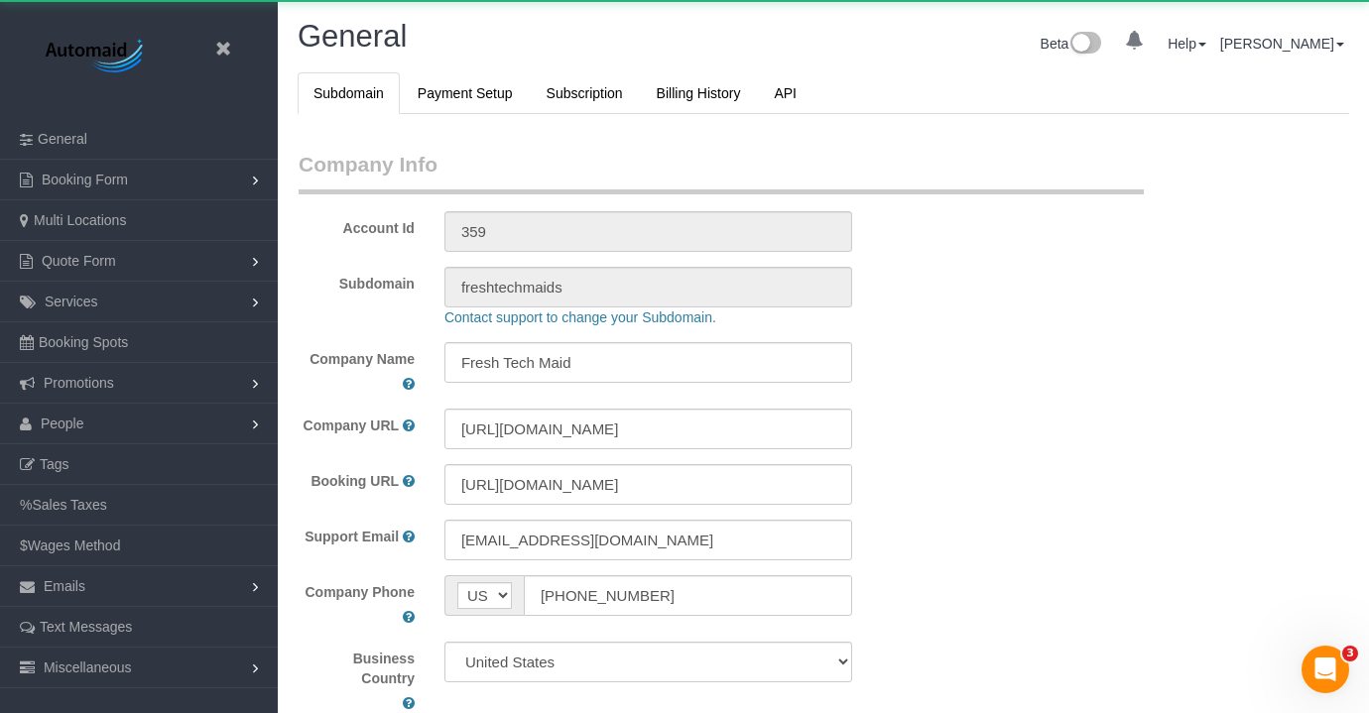
scroll to position [4625, 1369]
select select "1"
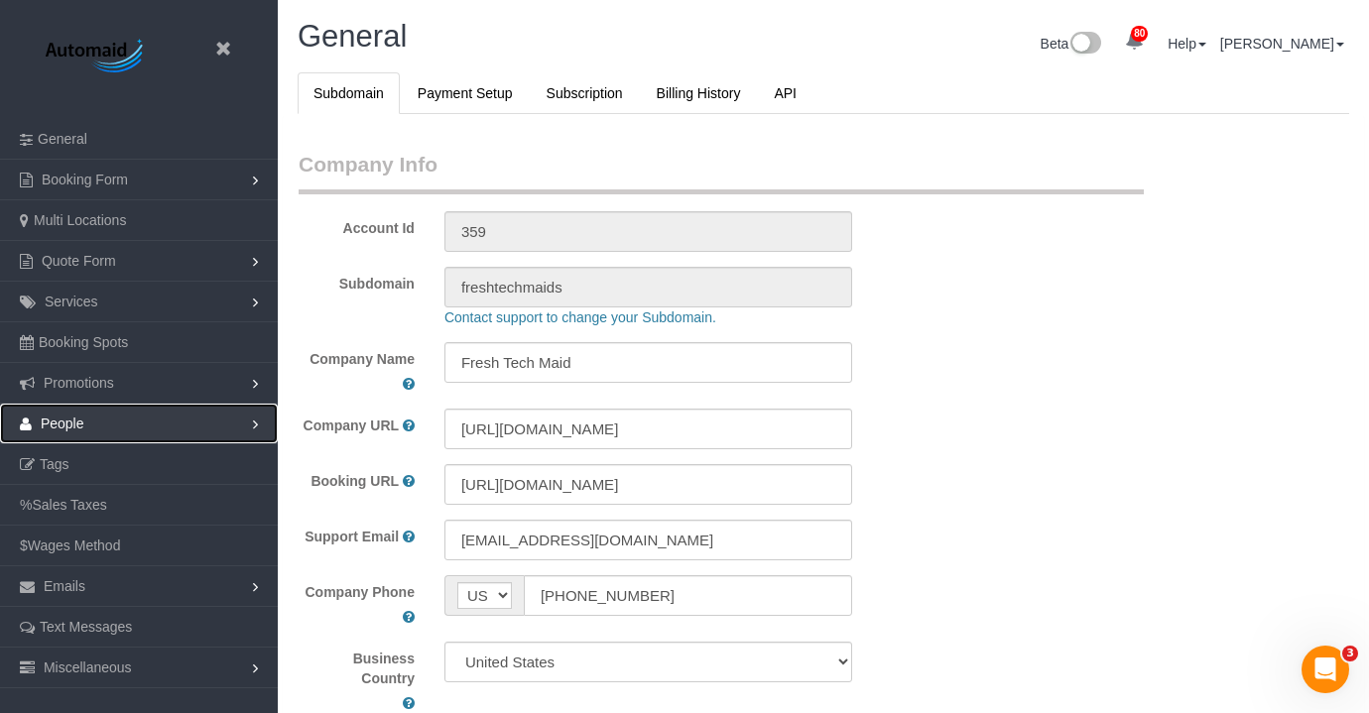
click at [117, 425] on link "People" at bounding box center [139, 424] width 278 height 40
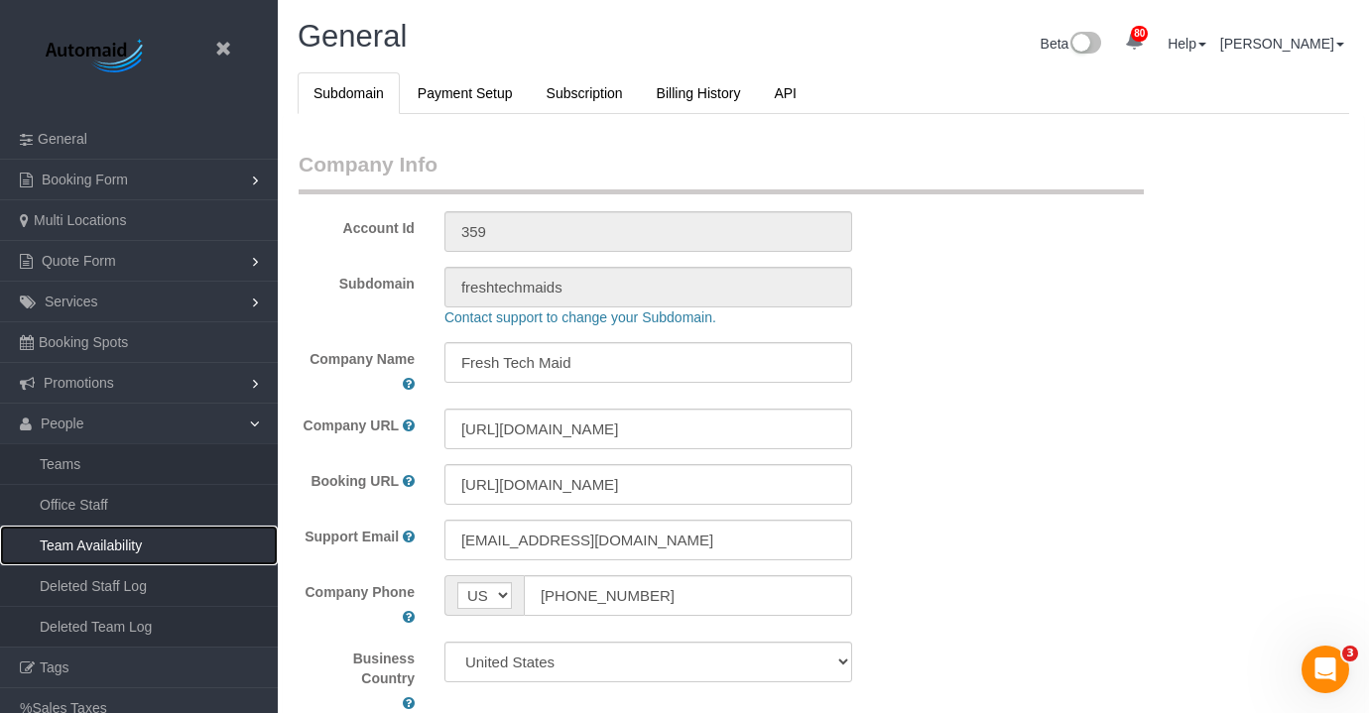
click at [121, 534] on link "Team Availability" at bounding box center [139, 546] width 278 height 40
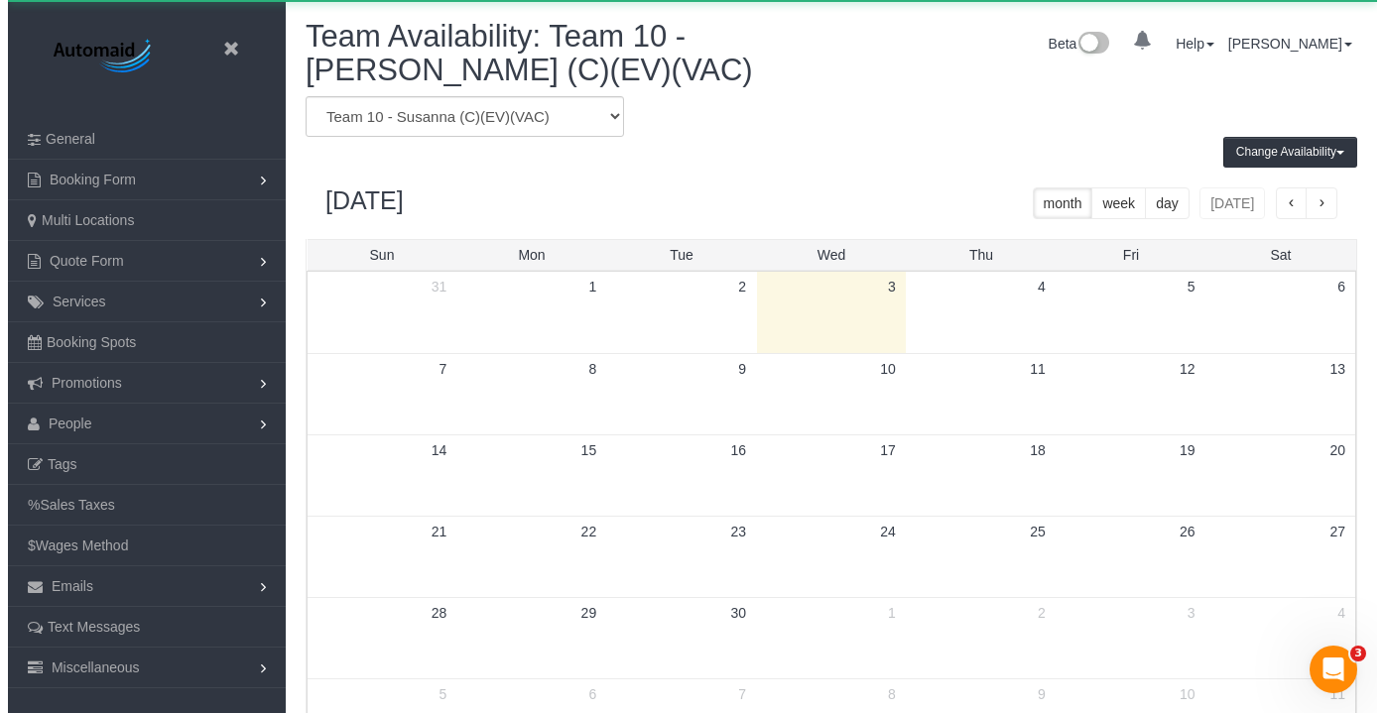
scroll to position [831, 1369]
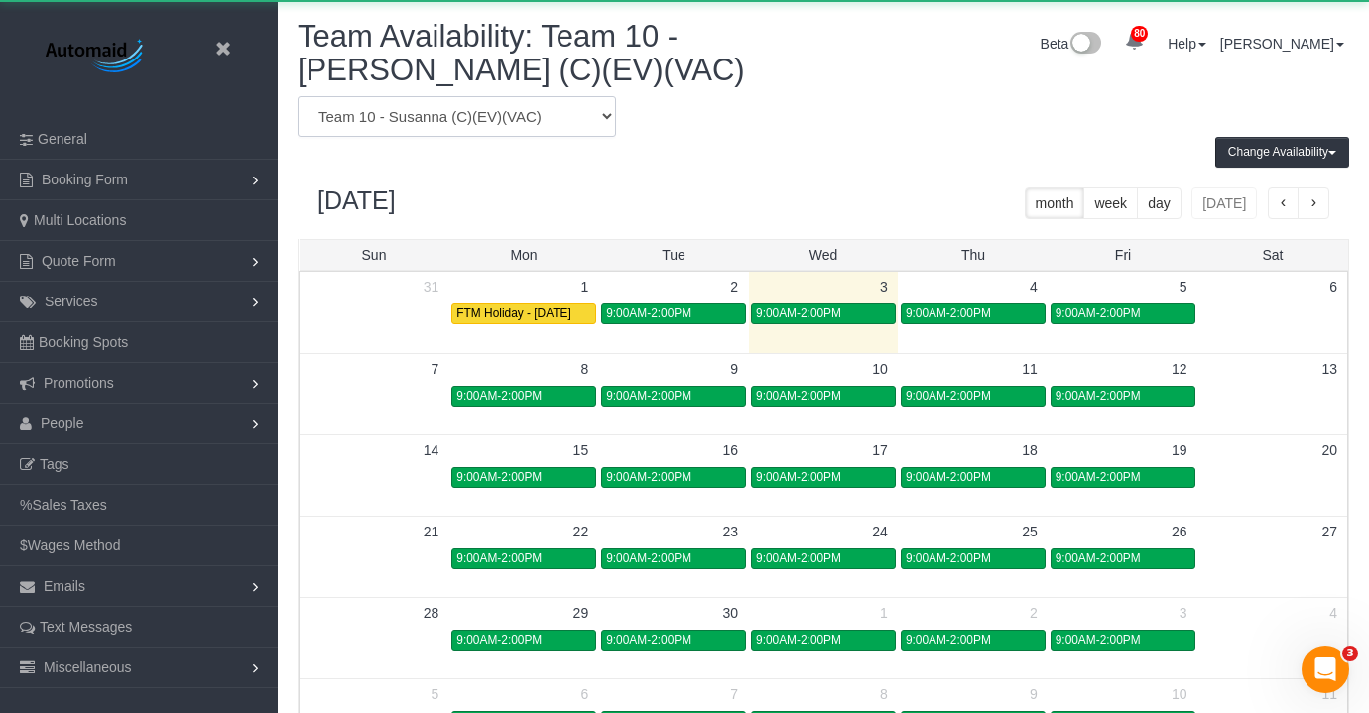
click at [491, 114] on select "Team 1- [PERSON_NAME] (C)(PUBLIC) Team 10 - [PERSON_NAME] (C)(EV)(VAC) Team 11-…" at bounding box center [457, 116] width 318 height 41
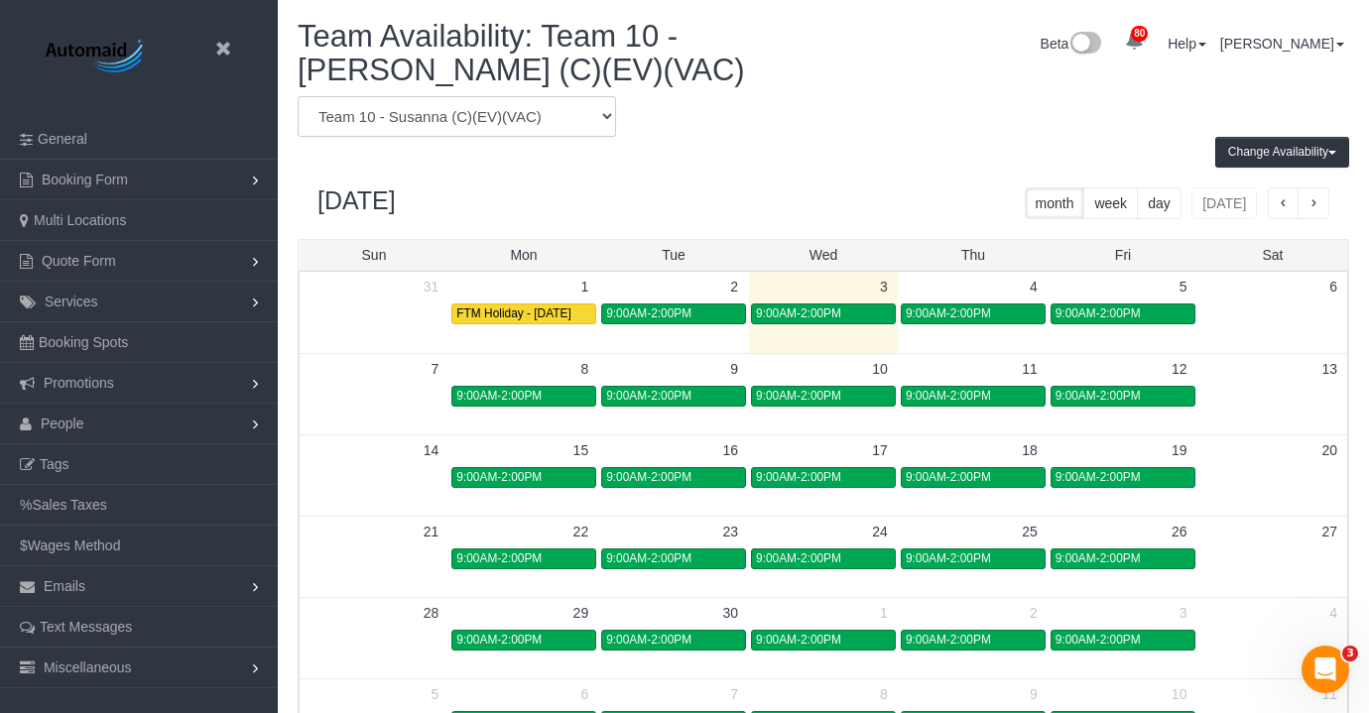
click at [572, 117] on select "Team 1- [PERSON_NAME] (C)(PUBLIC) Team 10 - [PERSON_NAME] (C)(EV)(VAC) Team 11-…" at bounding box center [457, 116] width 318 height 41
select select "number:6325"
click at [298, 96] on select "Team 1- [PERSON_NAME] (C)(PUBLIC) Team 10 - [PERSON_NAME] (C)(EV)(VAC) Team 11-…" at bounding box center [457, 116] width 318 height 41
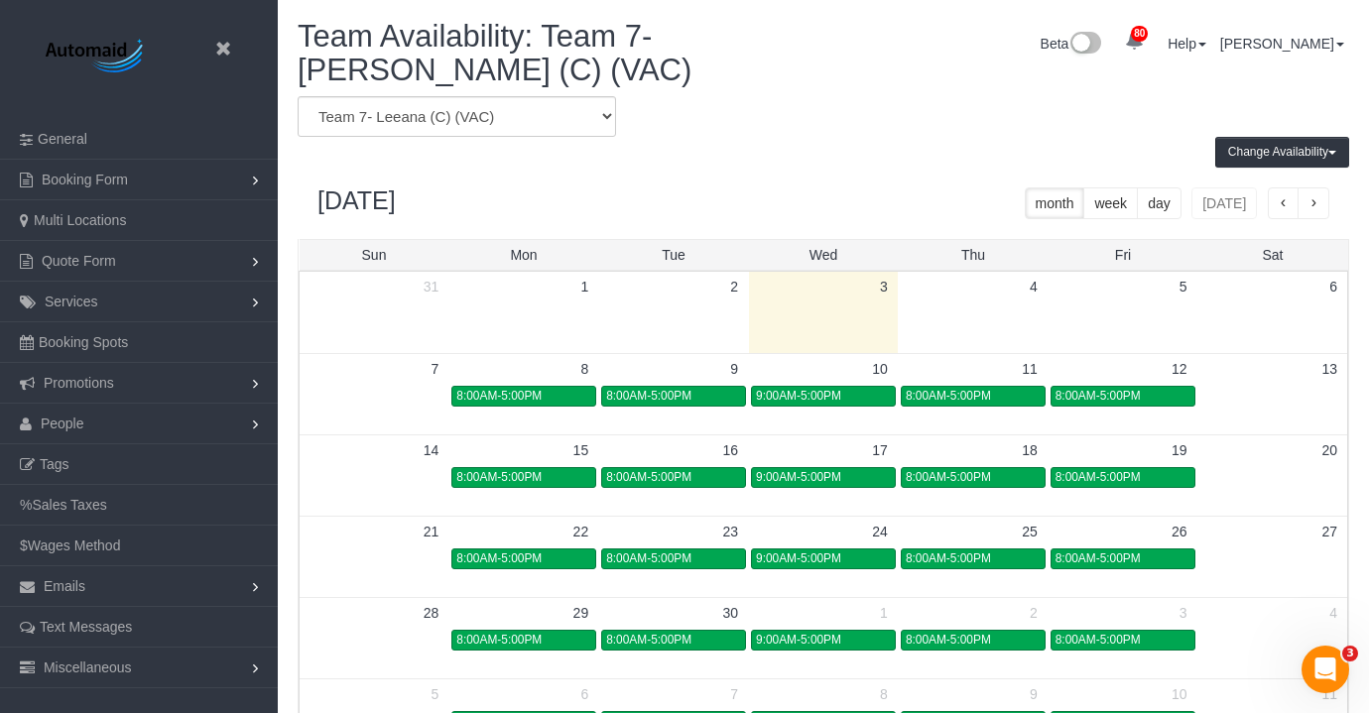
click at [1098, 322] on td at bounding box center [1123, 312] width 150 height 81
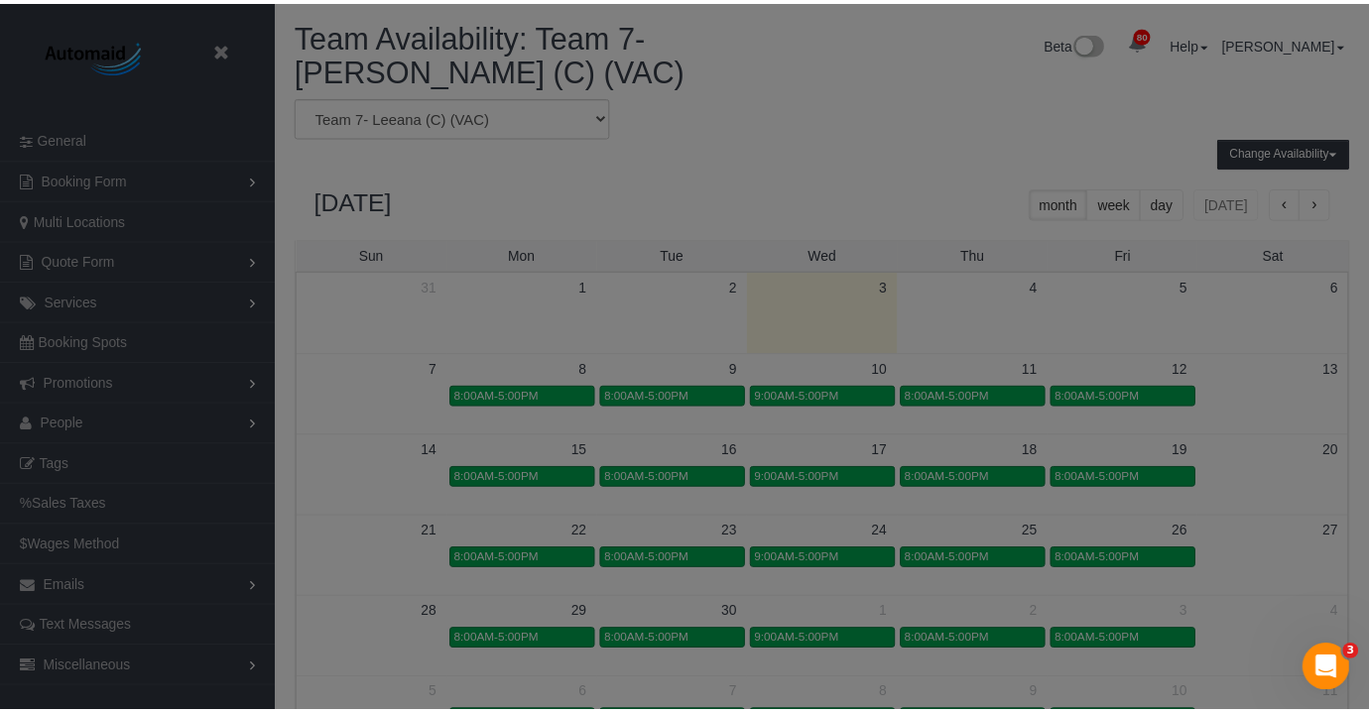
scroll to position [831, 1384]
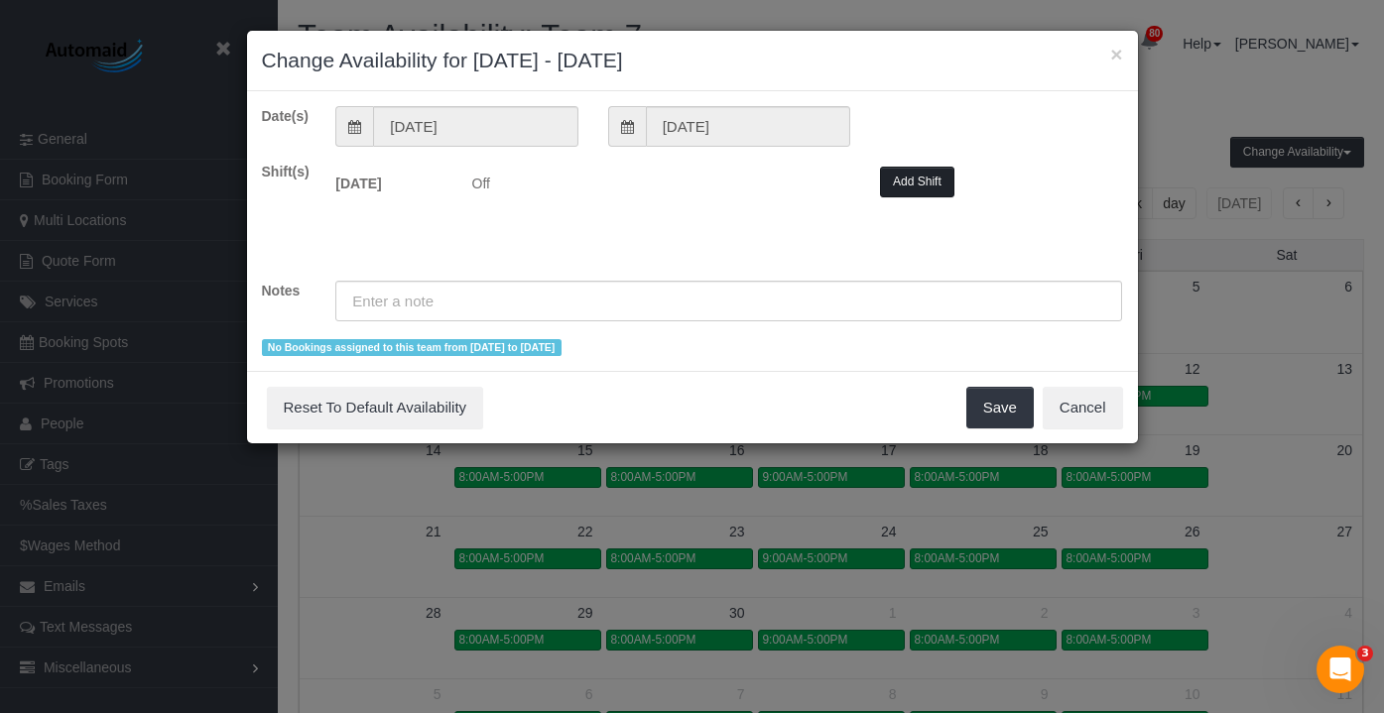
click at [898, 177] on button "Add Shift" at bounding box center [917, 182] width 74 height 31
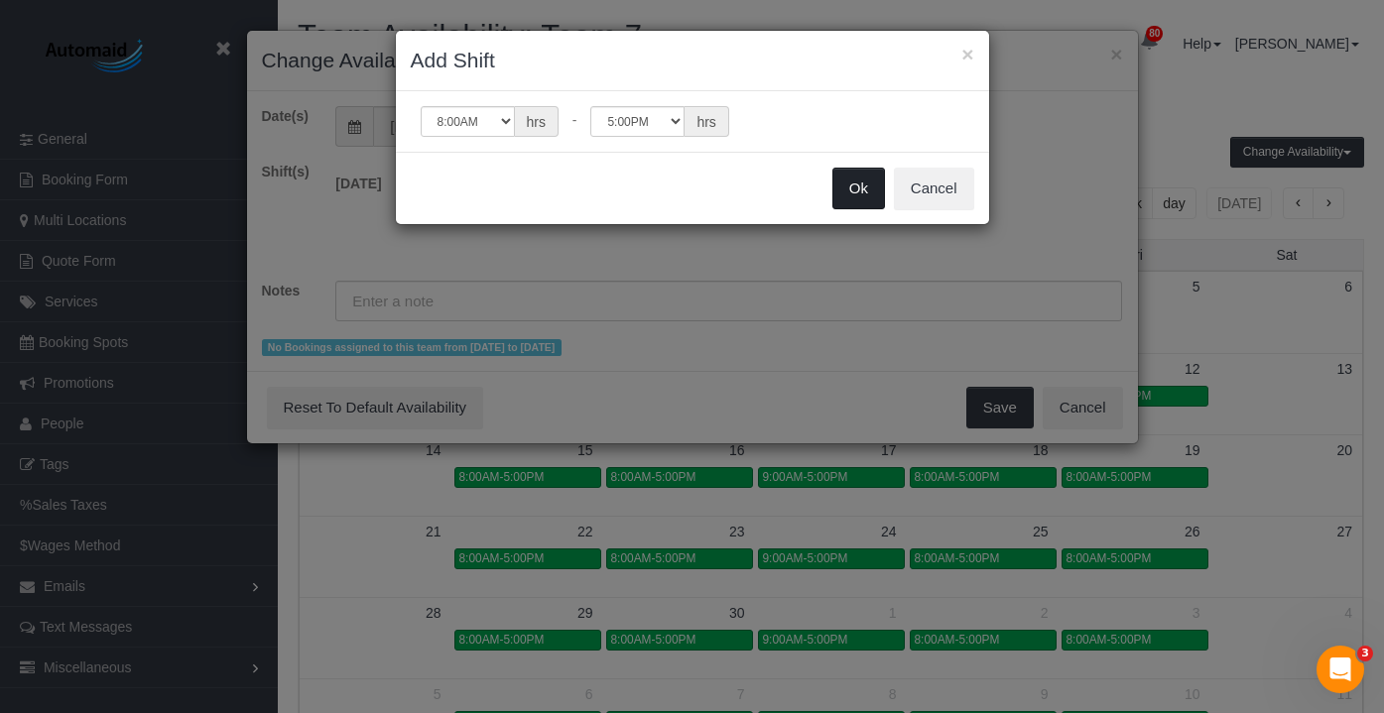
click at [872, 182] on button "Ok" at bounding box center [858, 189] width 53 height 42
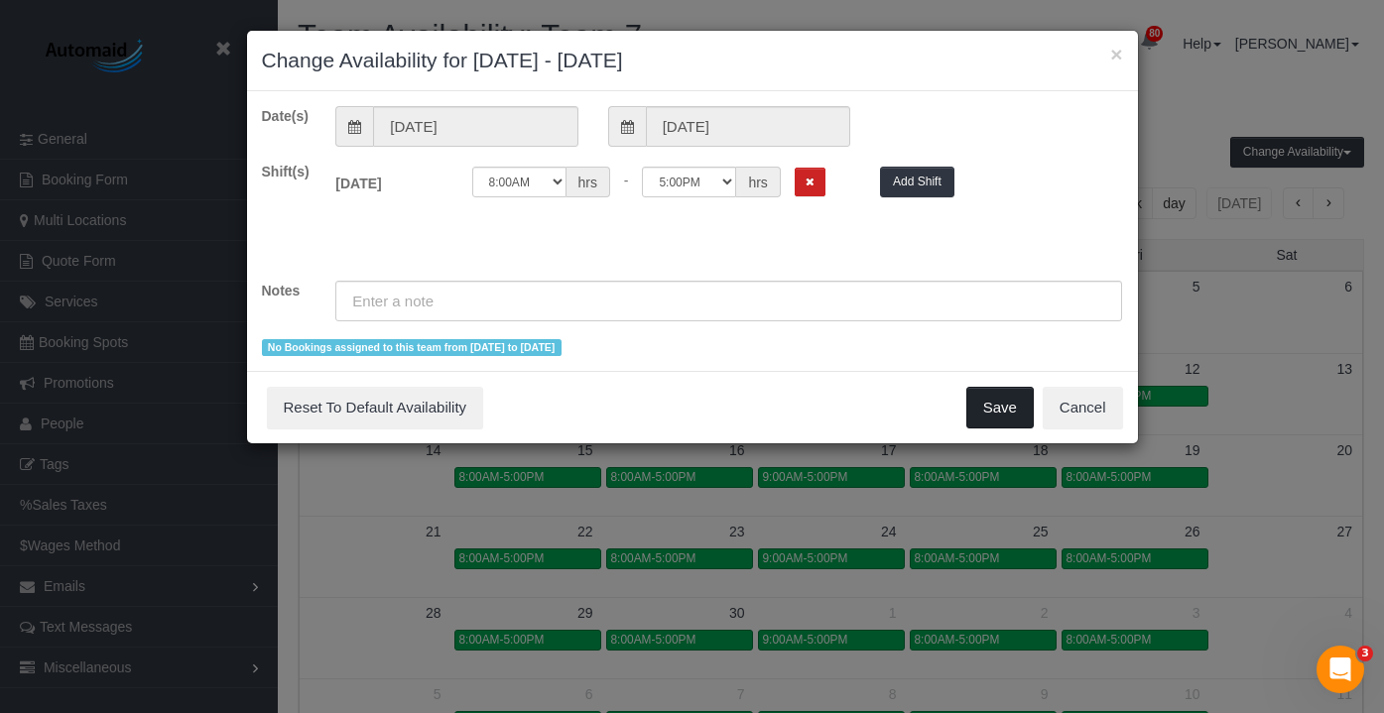
click at [991, 393] on button "Save" at bounding box center [999, 408] width 67 height 42
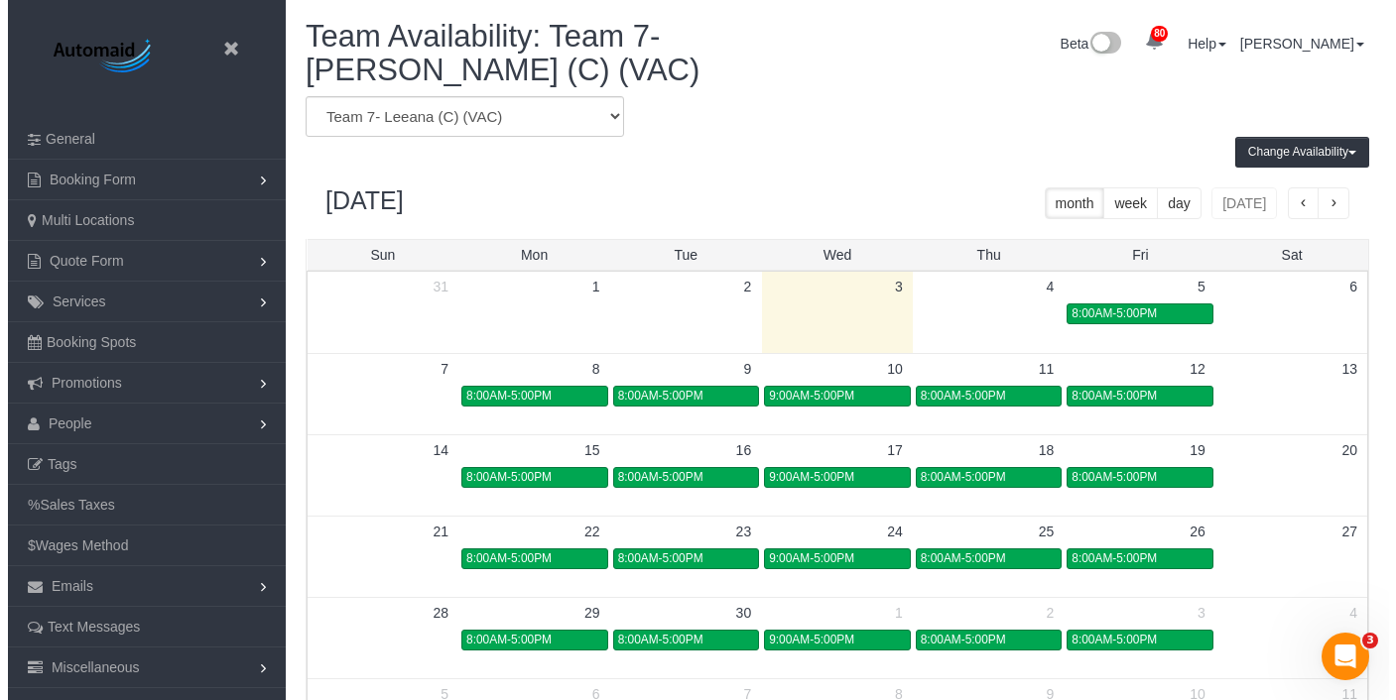
scroll to position [98388, 97839]
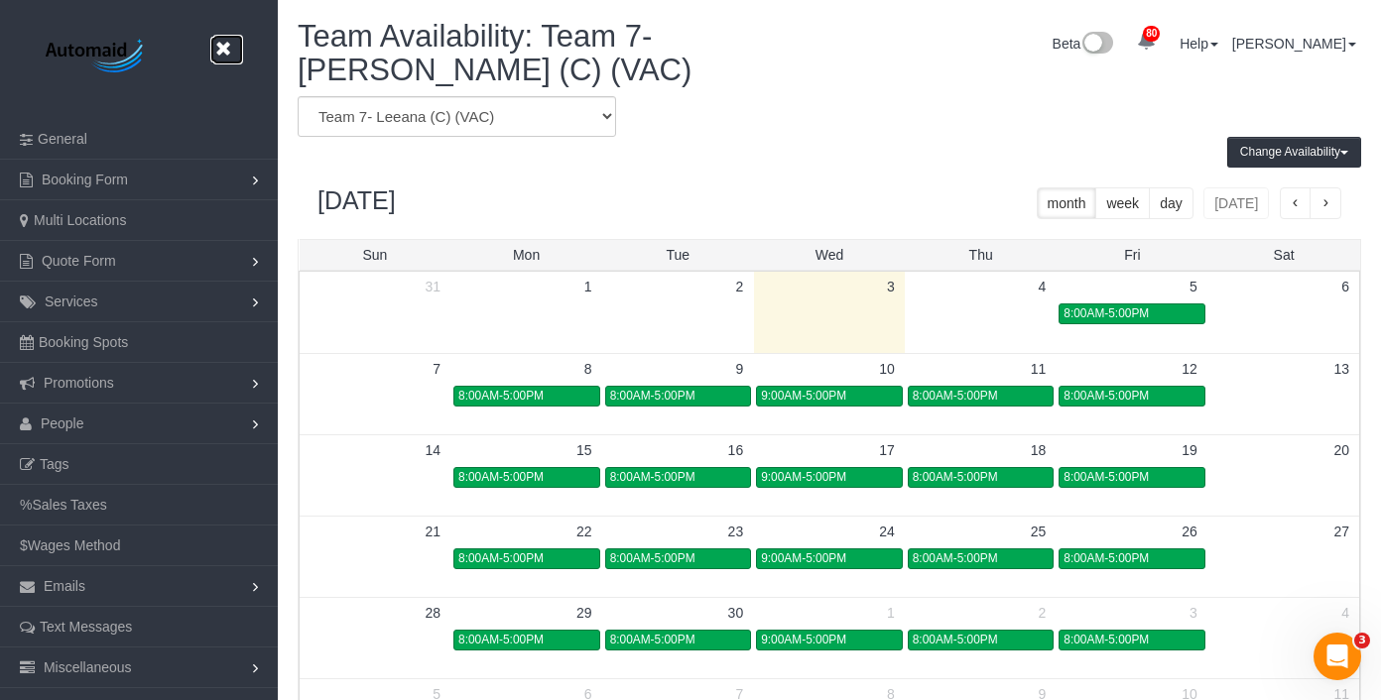
click at [217, 46] on icon at bounding box center [222, 49] width 25 height 25
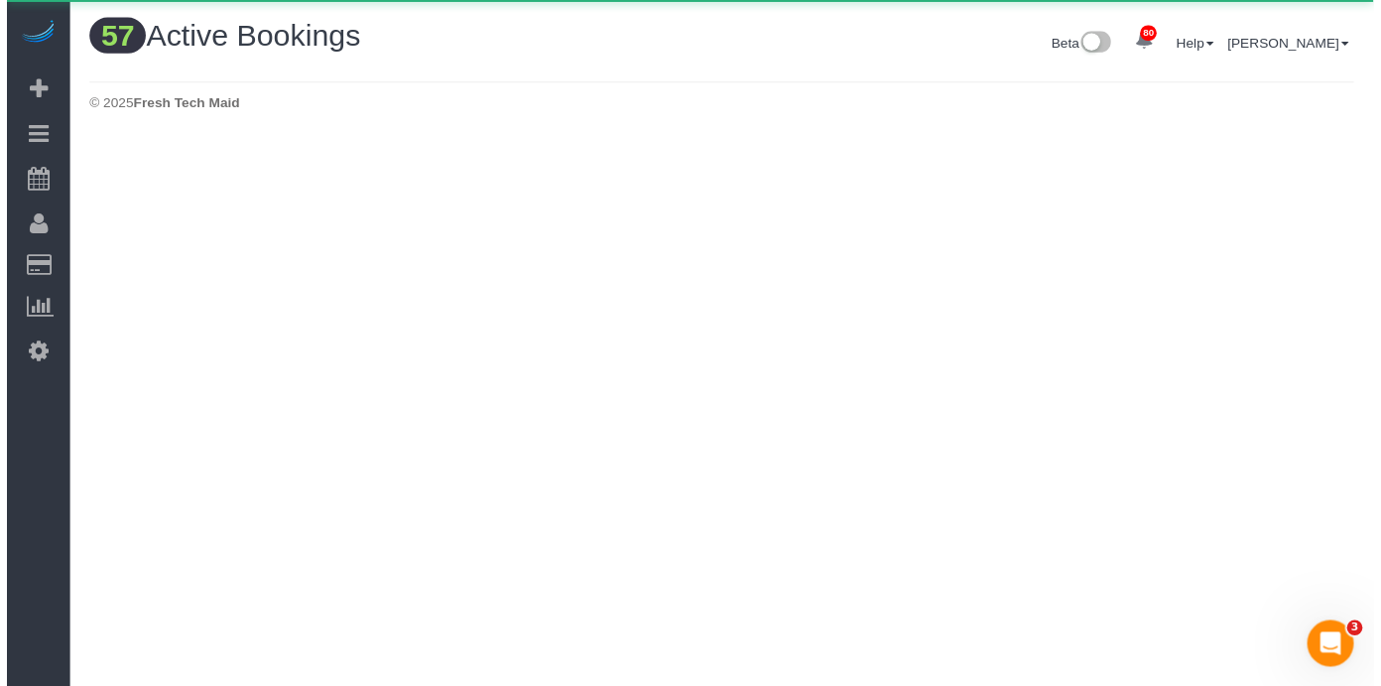
scroll to position [3108, 1381]
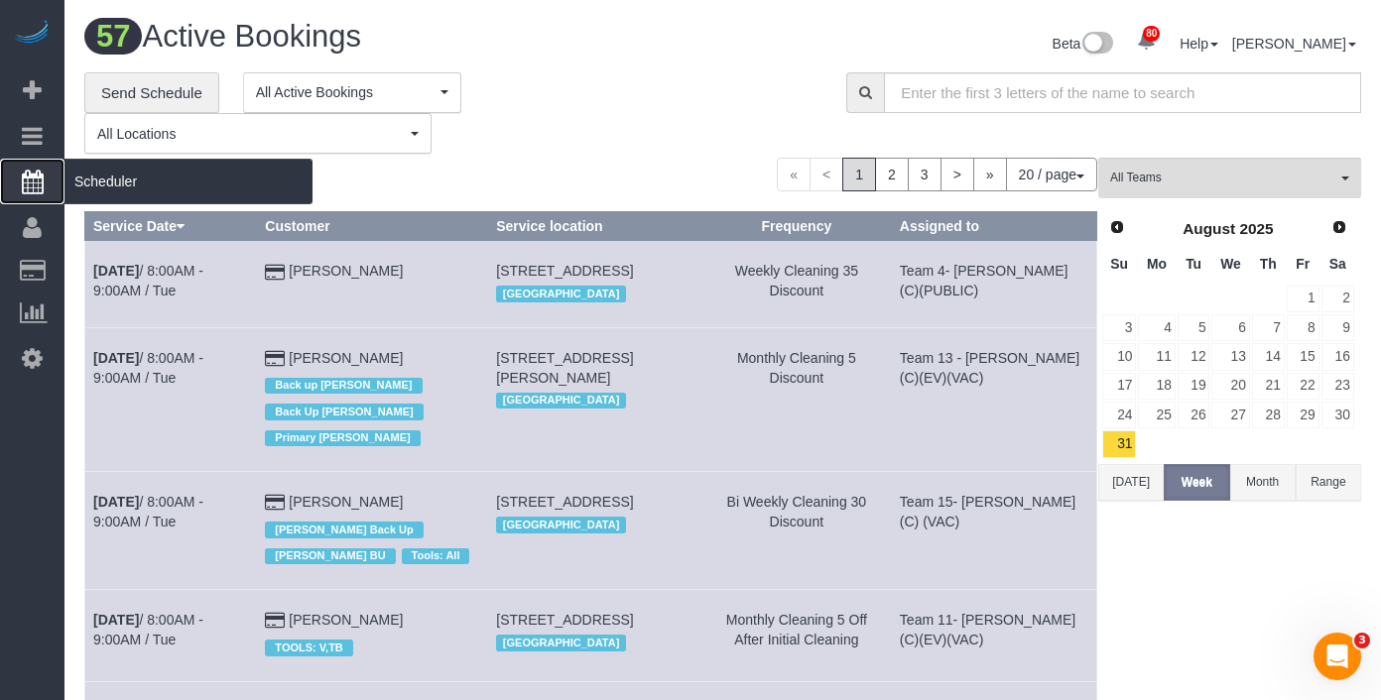
click at [127, 171] on span "Scheduler" at bounding box center [188, 182] width 248 height 46
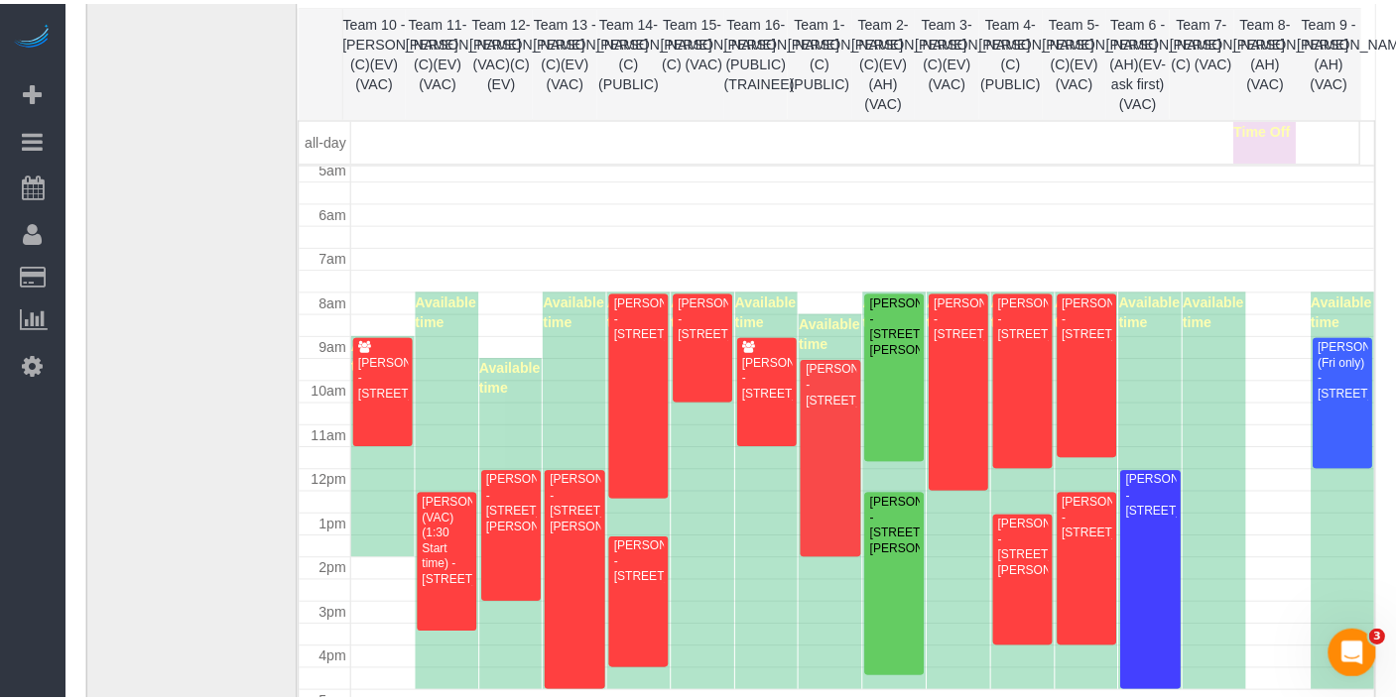
scroll to position [209, 0]
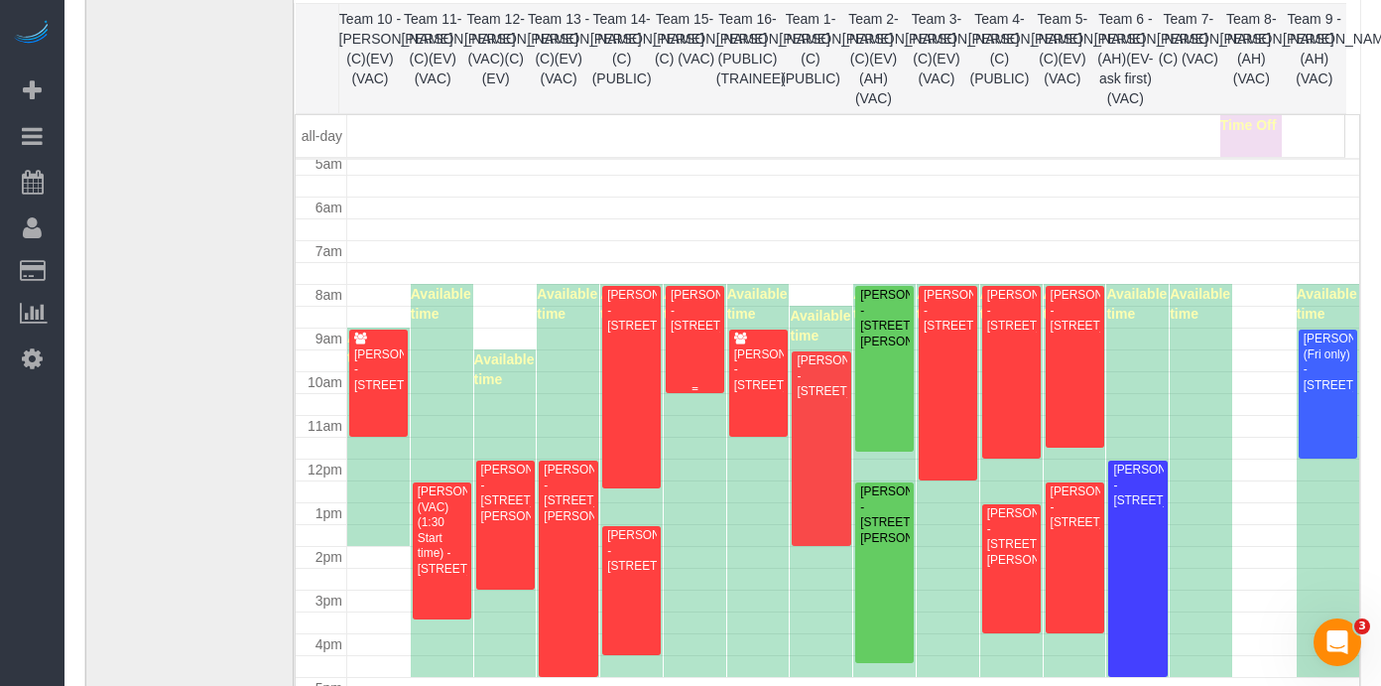
click at [691, 331] on div "[PERSON_NAME] - [STREET_ADDRESS]" at bounding box center [695, 311] width 51 height 46
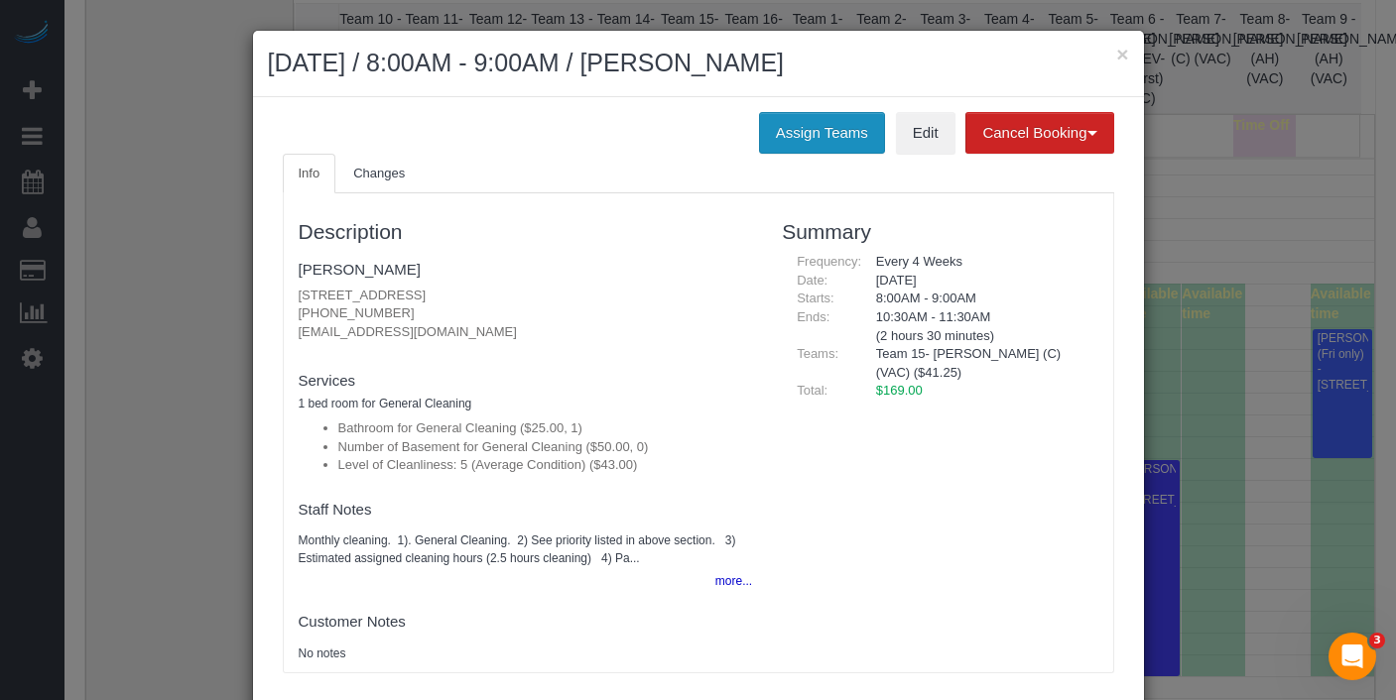
click at [845, 121] on button "Assign Teams" at bounding box center [822, 133] width 126 height 42
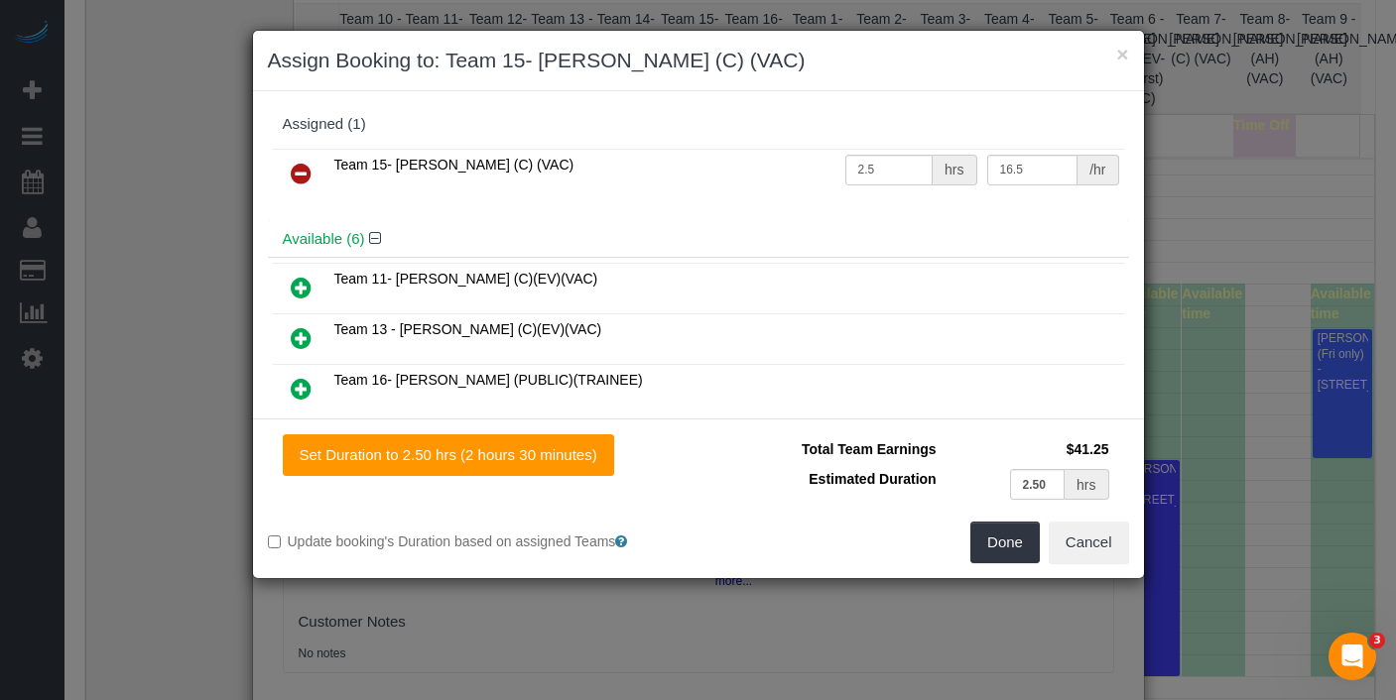
click at [312, 167] on link at bounding box center [301, 175] width 47 height 40
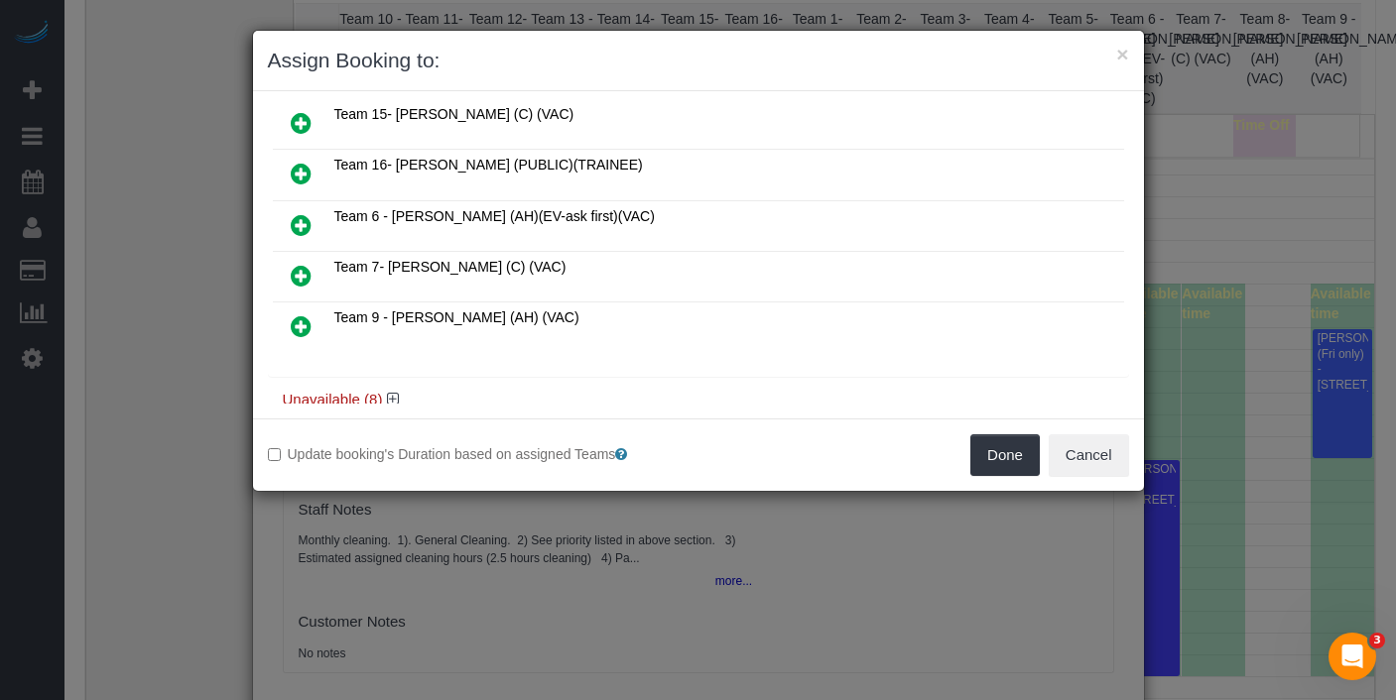
scroll to position [242, 0]
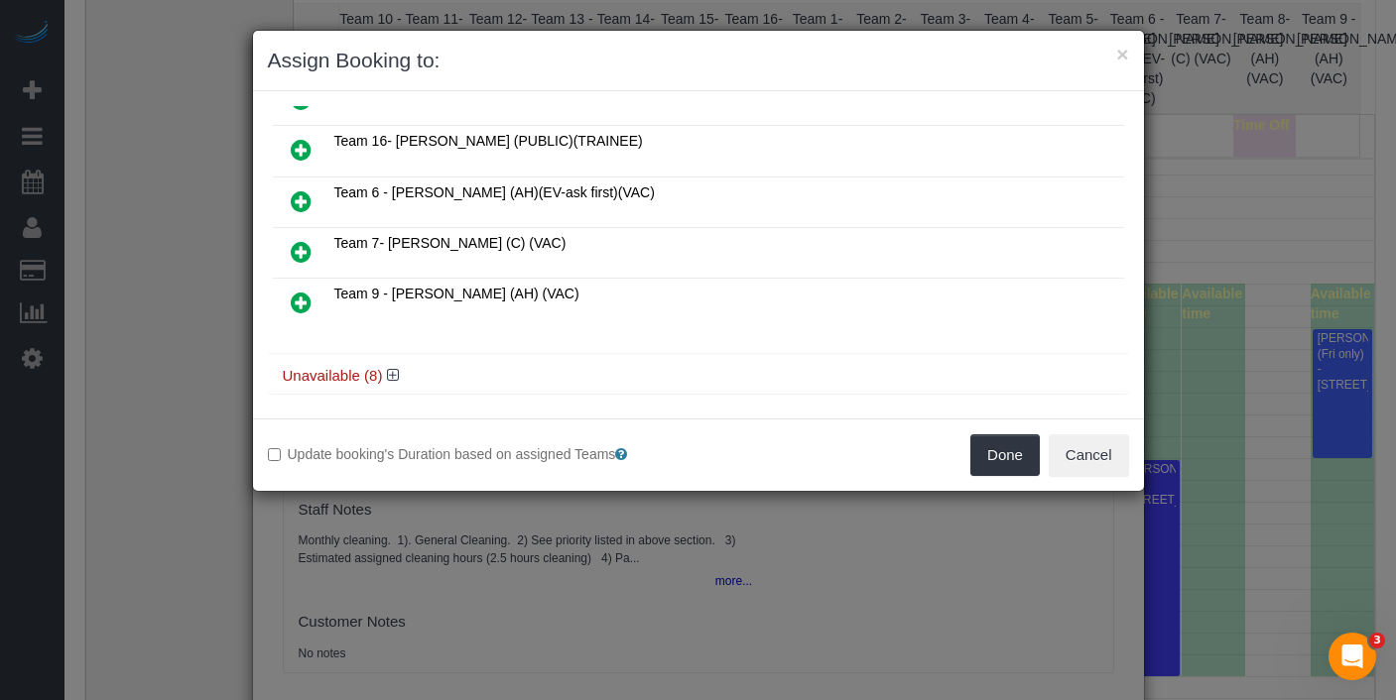
click at [291, 250] on icon at bounding box center [301, 252] width 21 height 24
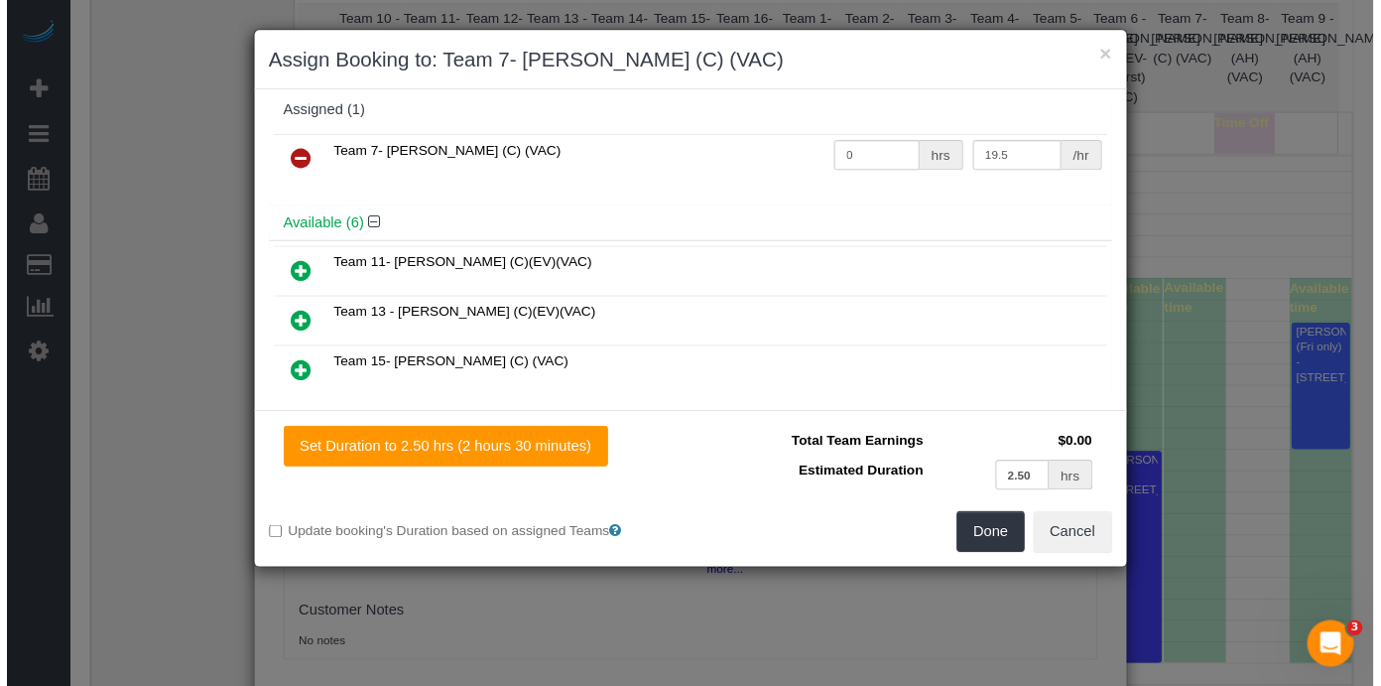
scroll to position [0, 0]
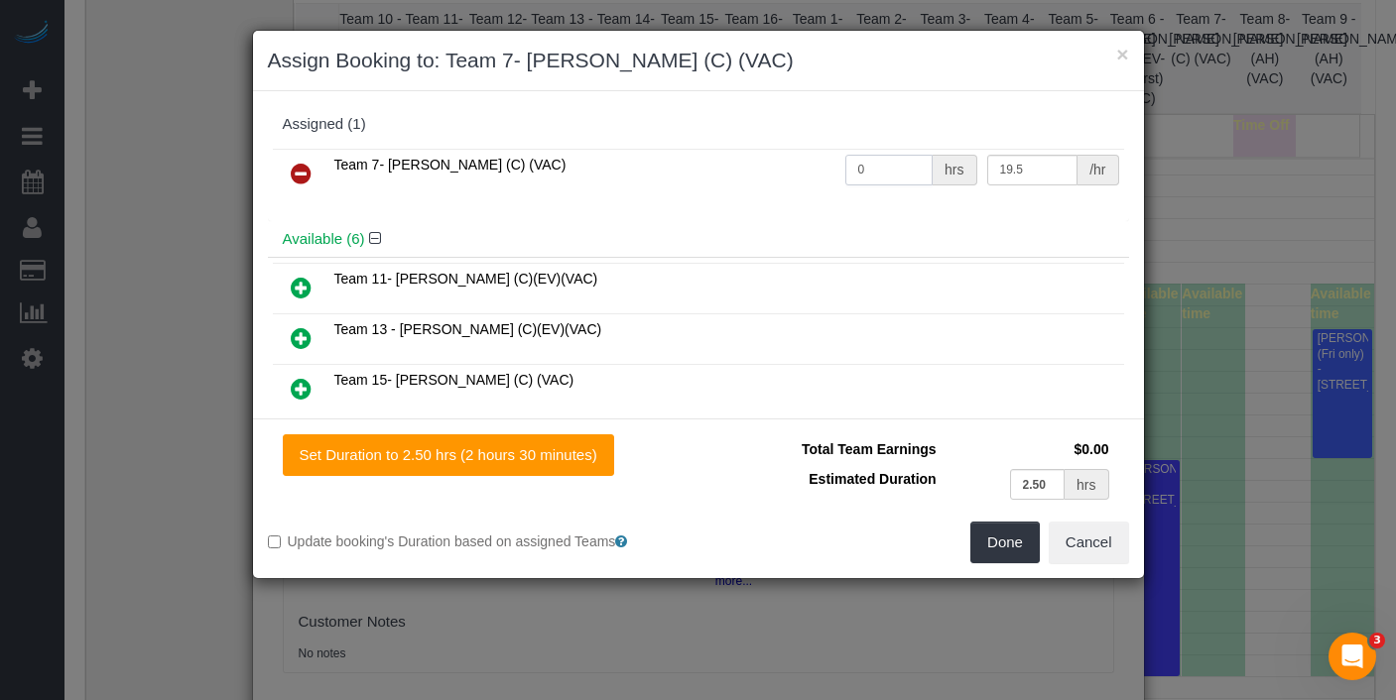
drag, startPoint x: 902, startPoint y: 167, endPoint x: 795, endPoint y: 175, distance: 107.5
click at [795, 176] on tr "Team 7- [PERSON_NAME] (C) (VAC) 0 hrs 19.5 /hr" at bounding box center [698, 174] width 851 height 51
type input "2.5"
click at [1020, 536] on button "Done" at bounding box center [1004, 543] width 69 height 42
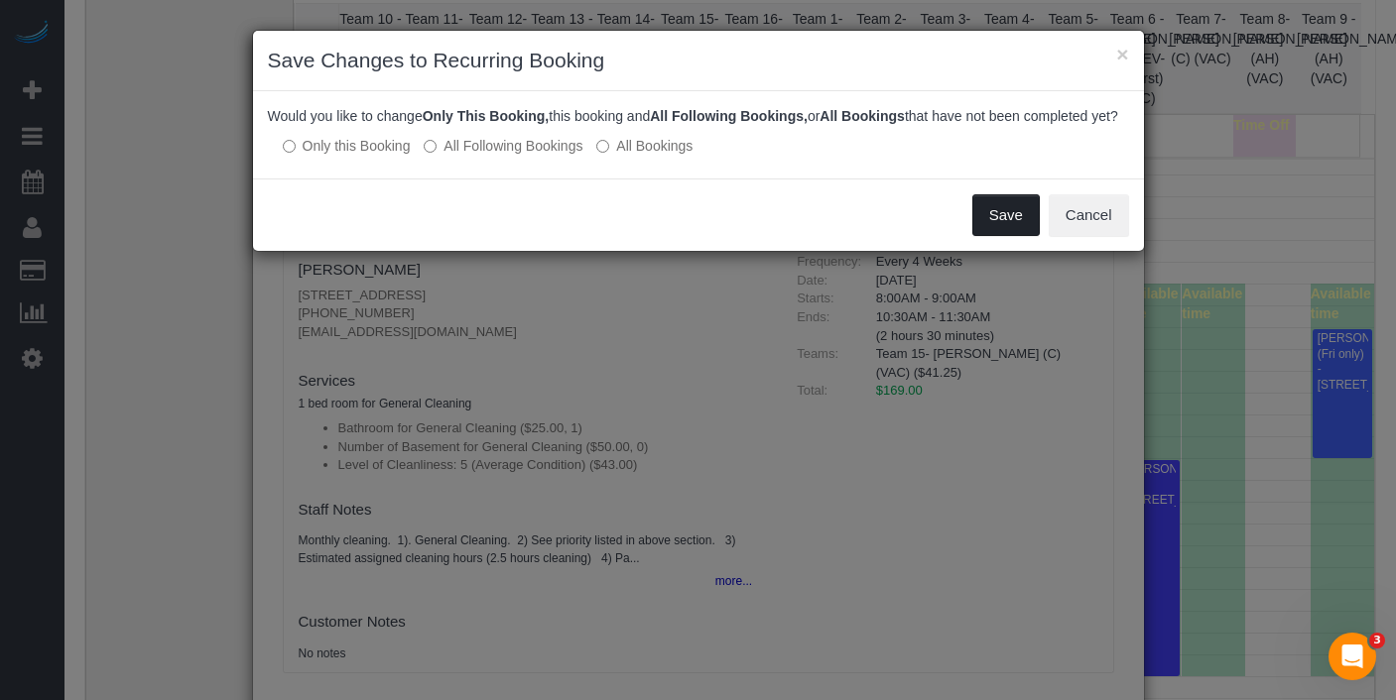
click at [998, 223] on button "Save" at bounding box center [1005, 215] width 67 height 42
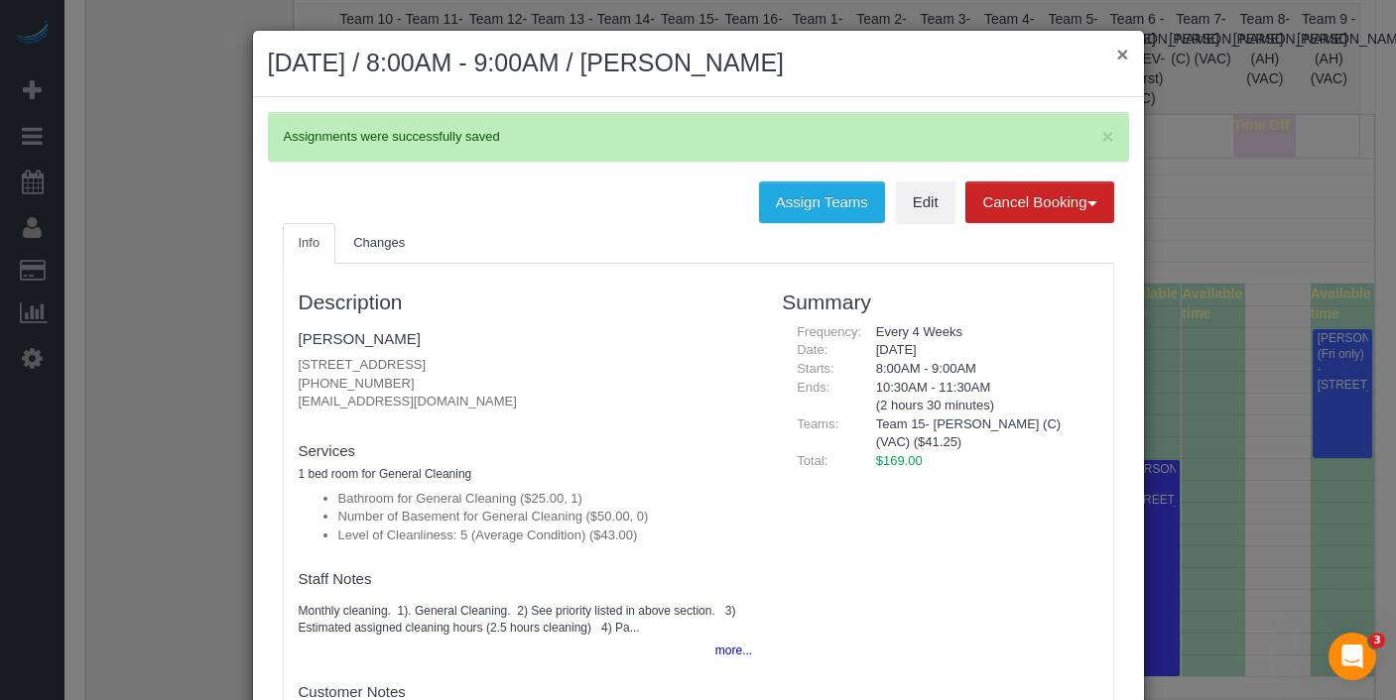
click at [1116, 57] on button "×" at bounding box center [1122, 54] width 12 height 21
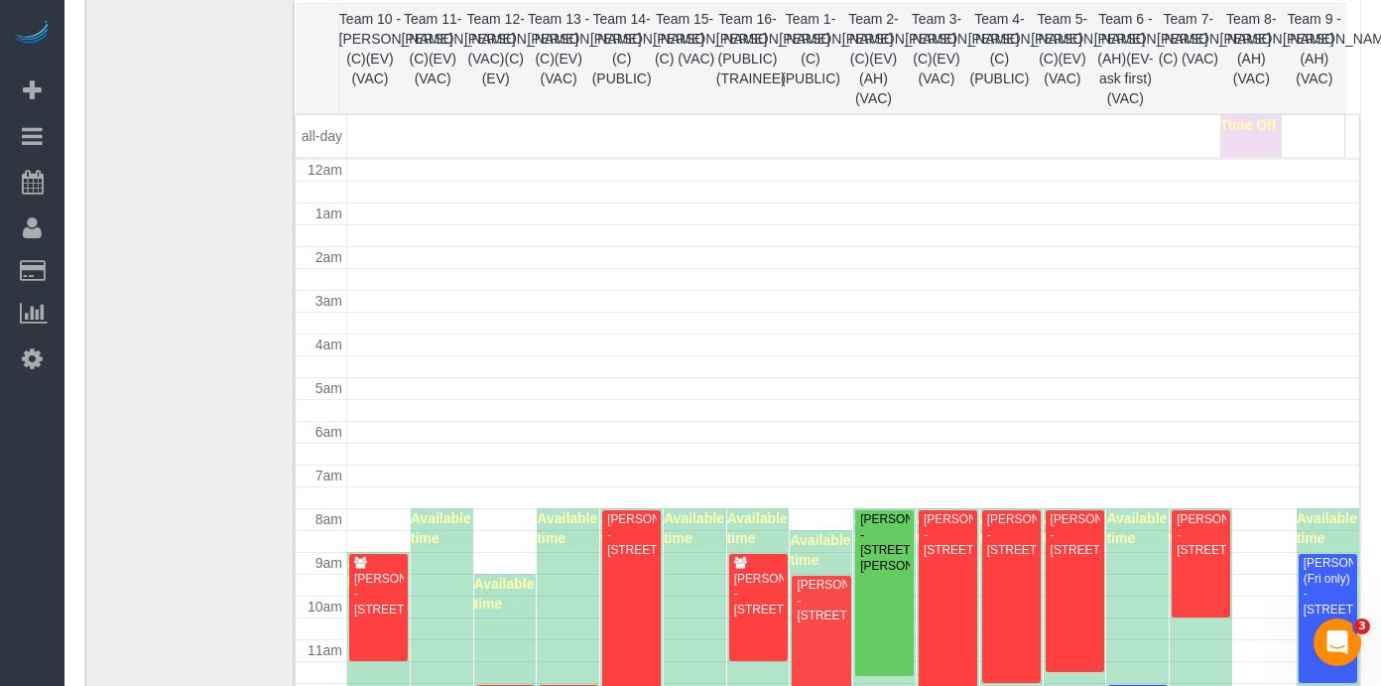
scroll to position [224, 0]
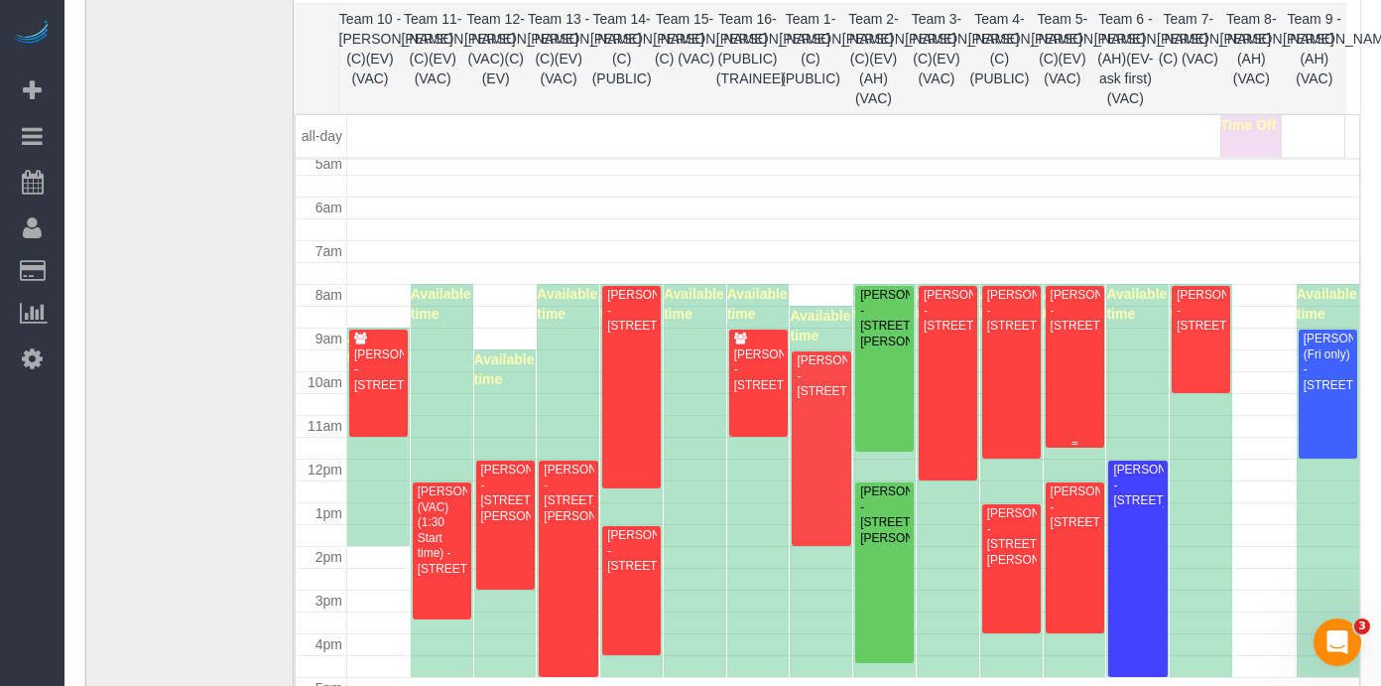
click at [1054, 319] on div "[PERSON_NAME] - [STREET_ADDRESS]" at bounding box center [1075, 311] width 51 height 46
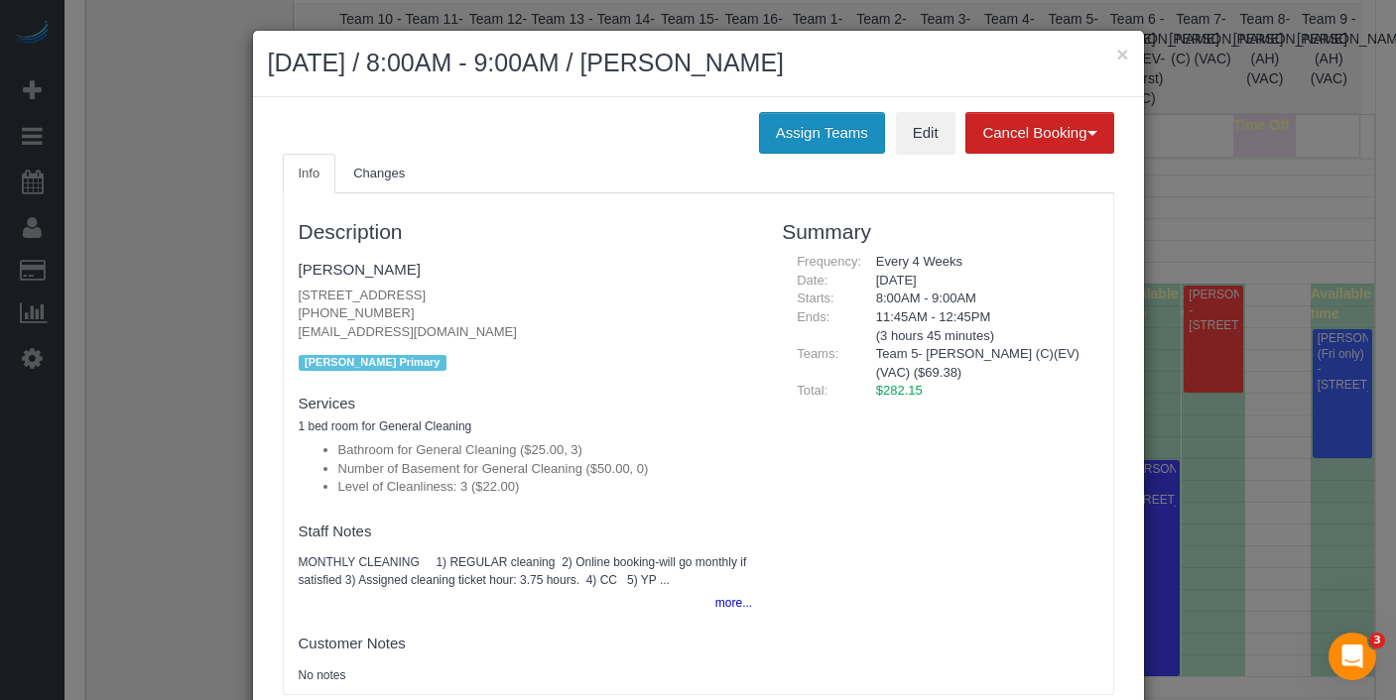
click at [805, 136] on button "Assign Teams" at bounding box center [822, 133] width 126 height 42
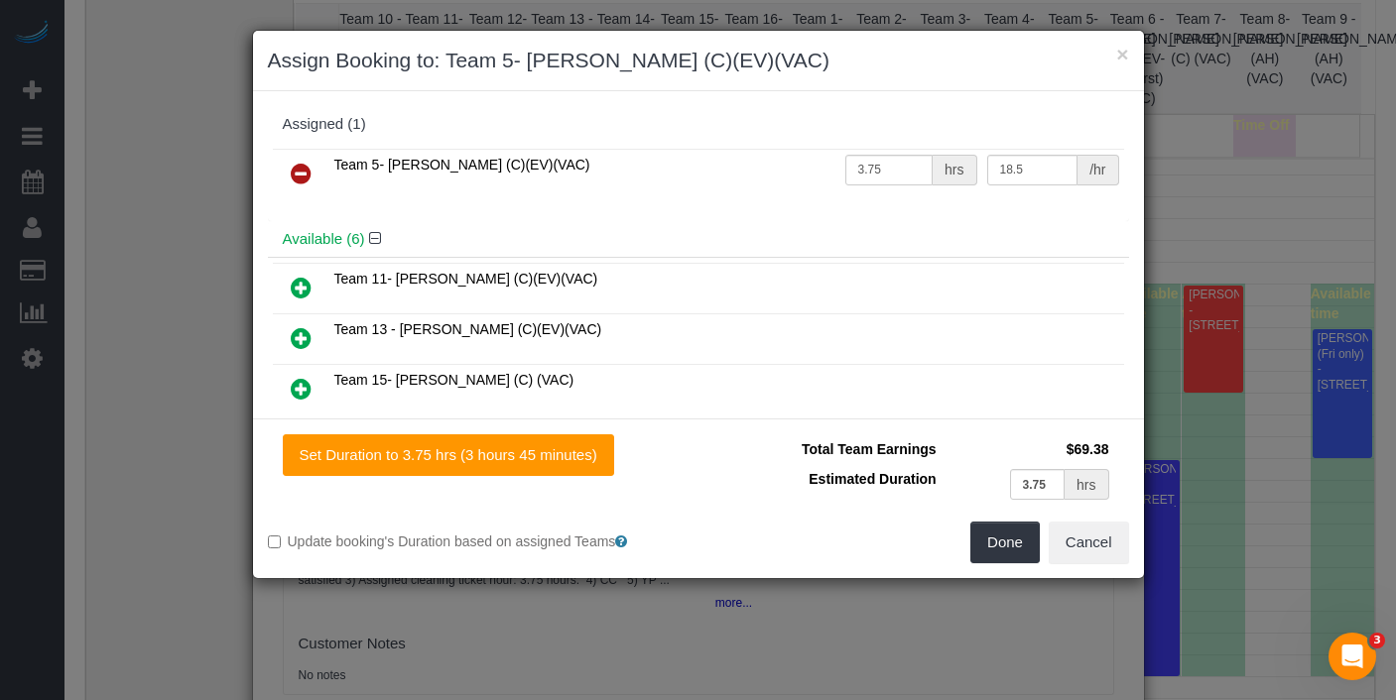
click at [306, 167] on icon at bounding box center [301, 174] width 21 height 24
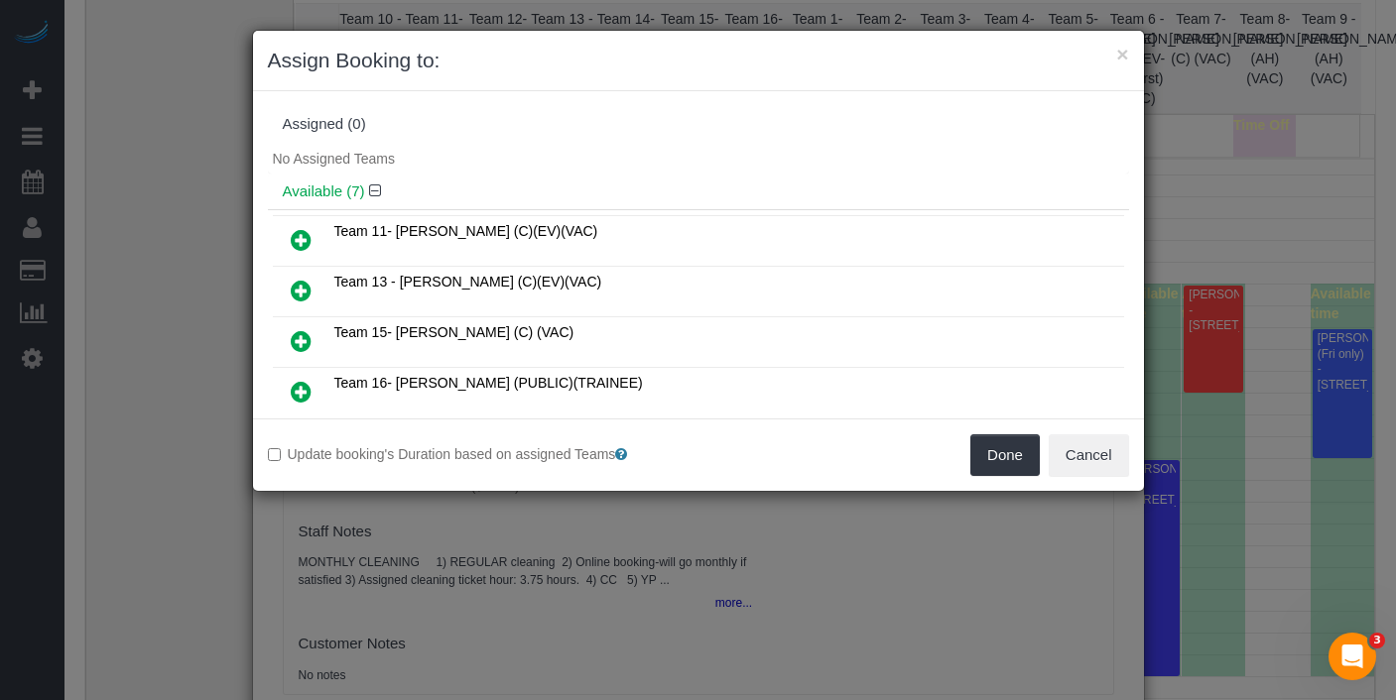
click at [294, 331] on icon at bounding box center [301, 341] width 21 height 24
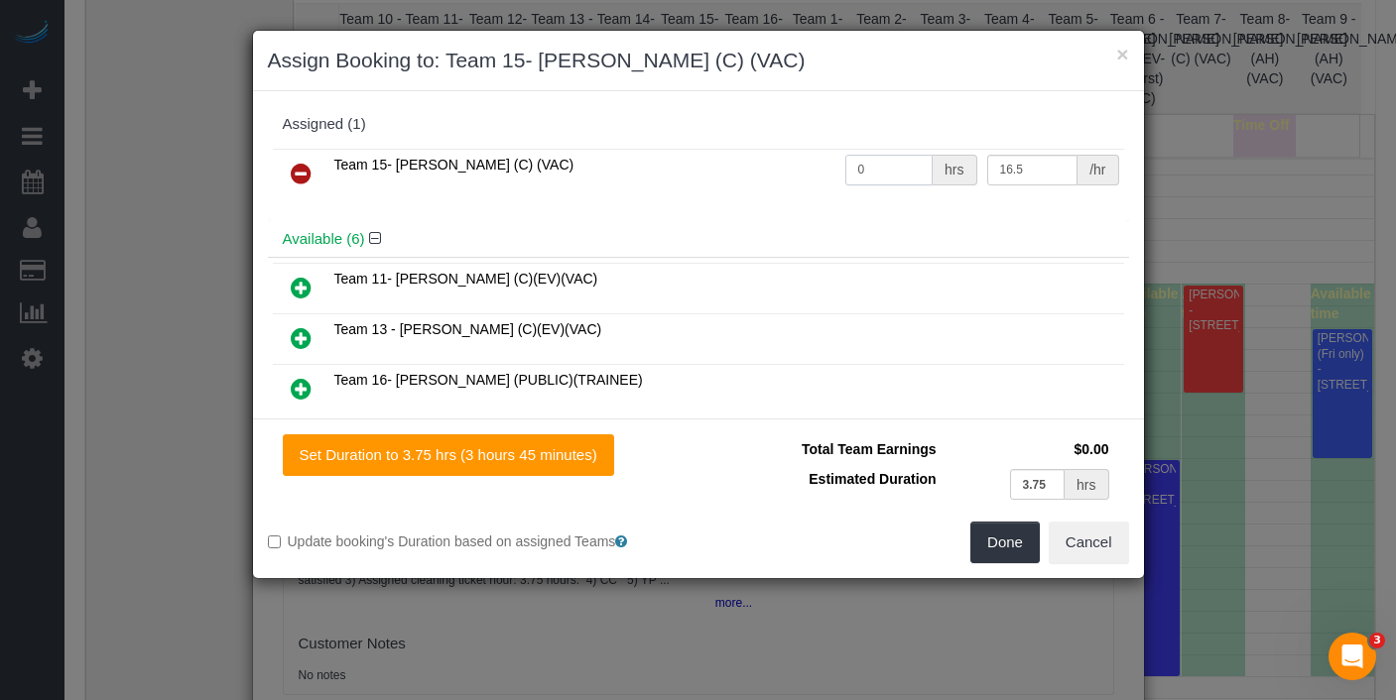
drag, startPoint x: 866, startPoint y: 175, endPoint x: 801, endPoint y: 199, distance: 70.0
click at [845, 166] on input "0" at bounding box center [889, 170] width 88 height 31
type input "3.75"
click at [991, 561] on button "Done" at bounding box center [1004, 543] width 69 height 42
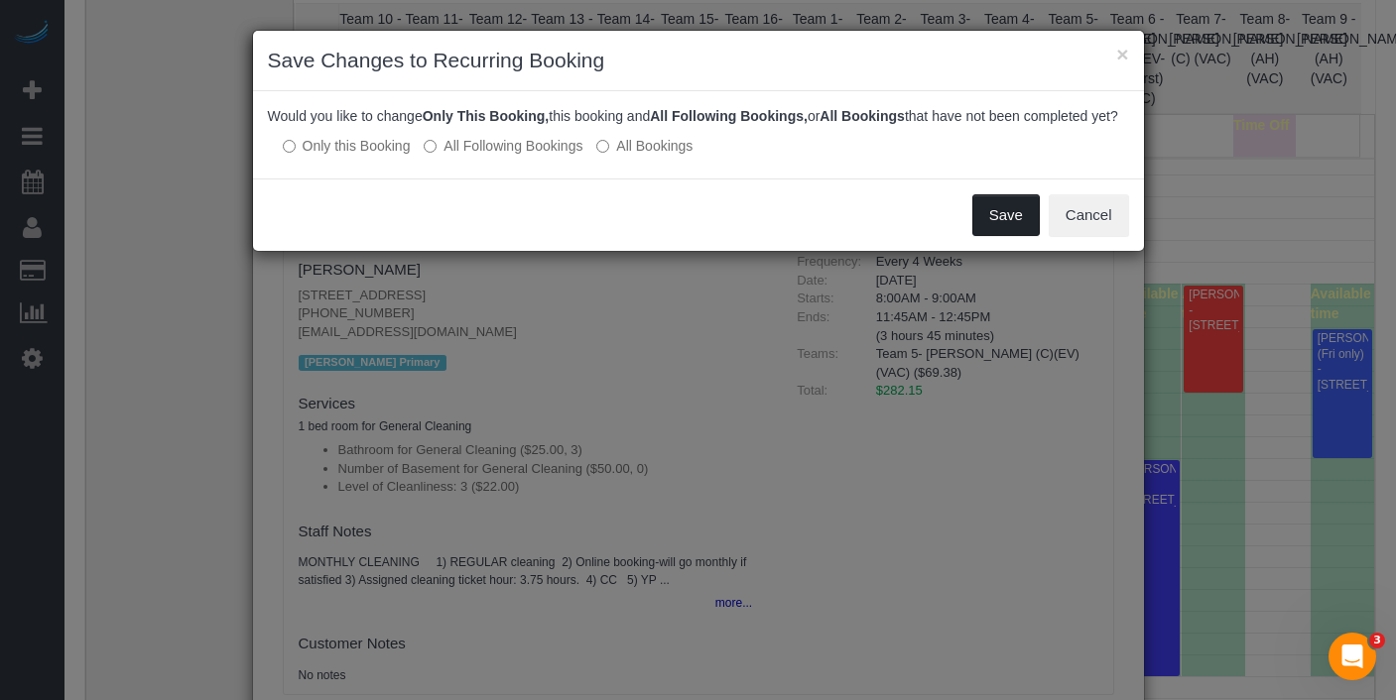
click at [987, 235] on button "Save" at bounding box center [1005, 215] width 67 height 42
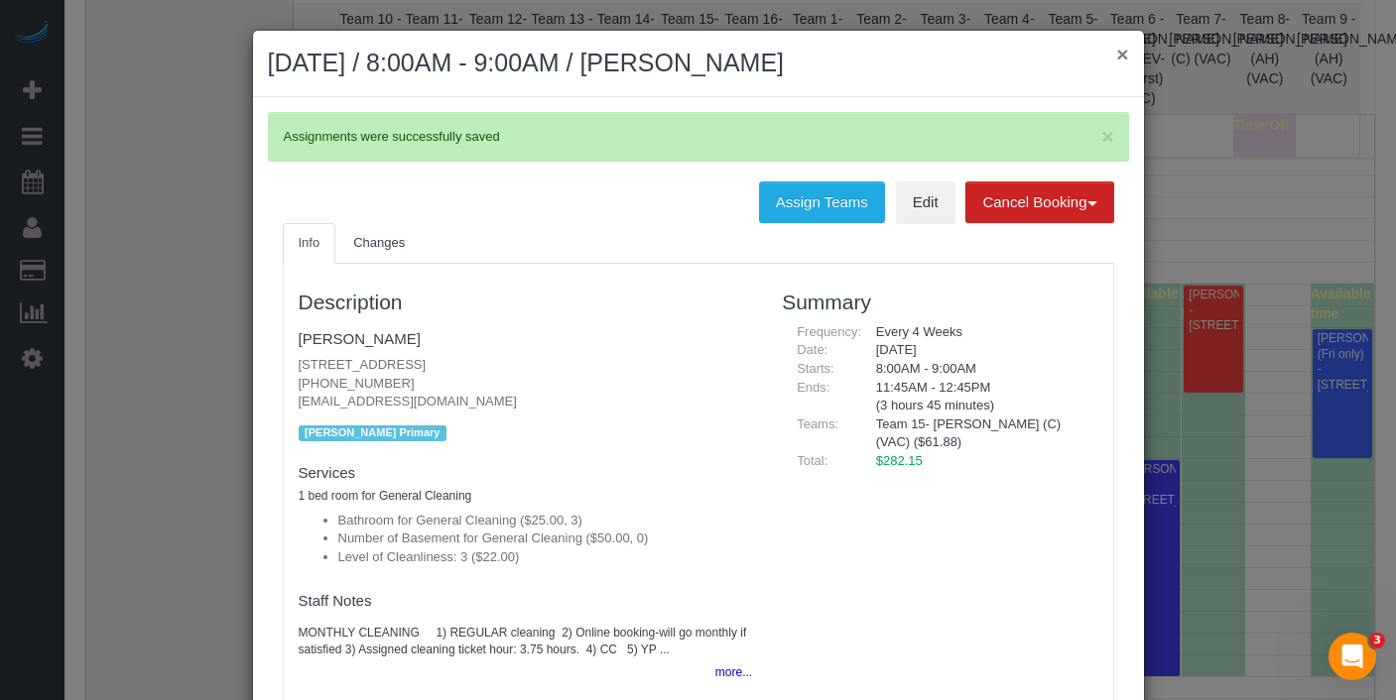
click at [1116, 53] on button "×" at bounding box center [1122, 54] width 12 height 21
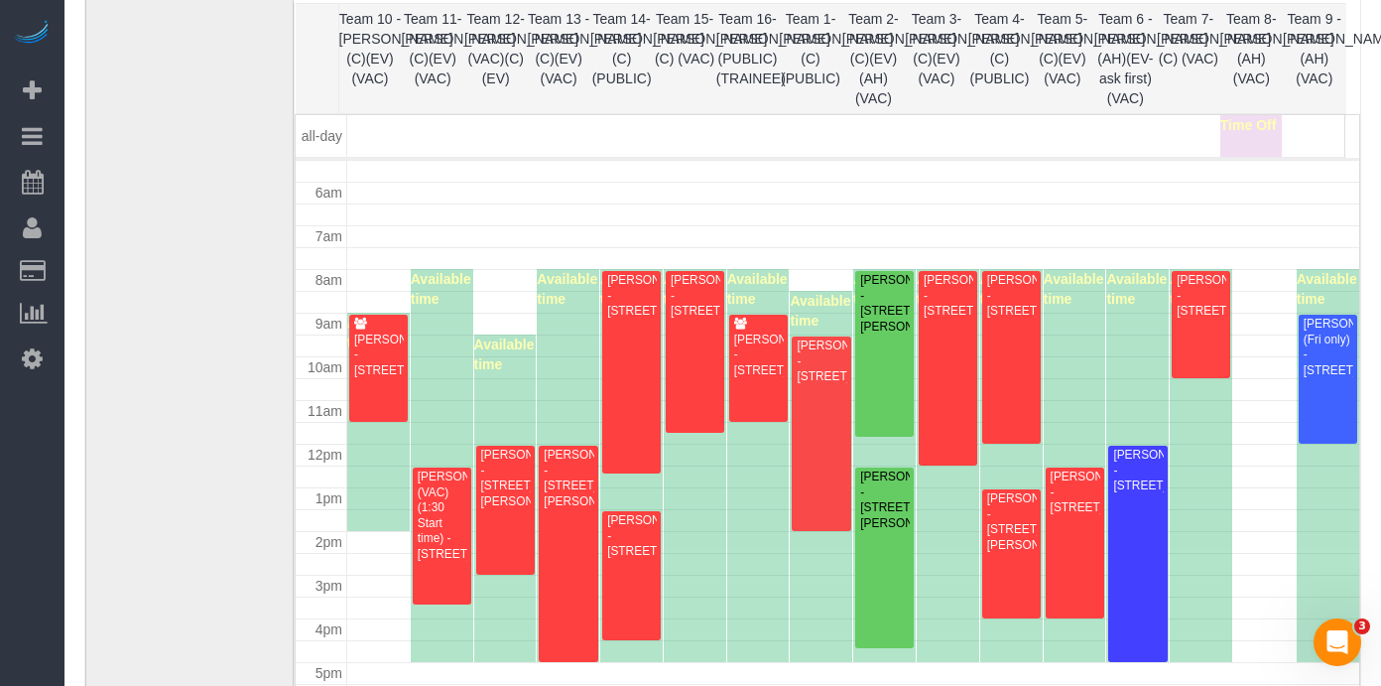
scroll to position [227, 0]
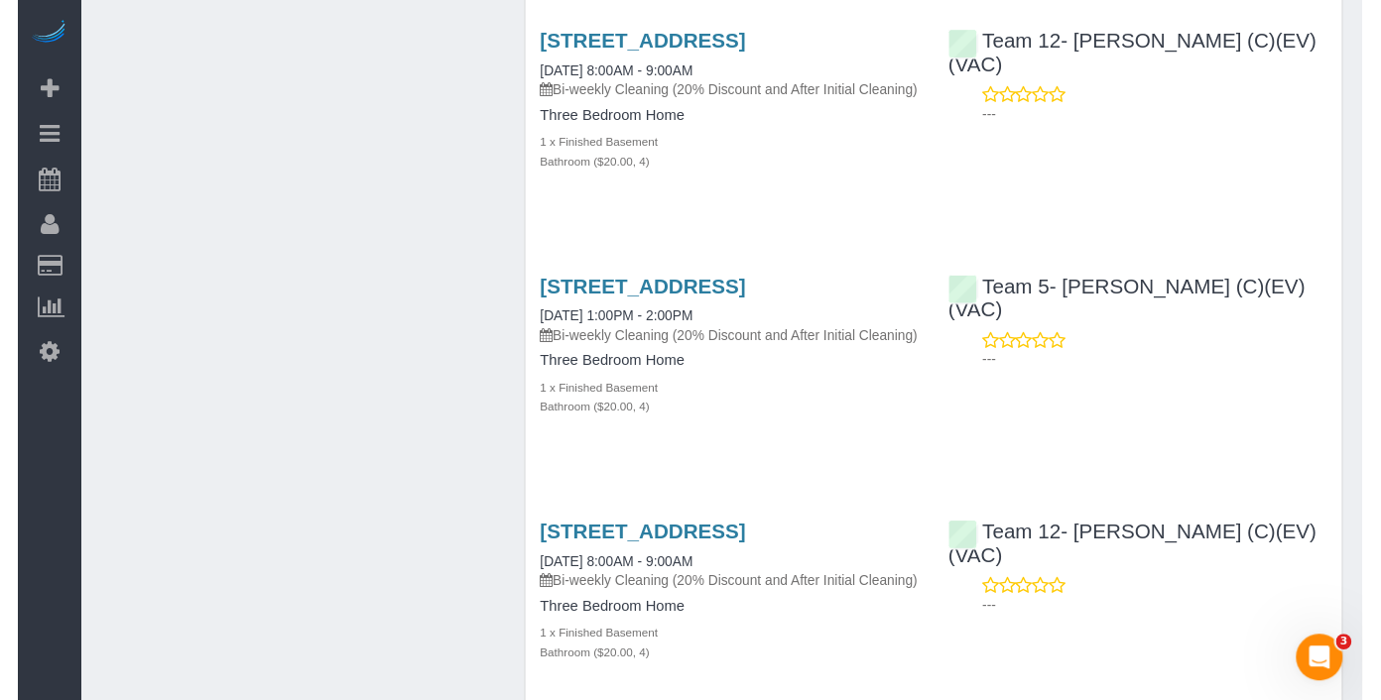
scroll to position [3800, 0]
